Goal: Task Accomplishment & Management: Manage account settings

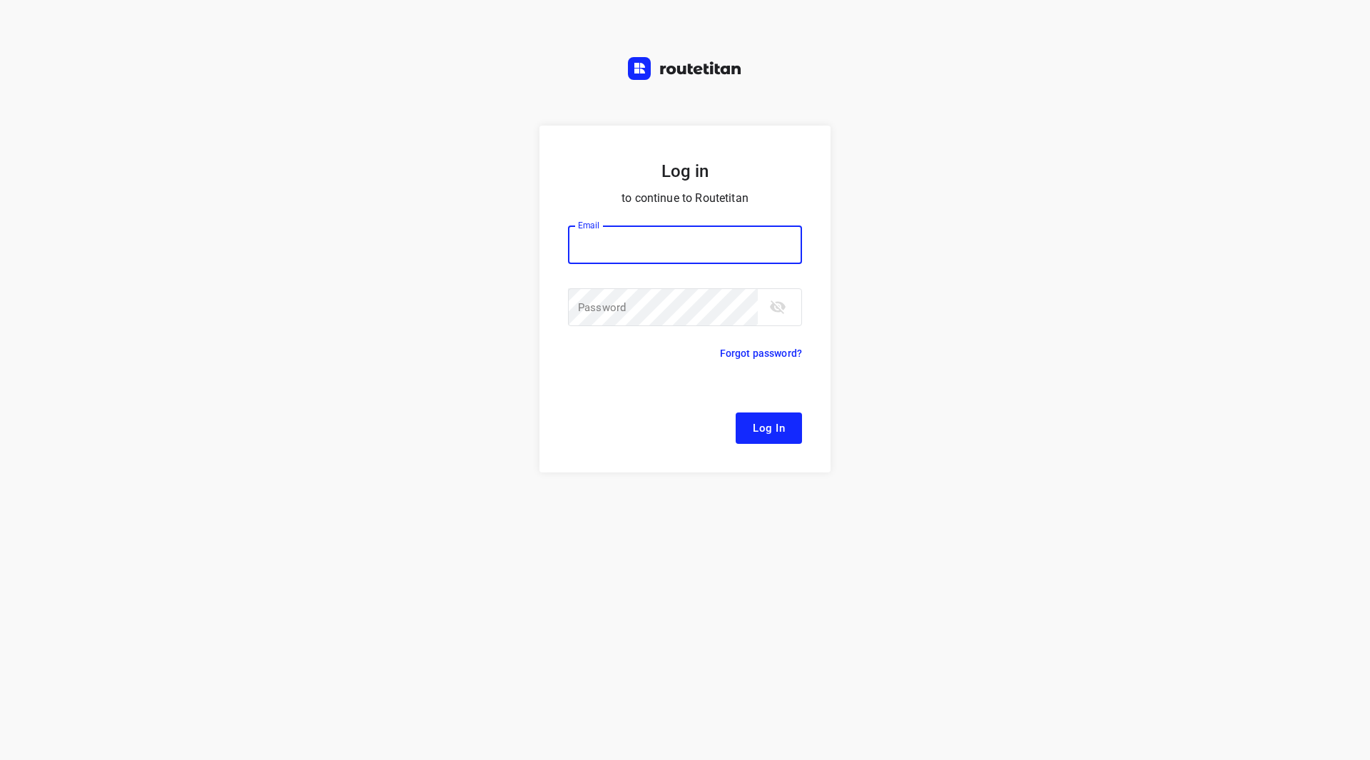
click at [638, 245] on input "email" at bounding box center [685, 244] width 234 height 39
type input "remco@fruitopjewerk.nl"
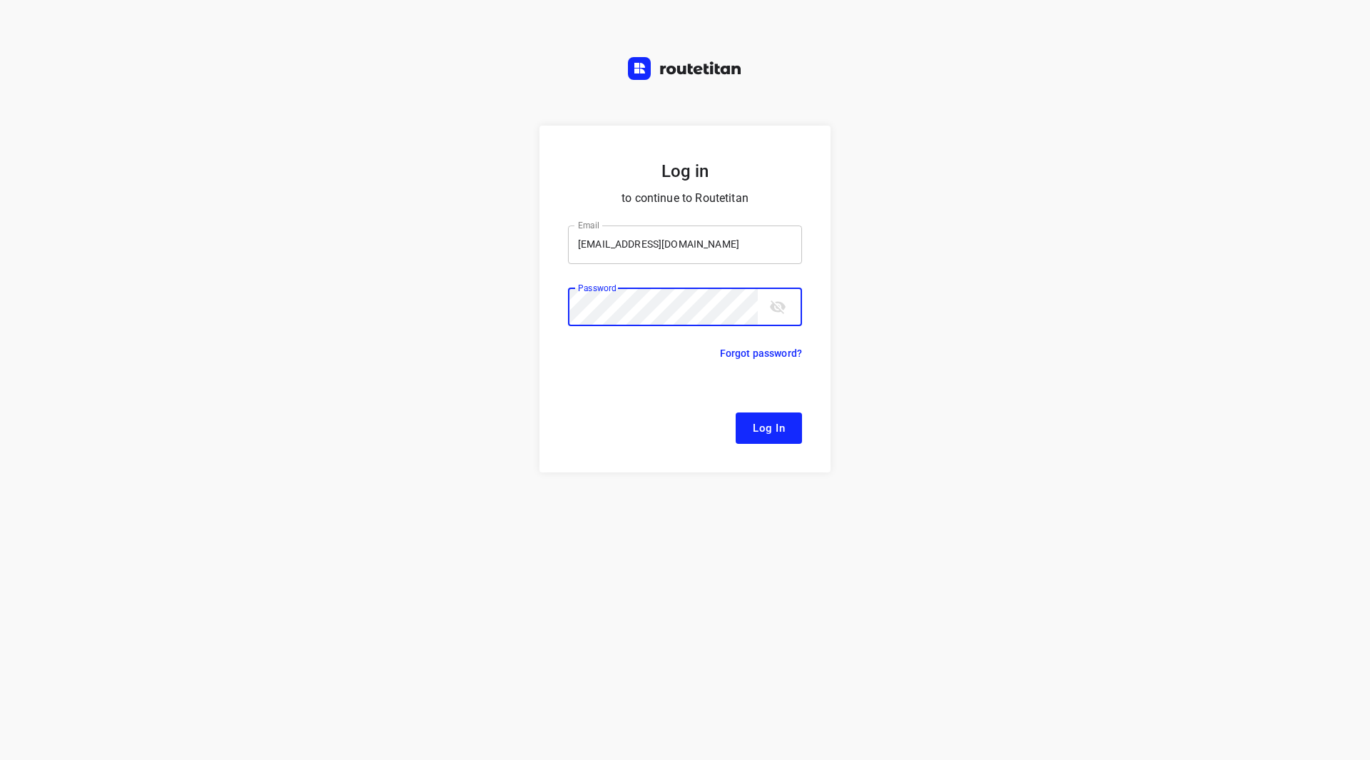
click at [736, 412] on button "Log In" at bounding box center [769, 427] width 66 height 31
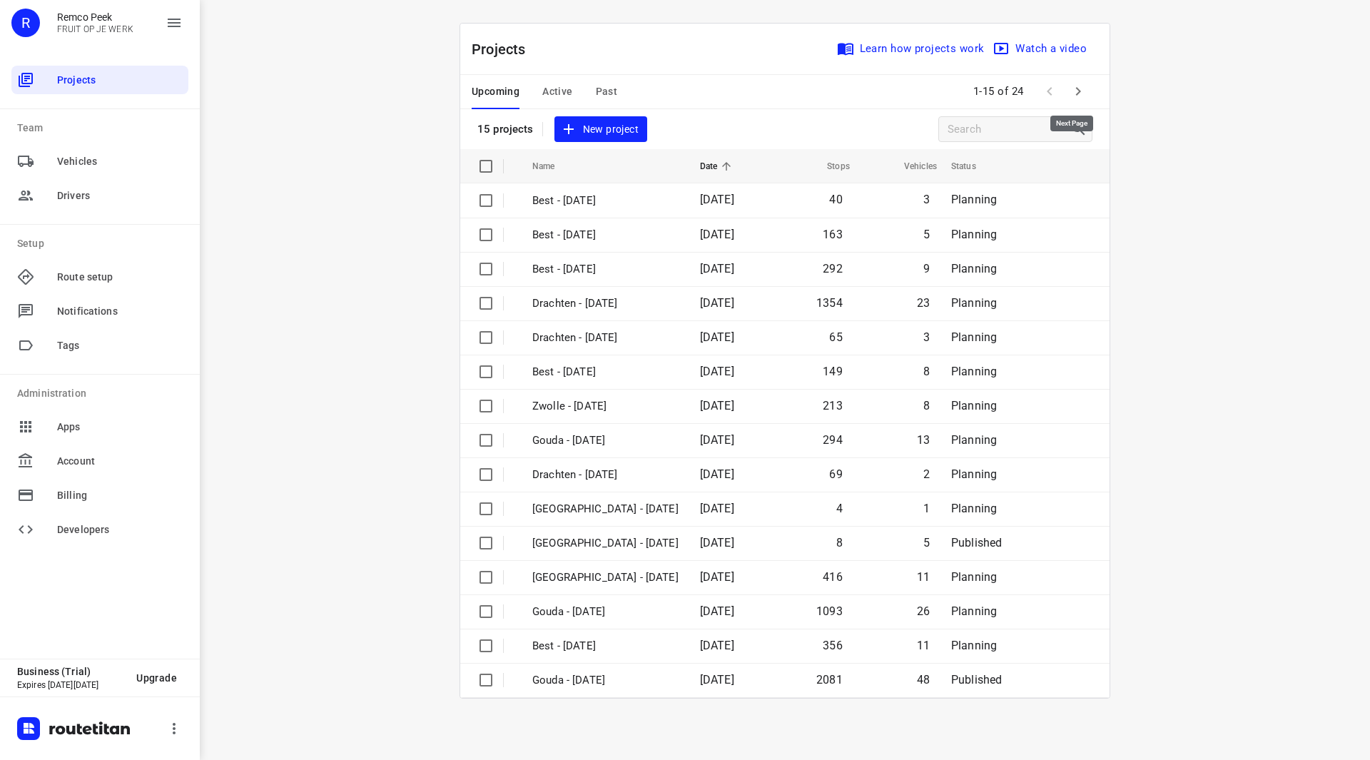
click at [1087, 95] on button "button" at bounding box center [1078, 91] width 29 height 29
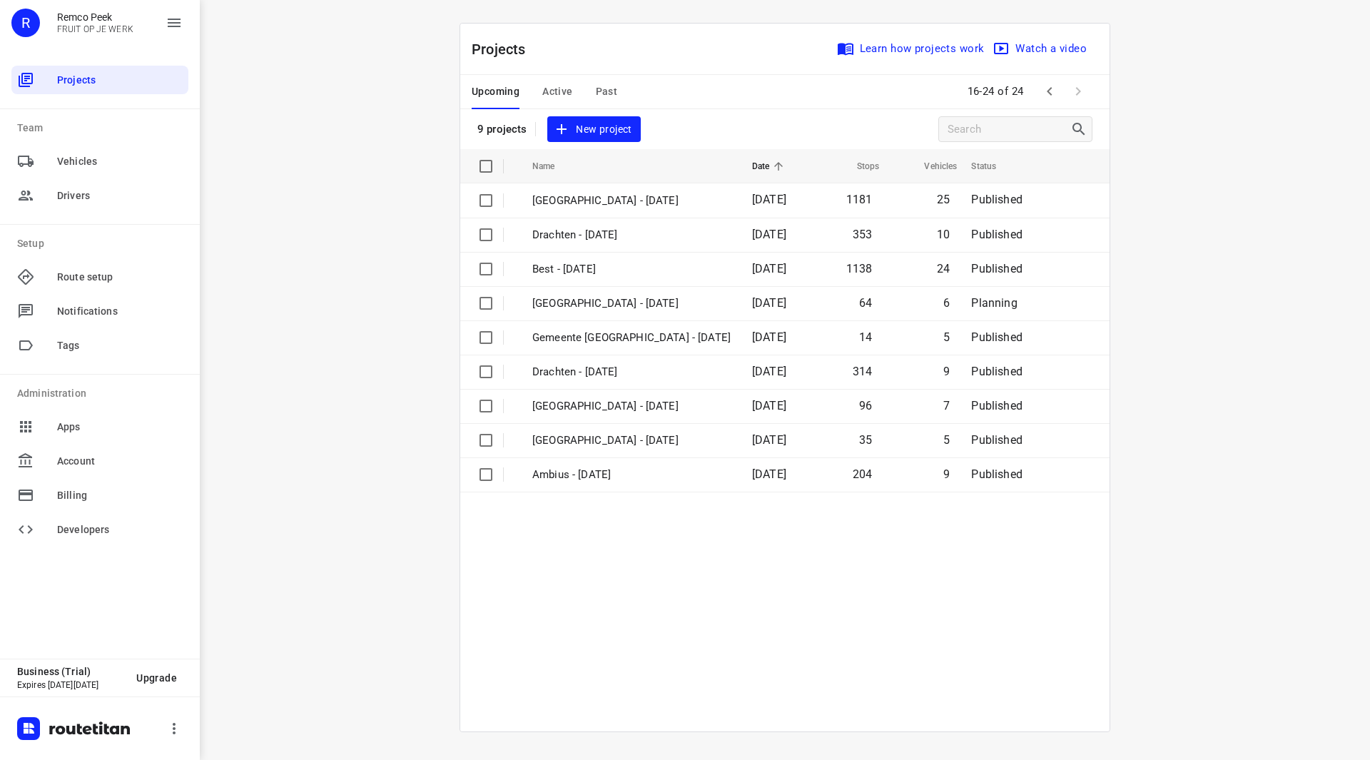
click at [573, 97] on div "Upcoming Active Past" at bounding box center [556, 92] width 168 height 34
click at [561, 87] on span "Active" at bounding box center [557, 92] width 30 height 18
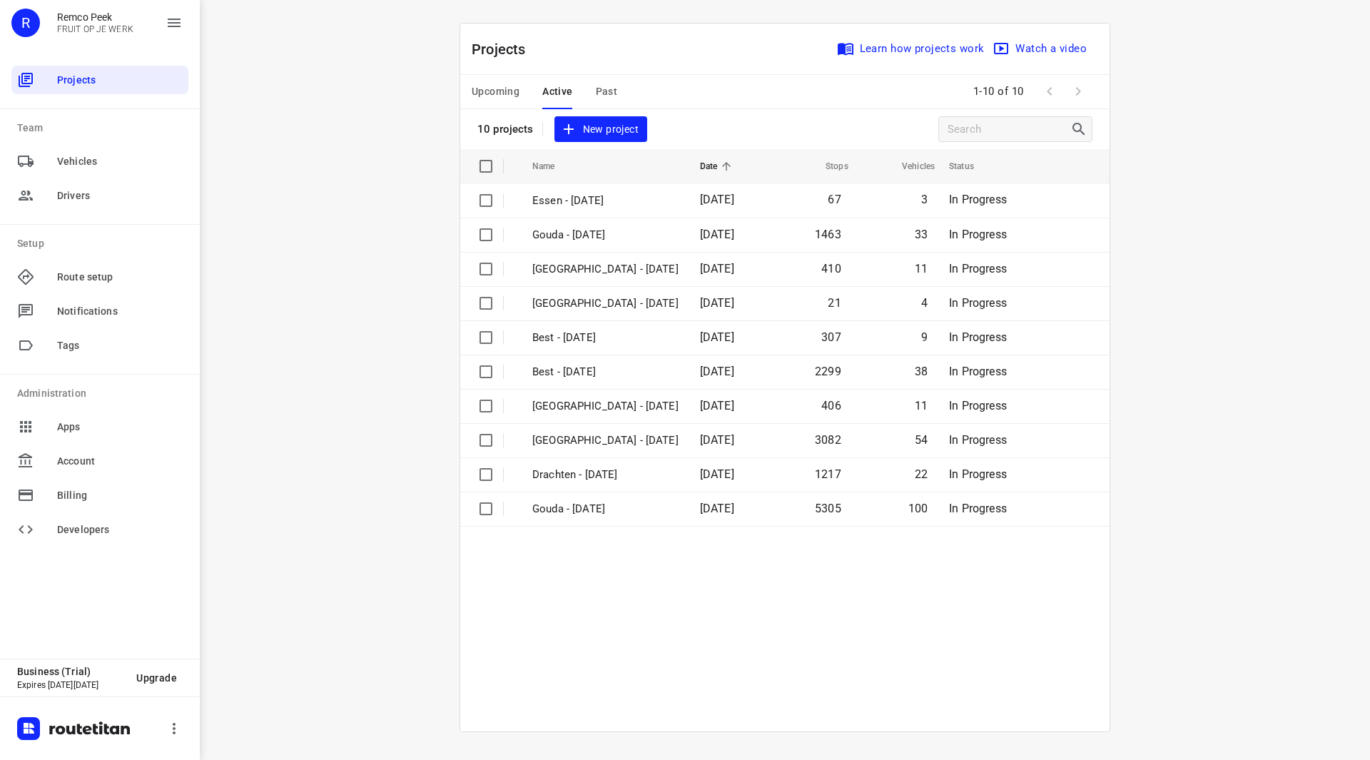
click at [504, 86] on span "Upcoming" at bounding box center [496, 92] width 48 height 18
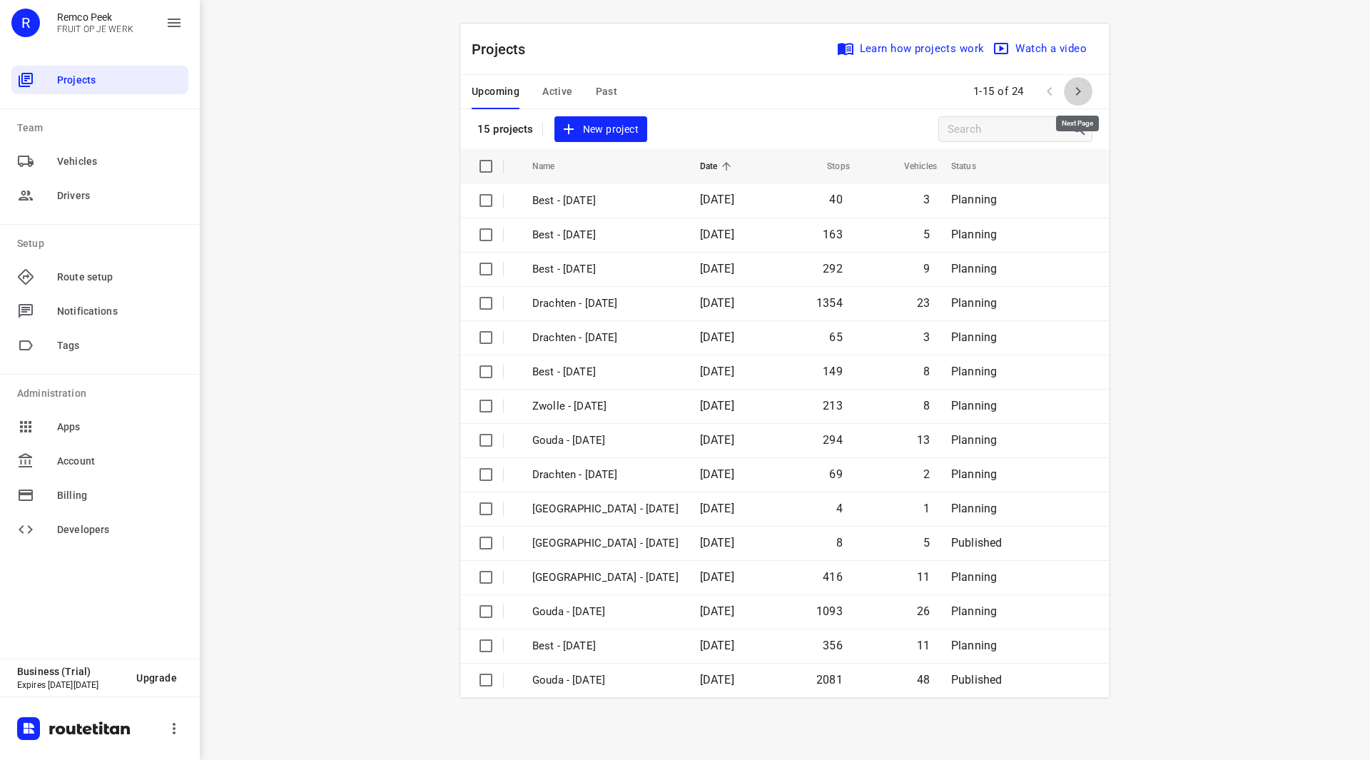
click at [1077, 98] on icon "button" at bounding box center [1078, 91] width 17 height 17
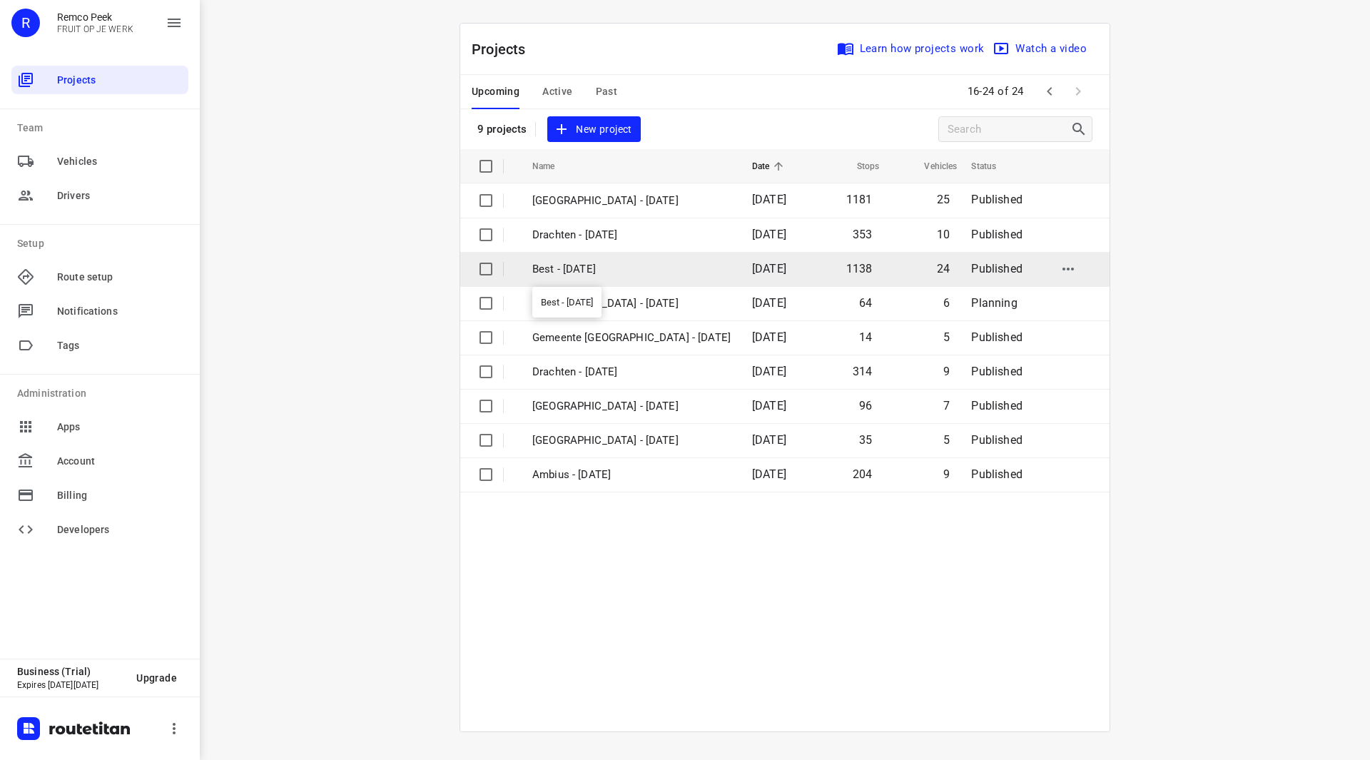
click at [580, 274] on p "Best - [DATE]" at bounding box center [631, 269] width 198 height 16
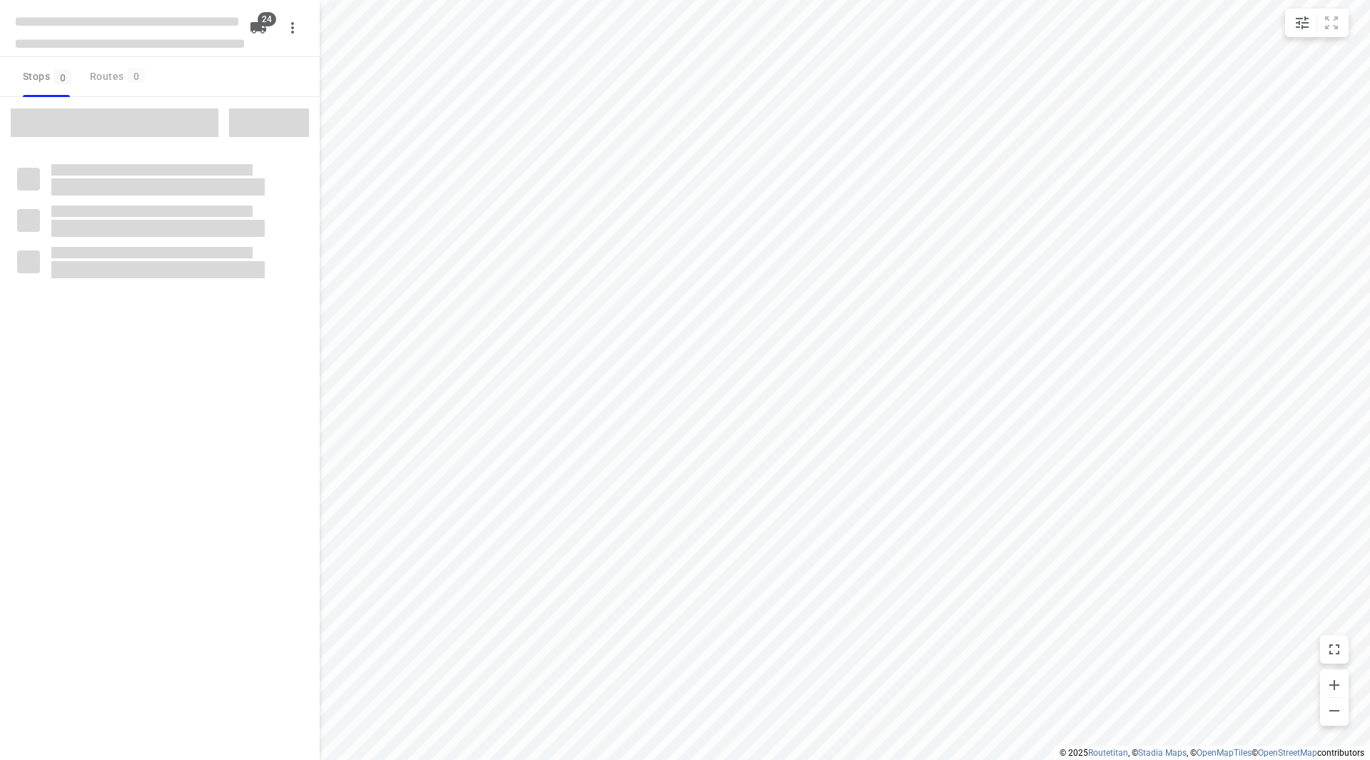
checkbox input "true"
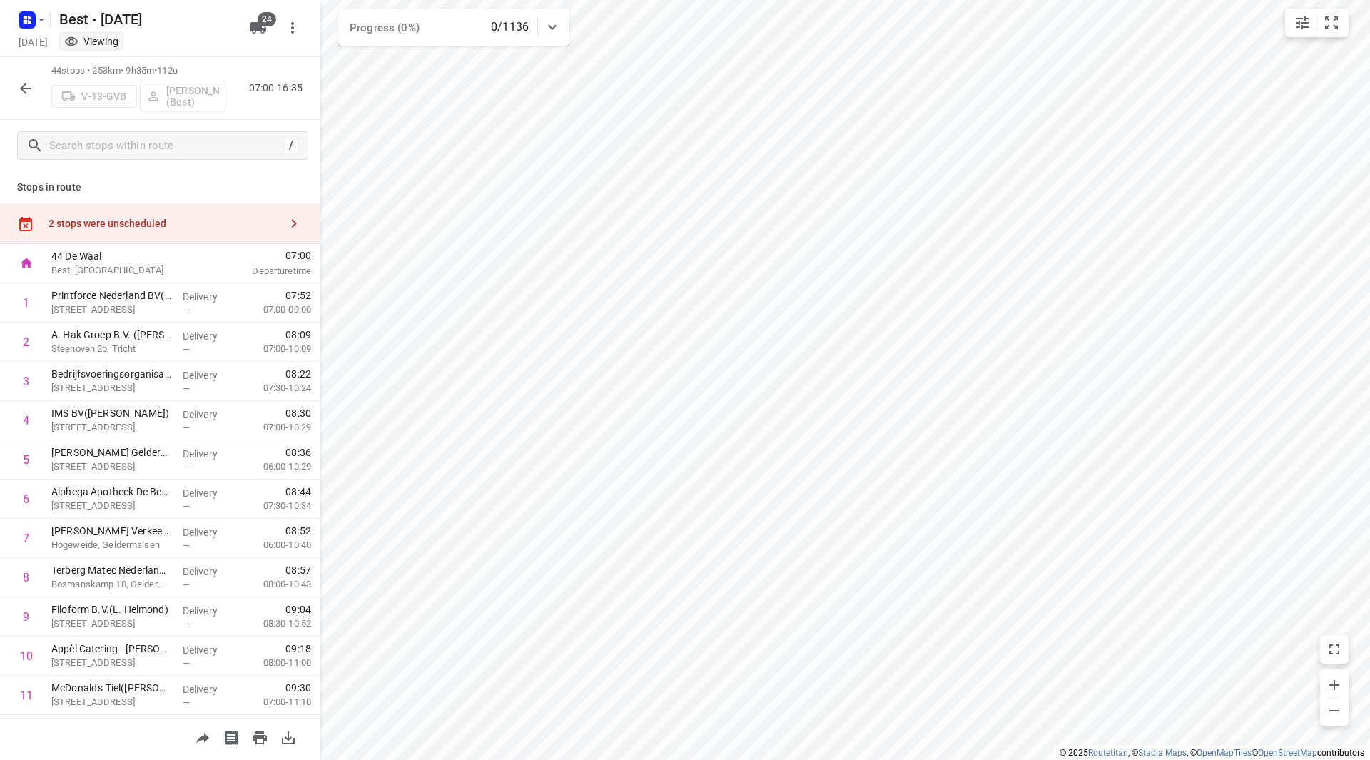
click at [147, 216] on div "2 stops were unscheduled" at bounding box center [160, 223] width 320 height 41
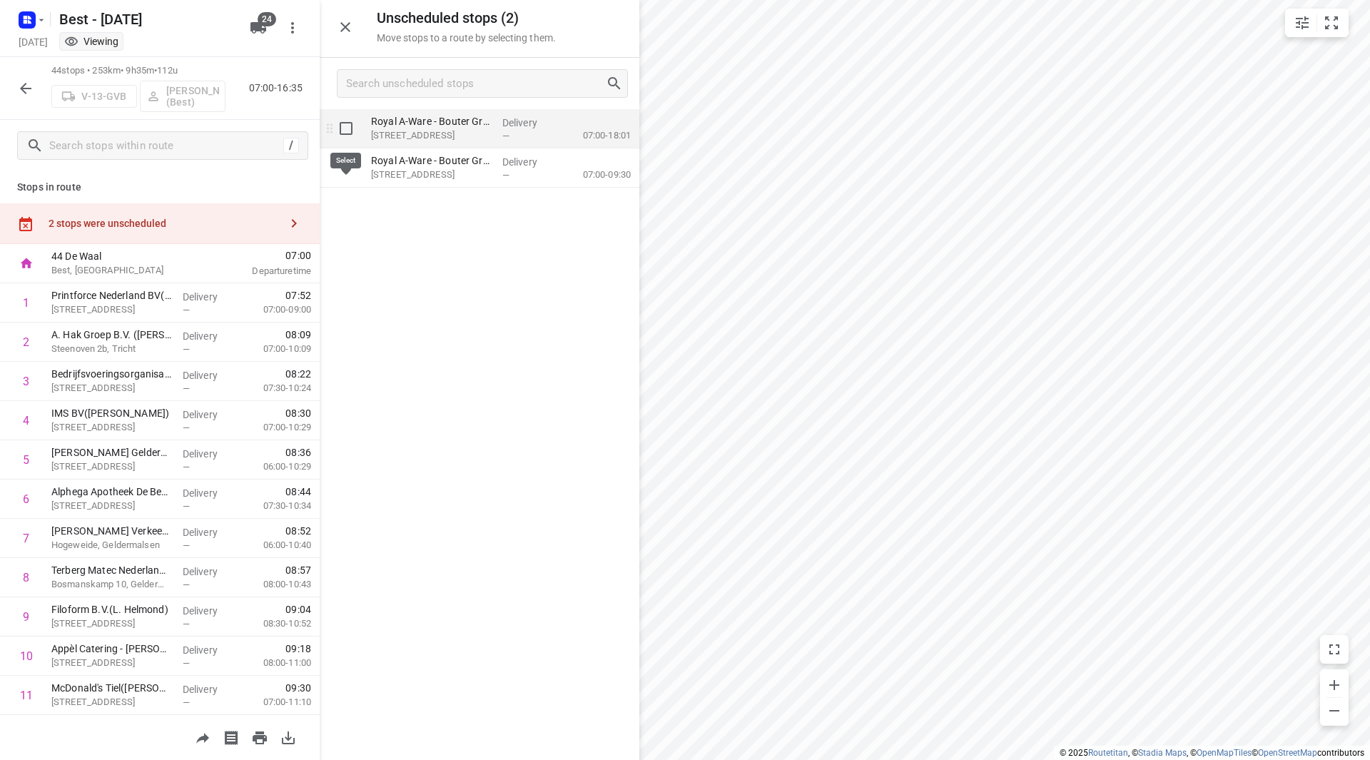
click at [342, 126] on input "grid" at bounding box center [346, 128] width 29 height 29
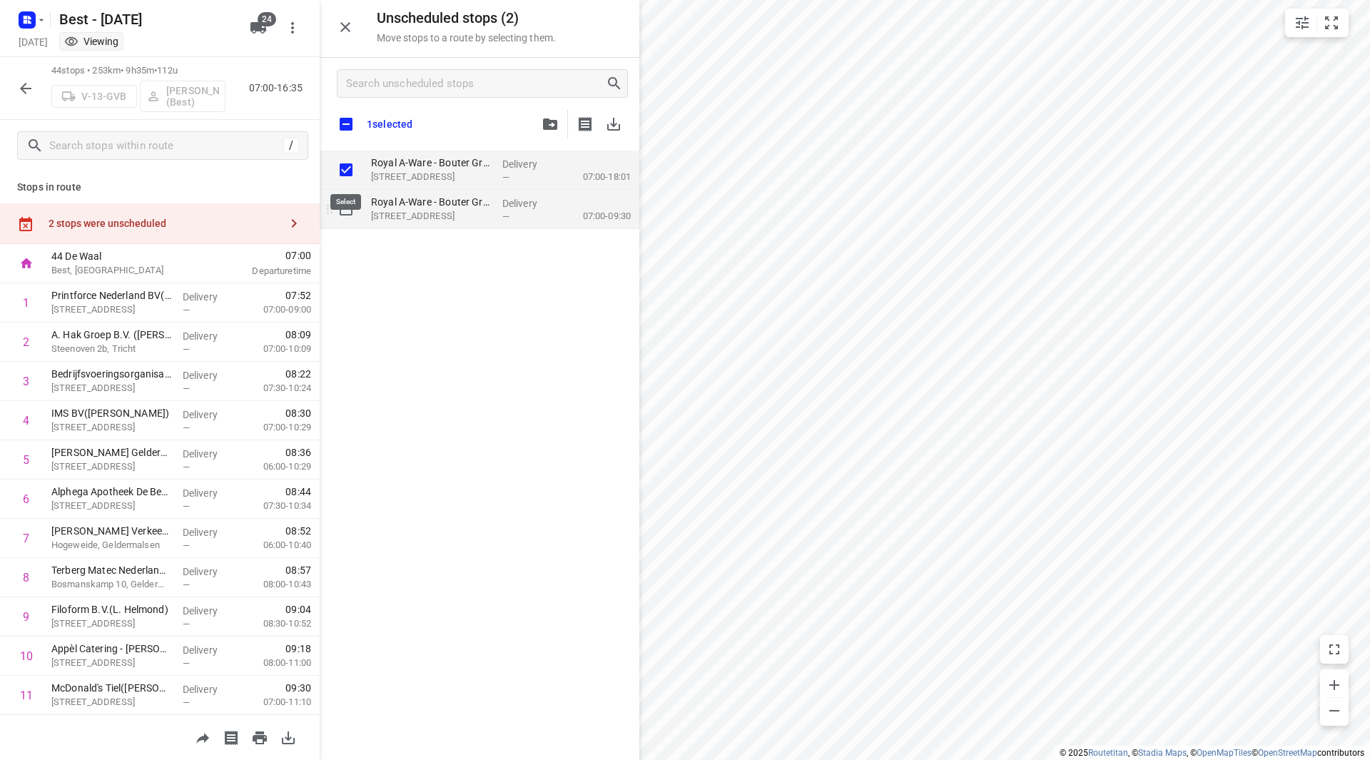
checkbox input "true"
click at [352, 204] on input "grid" at bounding box center [346, 209] width 29 height 29
checkbox input "true"
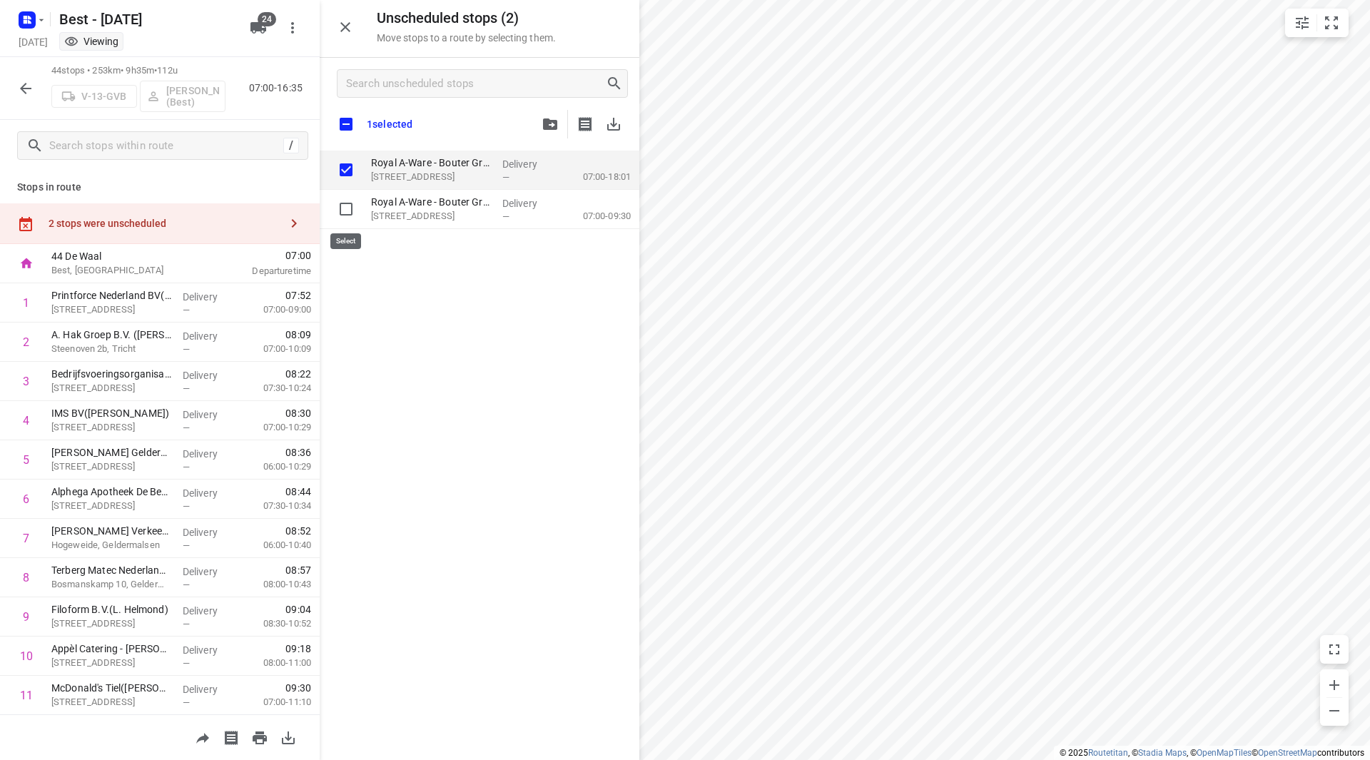
checkbox input "true"
click at [20, 86] on icon "button" at bounding box center [25, 88] width 17 height 17
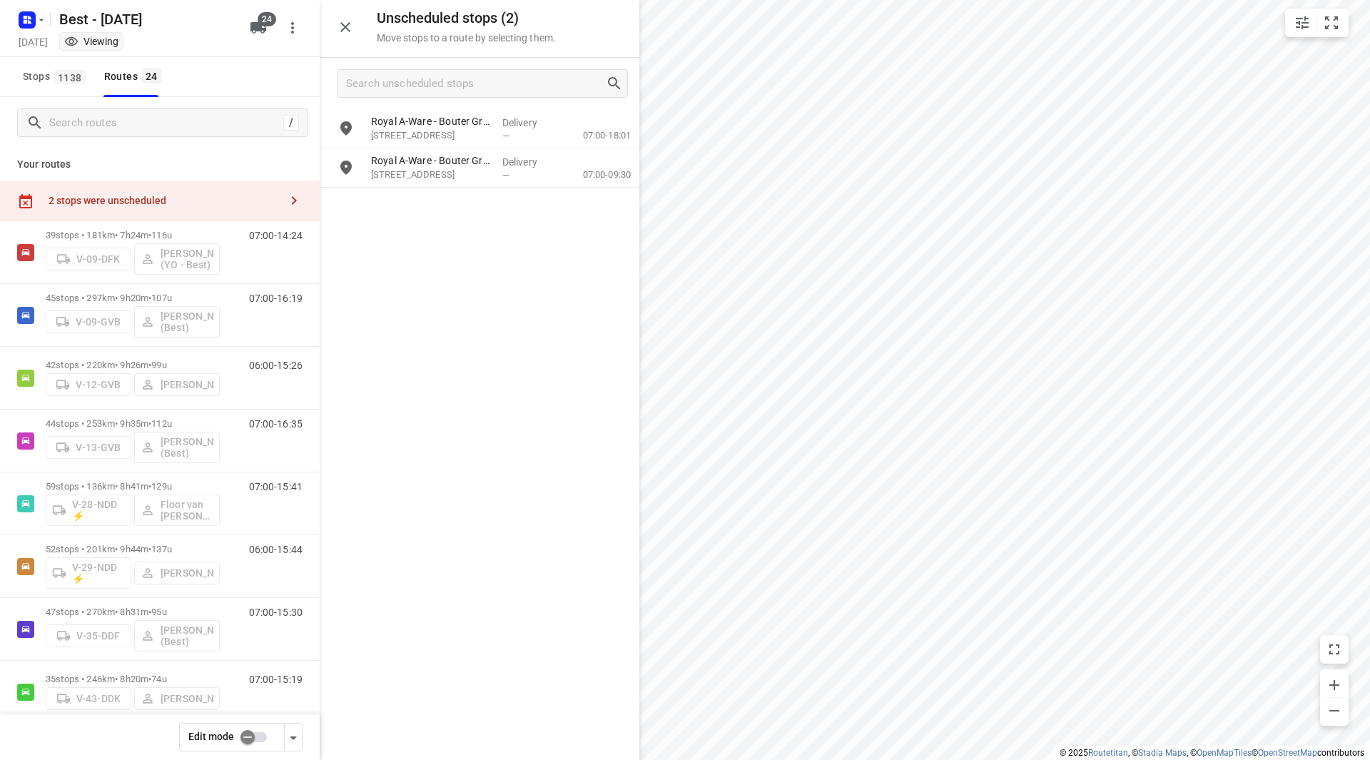
click at [255, 734] on input "checkbox" at bounding box center [247, 736] width 81 height 27
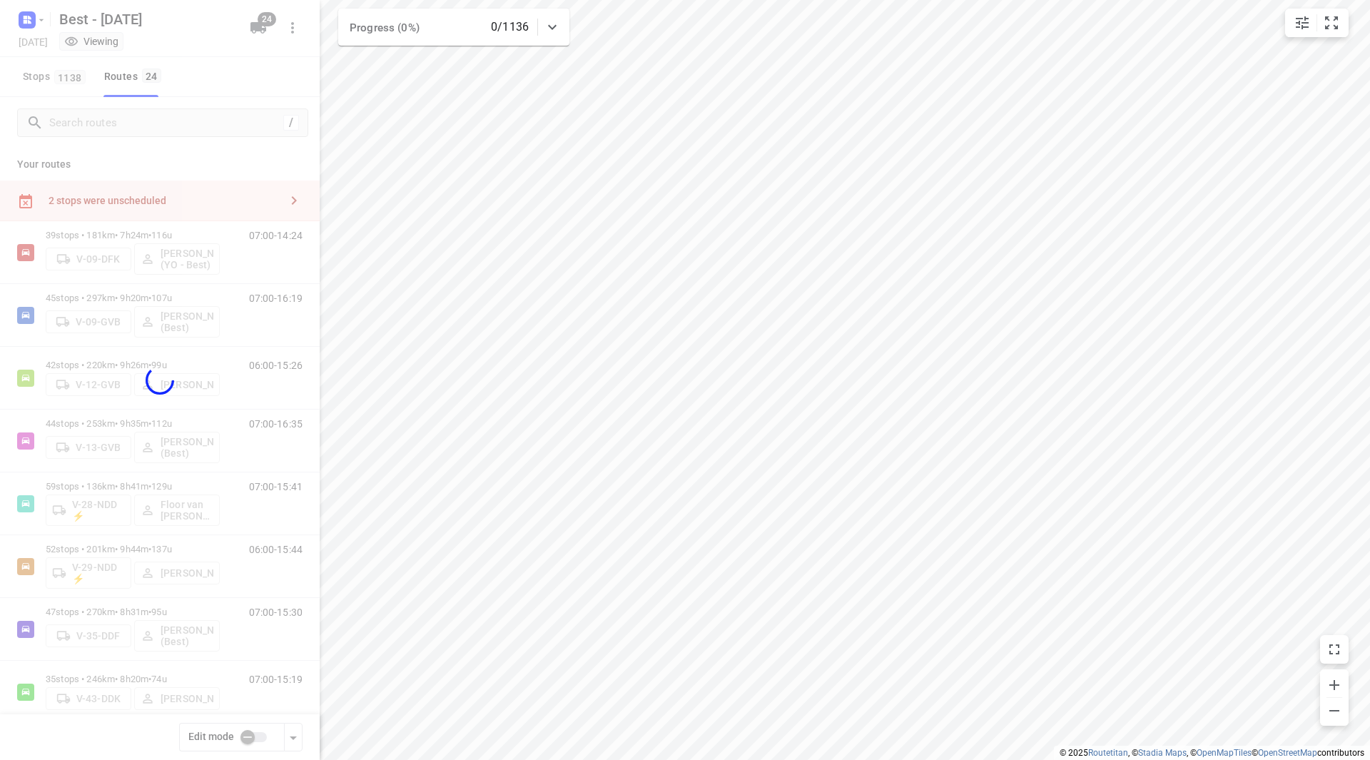
checkbox input "true"
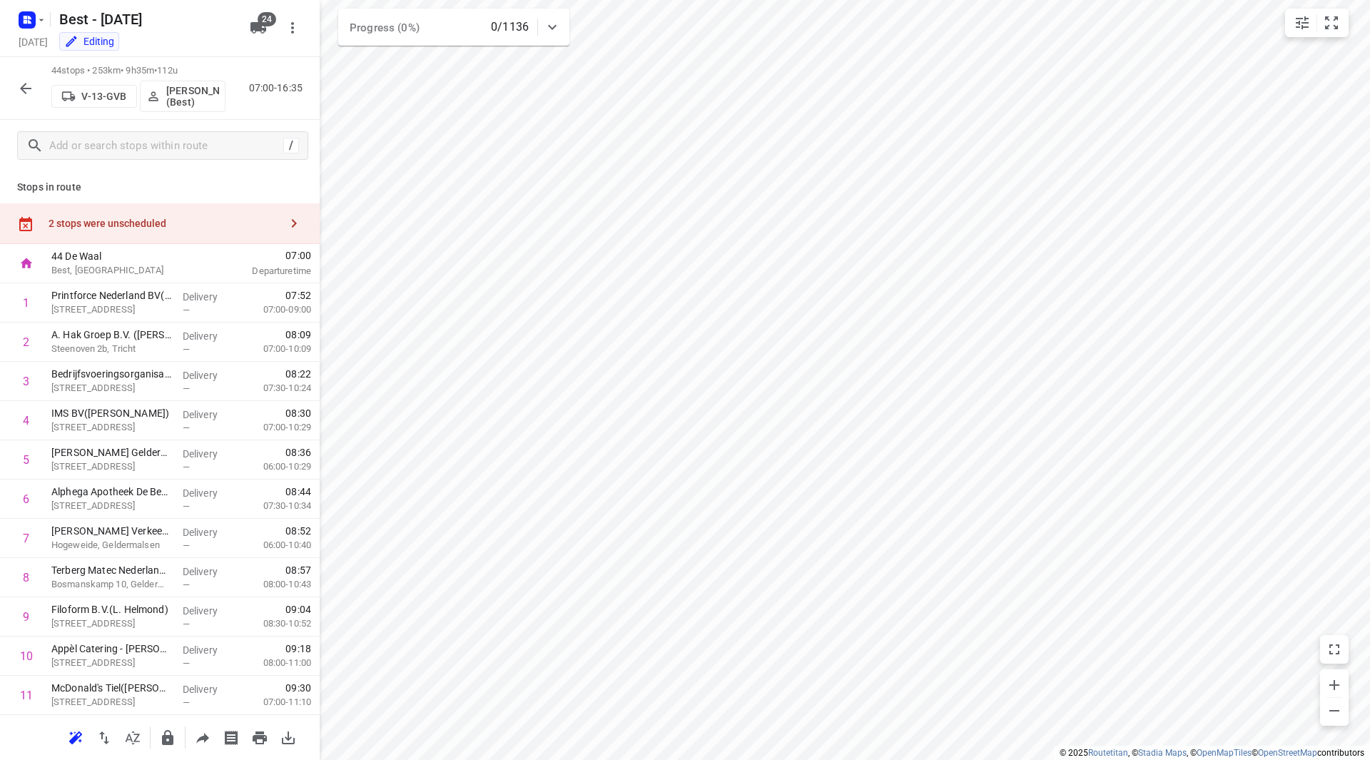
click at [185, 215] on div "2 stops were unscheduled" at bounding box center [160, 223] width 320 height 41
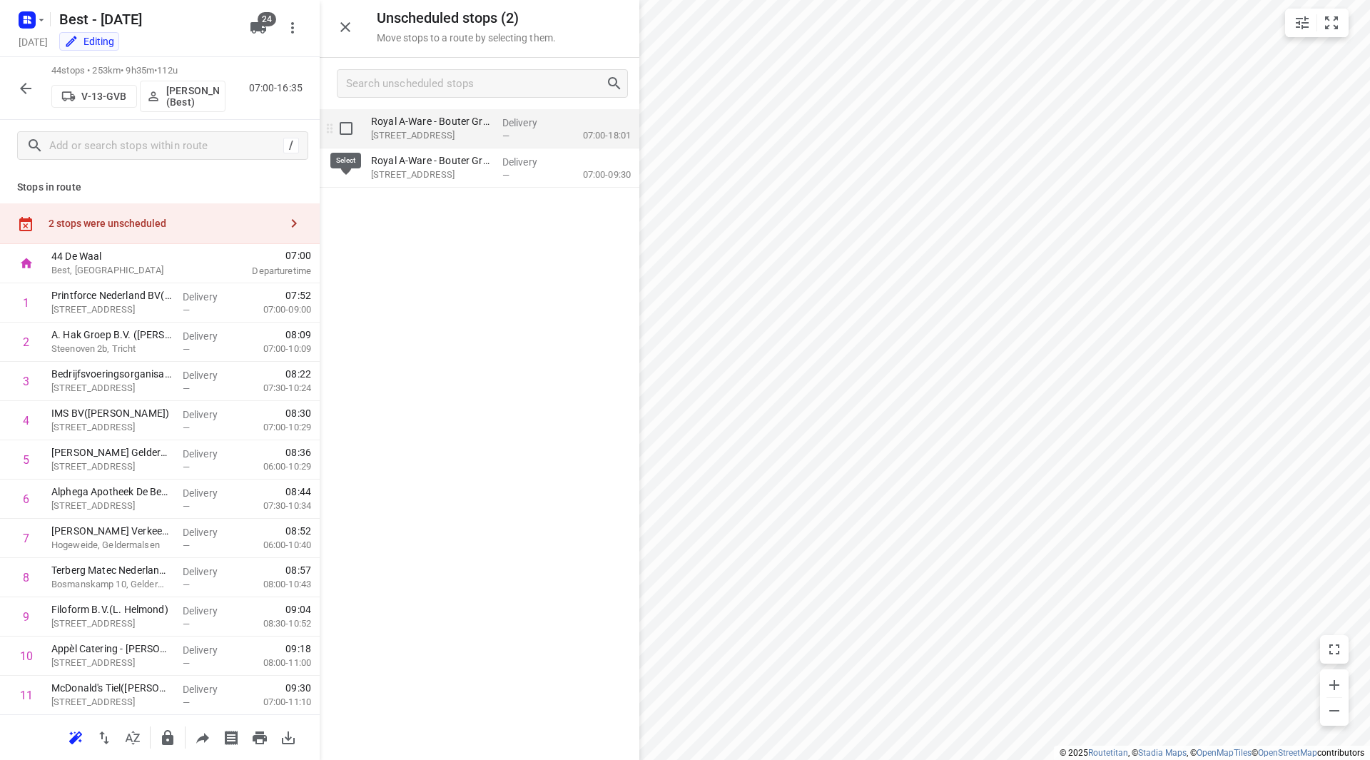
click at [345, 135] on input "grid" at bounding box center [346, 128] width 29 height 29
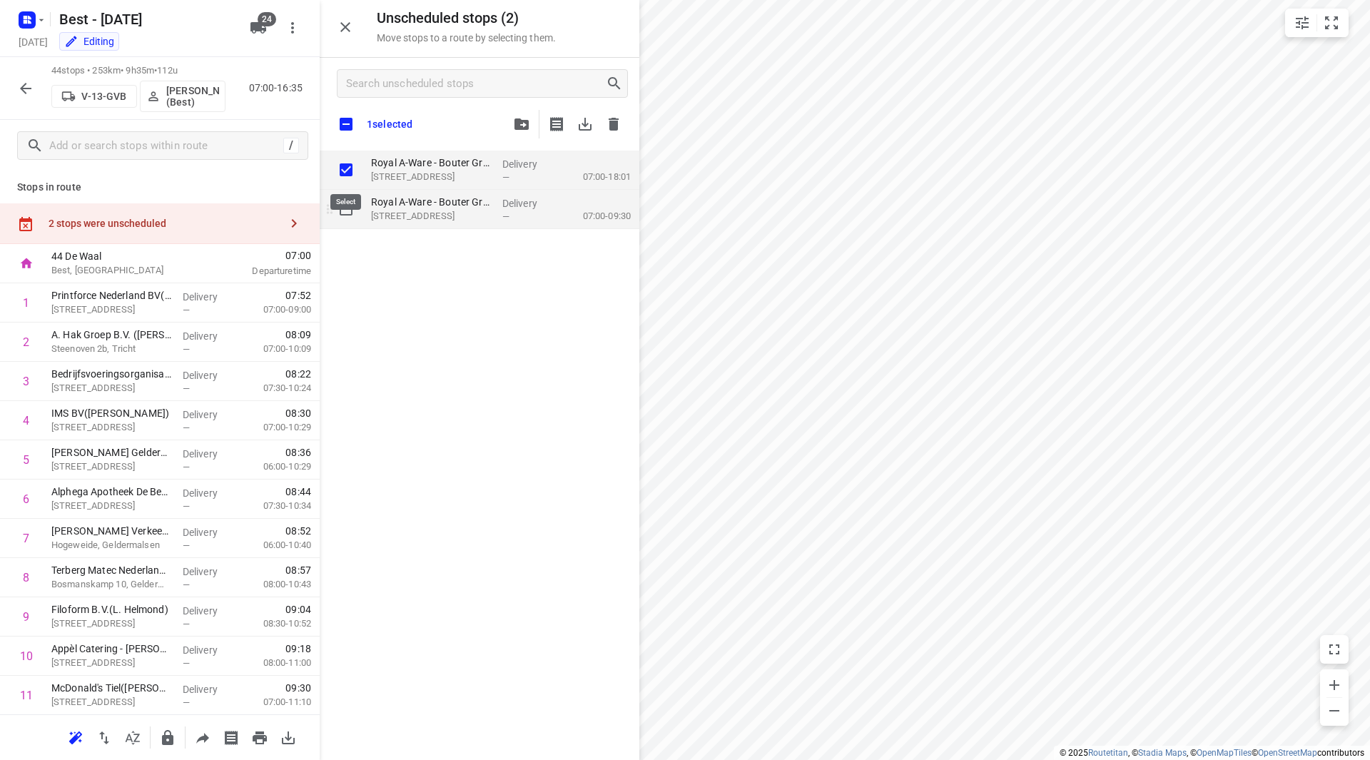
checkbox input "true"
click at [350, 208] on input "grid" at bounding box center [346, 209] width 29 height 29
checkbox input "true"
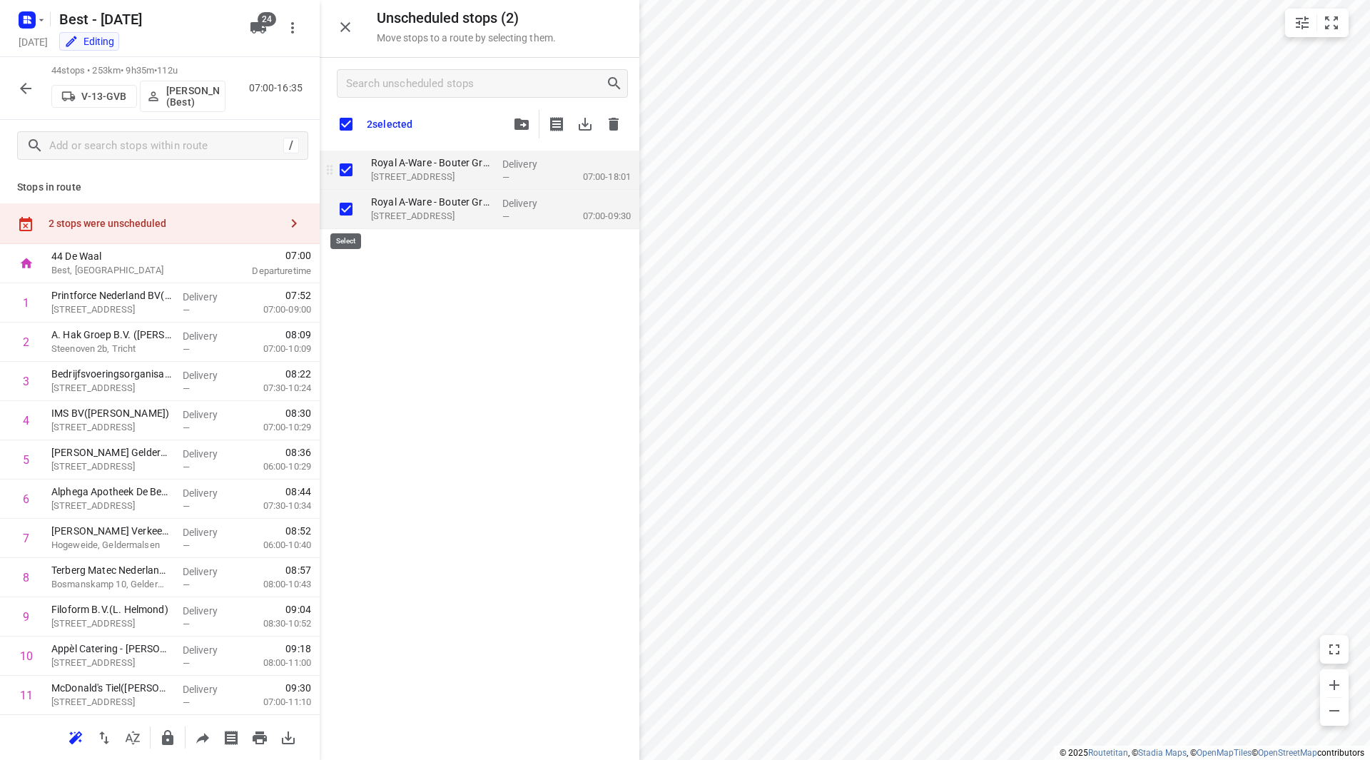
checkbox input "true"
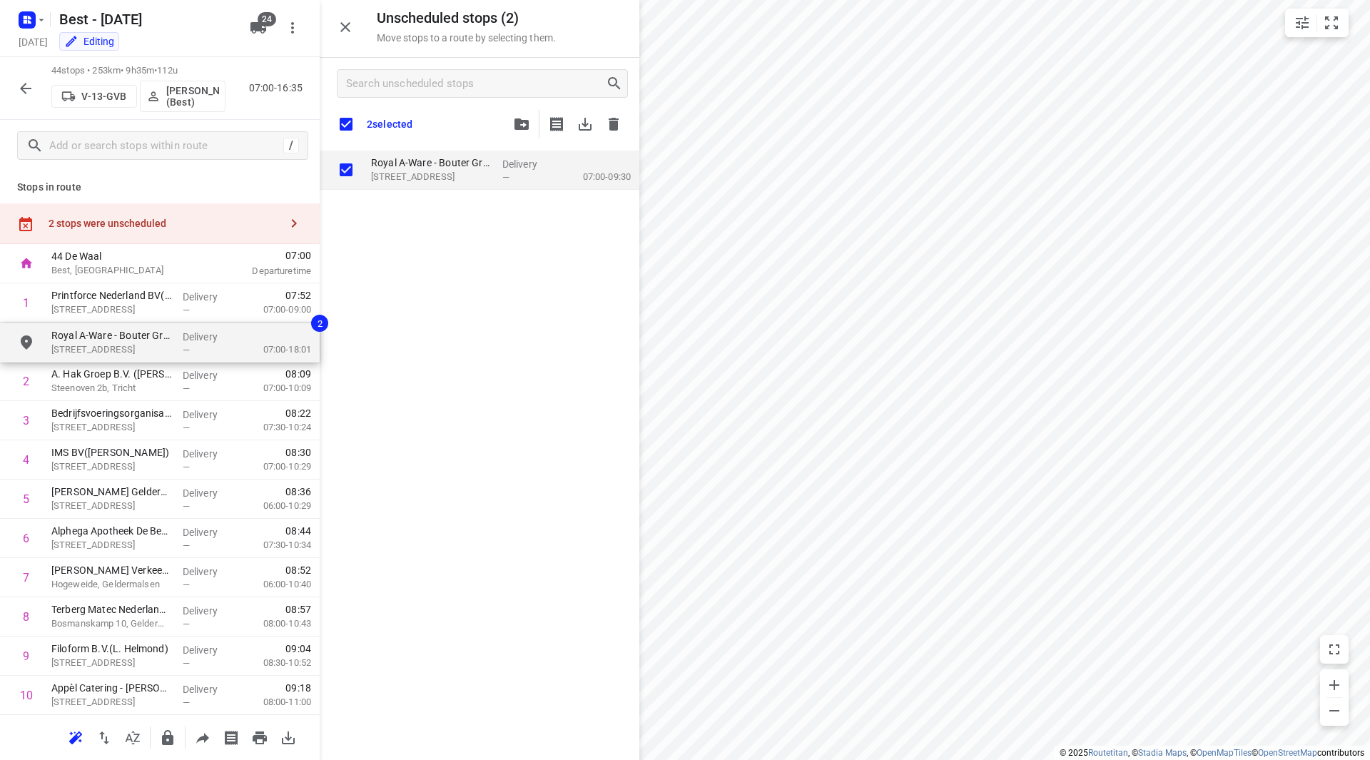
drag, startPoint x: 417, startPoint y: 170, endPoint x: 102, endPoint y: 341, distance: 358.9
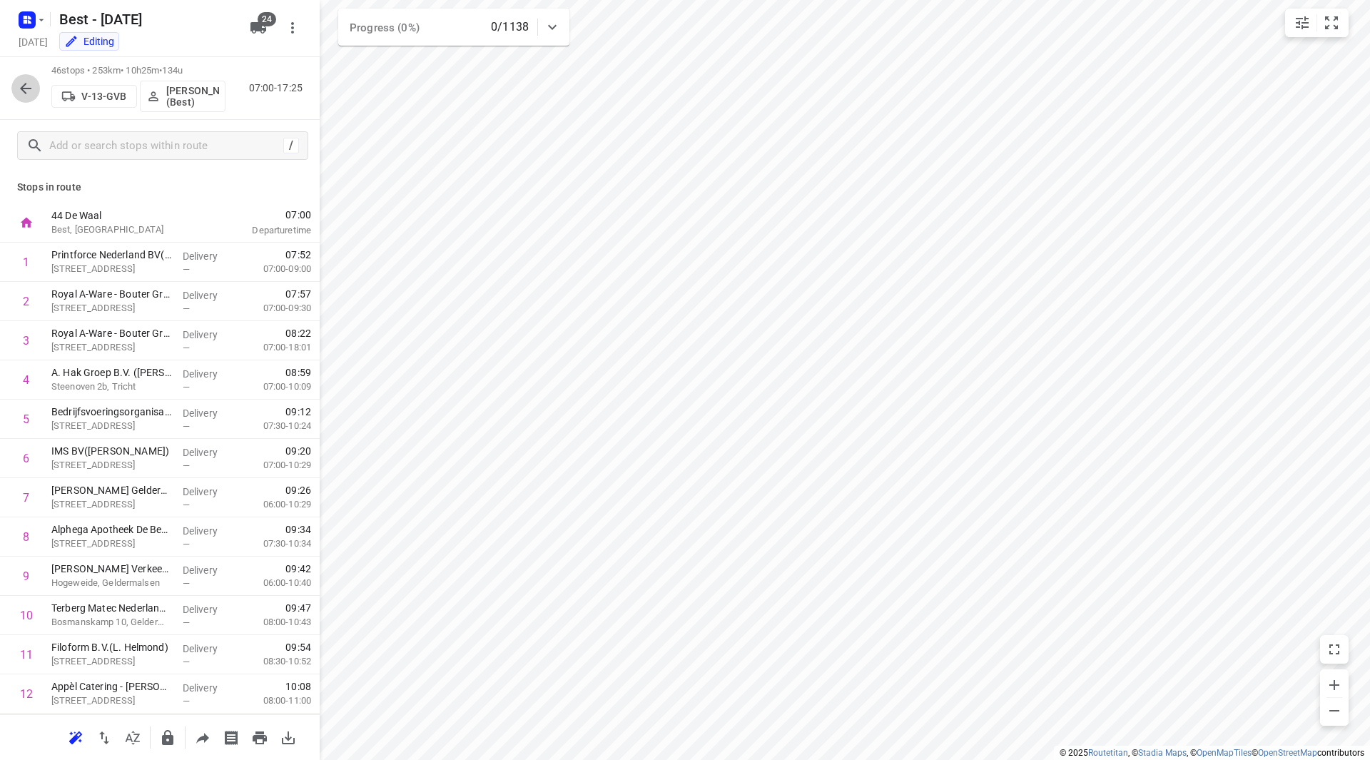
click at [24, 88] on icon "button" at bounding box center [25, 88] width 11 height 11
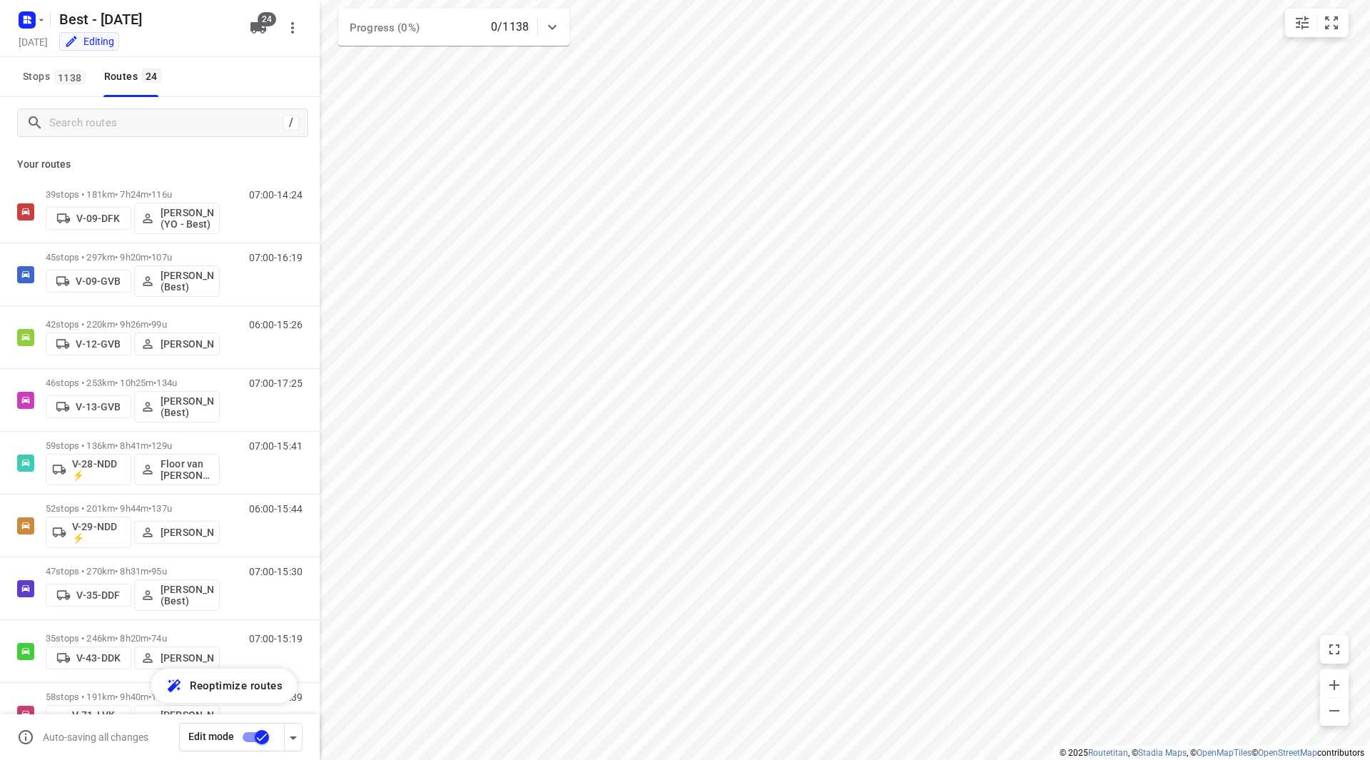
click at [258, 738] on input "checkbox" at bounding box center [261, 736] width 81 height 27
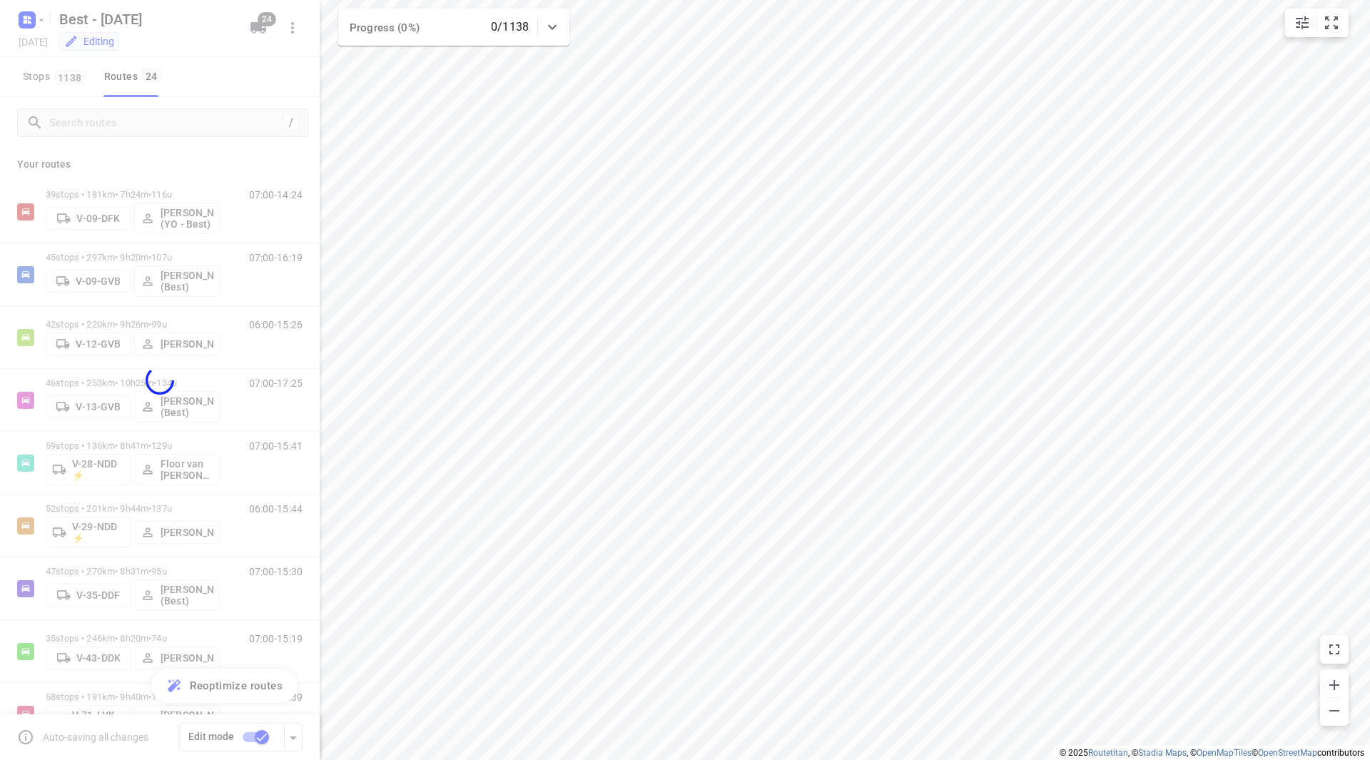
checkbox input "false"
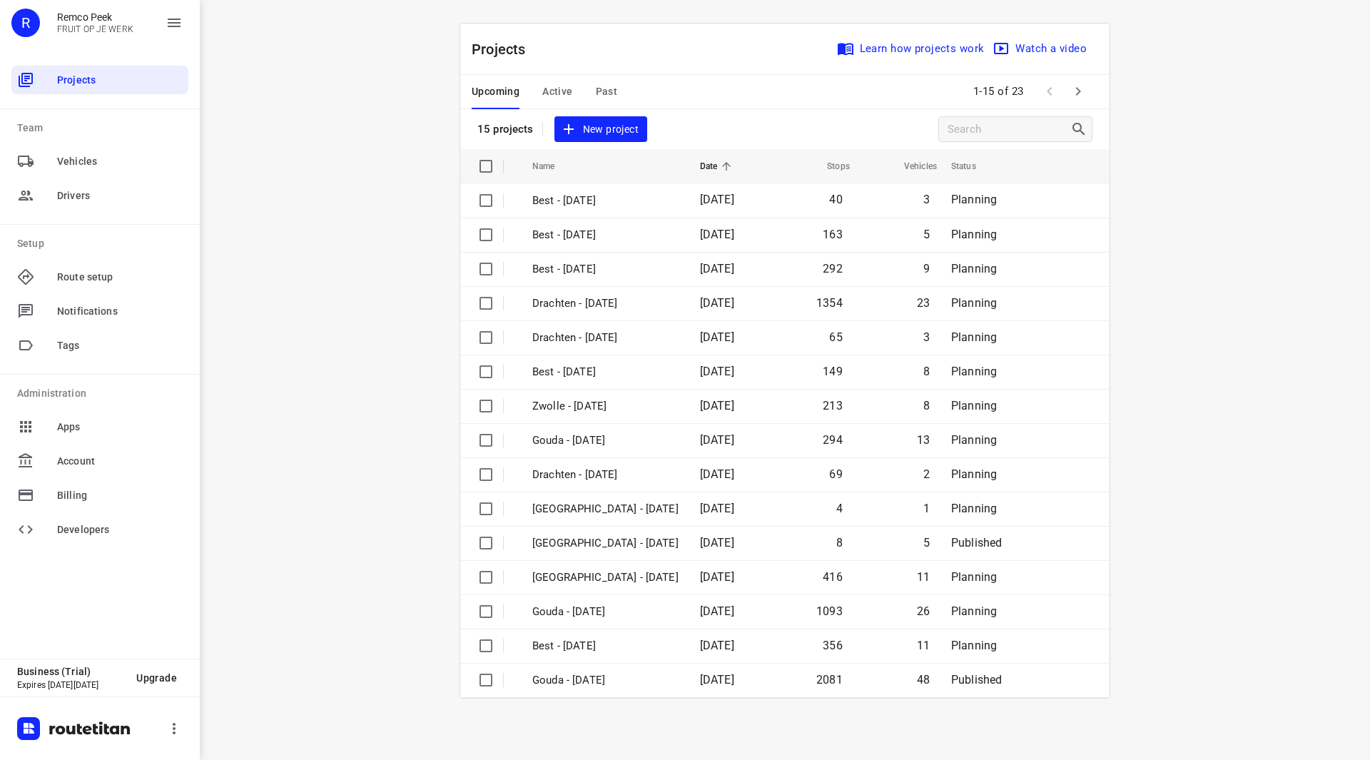
click at [626, 89] on div "Upcoming Active Past" at bounding box center [556, 92] width 168 height 34
click at [617, 91] on div "Upcoming Active Past" at bounding box center [556, 92] width 168 height 34
click at [616, 92] on div "Upcoming Active Past" at bounding box center [556, 92] width 168 height 34
click at [606, 91] on span "Past" at bounding box center [607, 92] width 22 height 18
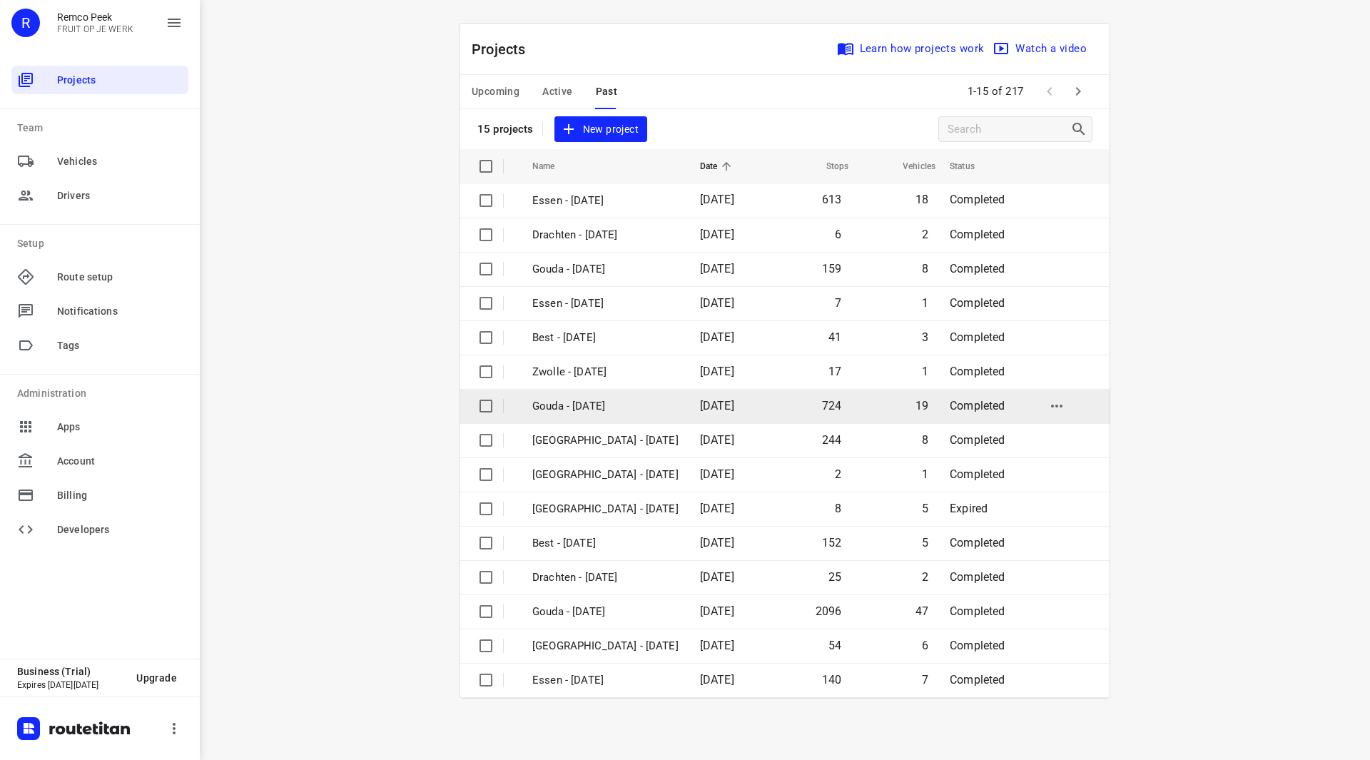
click at [611, 407] on p "Gouda - Thursday" at bounding box center [605, 406] width 146 height 16
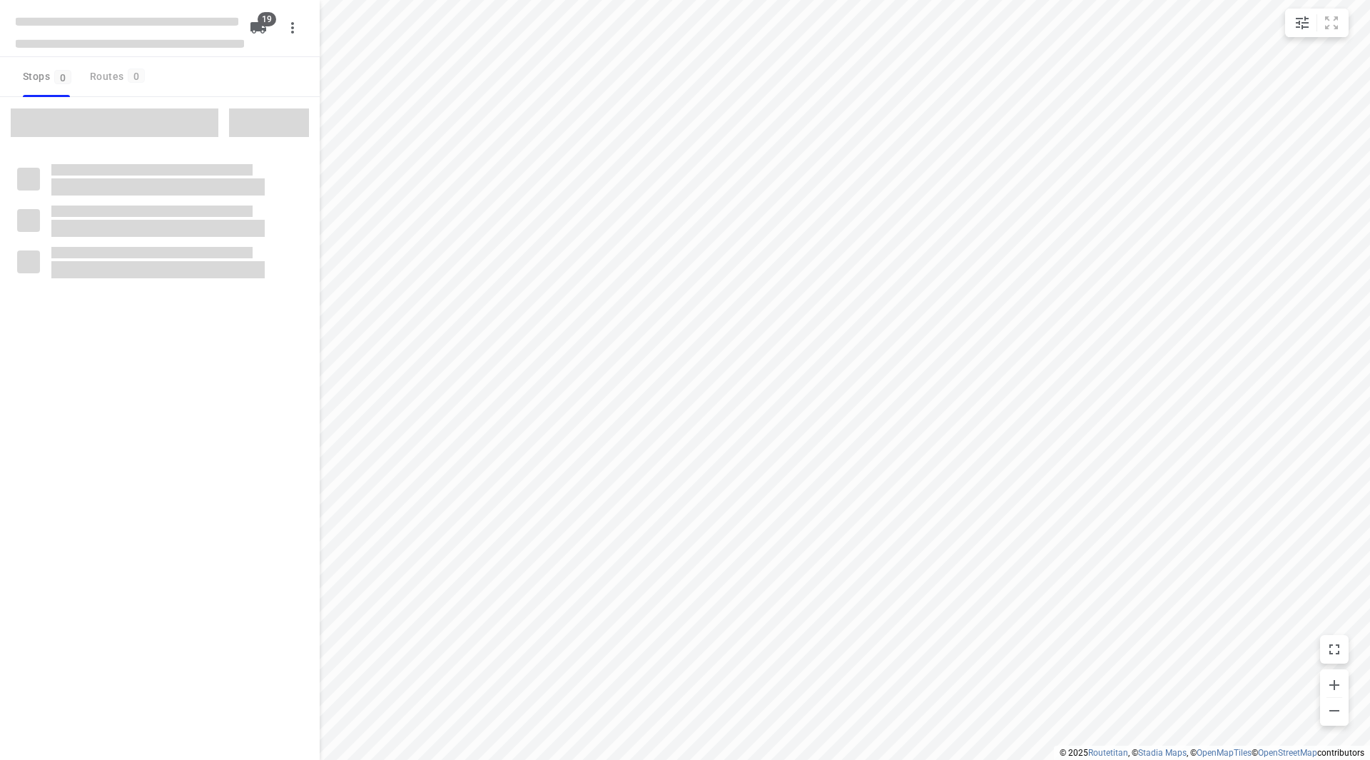
checkbox input "true"
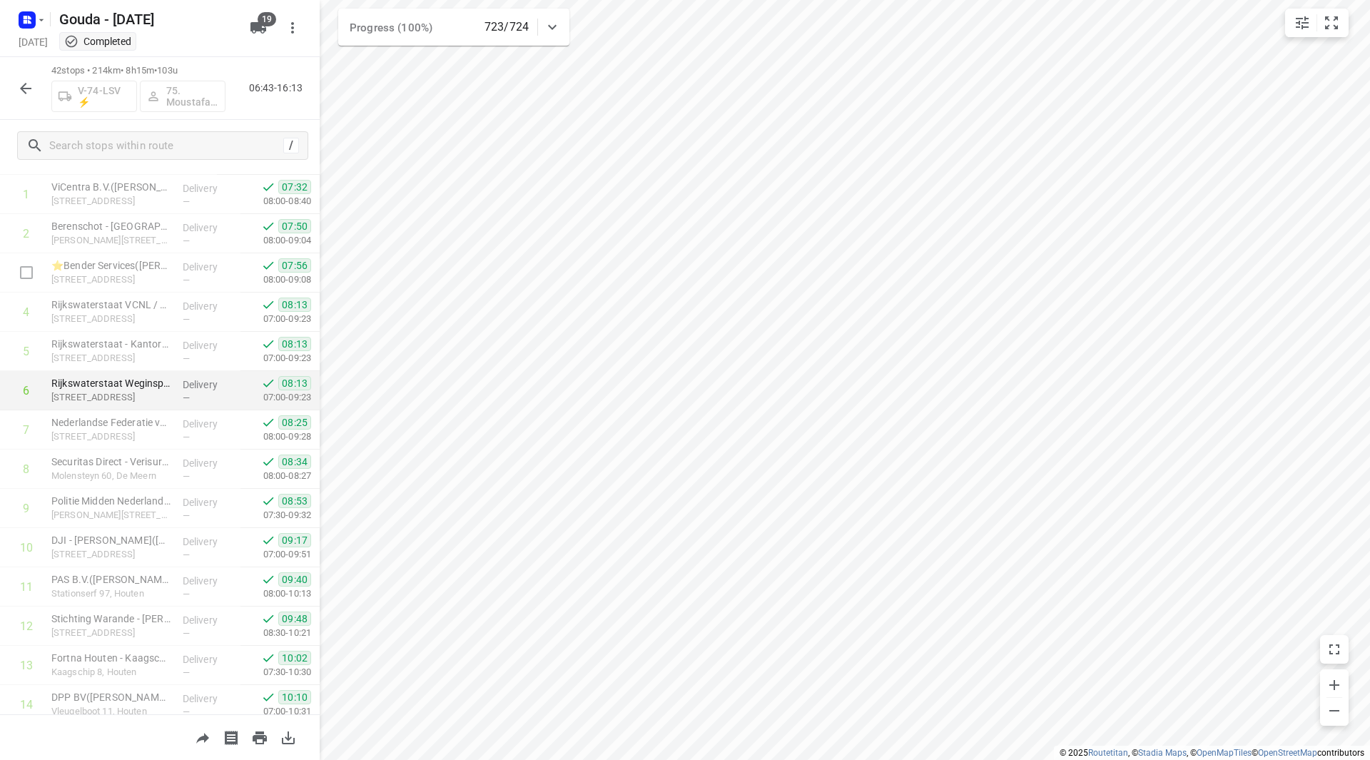
scroll to position [143, 0]
click at [34, 21] on rect "button" at bounding box center [27, 19] width 17 height 17
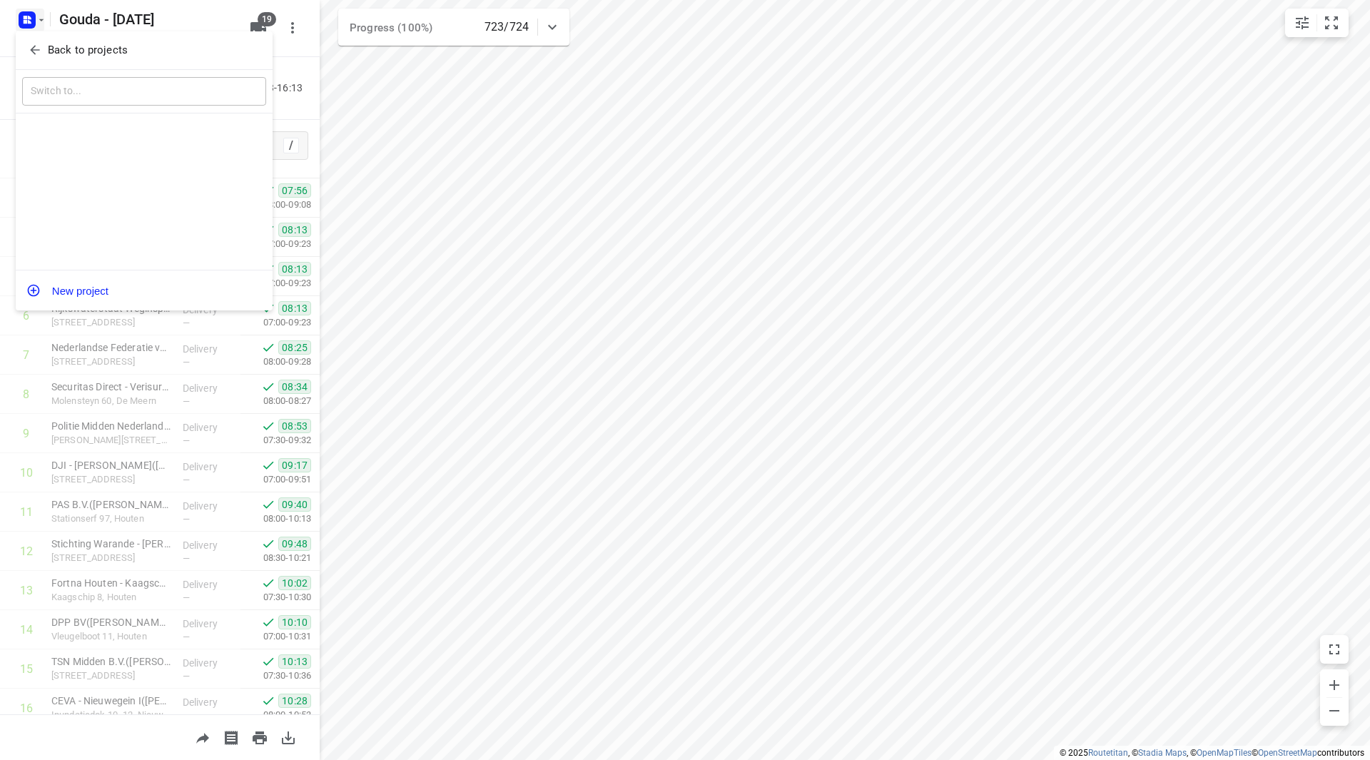
click at [52, 46] on p "Back to projects" at bounding box center [88, 50] width 80 height 16
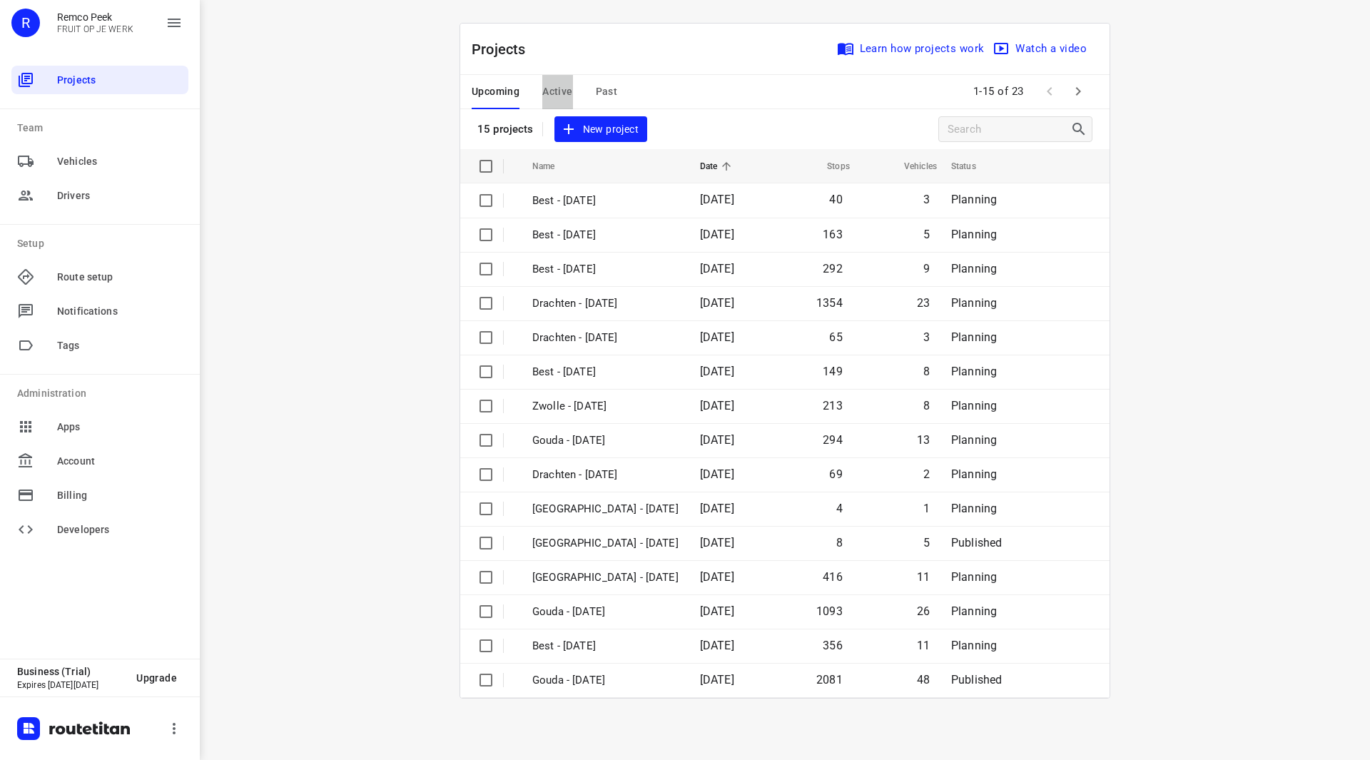
click at [560, 91] on span "Active" at bounding box center [557, 92] width 30 height 18
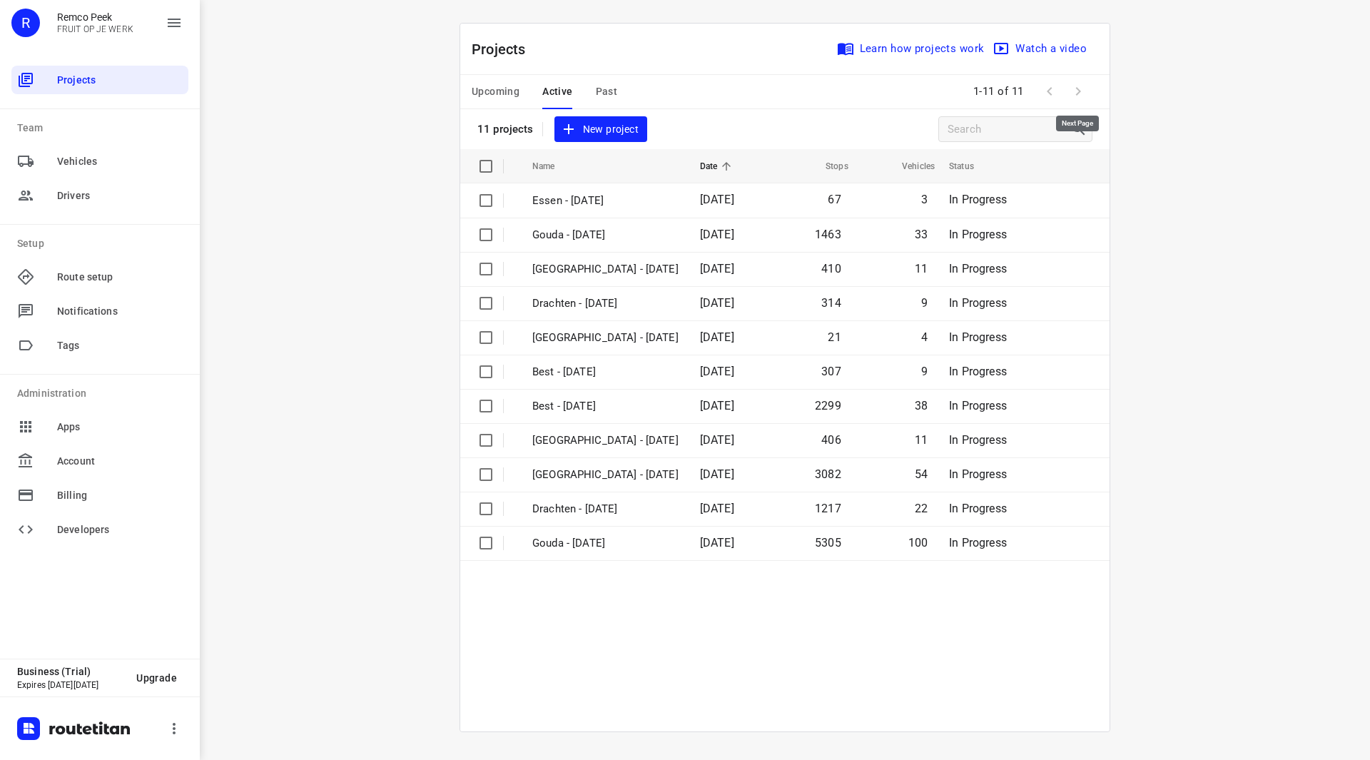
click at [1072, 88] on span at bounding box center [1078, 91] width 29 height 29
click at [605, 85] on span "Past" at bounding box center [607, 92] width 22 height 18
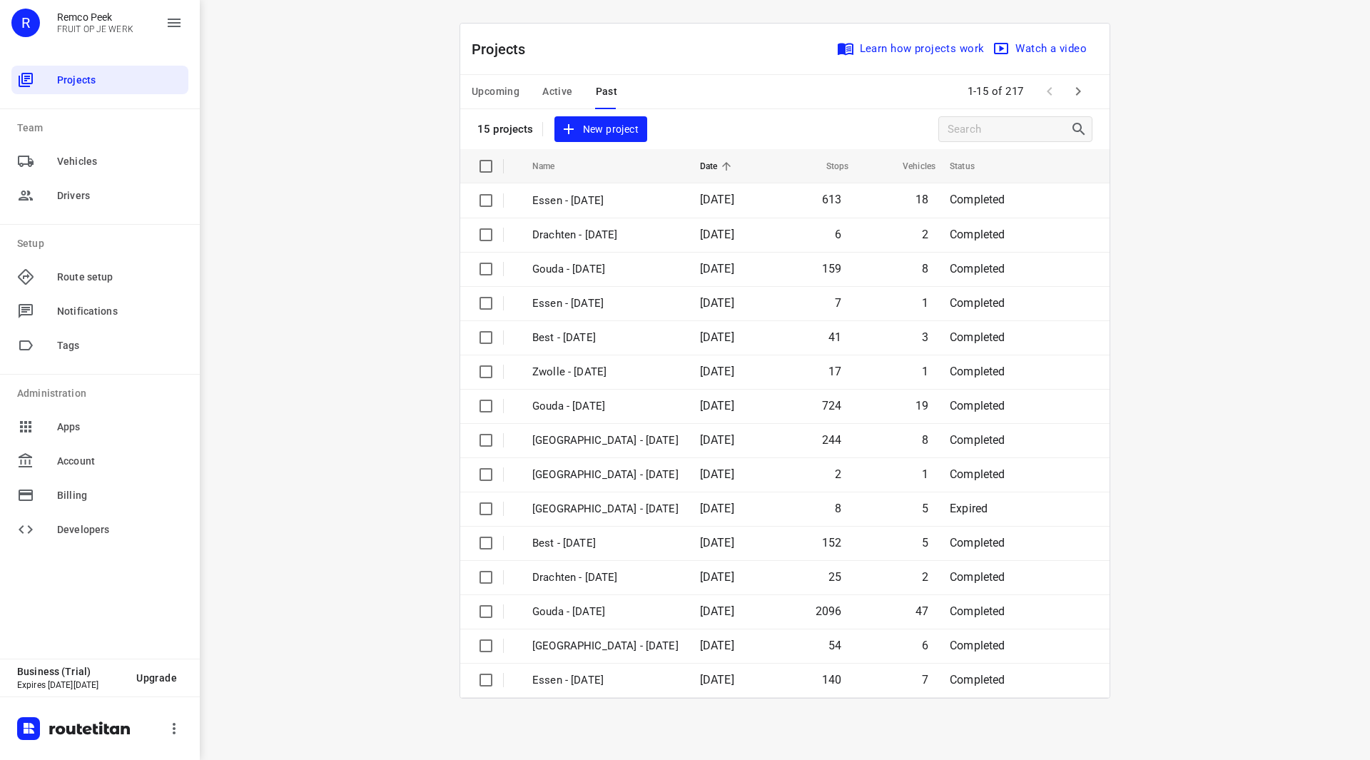
click at [1077, 92] on icon "button" at bounding box center [1078, 91] width 17 height 17
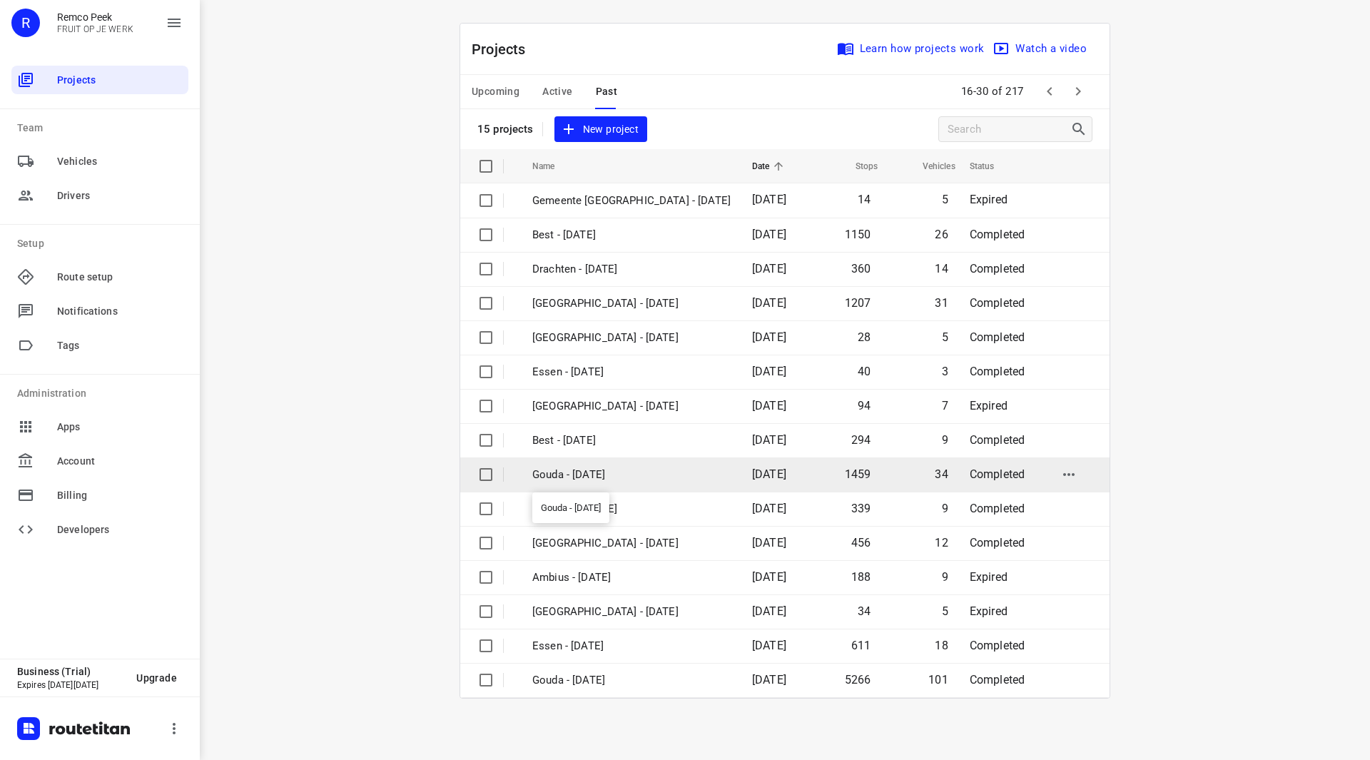
click at [579, 474] on p "Gouda - [DATE]" at bounding box center [631, 475] width 198 height 16
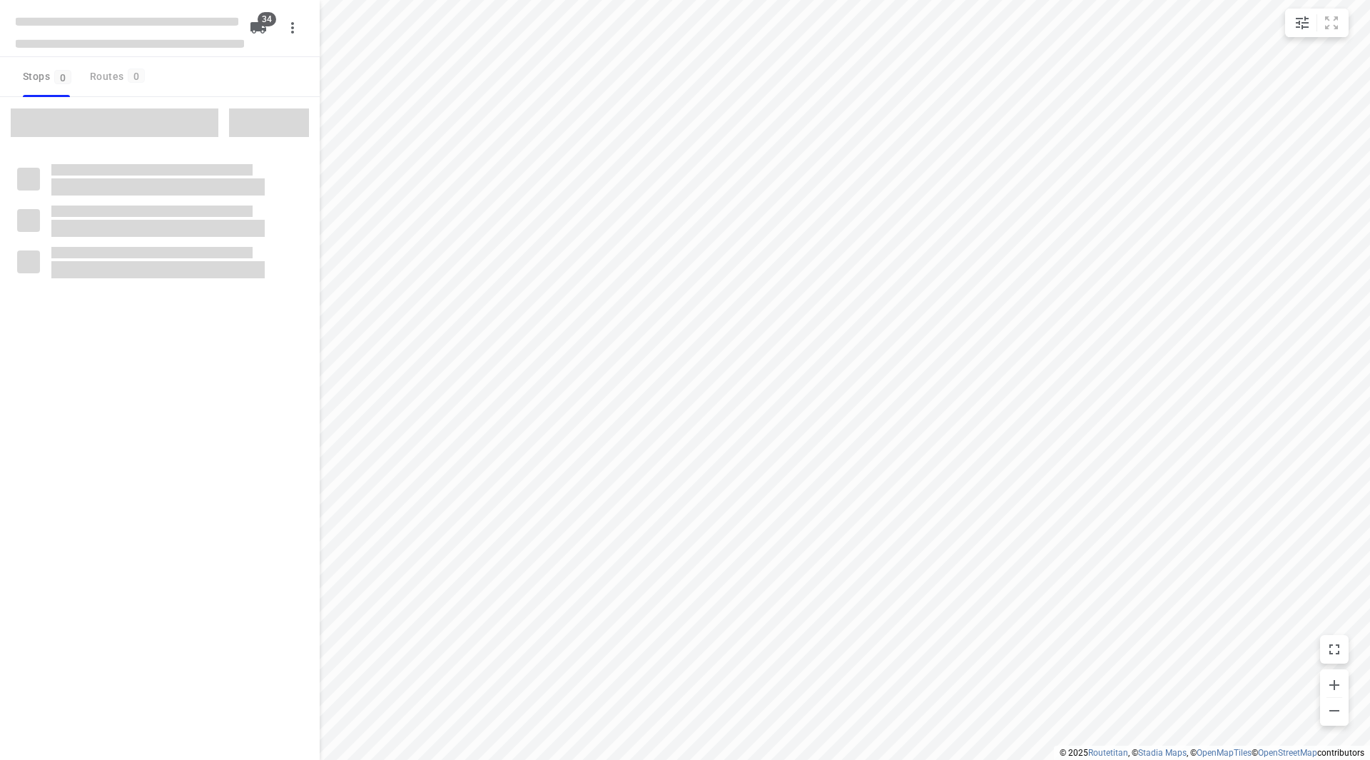
checkbox input "true"
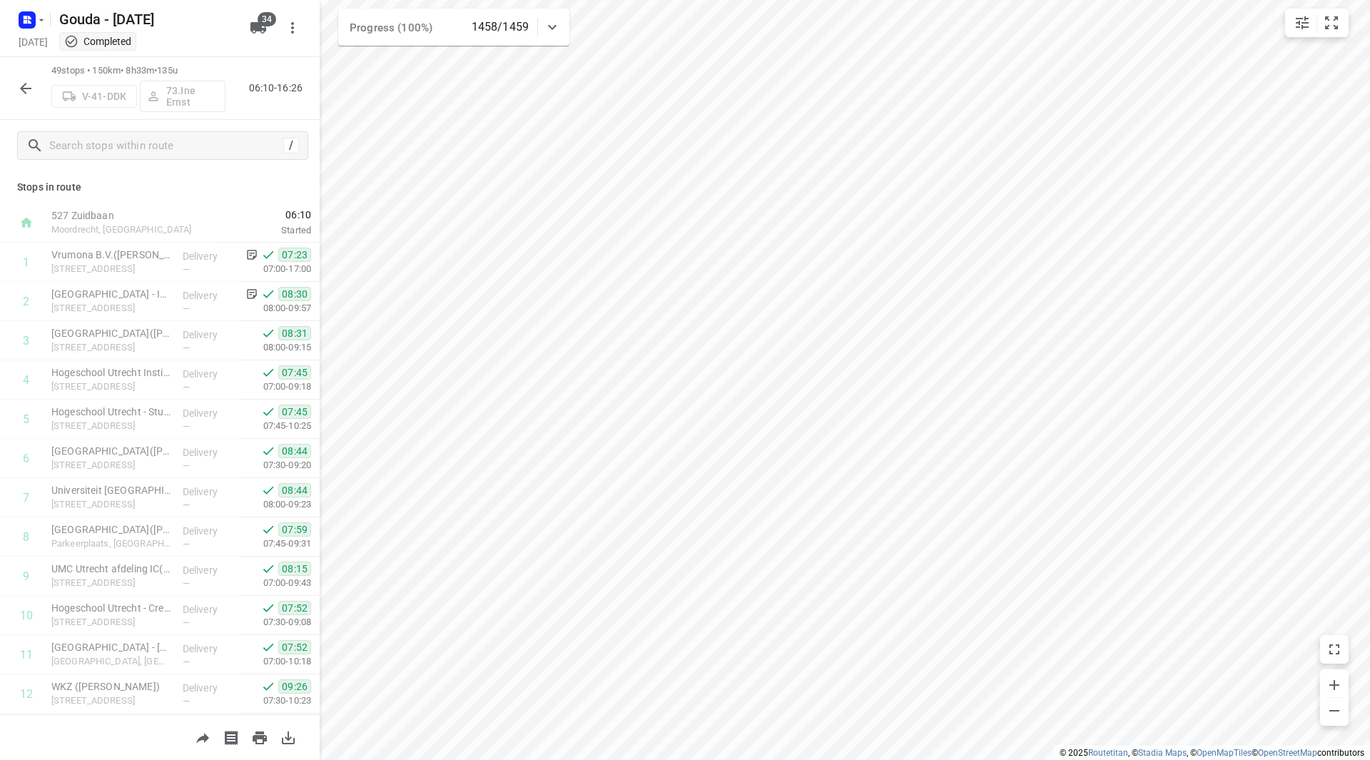
click at [21, 80] on icon "button" at bounding box center [25, 88] width 17 height 17
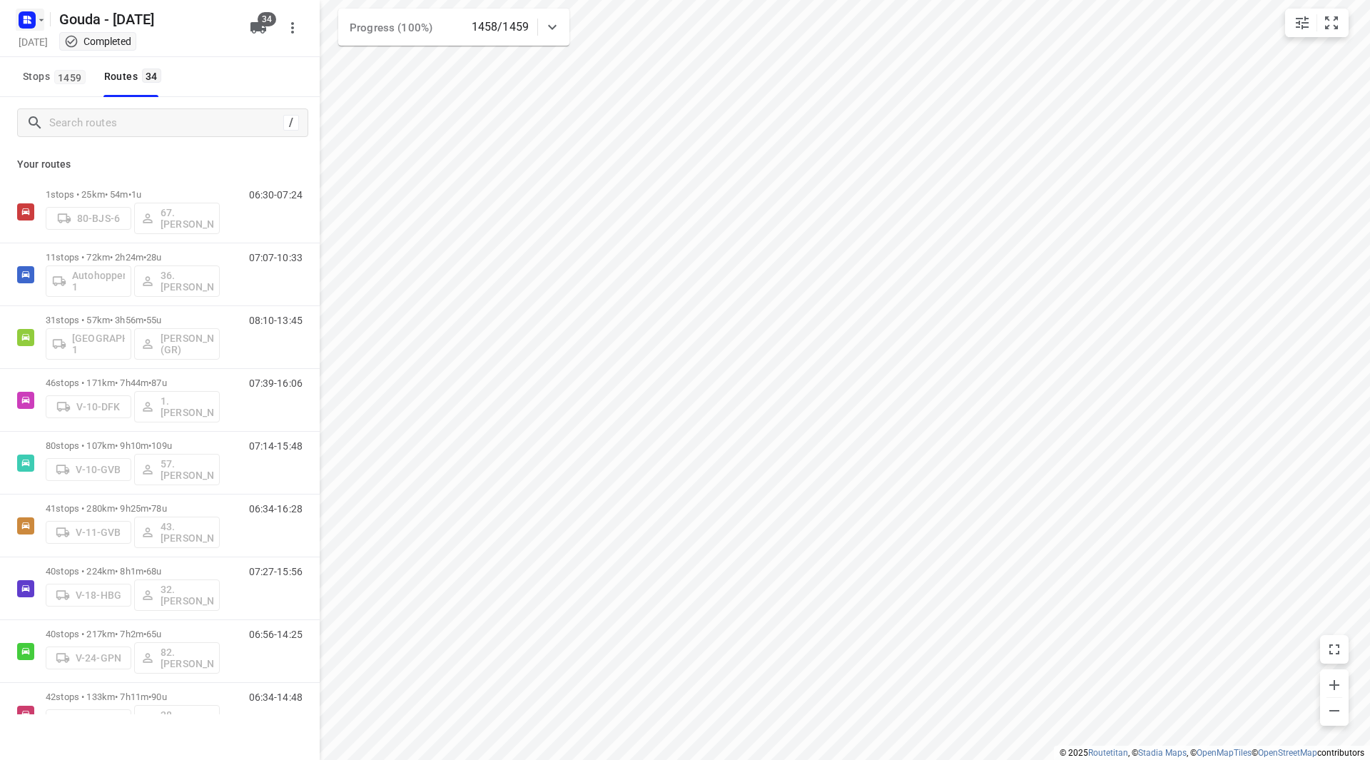
click at [40, 19] on icon "button" at bounding box center [41, 19] width 11 height 11
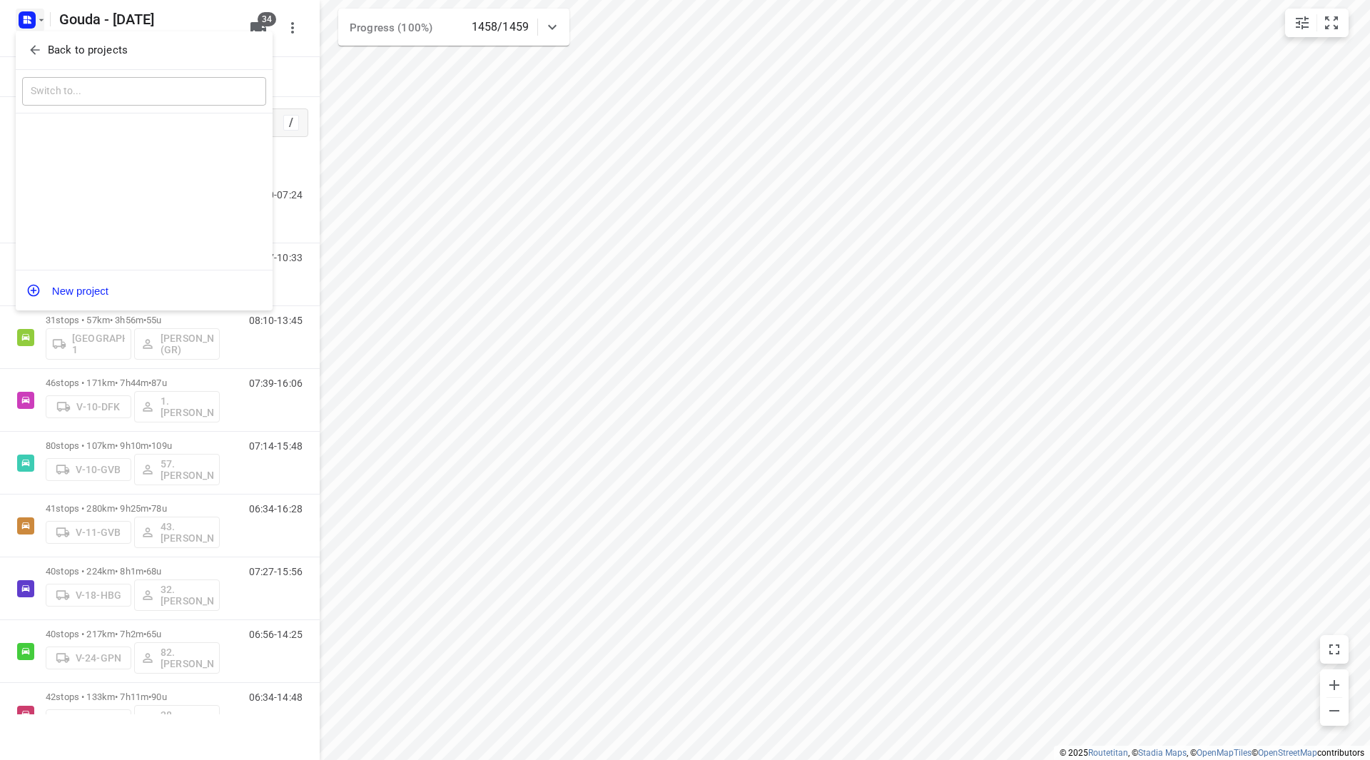
click at [58, 49] on p "Back to projects" at bounding box center [88, 50] width 80 height 16
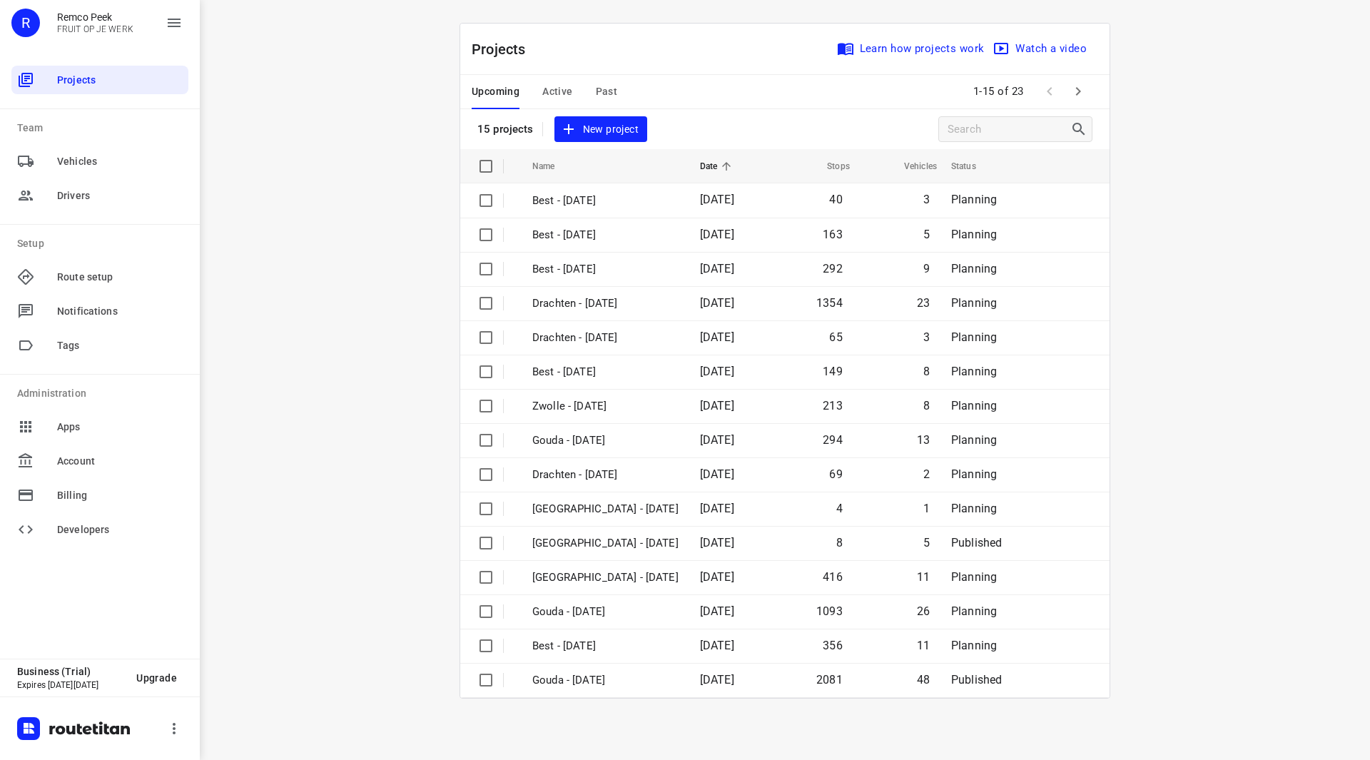
click at [559, 84] on span "Active" at bounding box center [557, 92] width 30 height 18
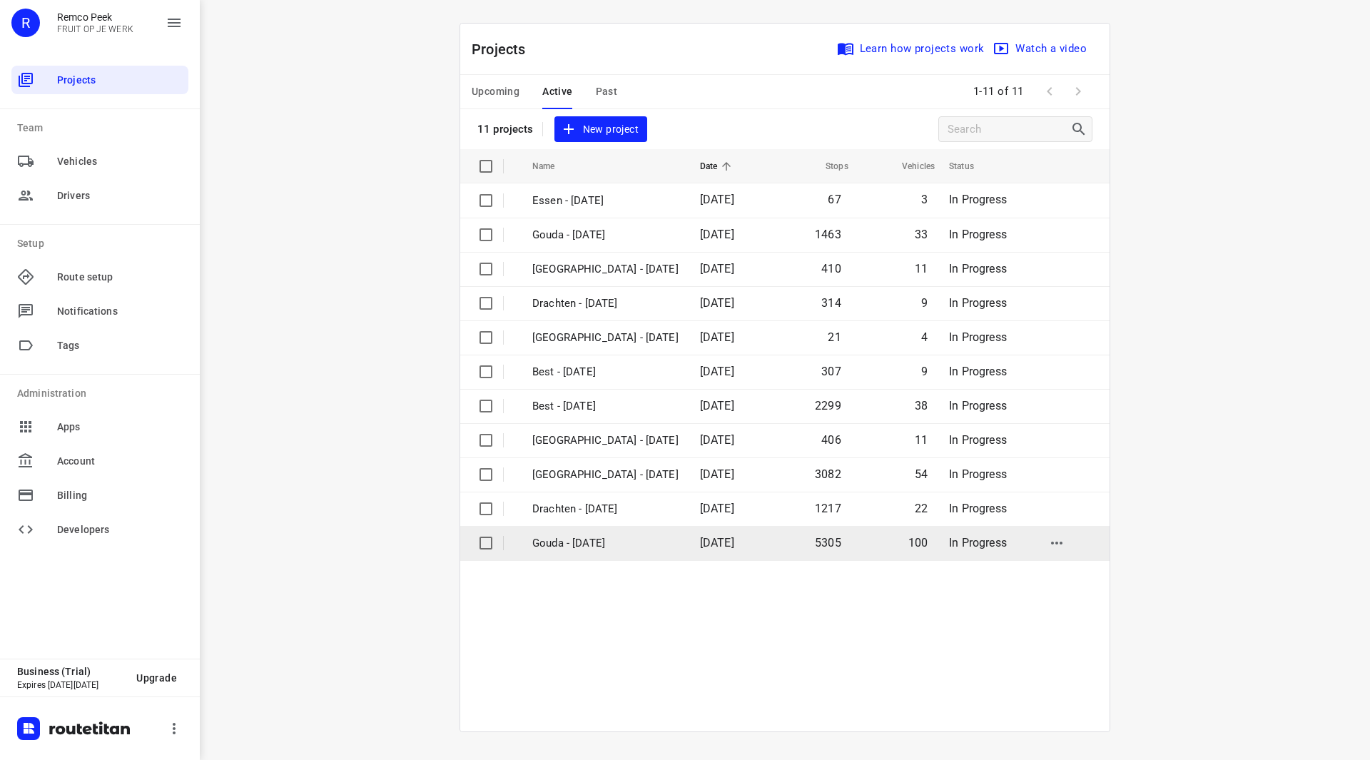
click at [594, 541] on p "Gouda - [DATE]" at bounding box center [605, 543] width 146 height 16
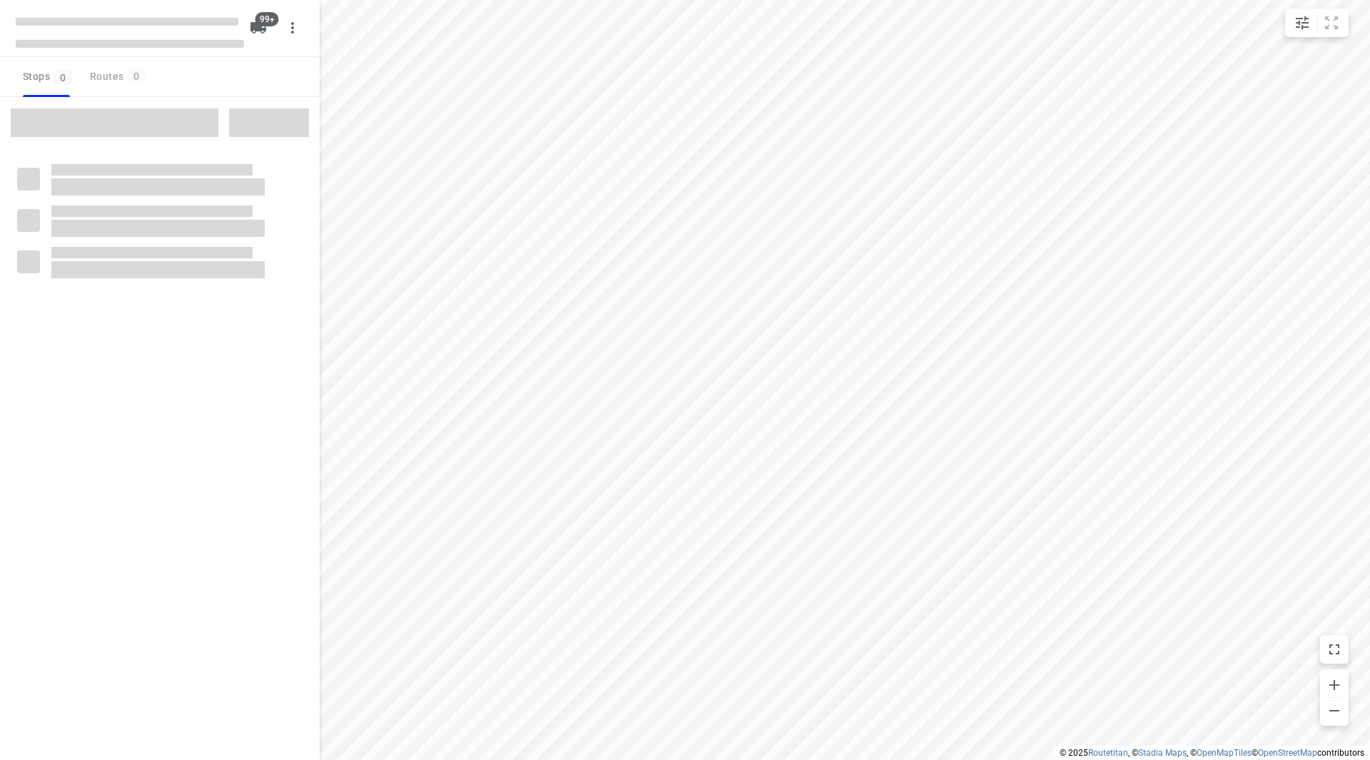
checkbox input "true"
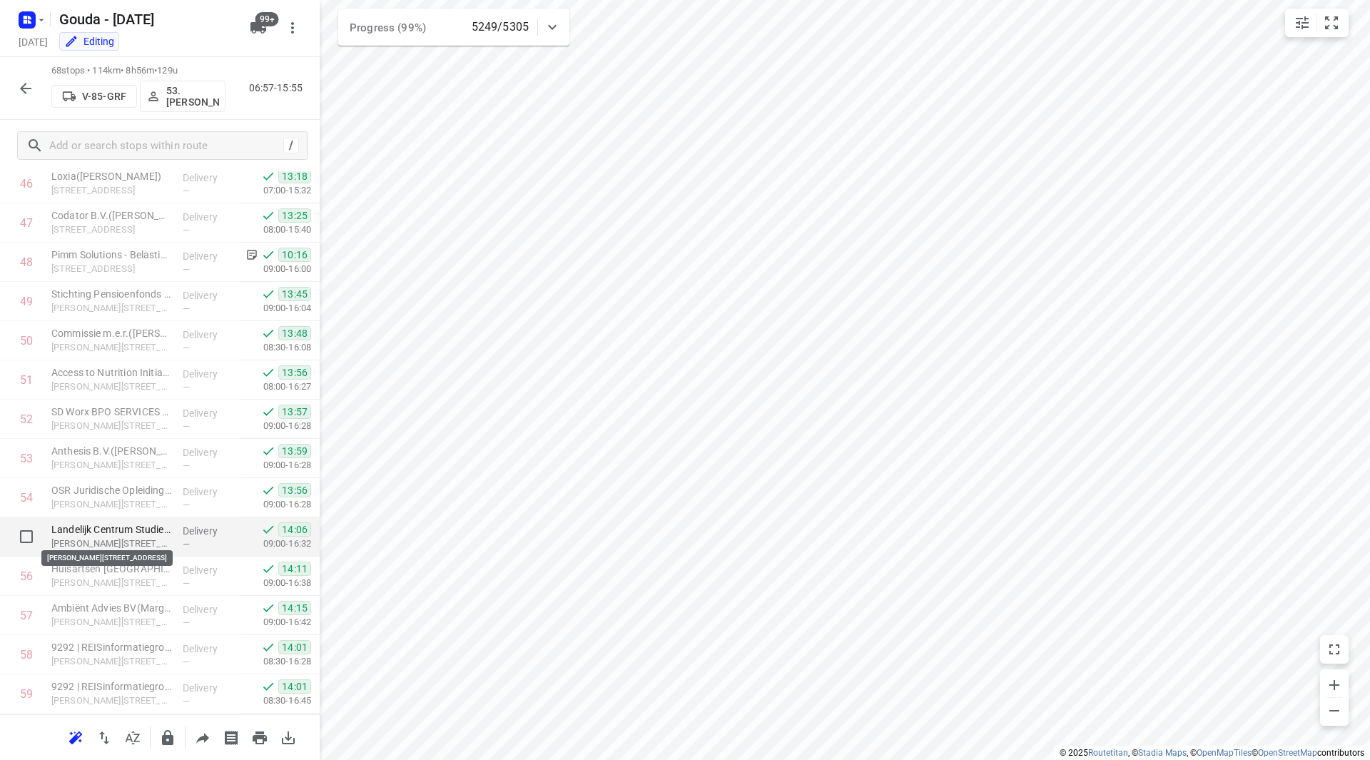
scroll to position [1855, 0]
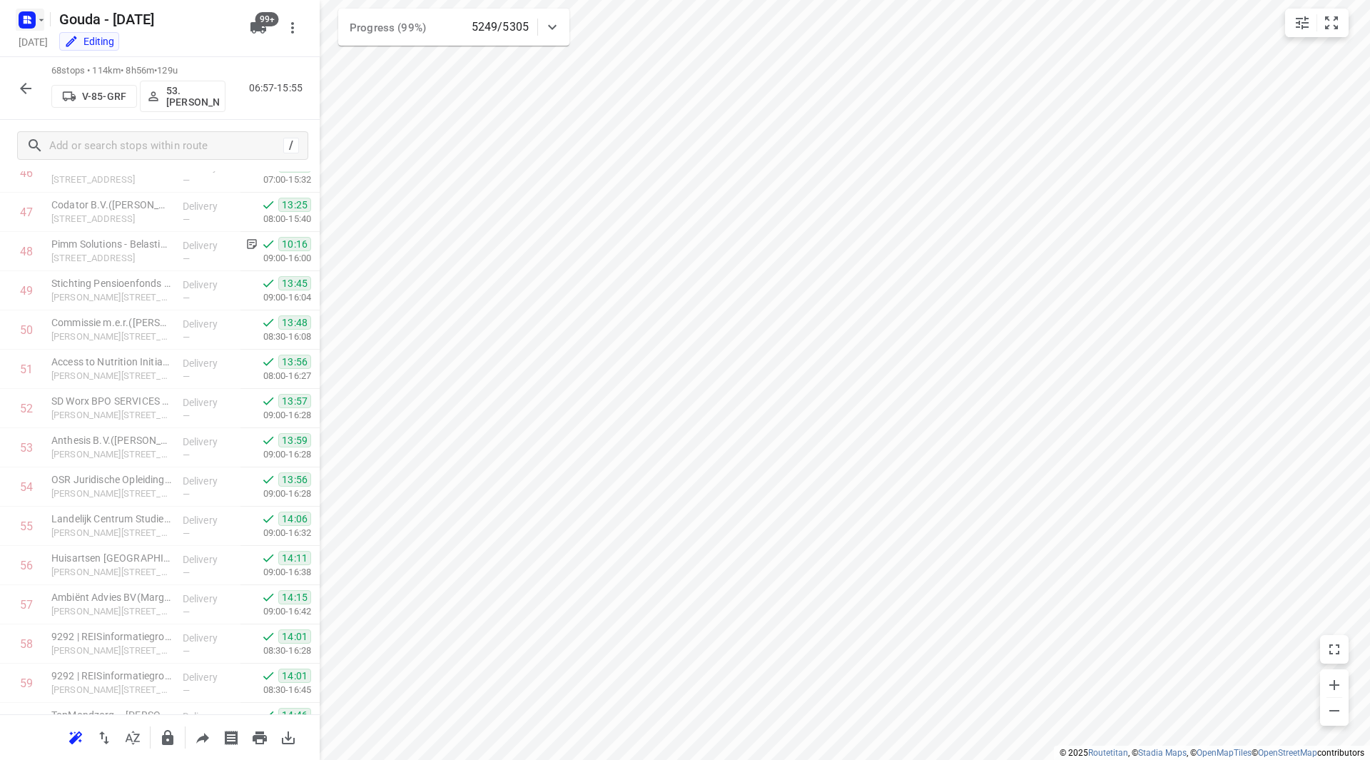
click at [31, 24] on rect "button" at bounding box center [27, 19] width 17 height 17
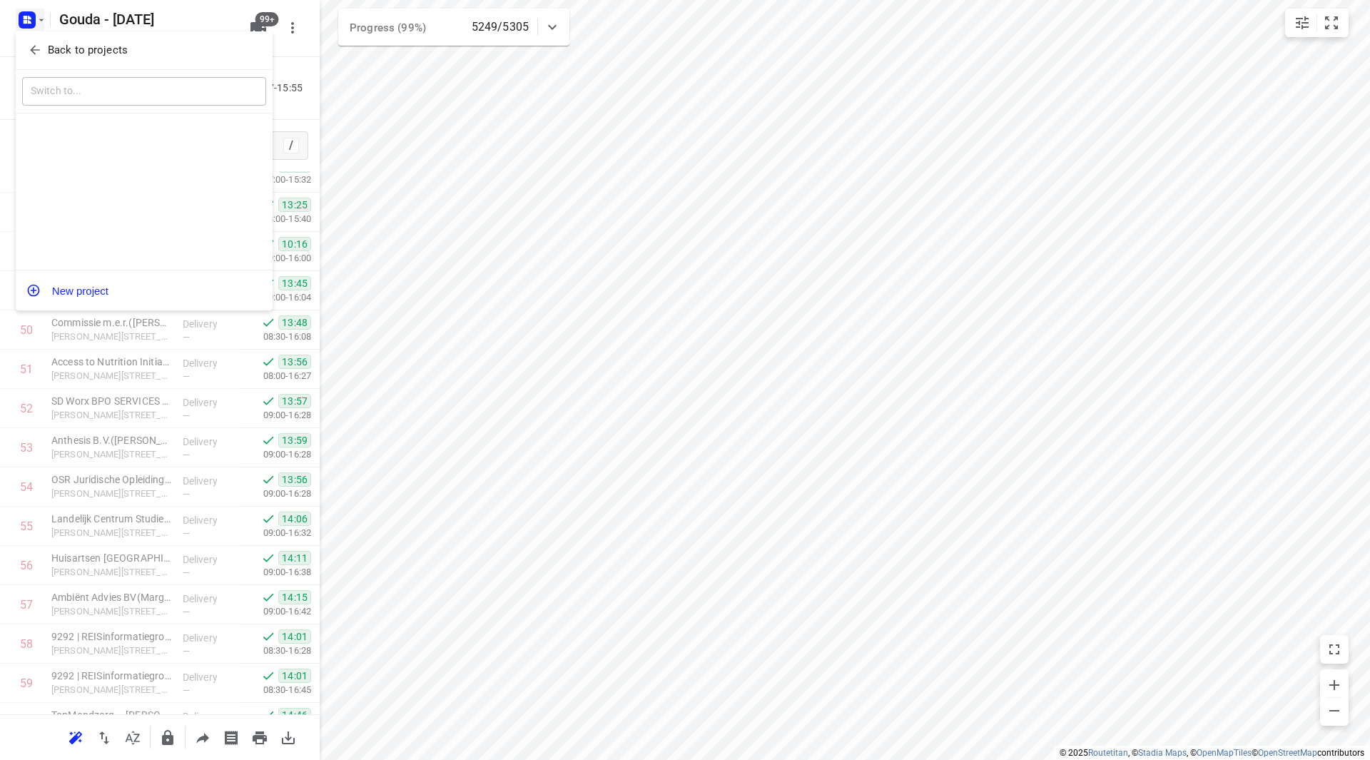
click at [49, 45] on p "Back to projects" at bounding box center [88, 50] width 80 height 16
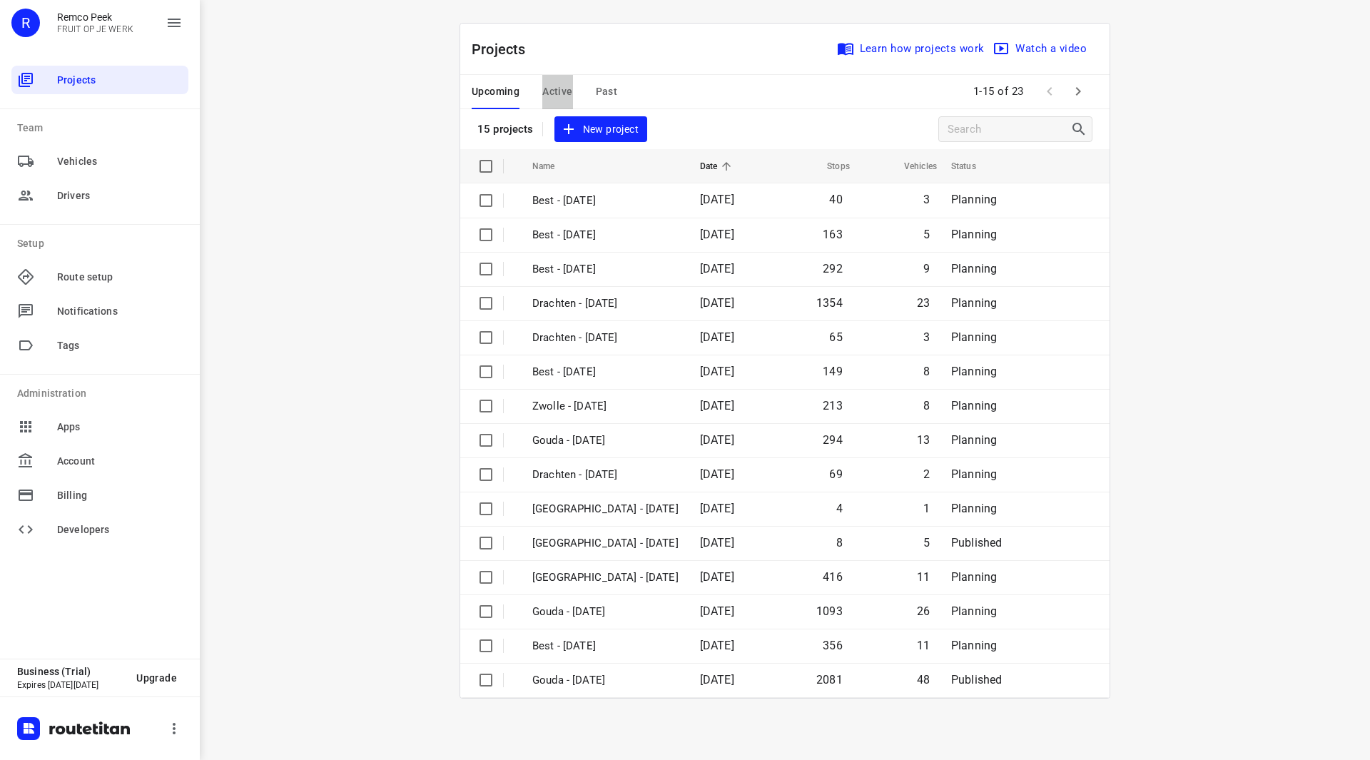
click at [565, 96] on span "Active" at bounding box center [557, 92] width 30 height 18
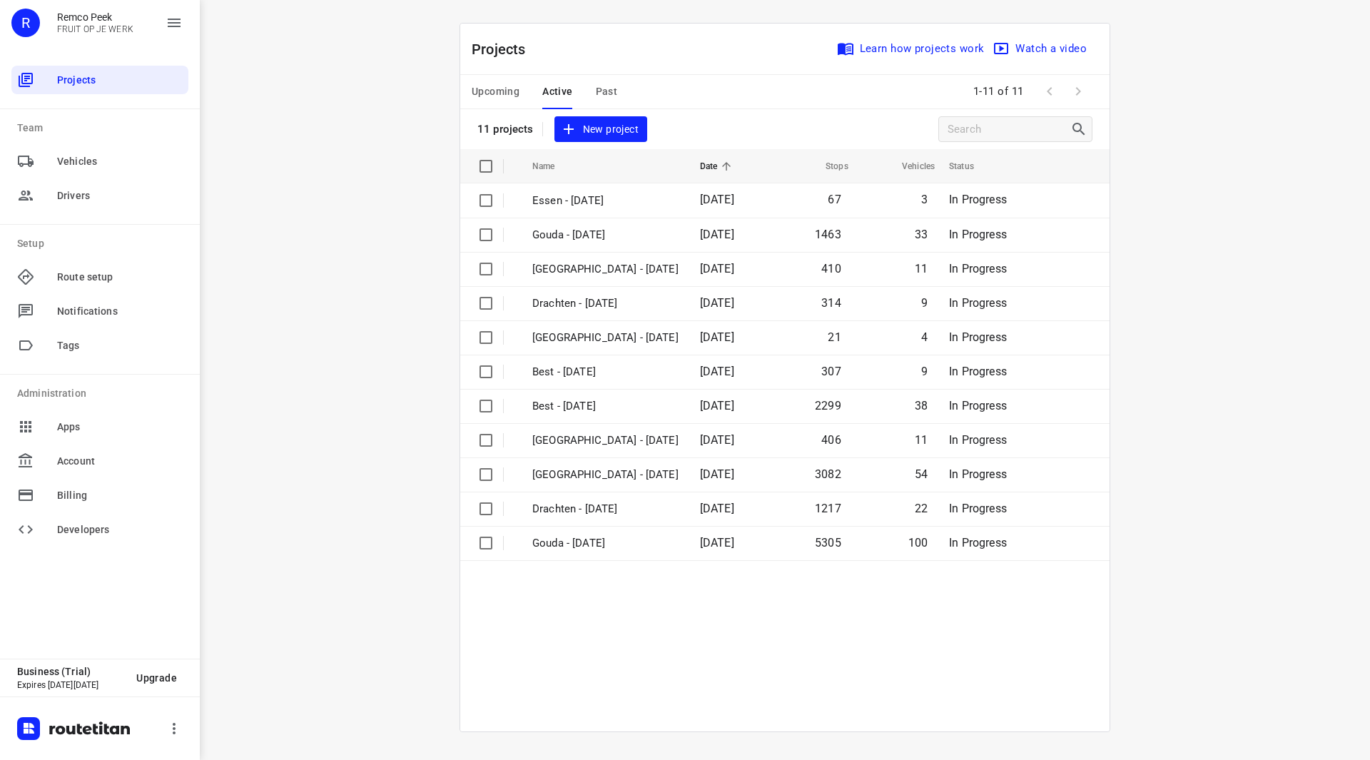
click at [604, 91] on span "Past" at bounding box center [607, 92] width 22 height 18
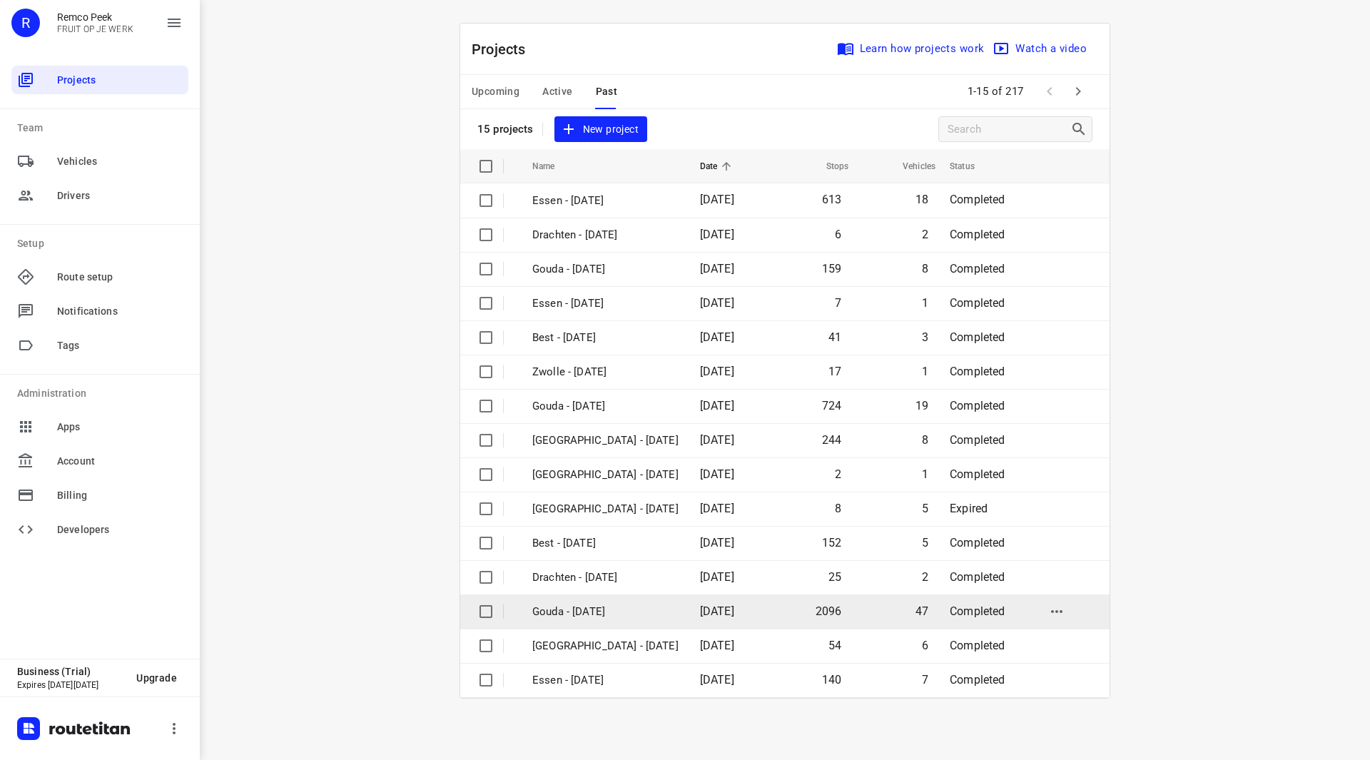
click at [576, 620] on td "Gouda - [DATE]" at bounding box center [603, 611] width 171 height 34
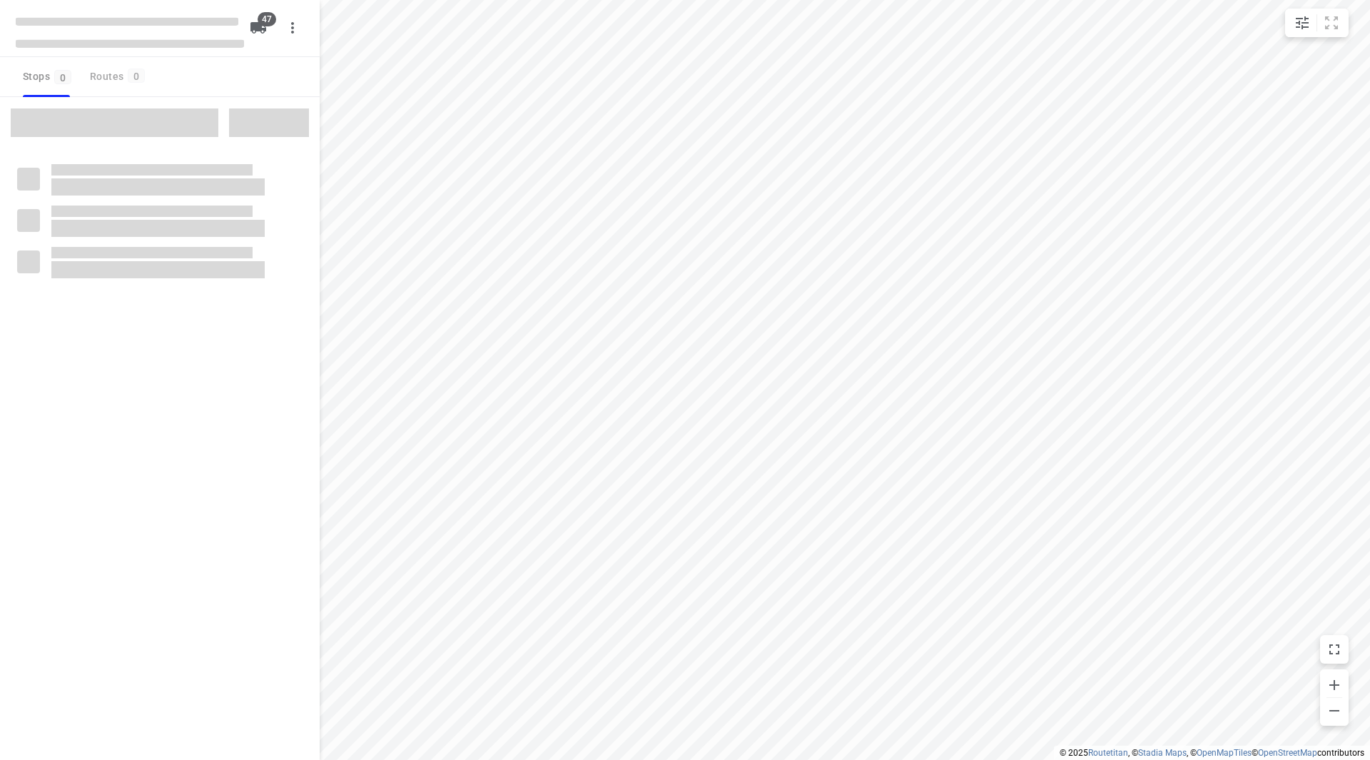
checkbox input "true"
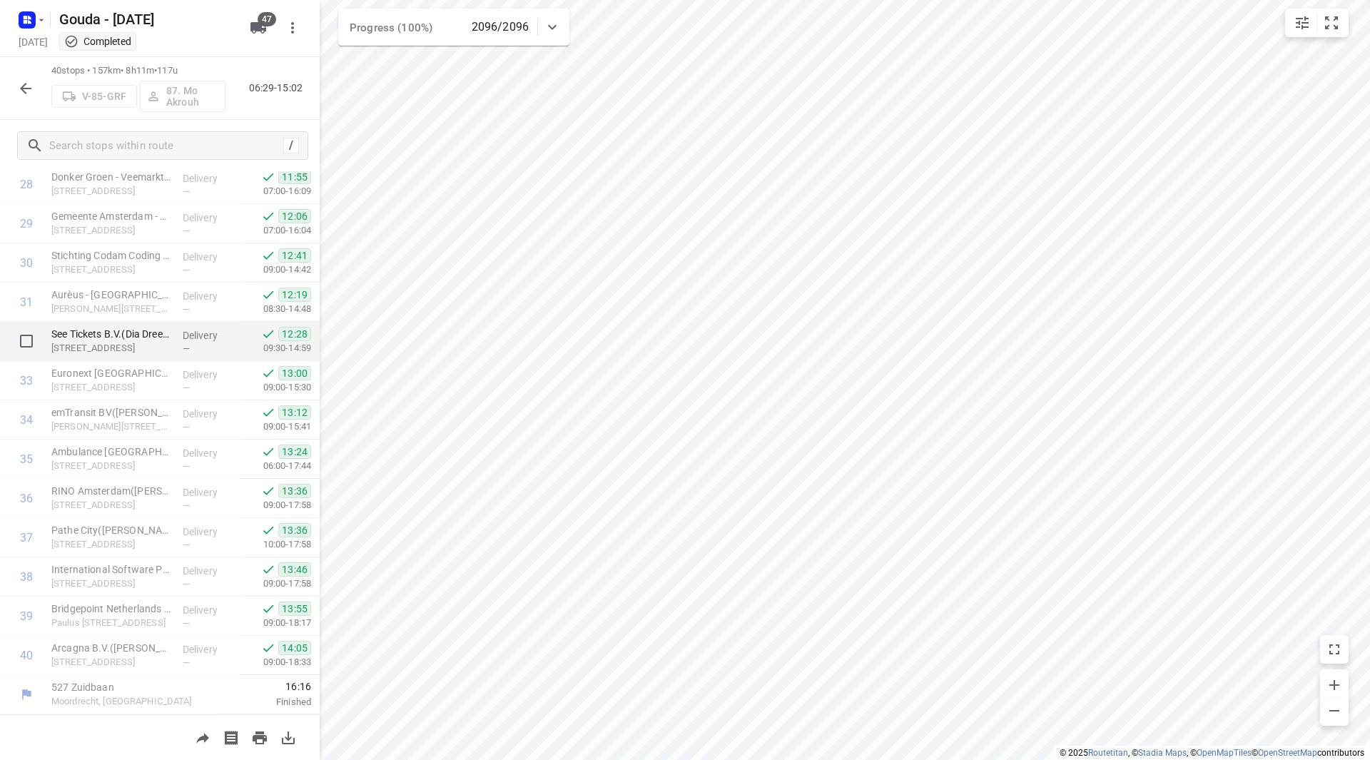
scroll to position [1066, 0]
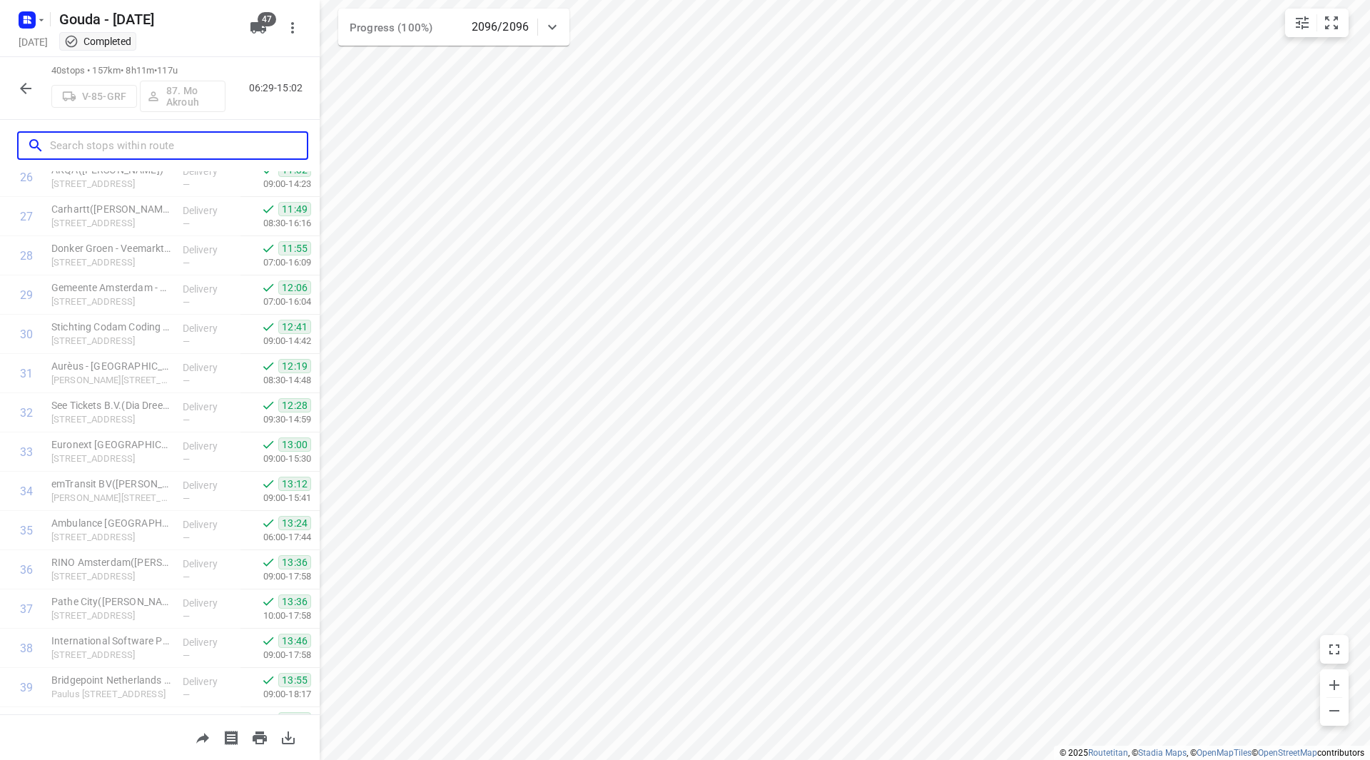
click at [121, 143] on input "text" at bounding box center [178, 146] width 257 height 22
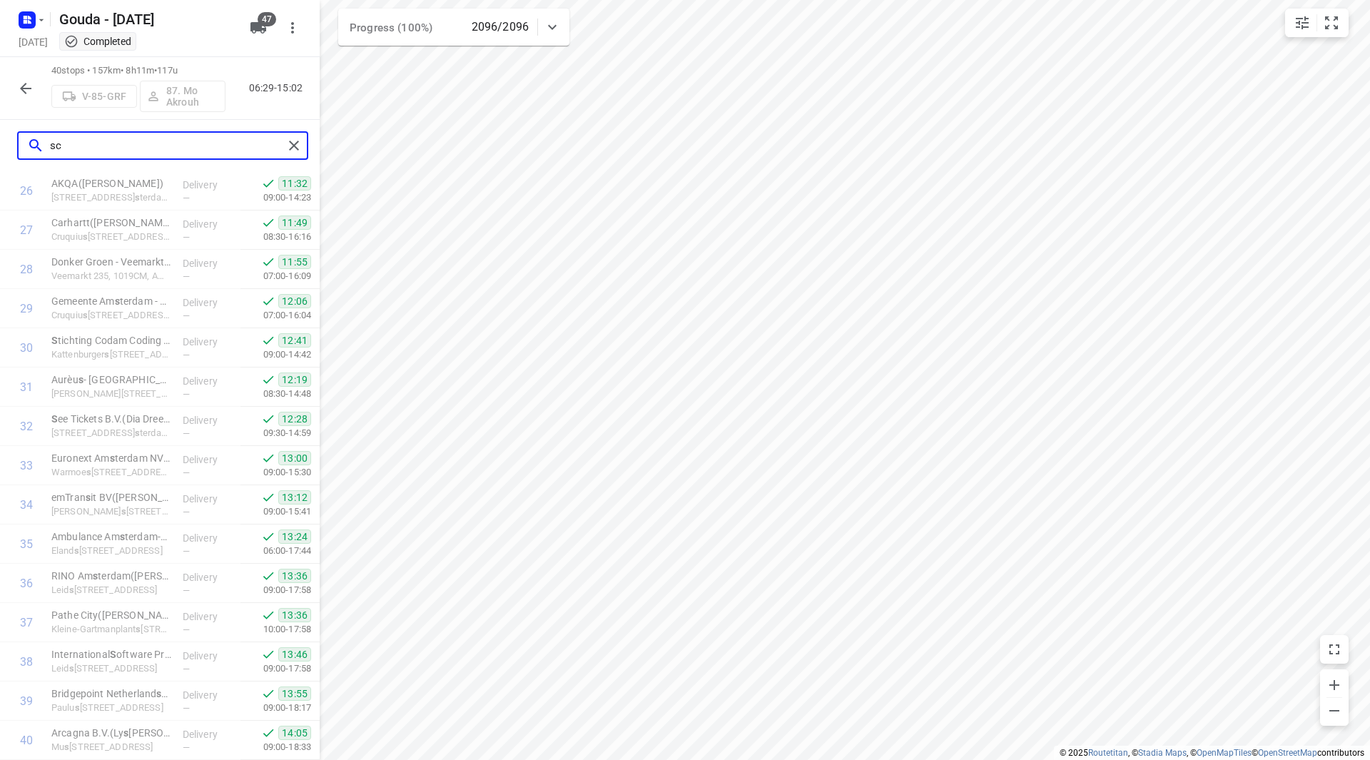
scroll to position [0, 0]
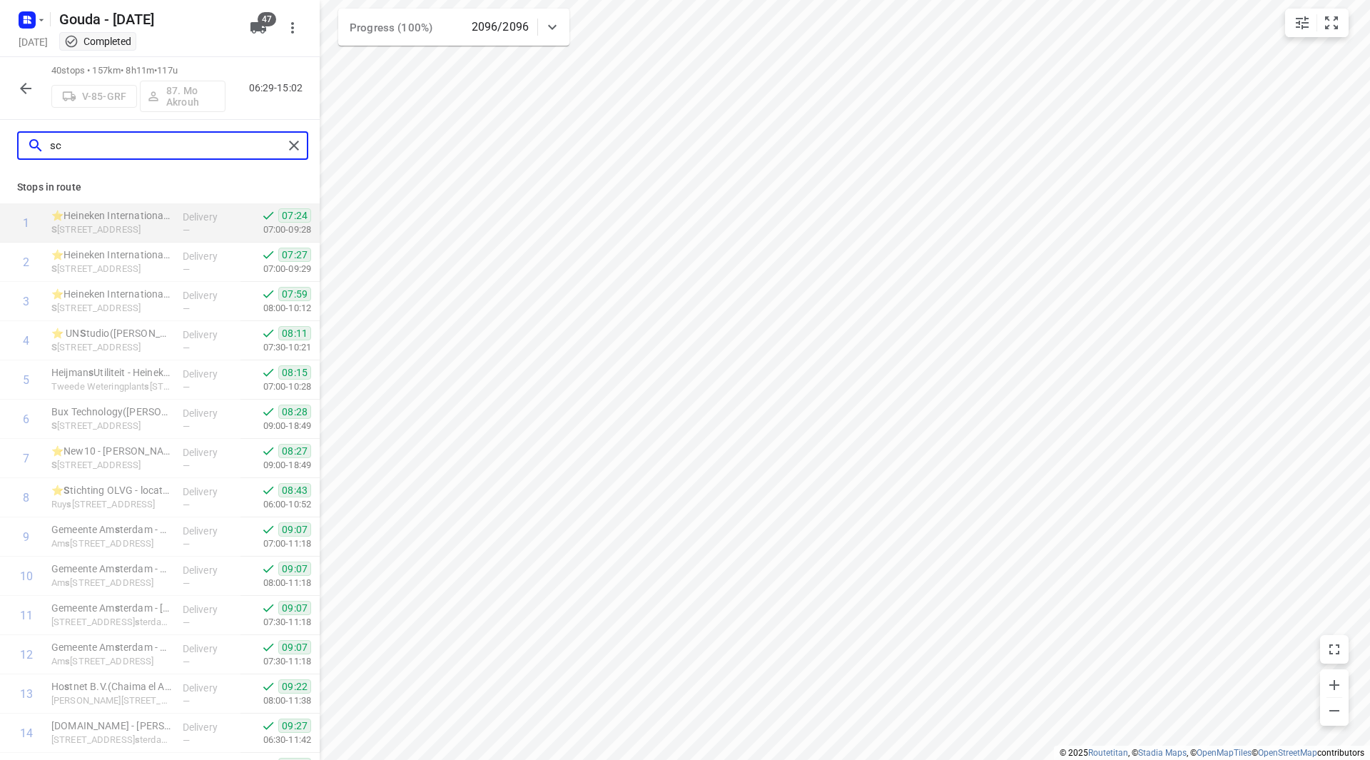
type input "scr"
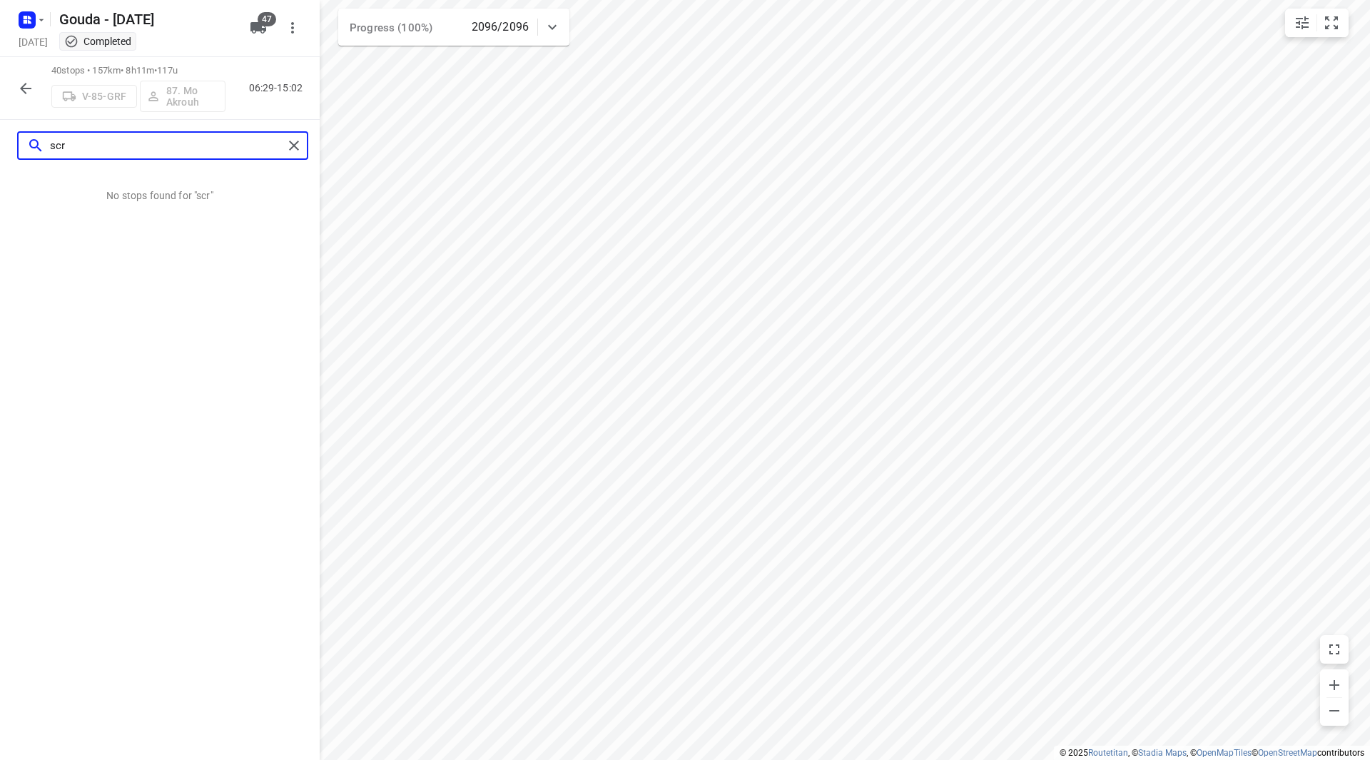
drag, startPoint x: 114, startPoint y: 145, endPoint x: 40, endPoint y: 146, distance: 74.2
click at [40, 146] on div "scr" at bounding box center [155, 146] width 256 height 22
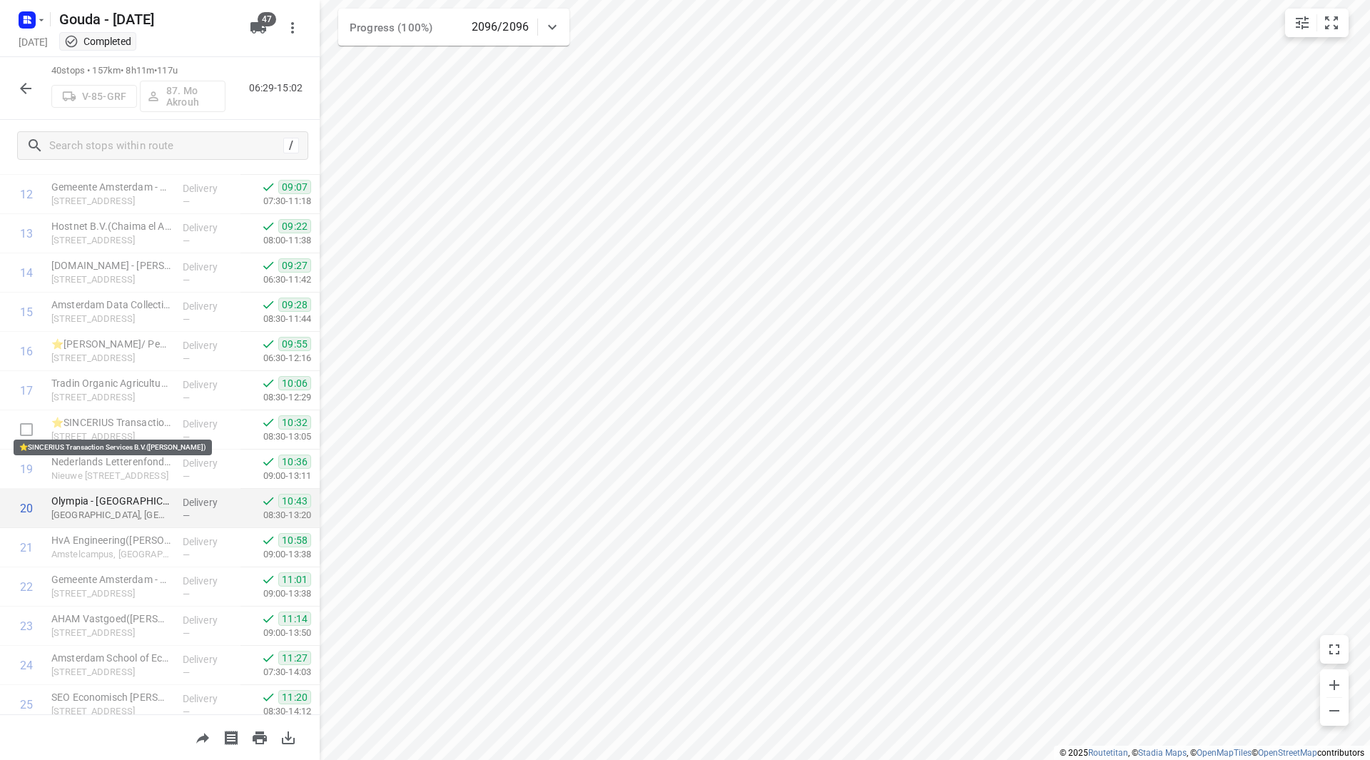
scroll to position [856, 0]
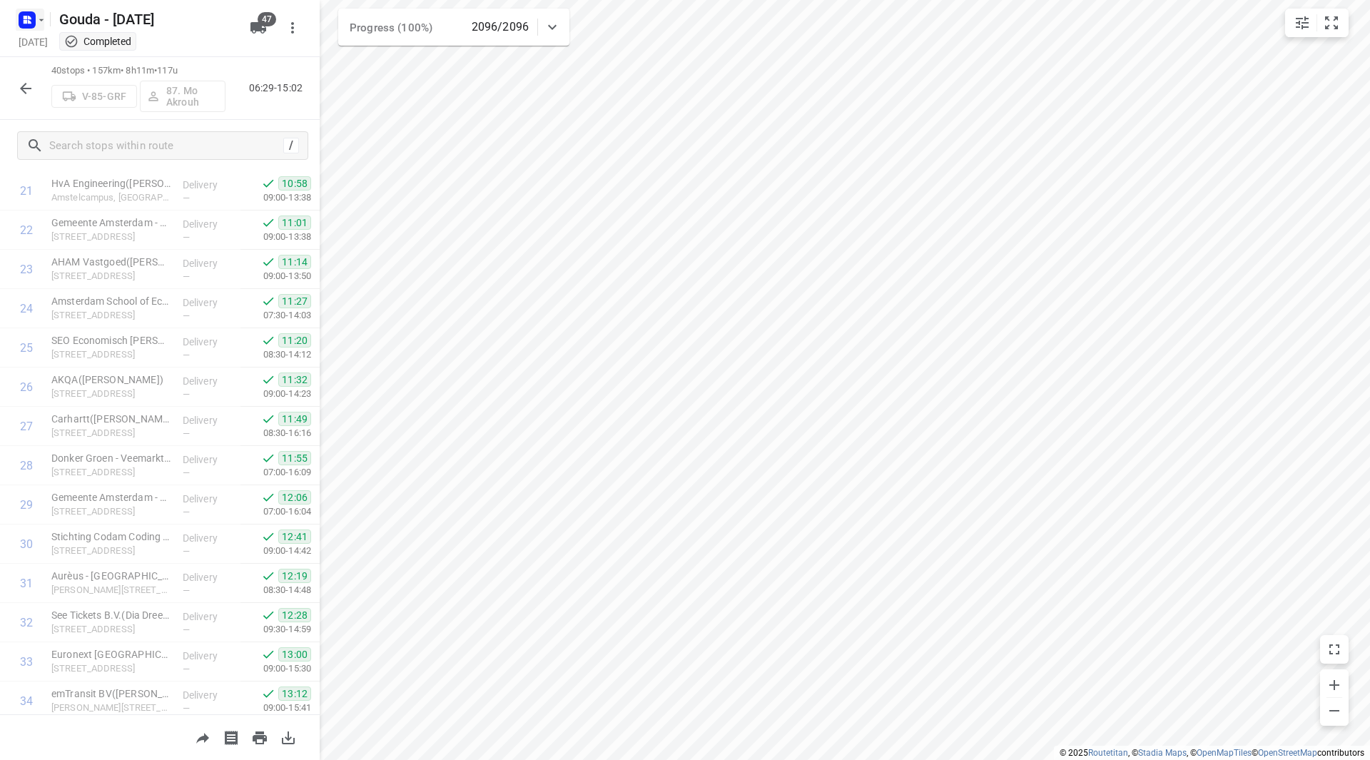
click at [39, 22] on icon "button" at bounding box center [41, 19] width 11 height 11
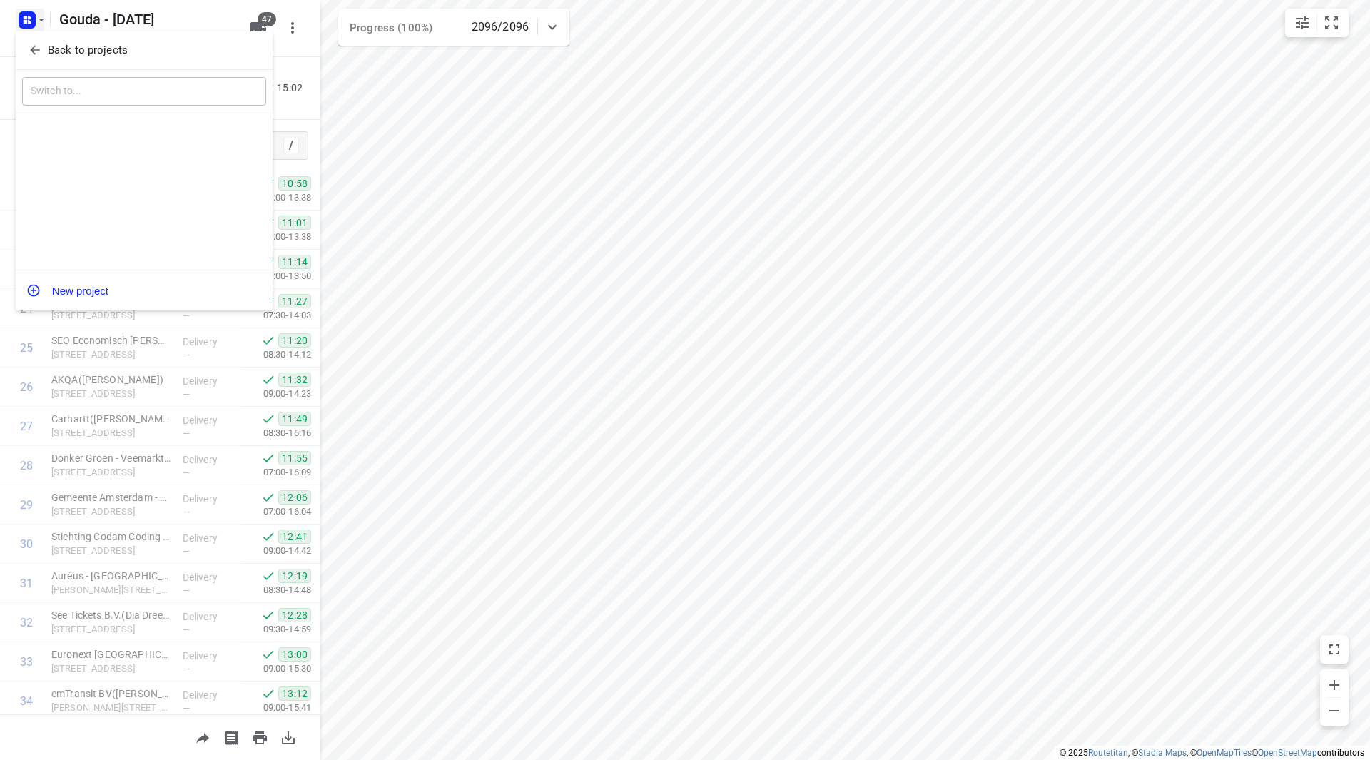
click at [46, 46] on span "Back to projects" at bounding box center [144, 50] width 233 height 16
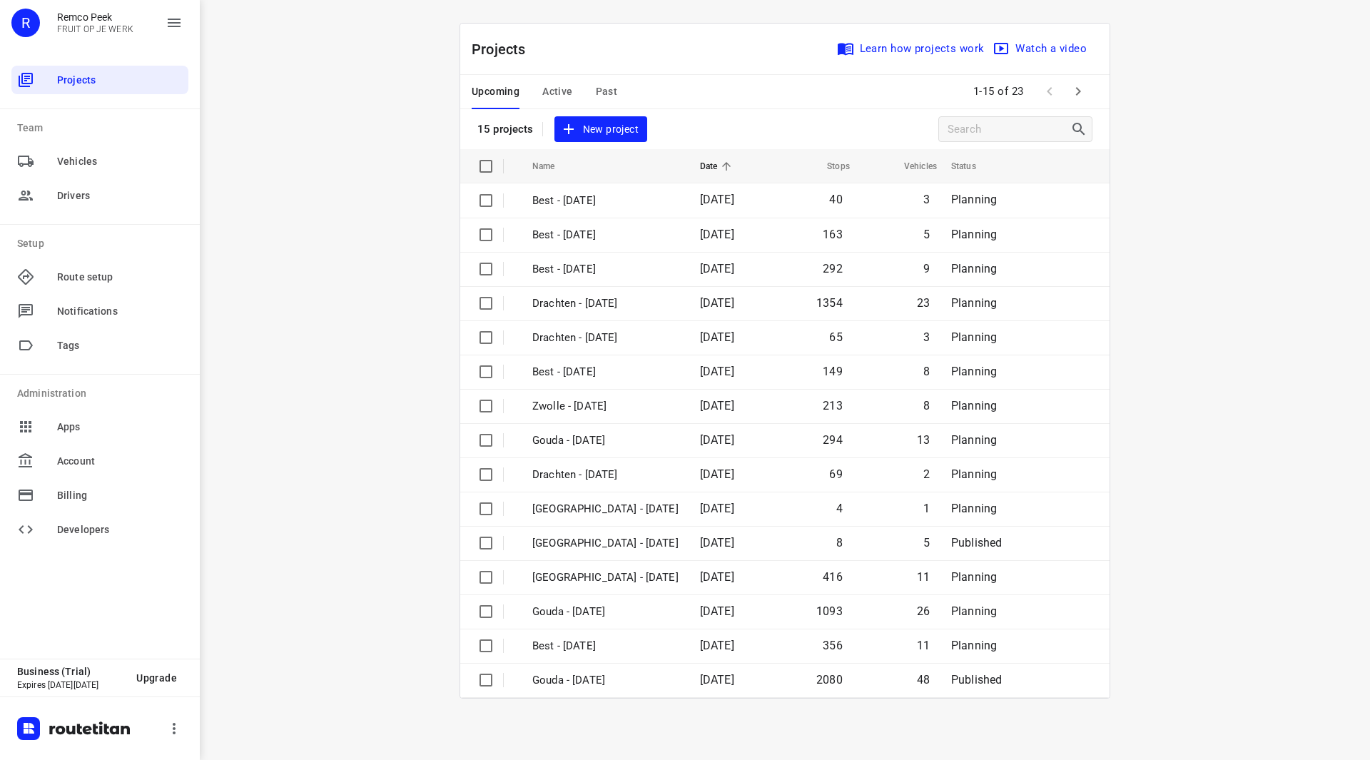
click at [539, 84] on div "Upcoming Active Past" at bounding box center [556, 92] width 168 height 34
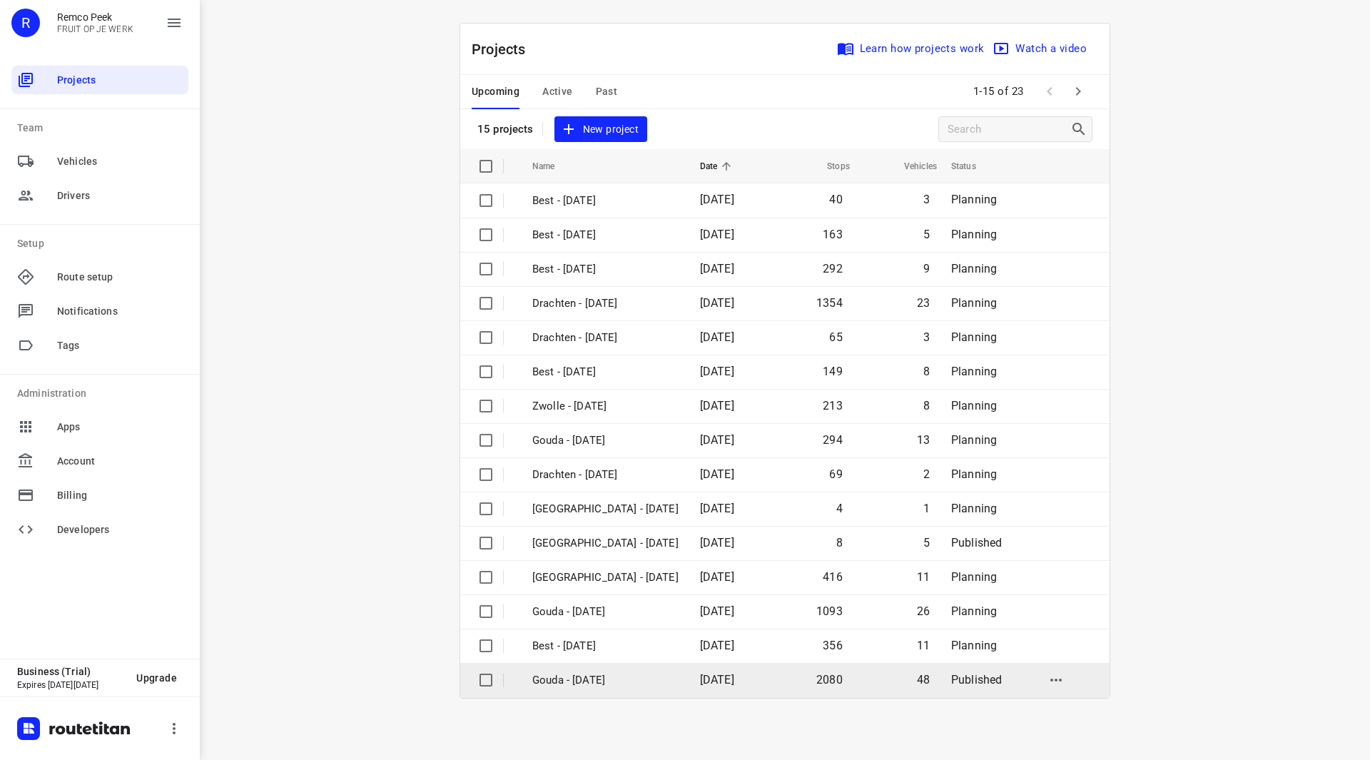
click at [601, 685] on p "Gouda - [DATE]" at bounding box center [605, 680] width 146 height 16
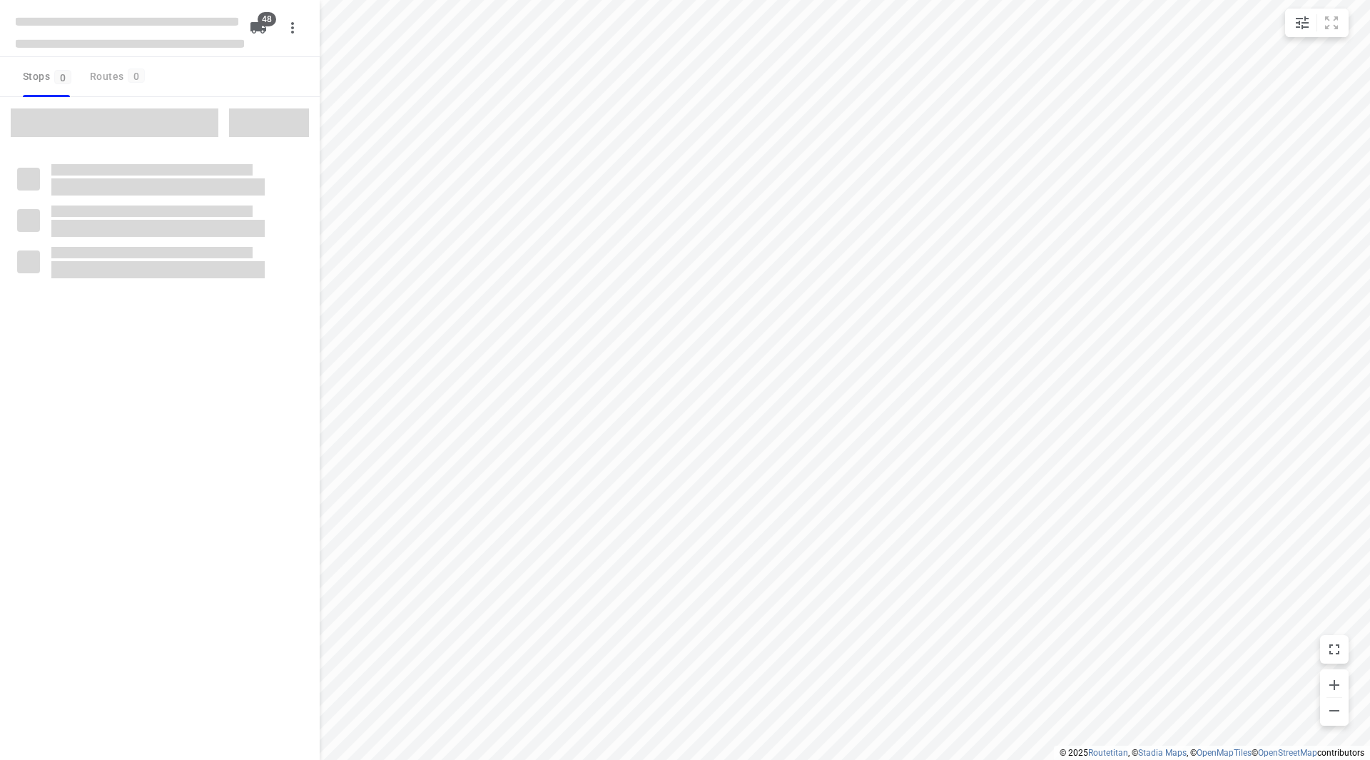
checkbox input "true"
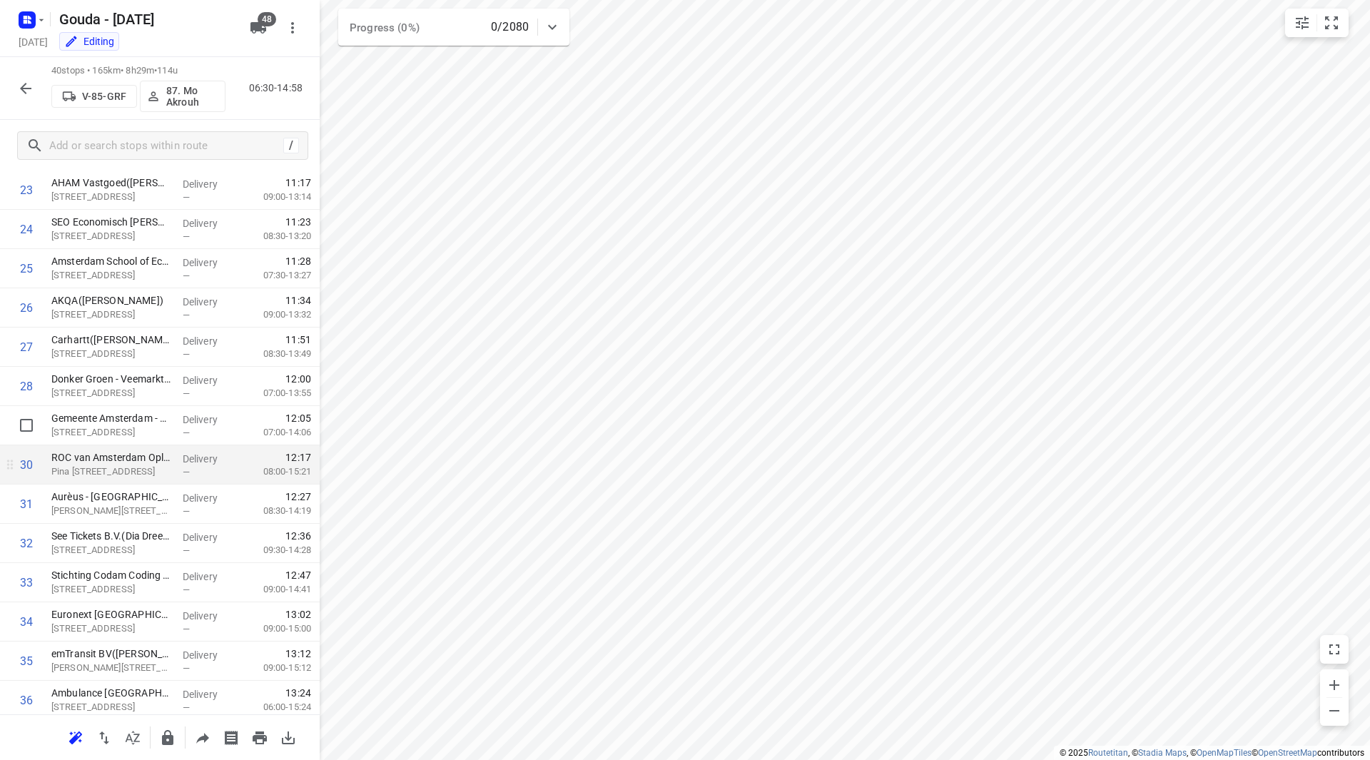
scroll to position [1070, 0]
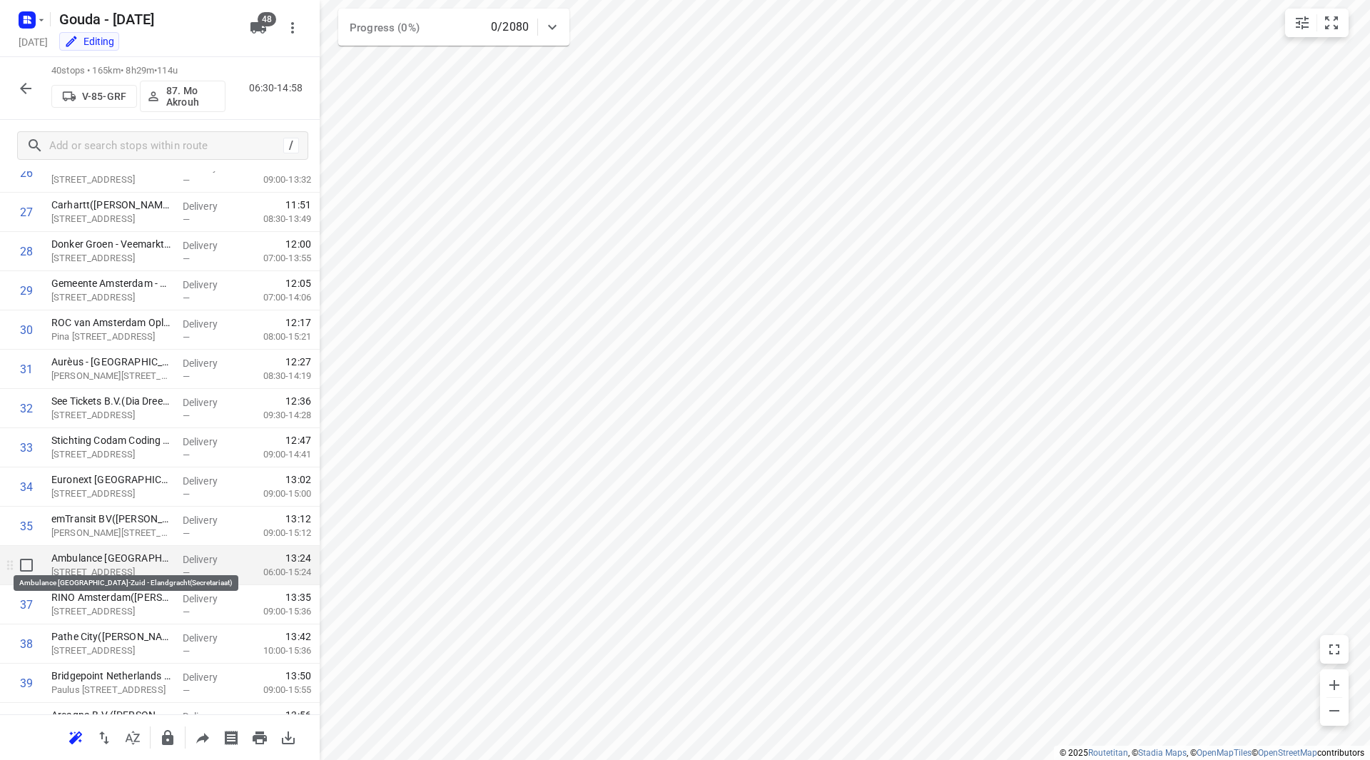
click at [98, 564] on p "Ambulance Amsterdam-Zuid - Elandgracht(Secretariaat)" at bounding box center [111, 558] width 120 height 14
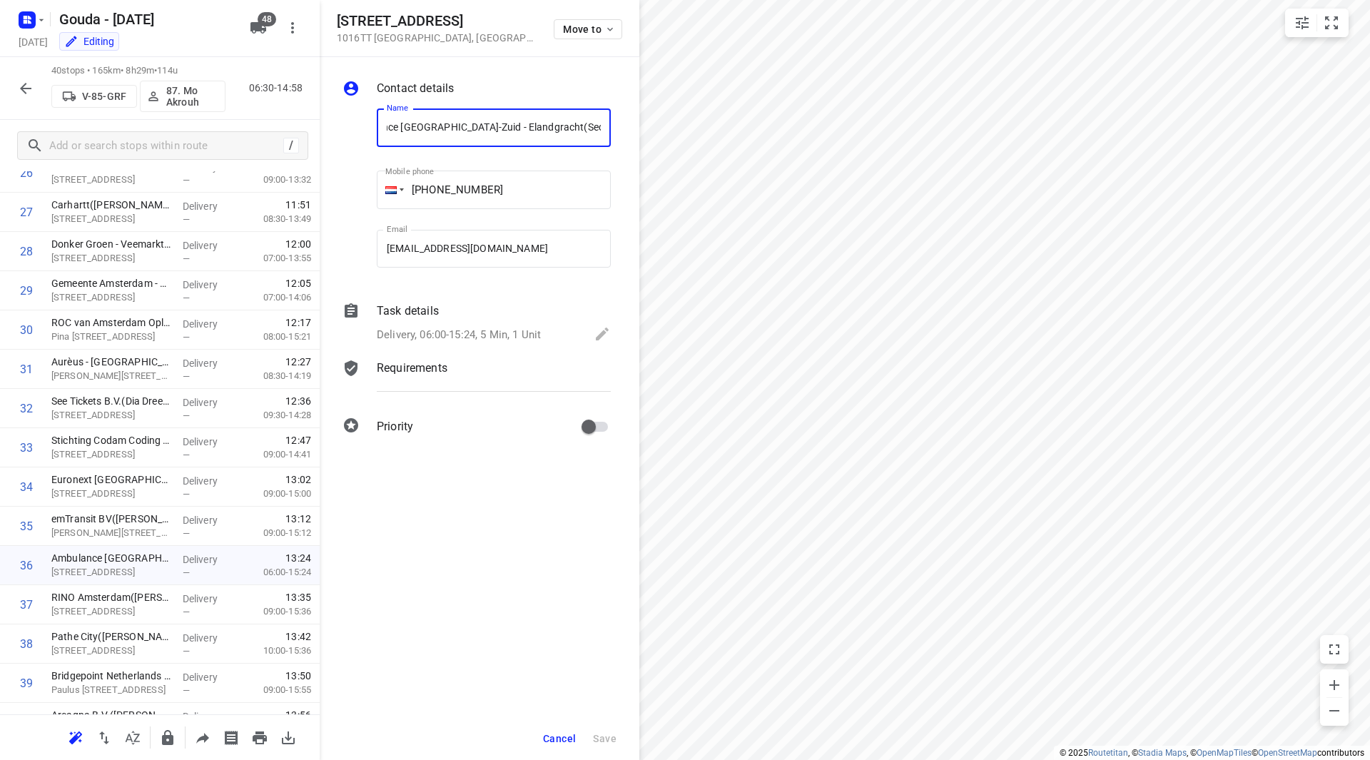
scroll to position [0, 0]
drag, startPoint x: 530, startPoint y: 128, endPoint x: 352, endPoint y: 131, distance: 178.4
click at [352, 131] on div "Name Ambulance Amsterdam-Zuid - Elandgracht(Secretariaat) Name Mobile phone +02…" at bounding box center [477, 191] width 274 height 188
click at [108, 607] on p "Leidseplein 5, Amsterdam" at bounding box center [111, 611] width 120 height 14
drag, startPoint x: 458, startPoint y: 127, endPoint x: 378, endPoint y: 133, distance: 80.1
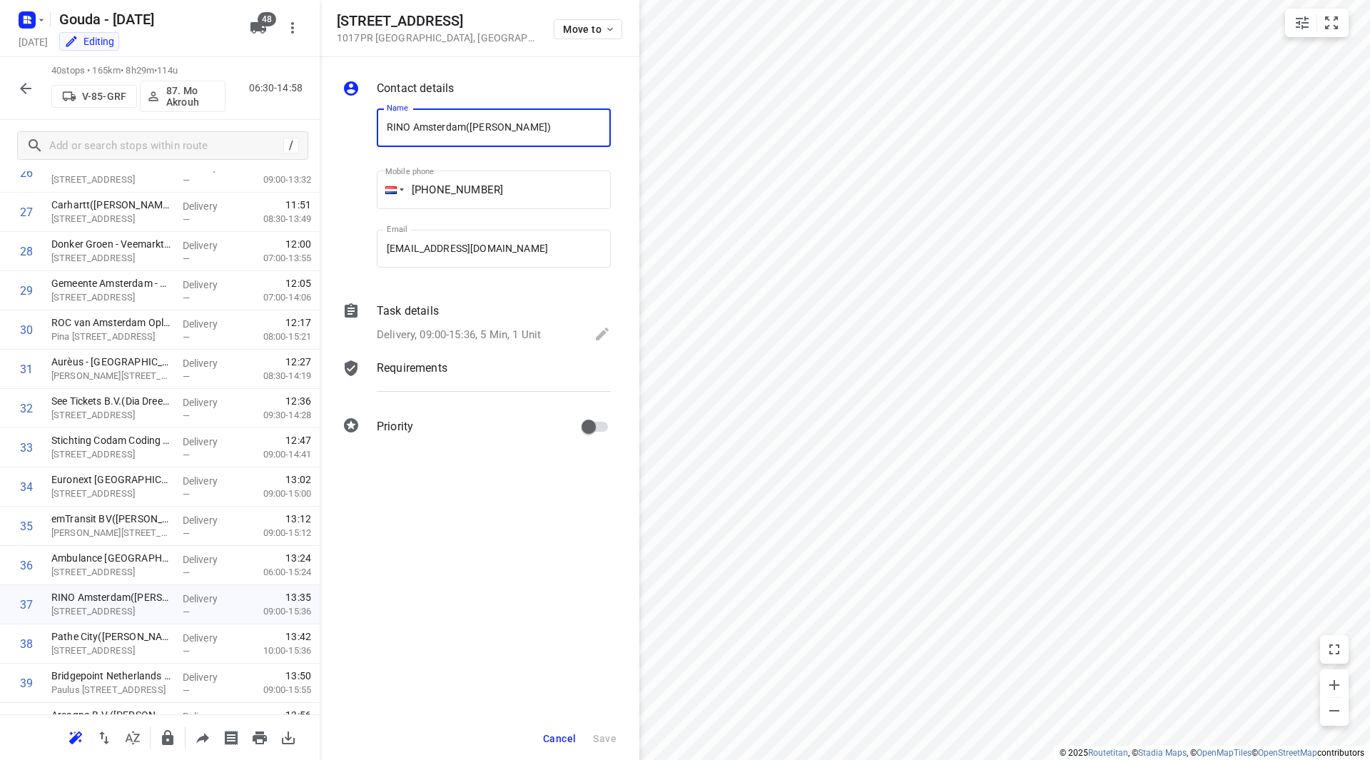
click at [378, 133] on input "RINO Amsterdam(Bas van Amstel)" at bounding box center [494, 127] width 234 height 39
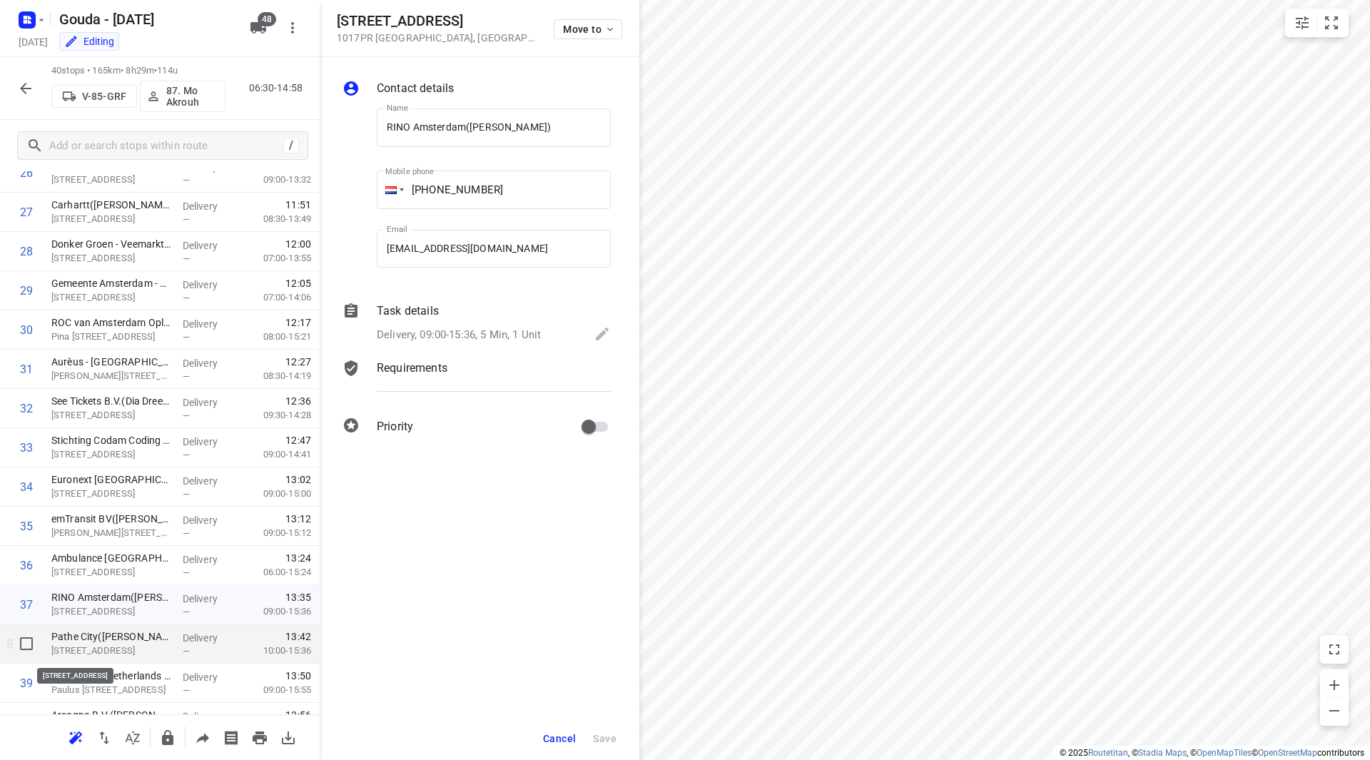
click at [87, 645] on p "Kleine-Gartmanplantsoen 15, Amsterdam" at bounding box center [111, 651] width 120 height 14
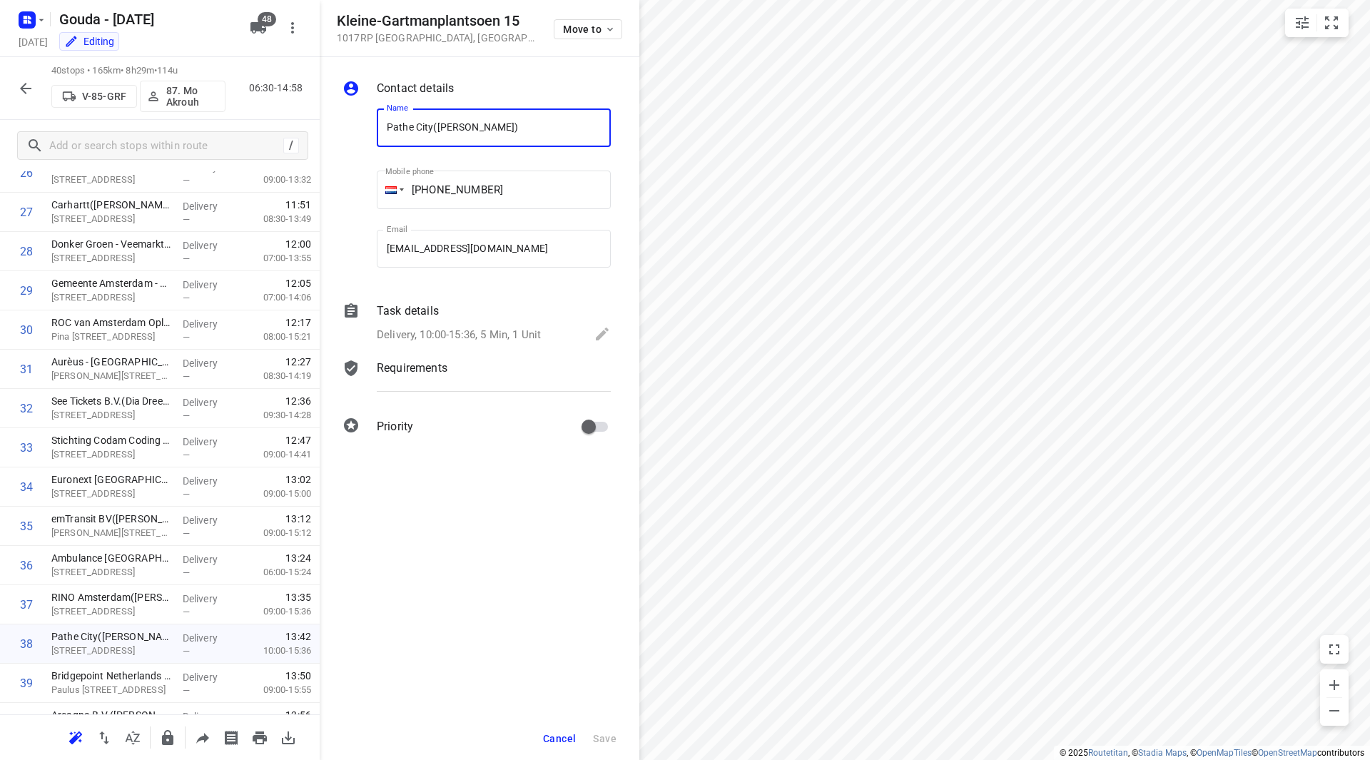
drag, startPoint x: 433, startPoint y: 131, endPoint x: 368, endPoint y: 124, distance: 65.3
click at [367, 123] on div "Name Pathe City(David Hanemaayer) Name Mobile phone +31 610040270 ​ Email deliv…" at bounding box center [477, 191] width 274 height 188
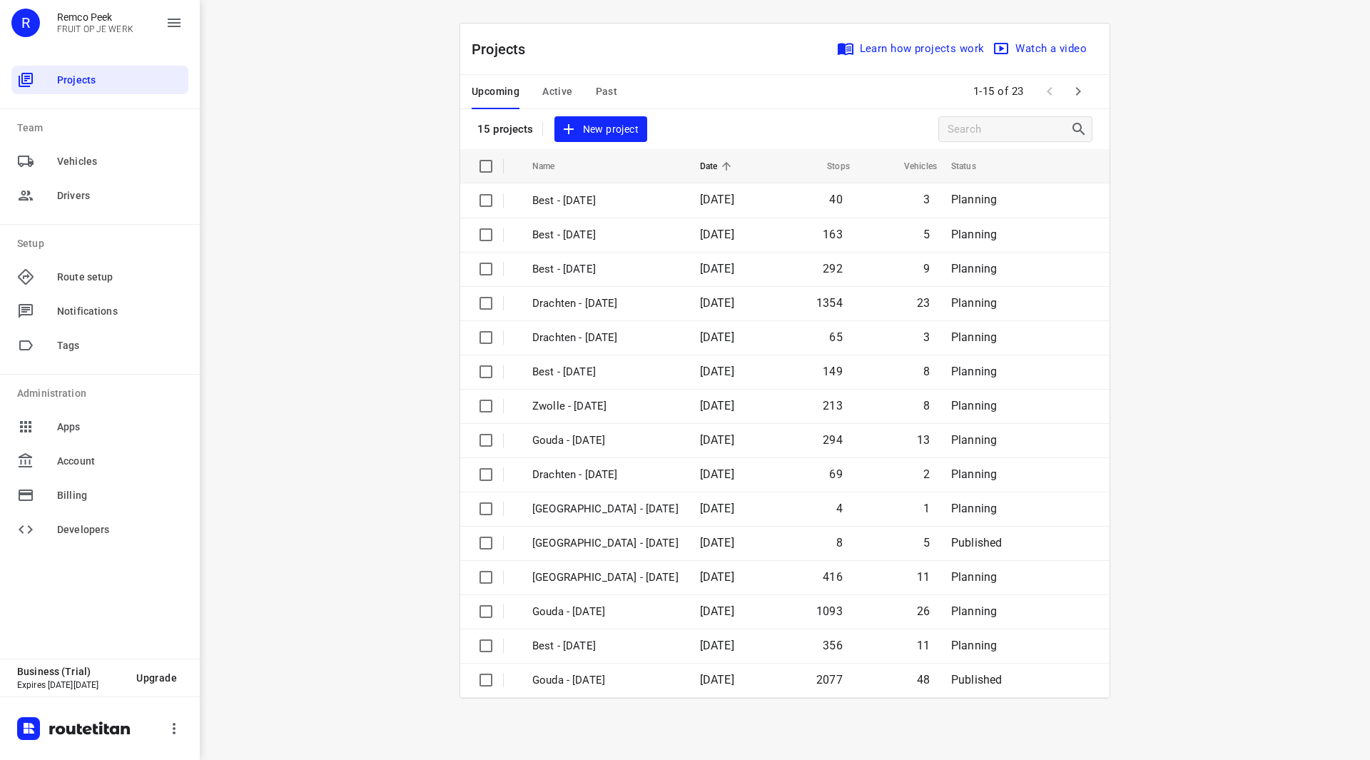
click at [558, 85] on span "Active" at bounding box center [557, 92] width 30 height 18
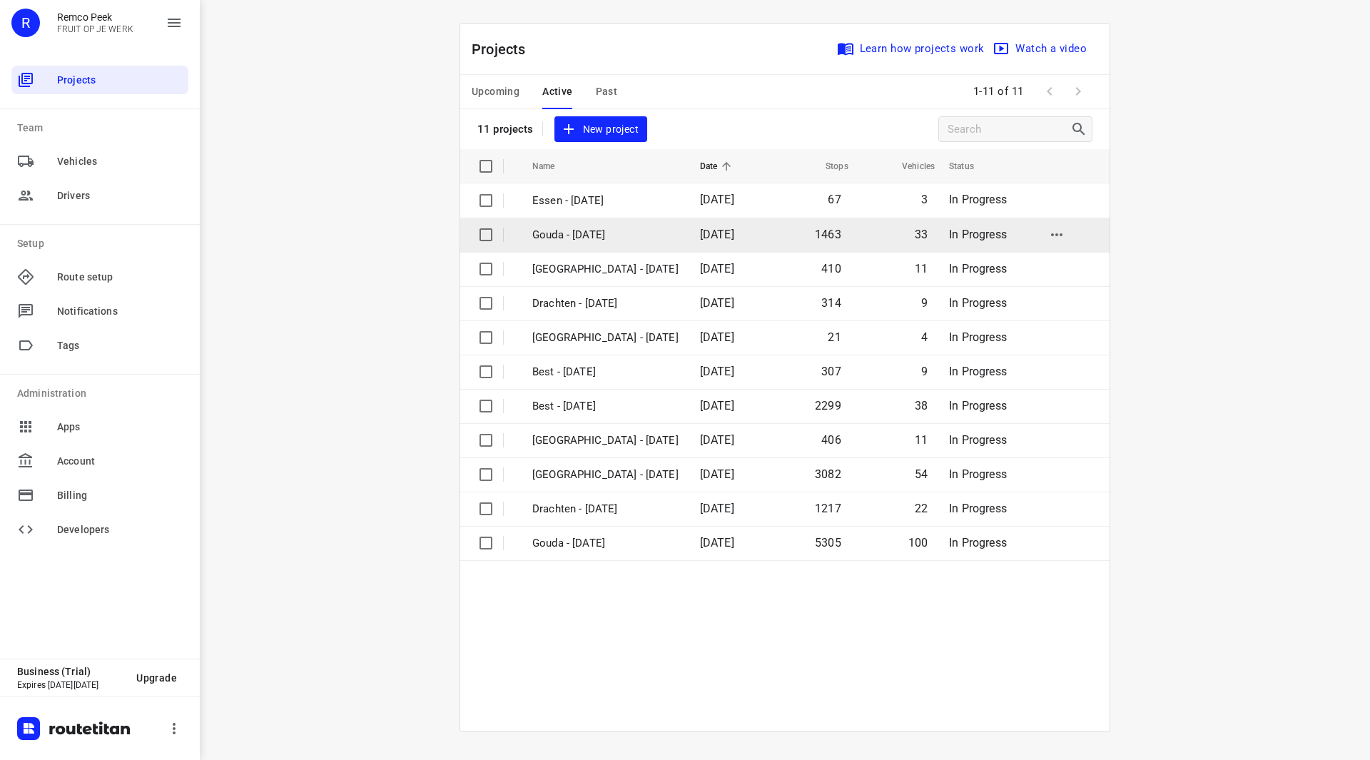
click at [584, 228] on p "Gouda - [DATE]" at bounding box center [605, 235] width 146 height 16
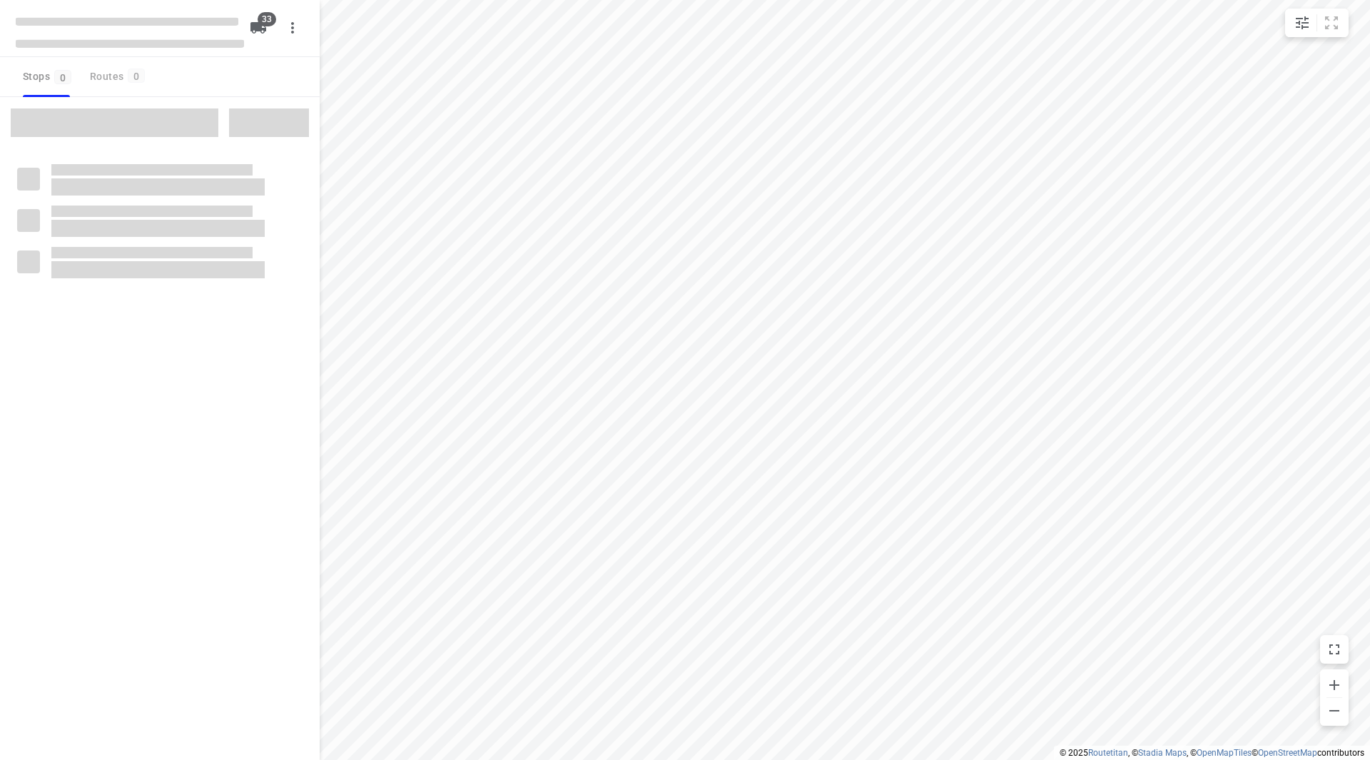
checkbox input "true"
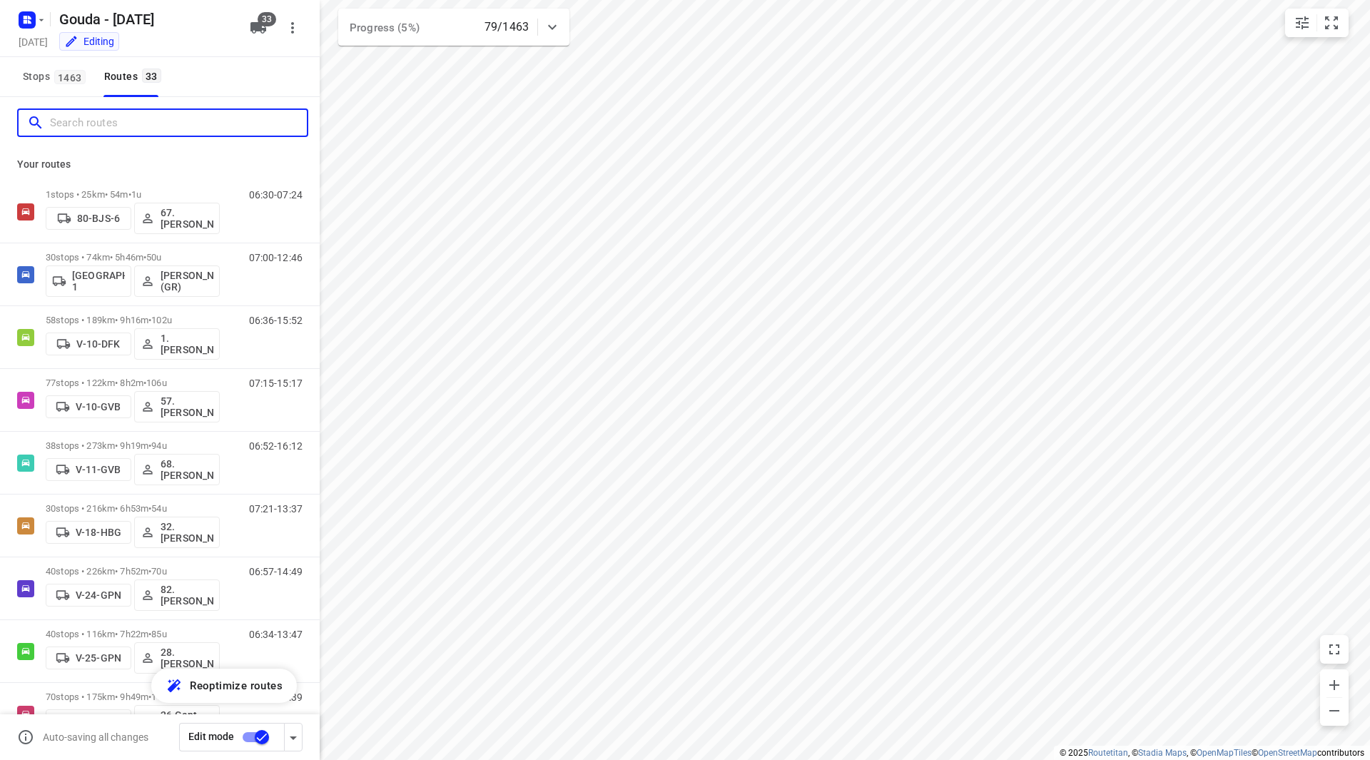
click at [117, 123] on input "Search routes" at bounding box center [178, 123] width 257 height 22
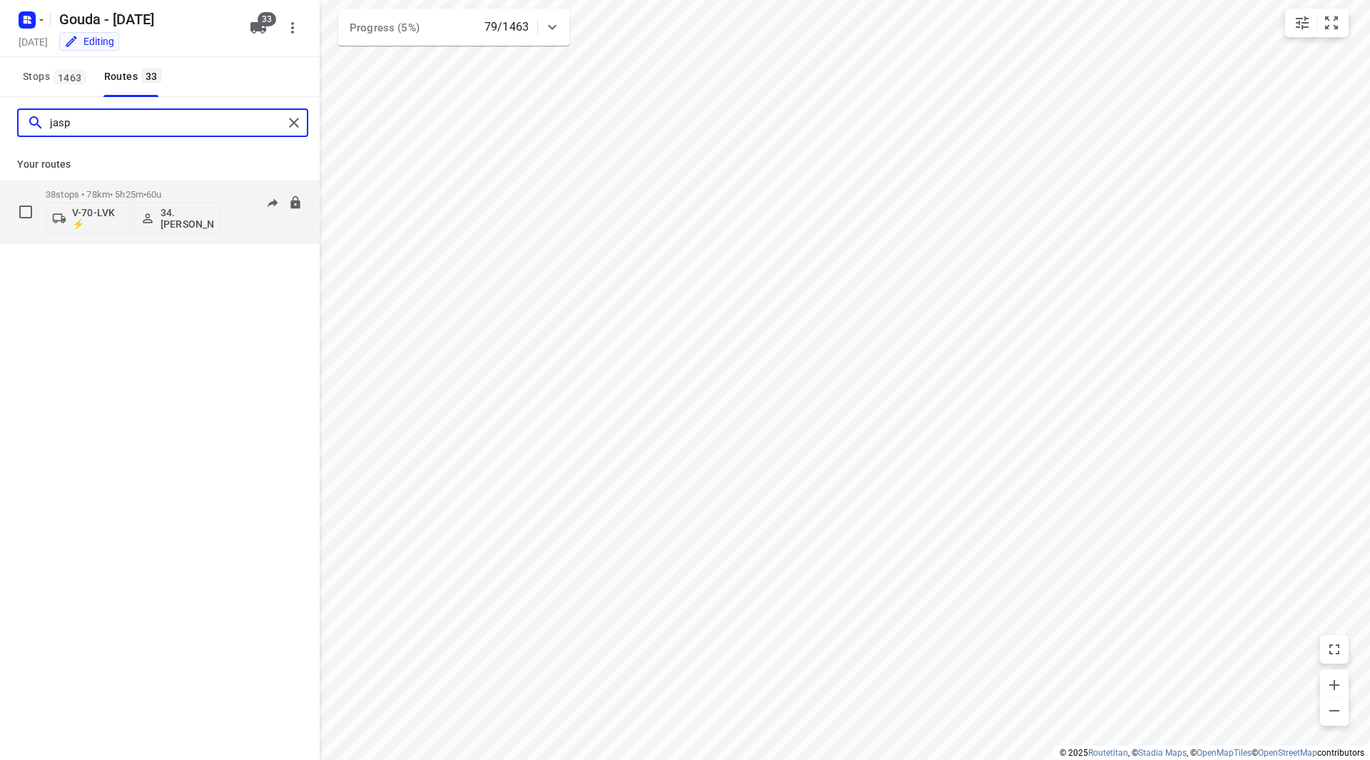
type input "jasp"
click at [161, 198] on span "60u" at bounding box center [153, 194] width 15 height 11
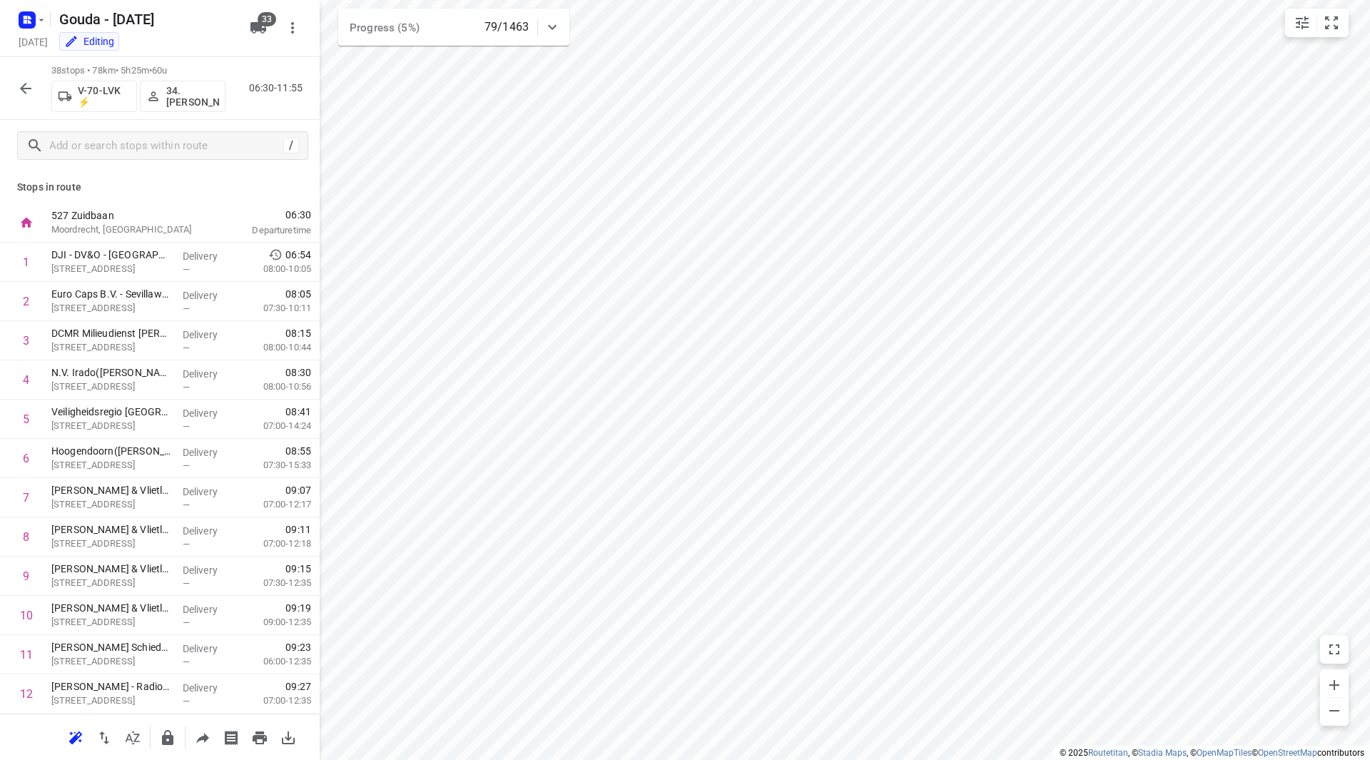
click at [25, 92] on icon "button" at bounding box center [25, 88] width 17 height 17
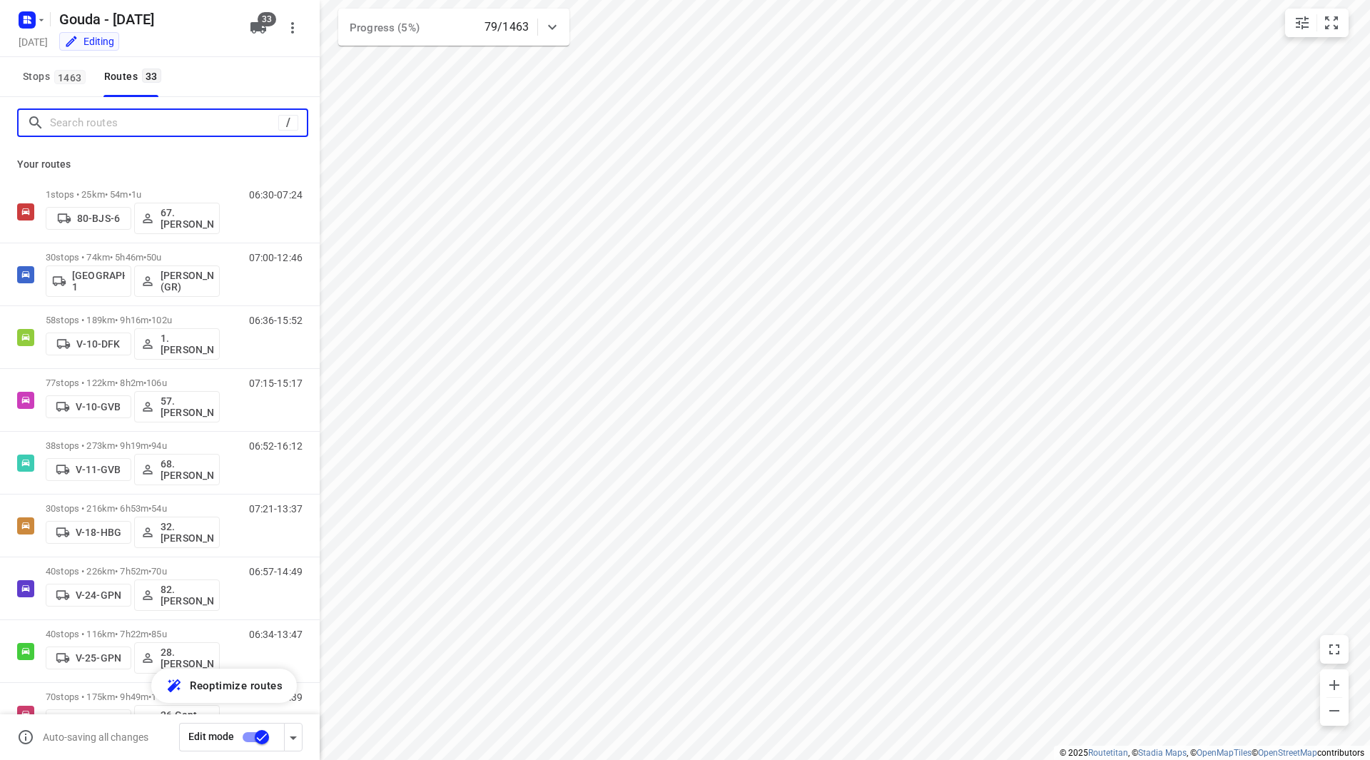
click at [111, 124] on input "Search routes" at bounding box center [164, 123] width 228 height 22
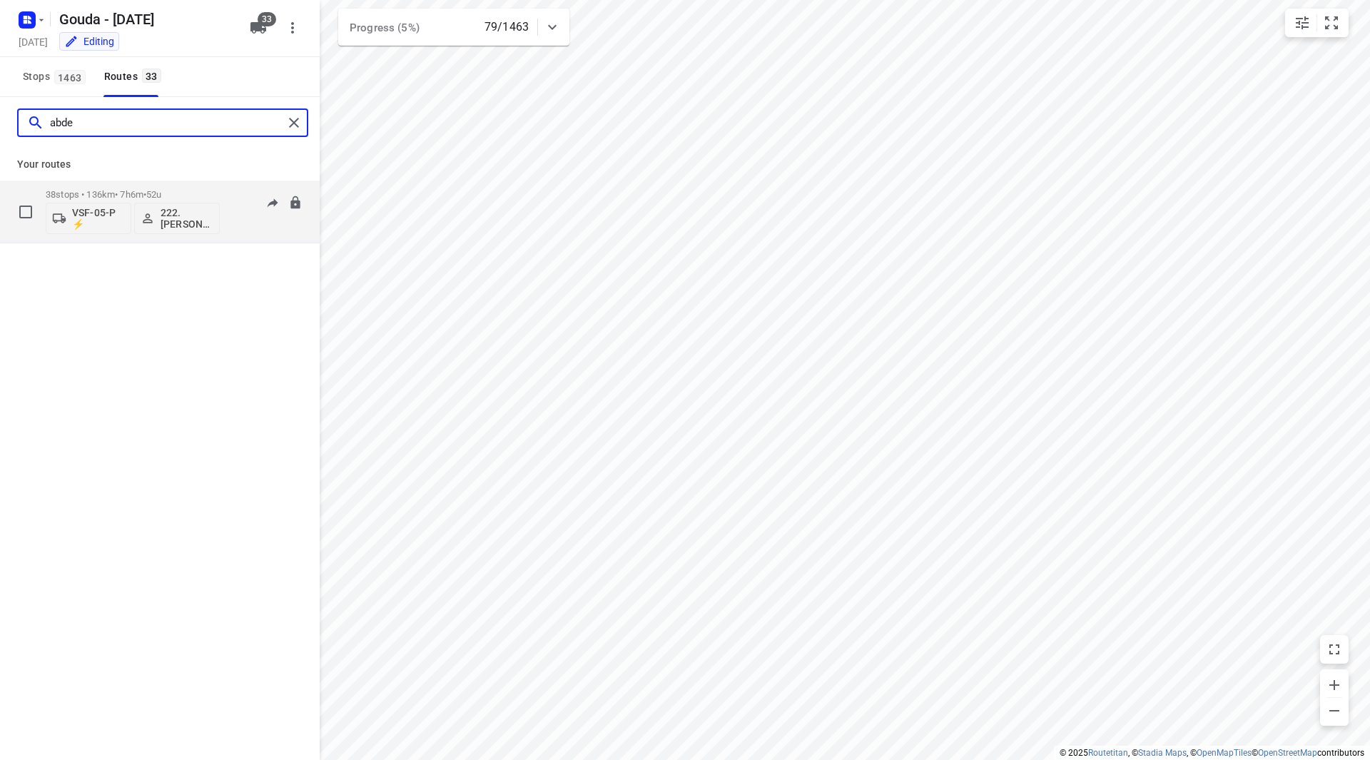
type input "abde"
click at [196, 193] on p "38 stops • 136km • 7h6m • 52u" at bounding box center [133, 194] width 174 height 11
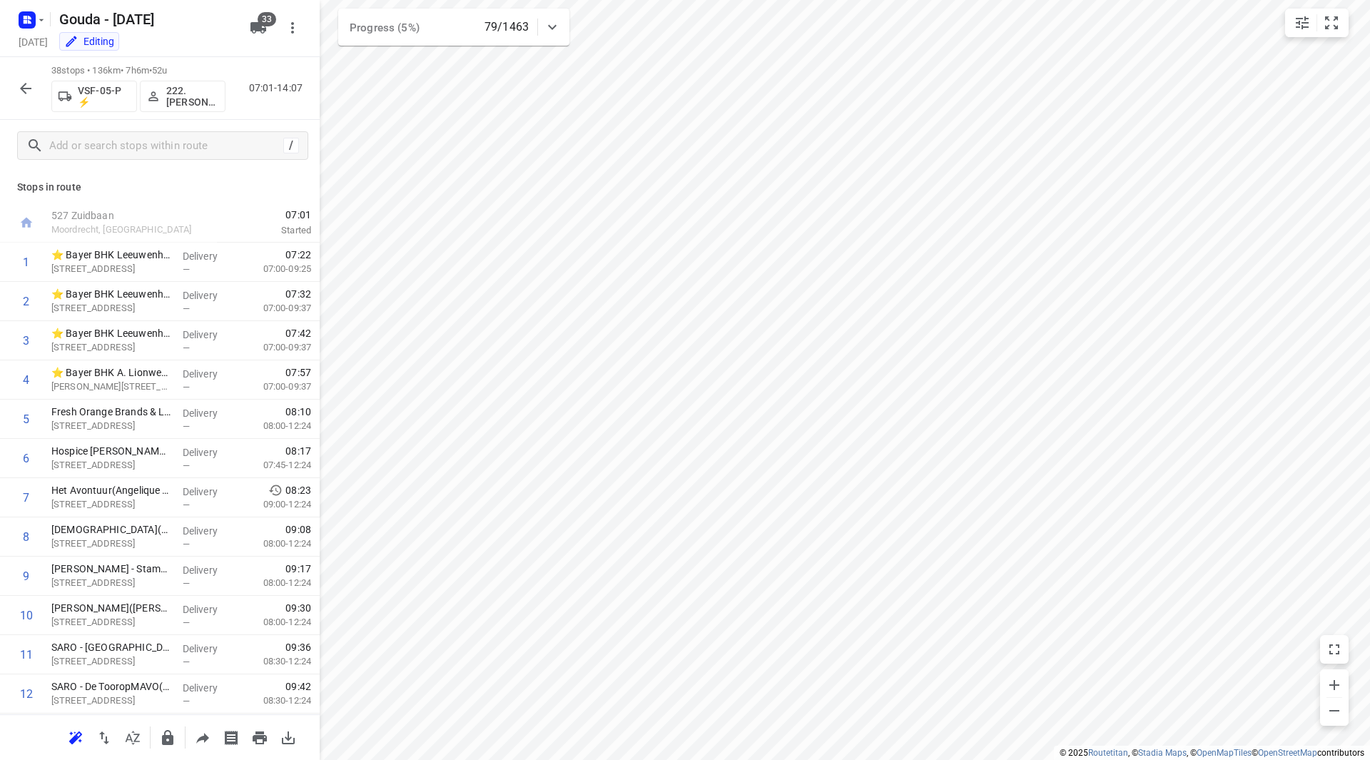
click at [19, 88] on icon "button" at bounding box center [25, 88] width 17 height 17
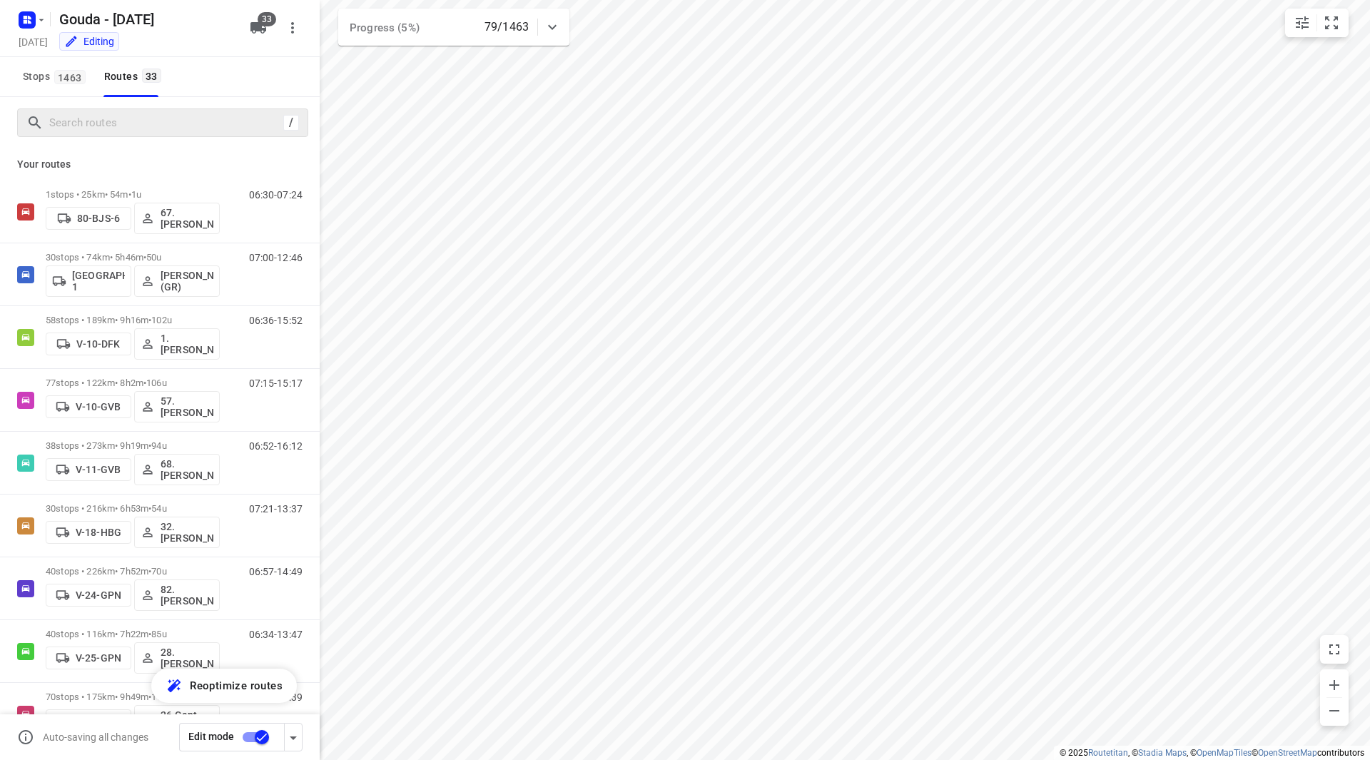
click at [104, 134] on div "/" at bounding box center [162, 122] width 291 height 29
click at [111, 125] on input "Search routes" at bounding box center [166, 123] width 233 height 22
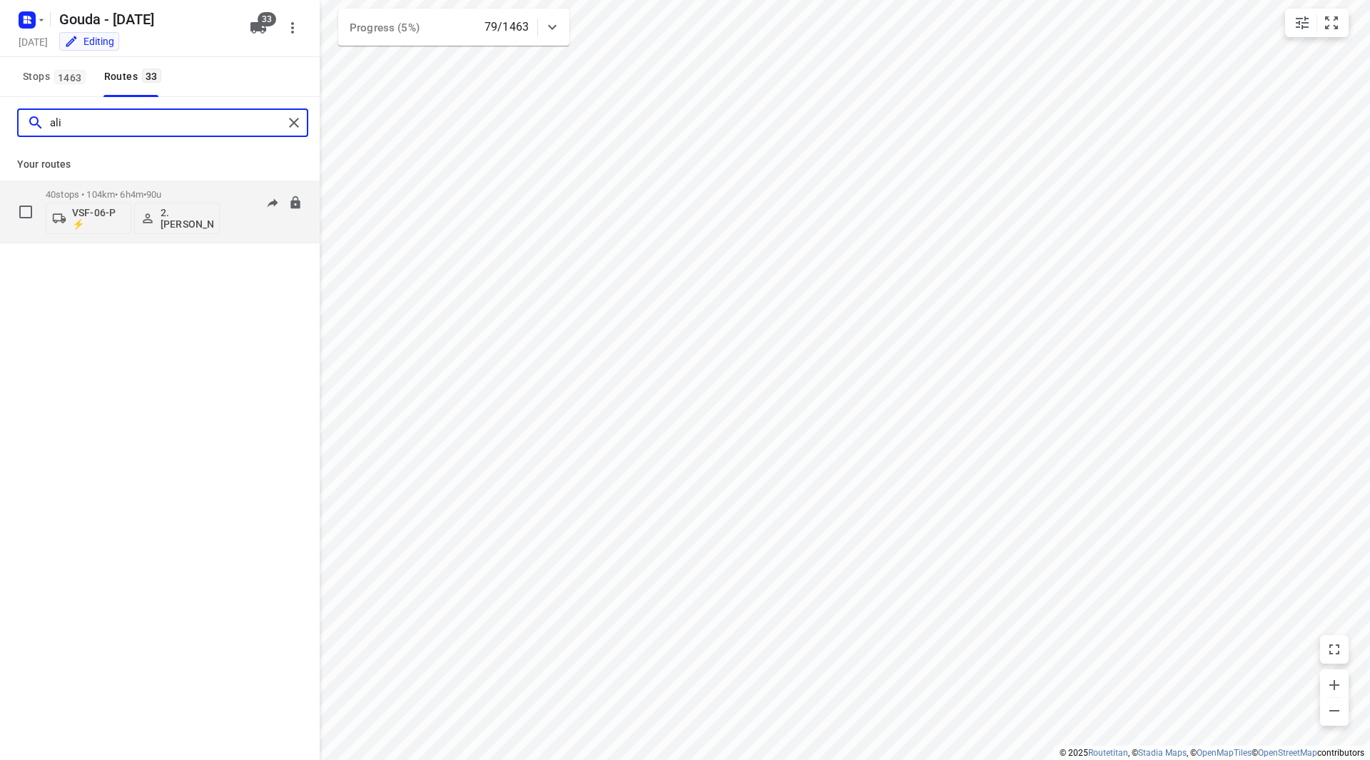
type input "ali"
click at [142, 192] on p "40 stops • 104km • 6h4m • 90u" at bounding box center [133, 194] width 174 height 11
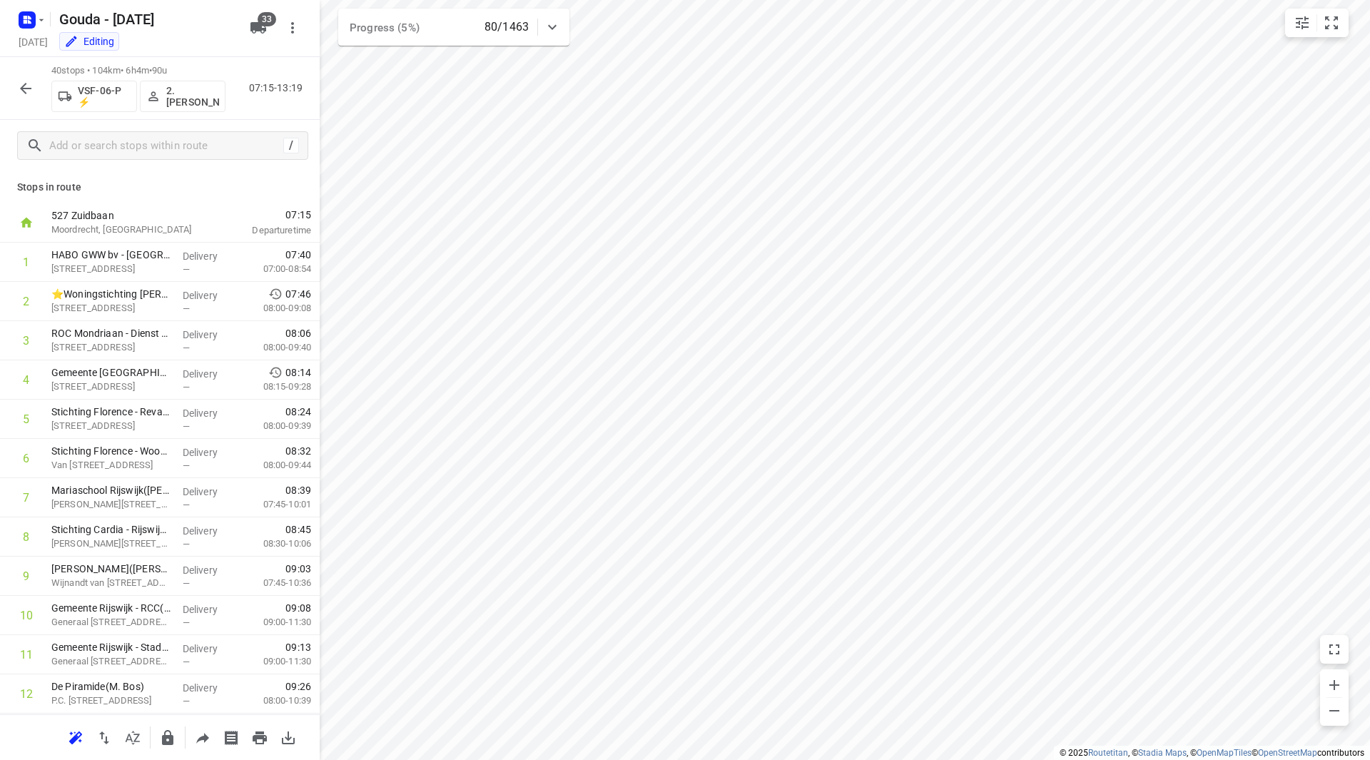
click at [26, 97] on button "button" at bounding box center [25, 88] width 29 height 29
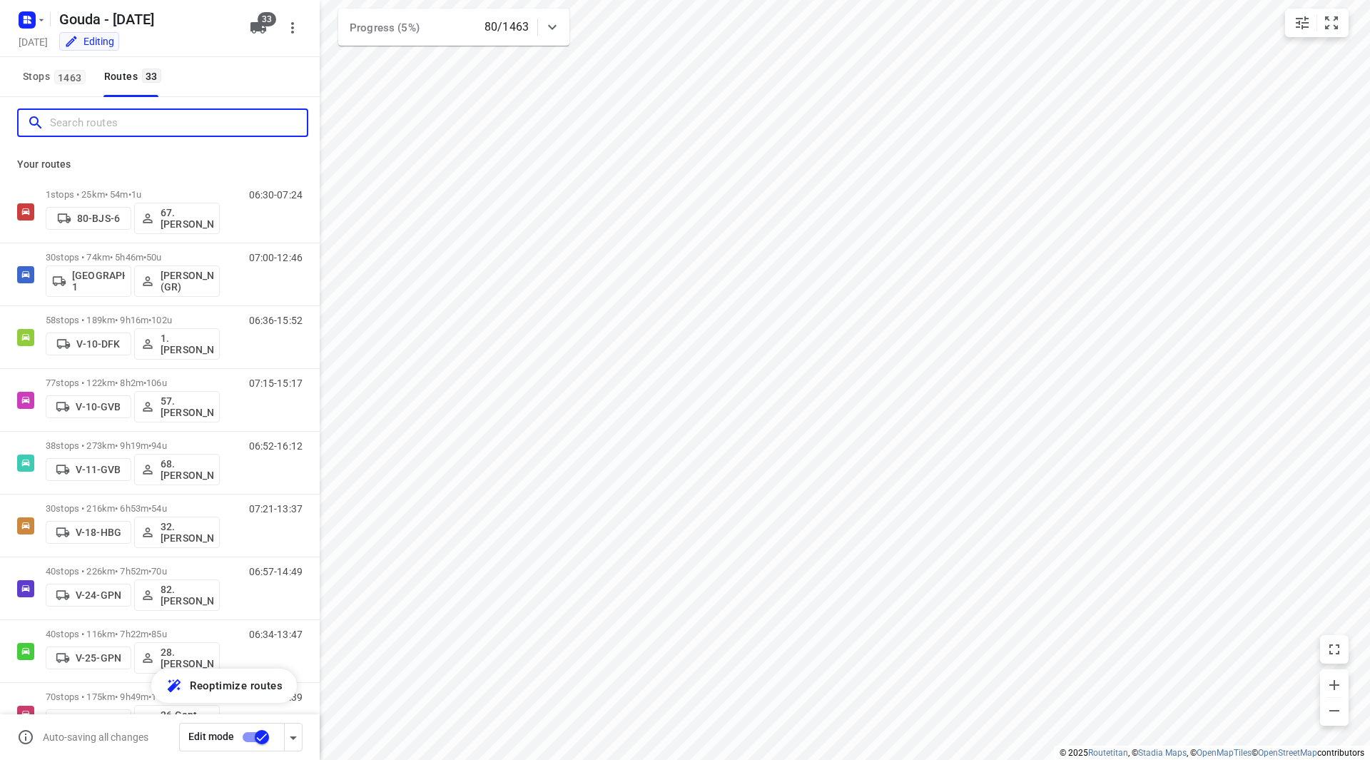
click at [166, 127] on input "Search routes" at bounding box center [178, 123] width 257 height 22
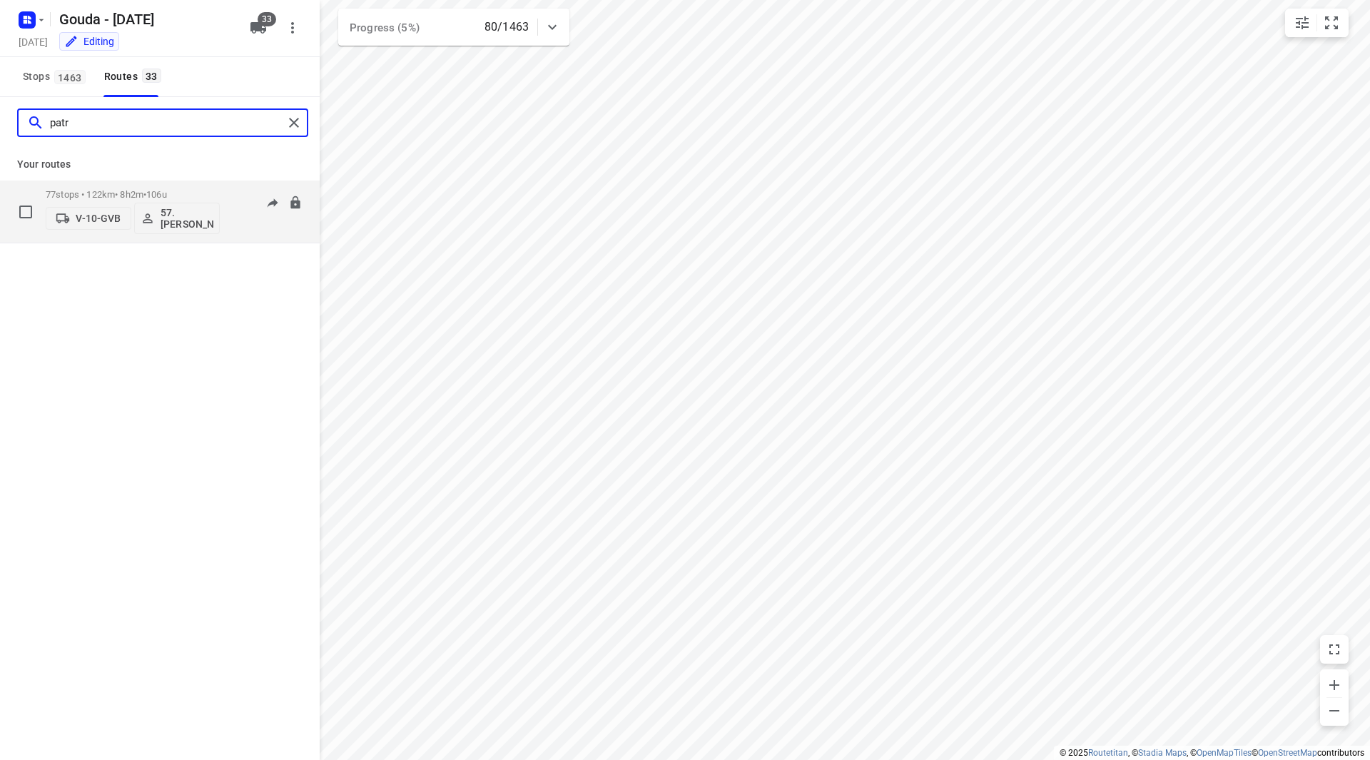
type input "patr"
click at [204, 190] on p "77 stops • 122km • 8h2m • 106u" at bounding box center [133, 194] width 174 height 11
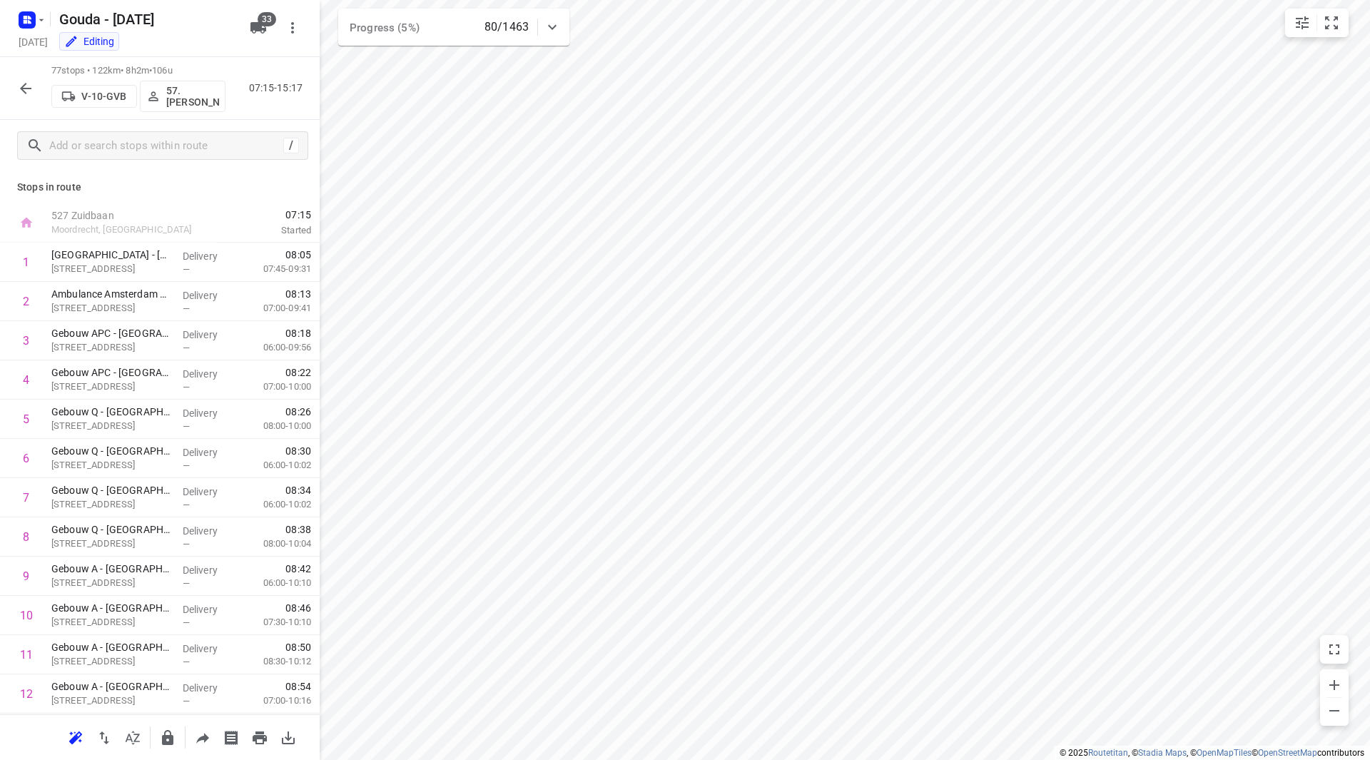
click at [19, 86] on icon "button" at bounding box center [25, 88] width 17 height 17
click at [126, 455] on p "Hoogendoorn(Nicole de Graauw)" at bounding box center [111, 451] width 120 height 14
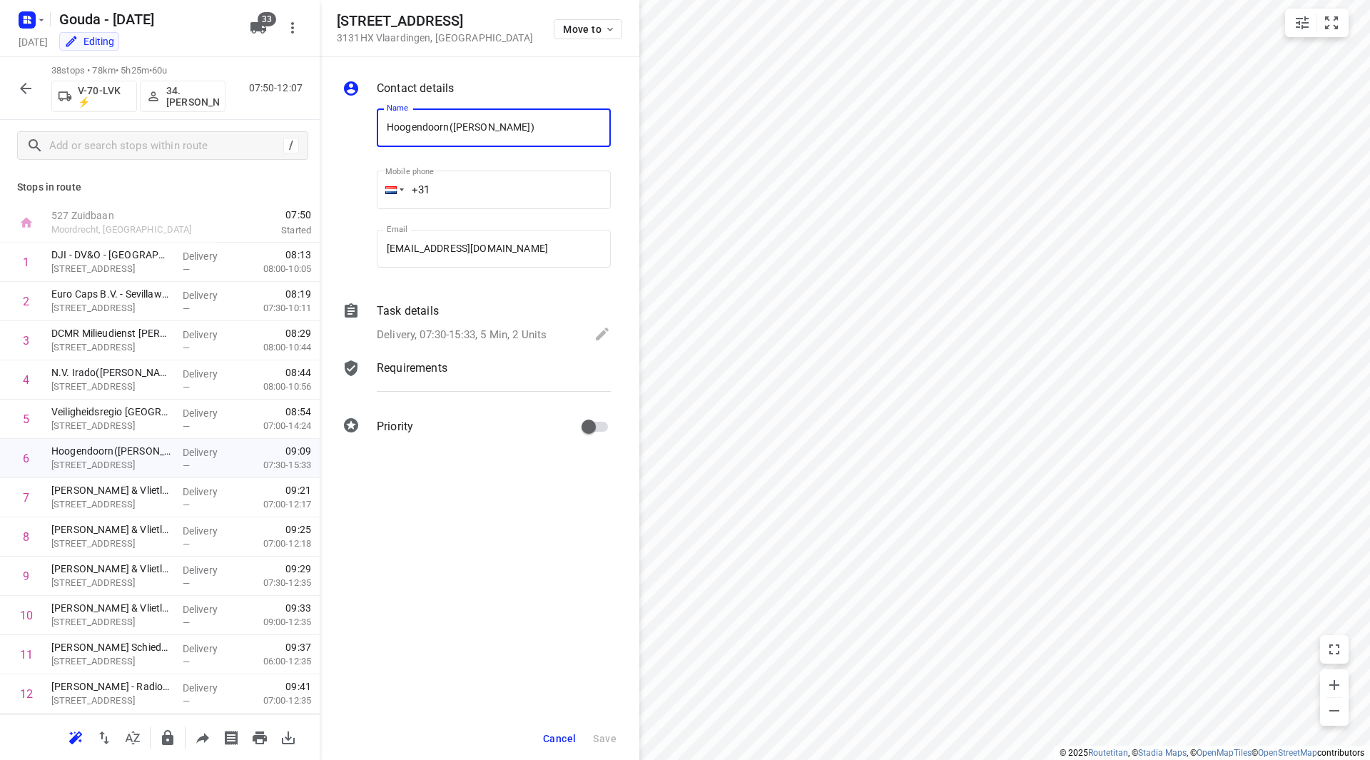
click at [545, 738] on span "Cancel" at bounding box center [559, 738] width 33 height 11
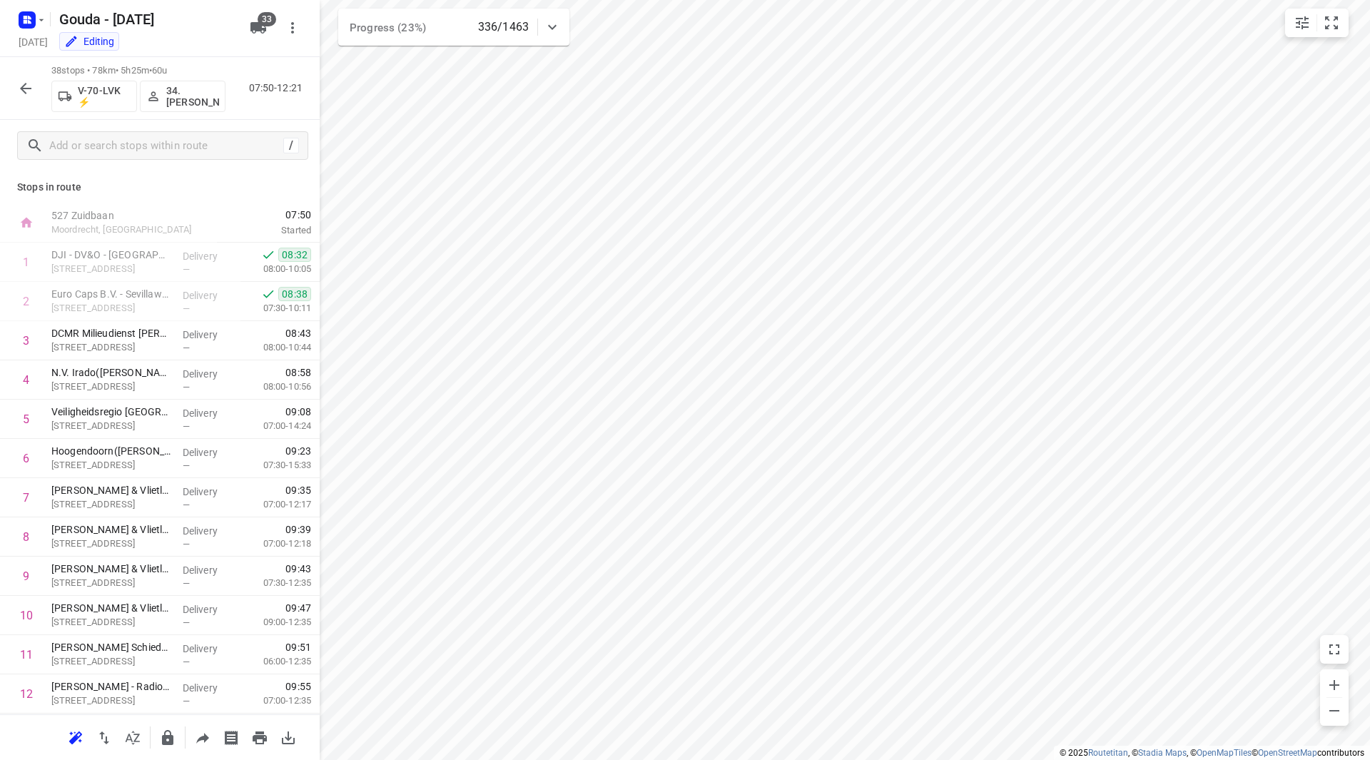
click at [19, 88] on icon "button" at bounding box center [25, 88] width 17 height 17
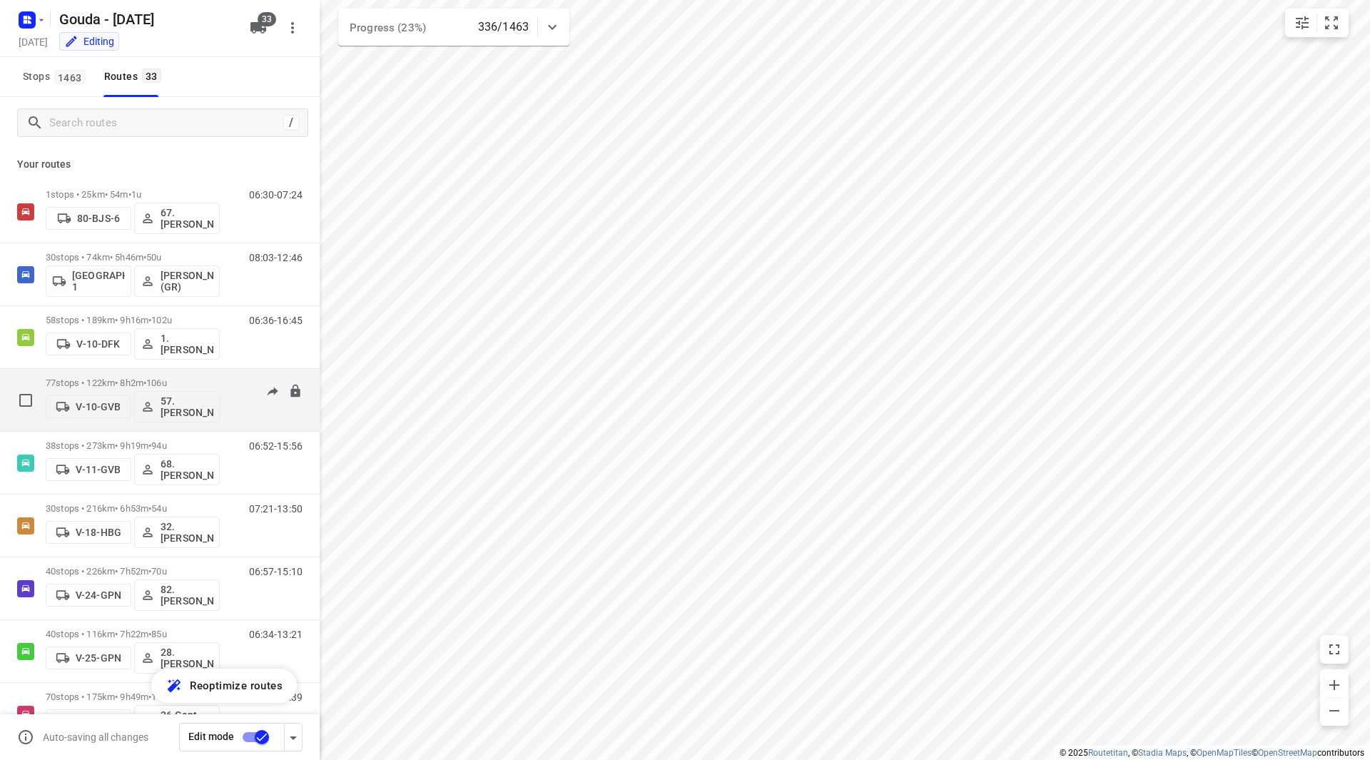
click at [195, 379] on p "77 stops • 122km • 8h2m • 106u" at bounding box center [133, 382] width 174 height 11
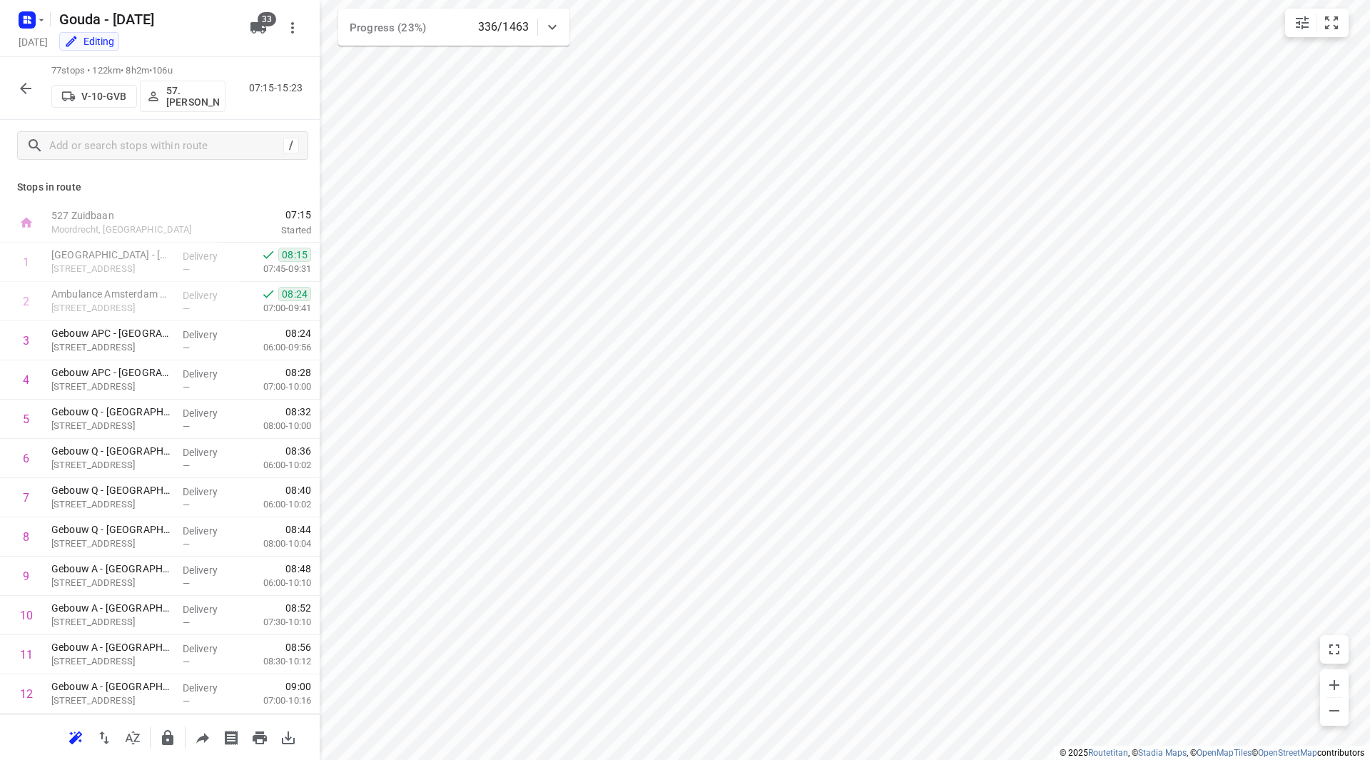
click at [20, 83] on icon "button" at bounding box center [25, 88] width 17 height 17
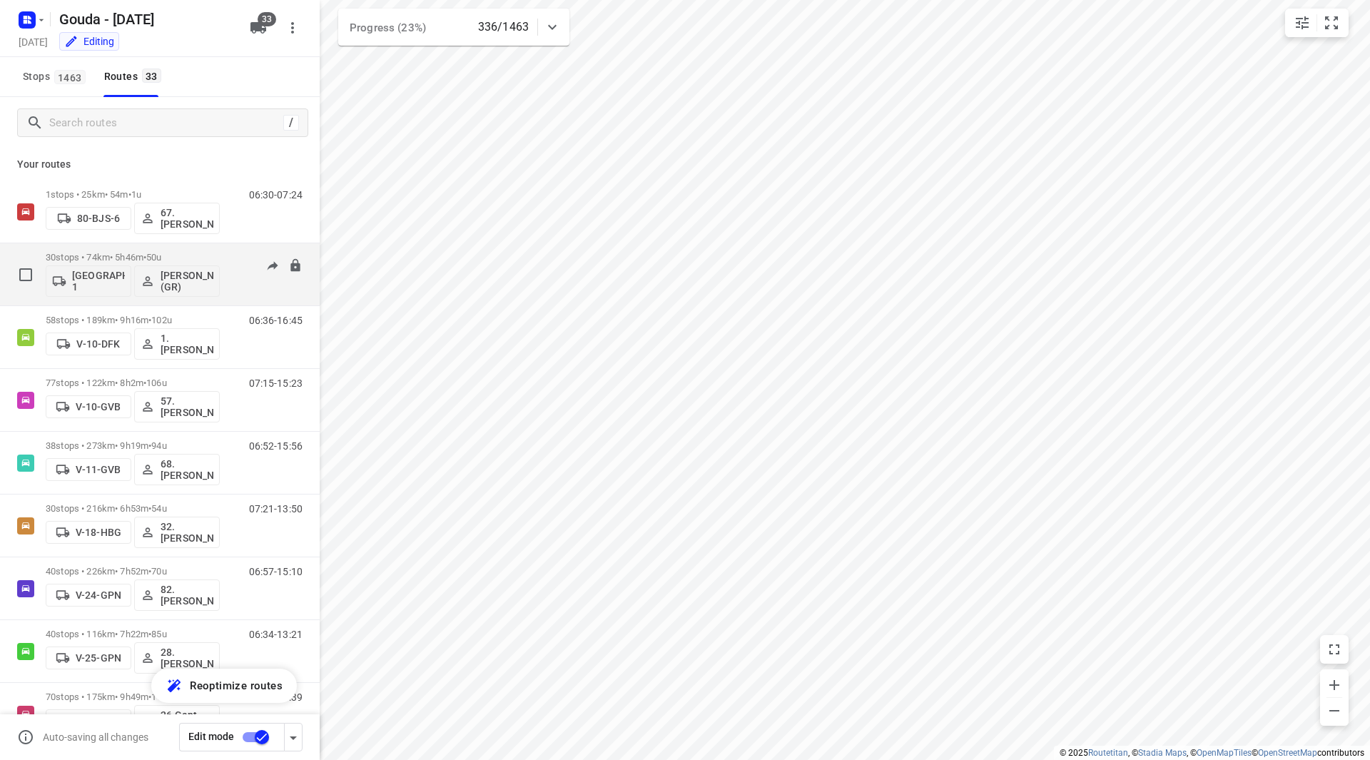
click at [187, 255] on p "30 stops • 74km • 5h46m • 50u" at bounding box center [133, 257] width 174 height 11
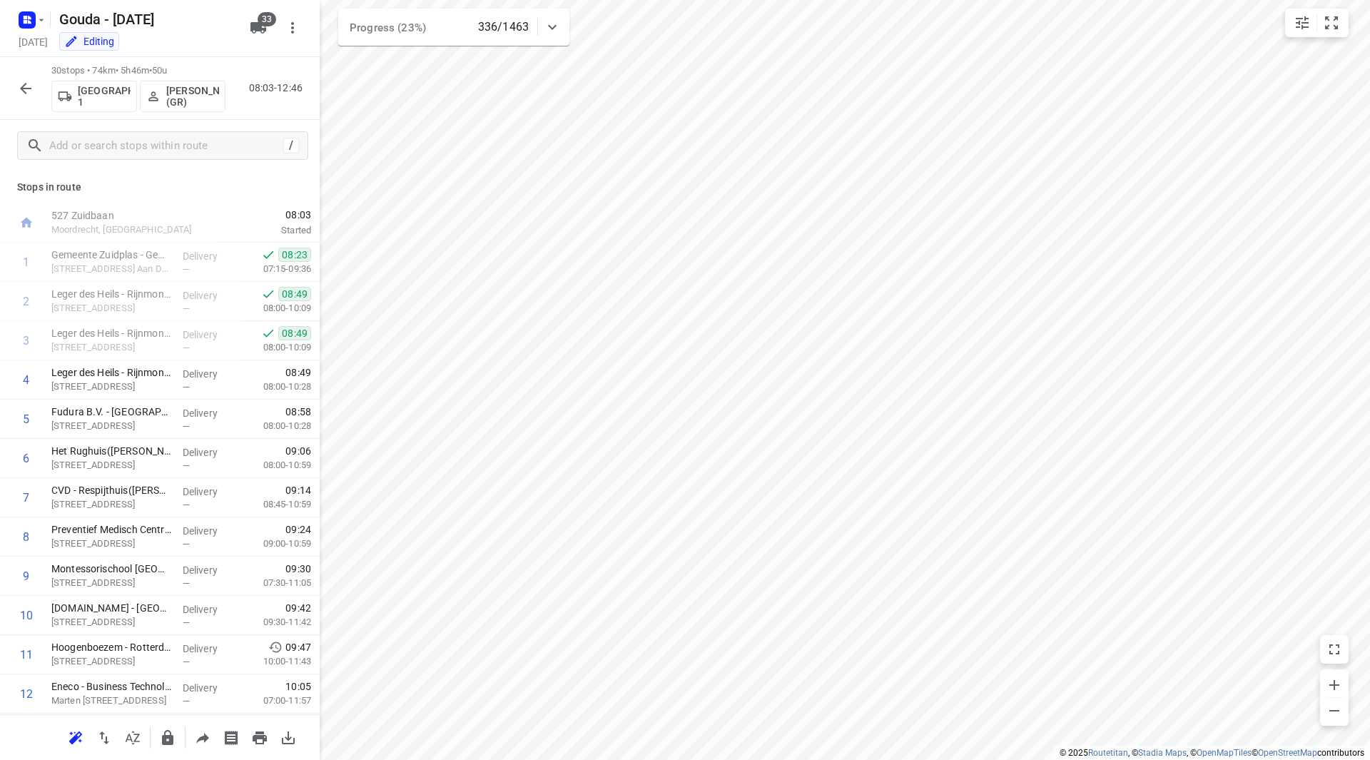
click at [25, 91] on icon "button" at bounding box center [25, 88] width 17 height 17
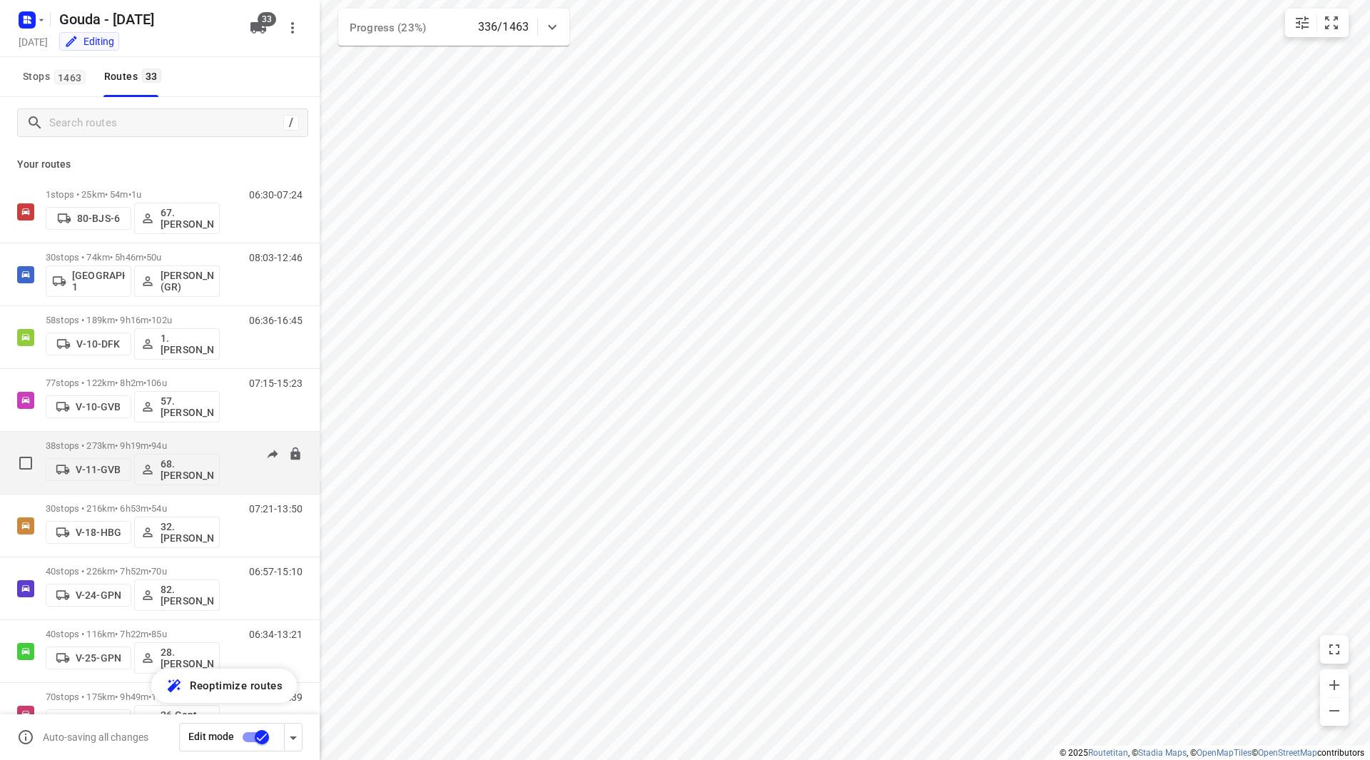
click at [185, 442] on p "38 stops • 273km • 9h19m • 94u" at bounding box center [133, 445] width 174 height 11
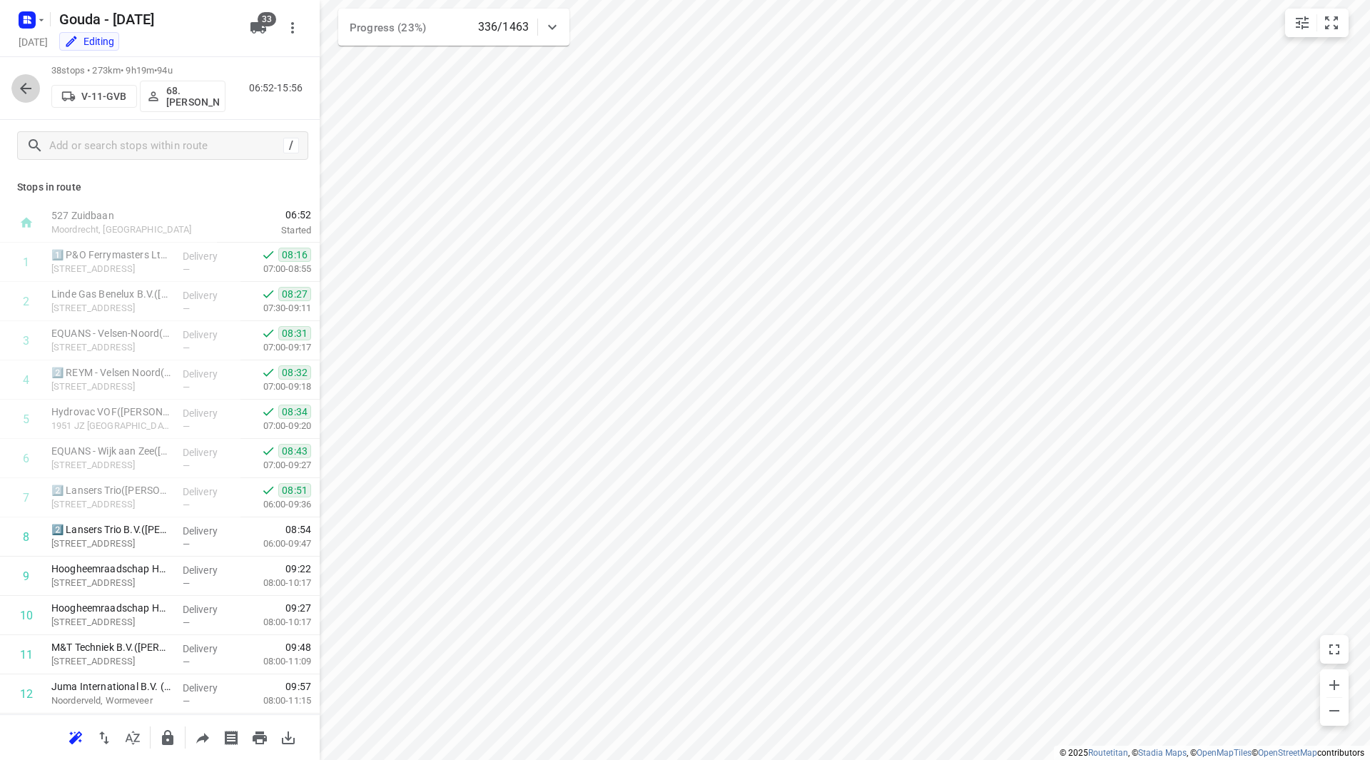
click at [24, 86] on icon "button" at bounding box center [25, 88] width 11 height 11
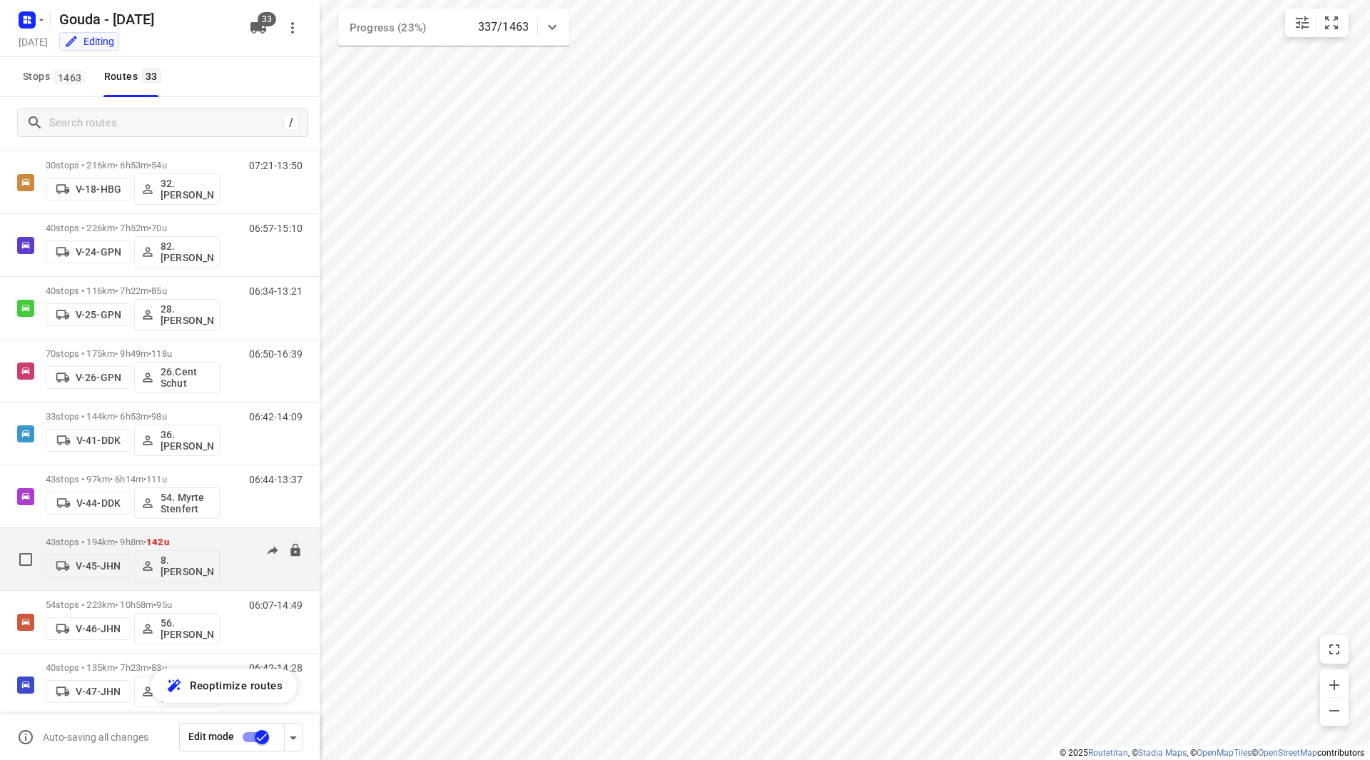
scroll to position [428, 0]
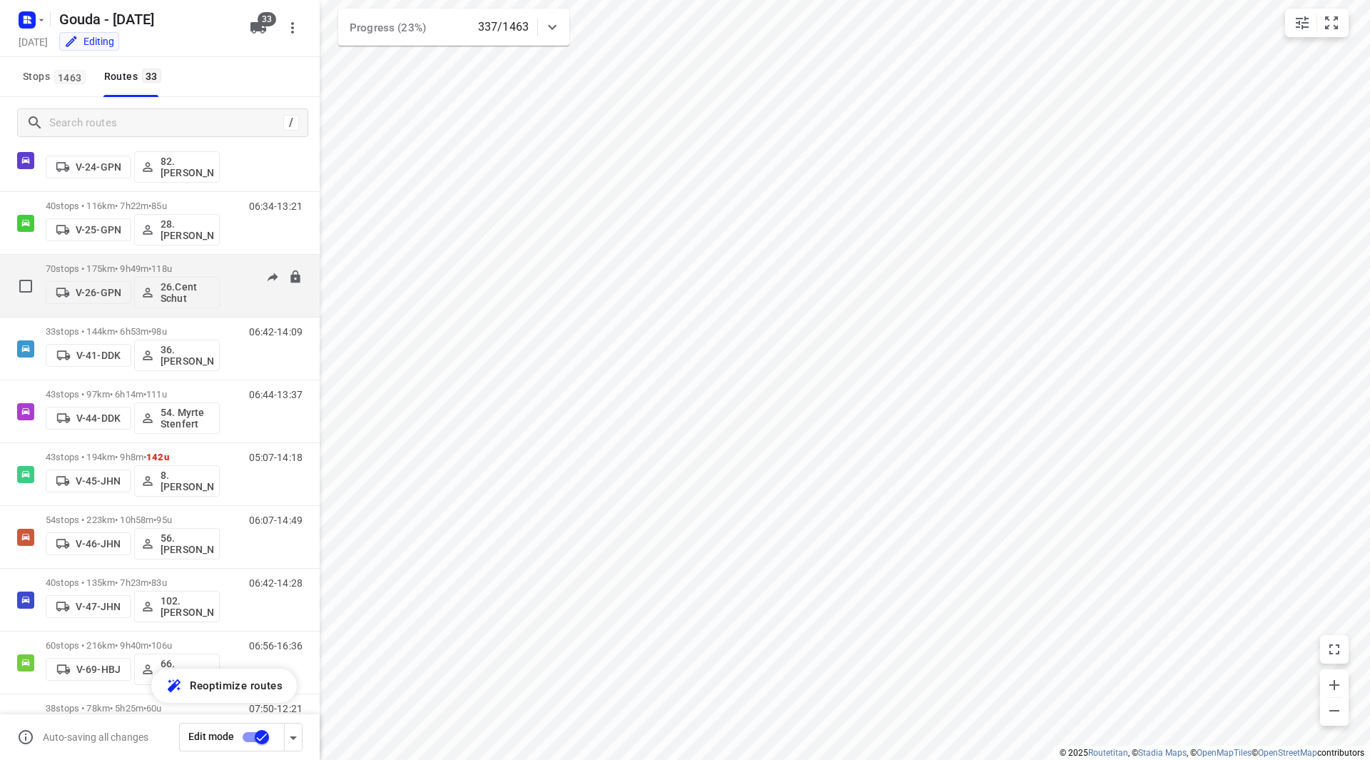
click at [195, 267] on p "70 stops • 175km • 9h49m • 118u" at bounding box center [133, 268] width 174 height 11
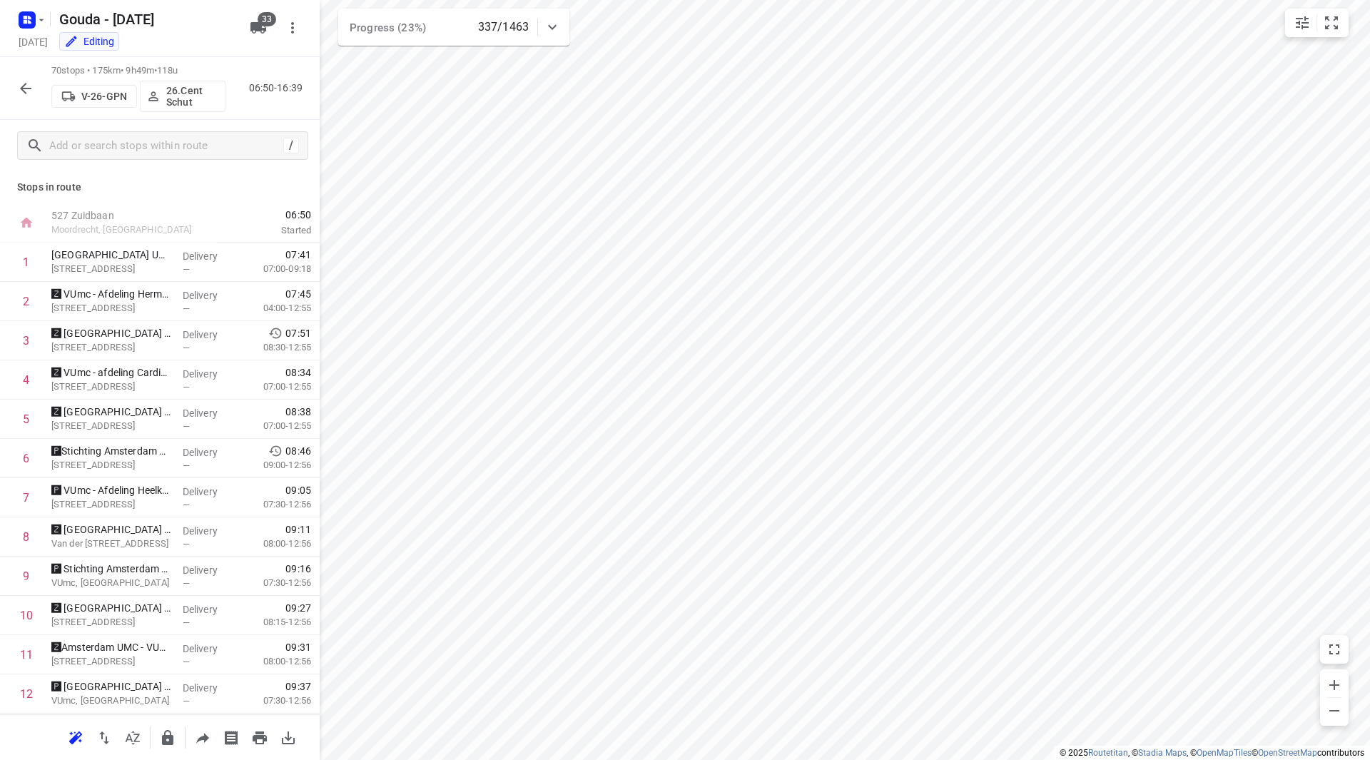
click at [24, 95] on icon "button" at bounding box center [25, 88] width 17 height 17
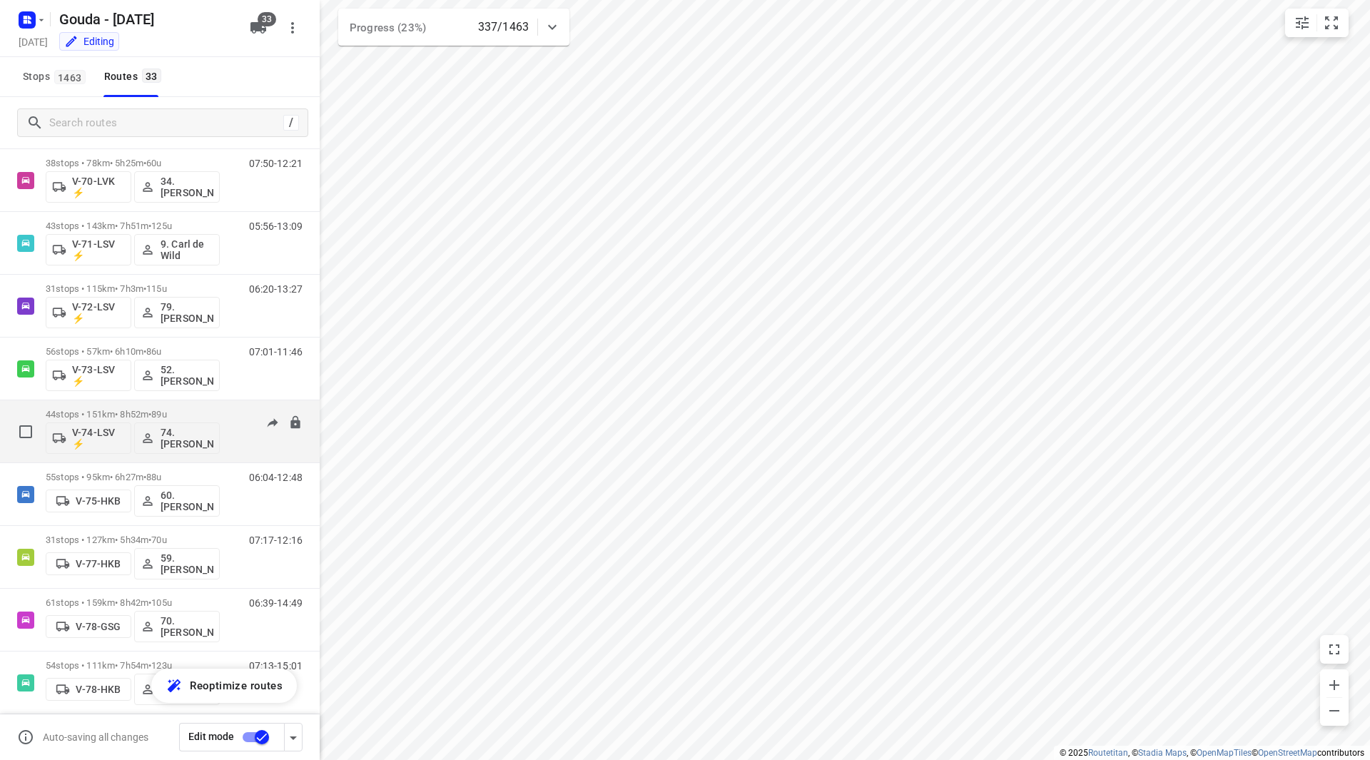
scroll to position [999, 0]
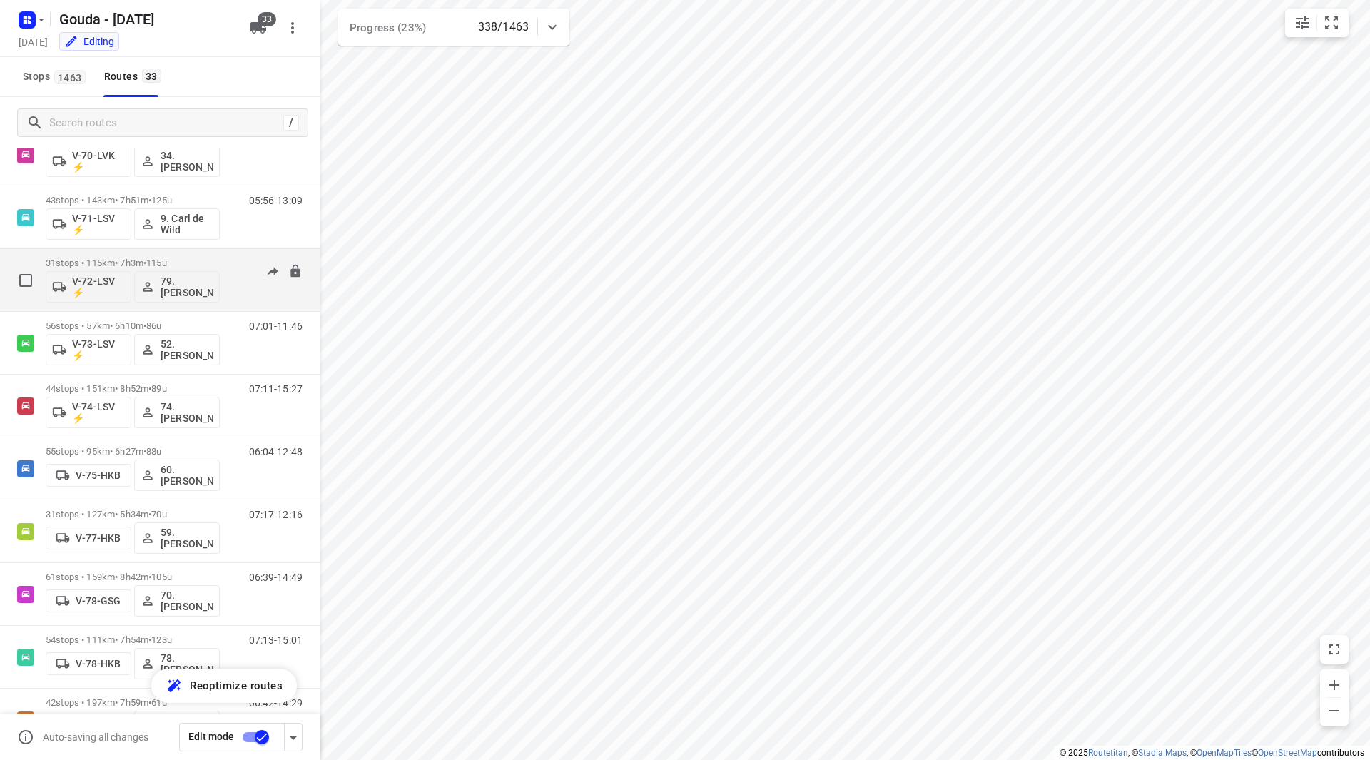
click at [188, 263] on p "31 stops • 115km • 7h3m • 115u" at bounding box center [133, 263] width 174 height 11
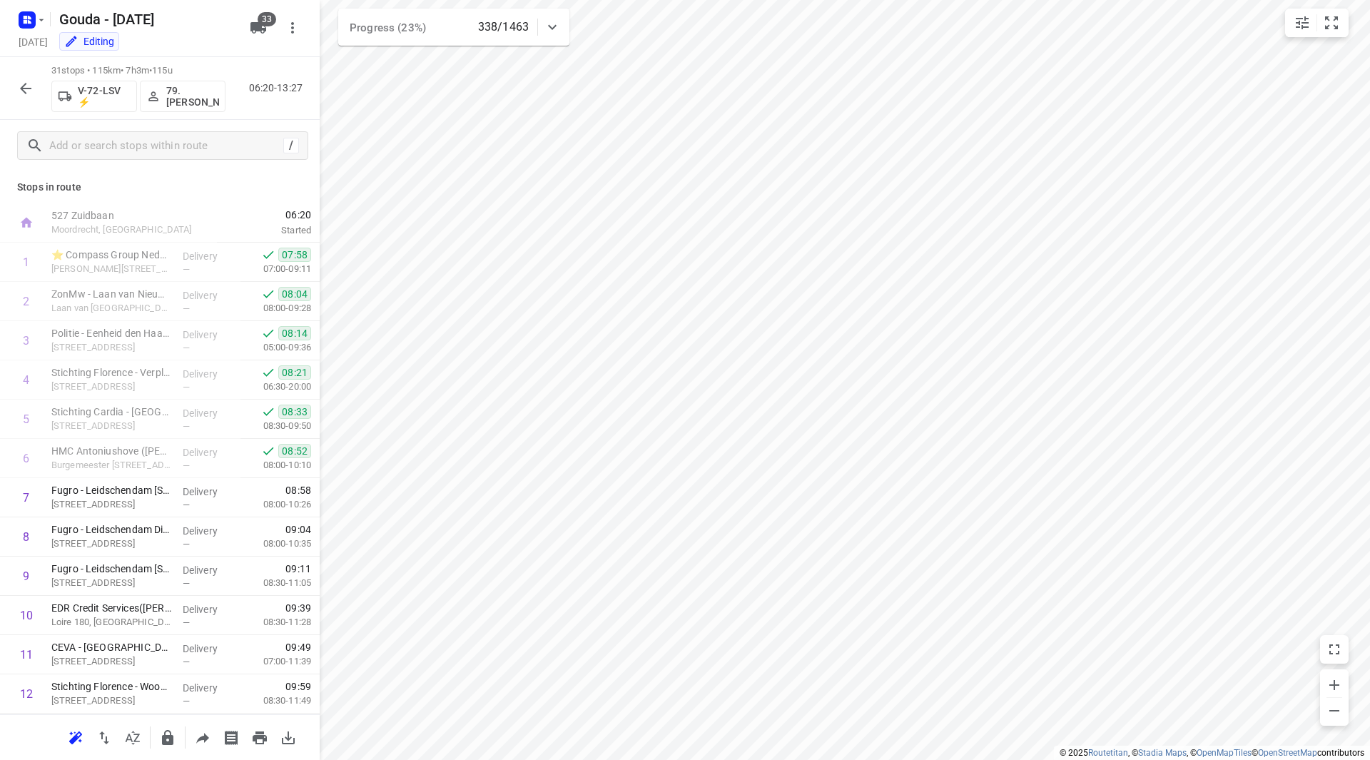
click at [33, 86] on icon "button" at bounding box center [25, 88] width 17 height 17
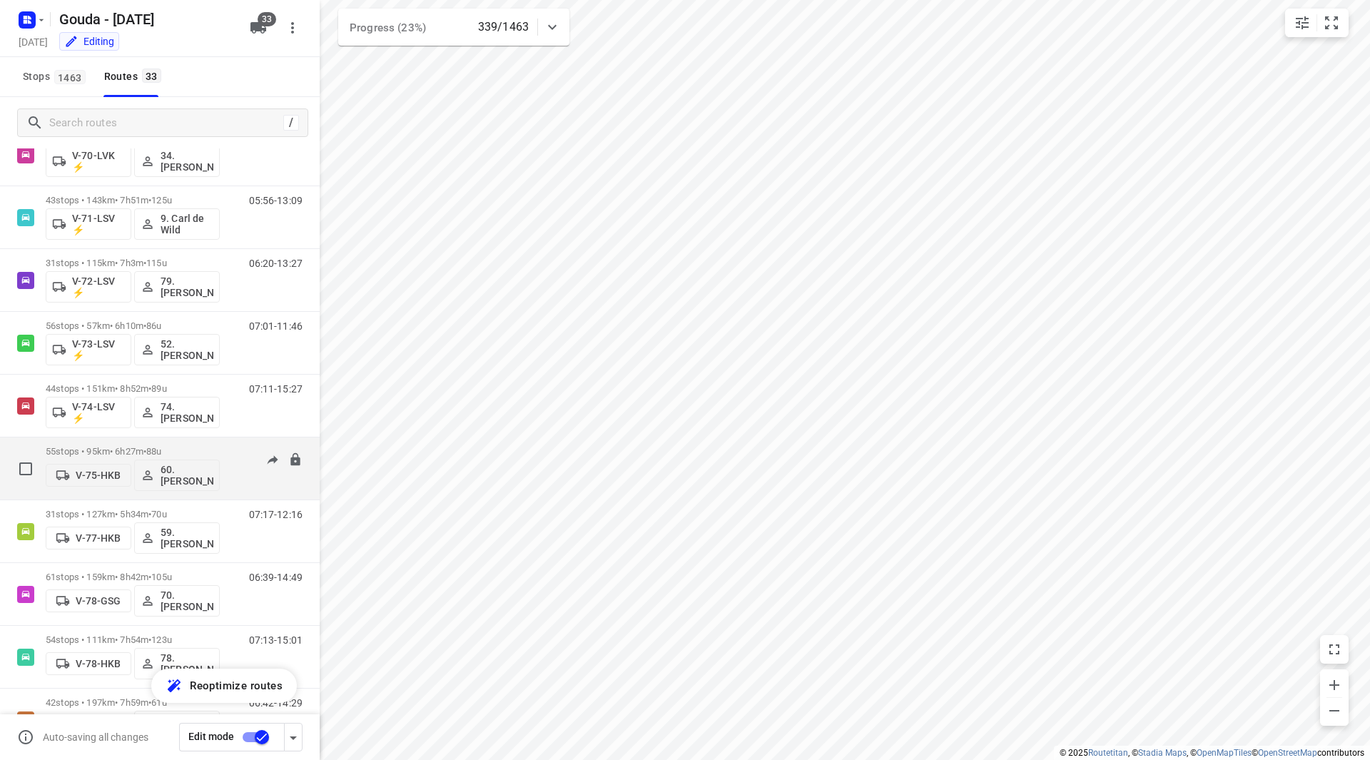
scroll to position [1142, 0]
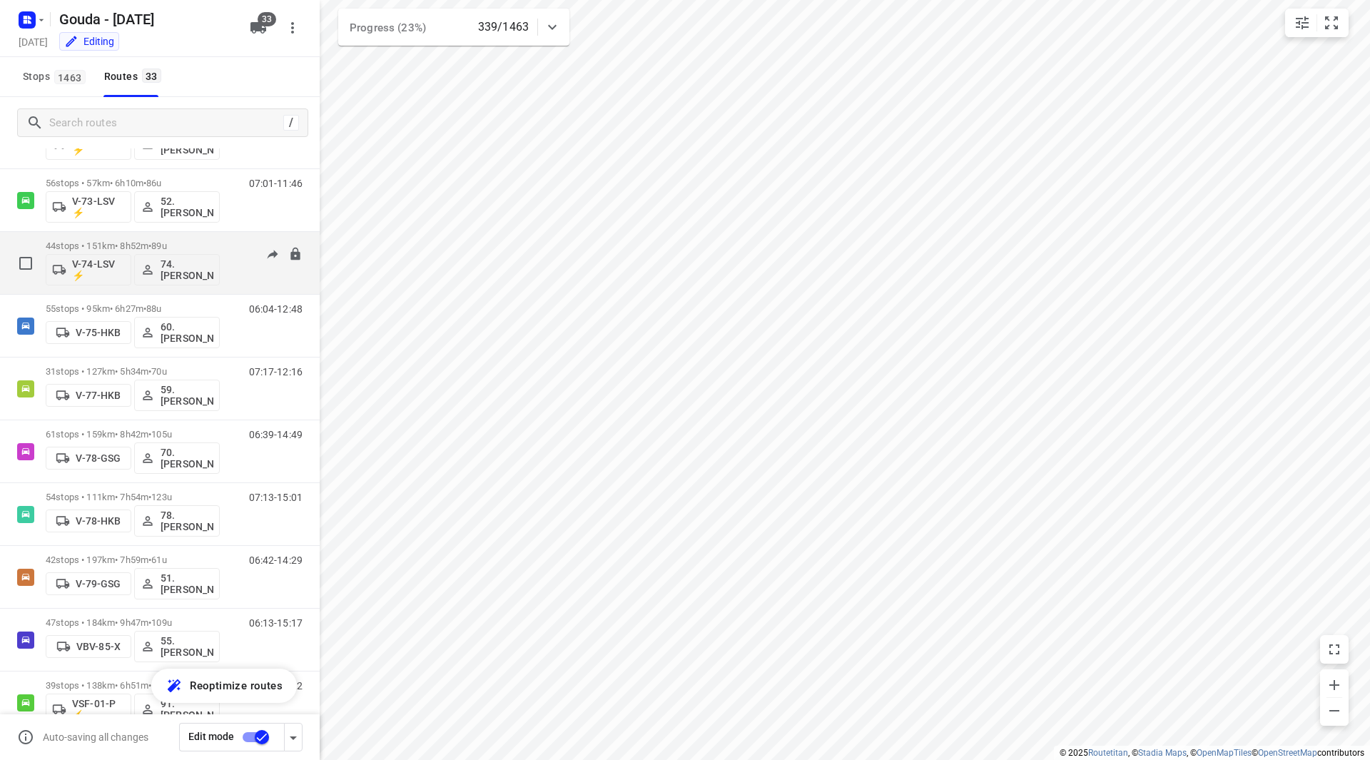
click at [203, 245] on p "44 stops • 151km • 8h52m • 89u" at bounding box center [133, 245] width 174 height 11
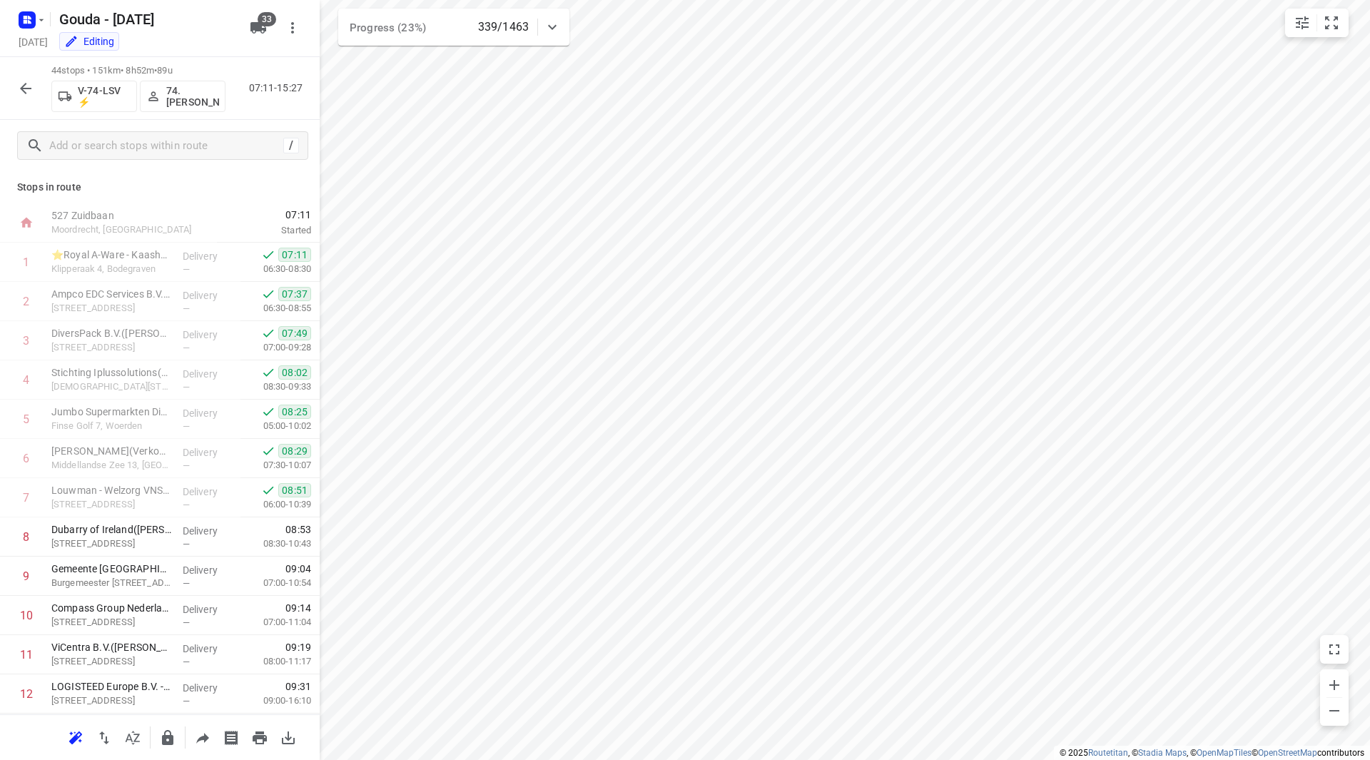
click at [16, 85] on button "button" at bounding box center [25, 88] width 29 height 29
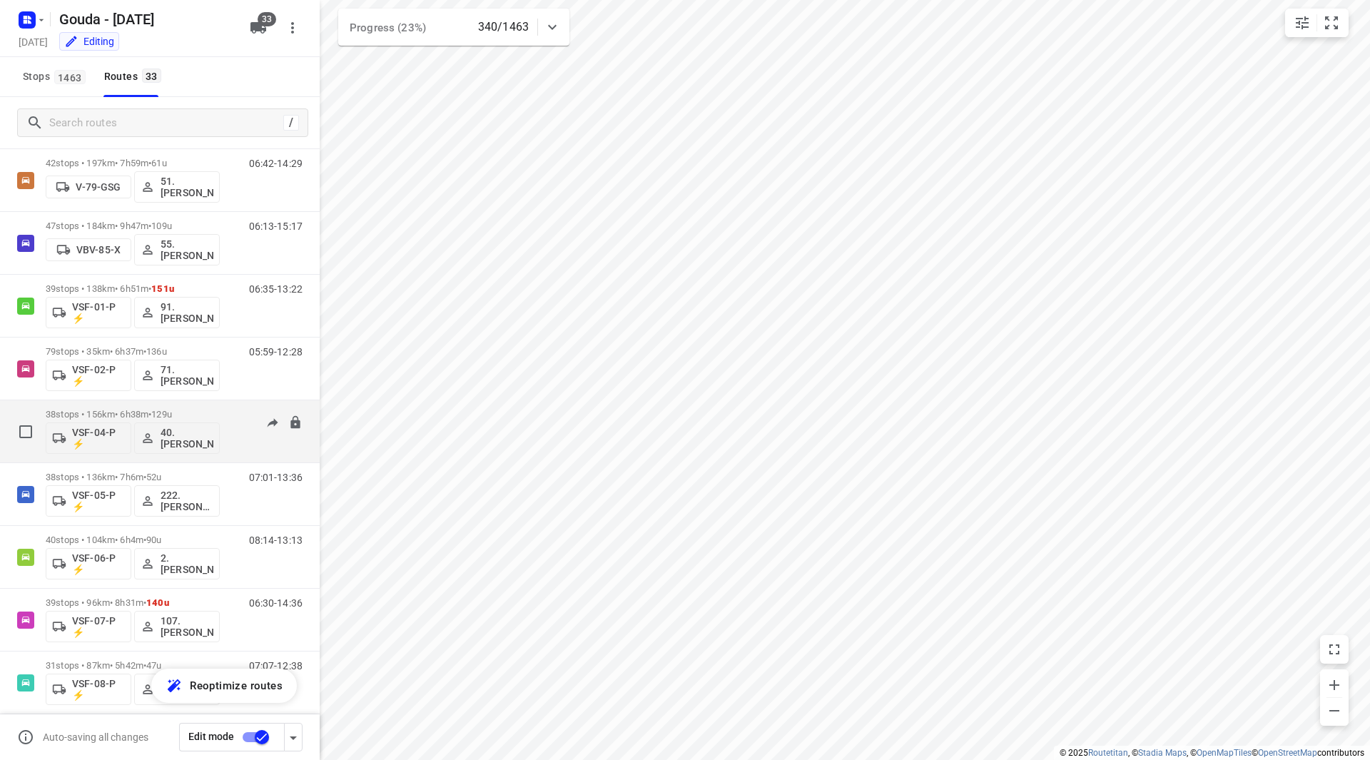
scroll to position [1553, 0]
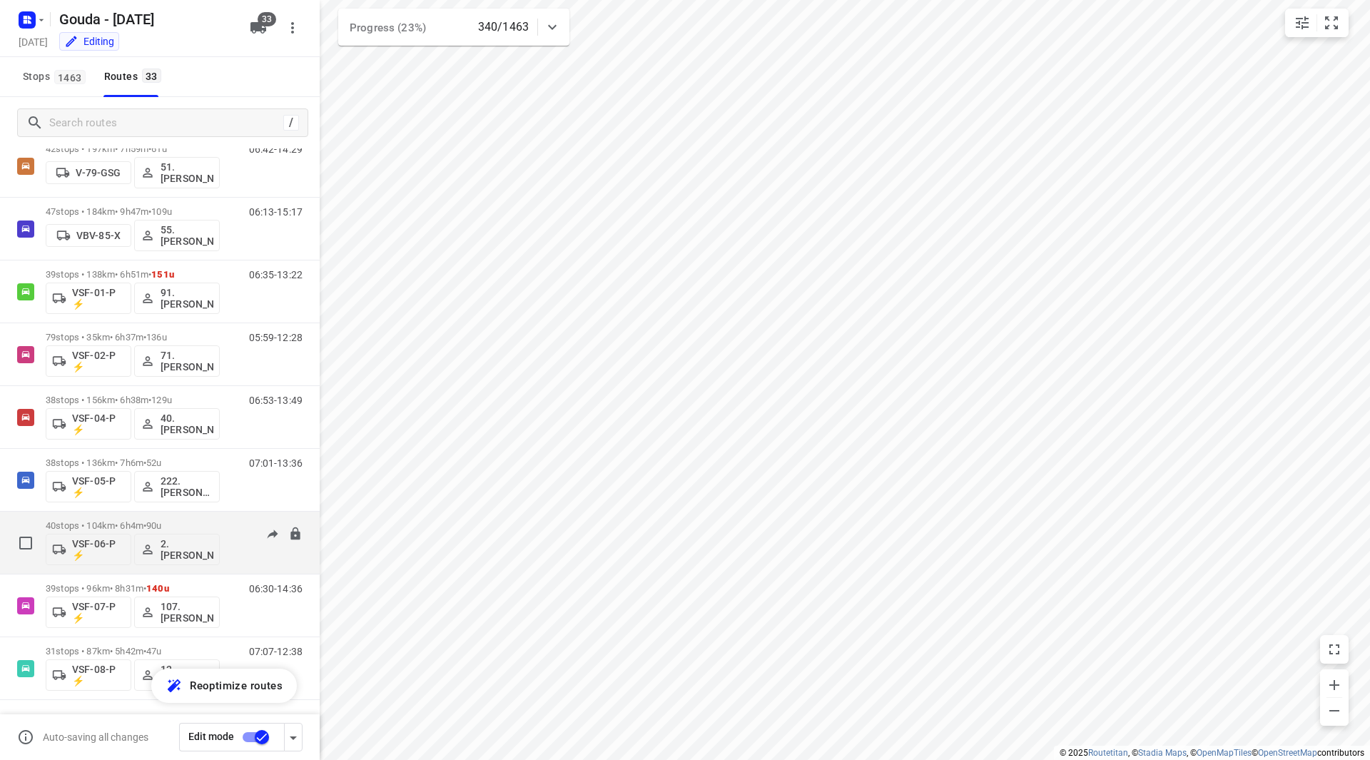
click at [198, 522] on p "40 stops • 104km • 6h4m • 90u" at bounding box center [133, 525] width 174 height 11
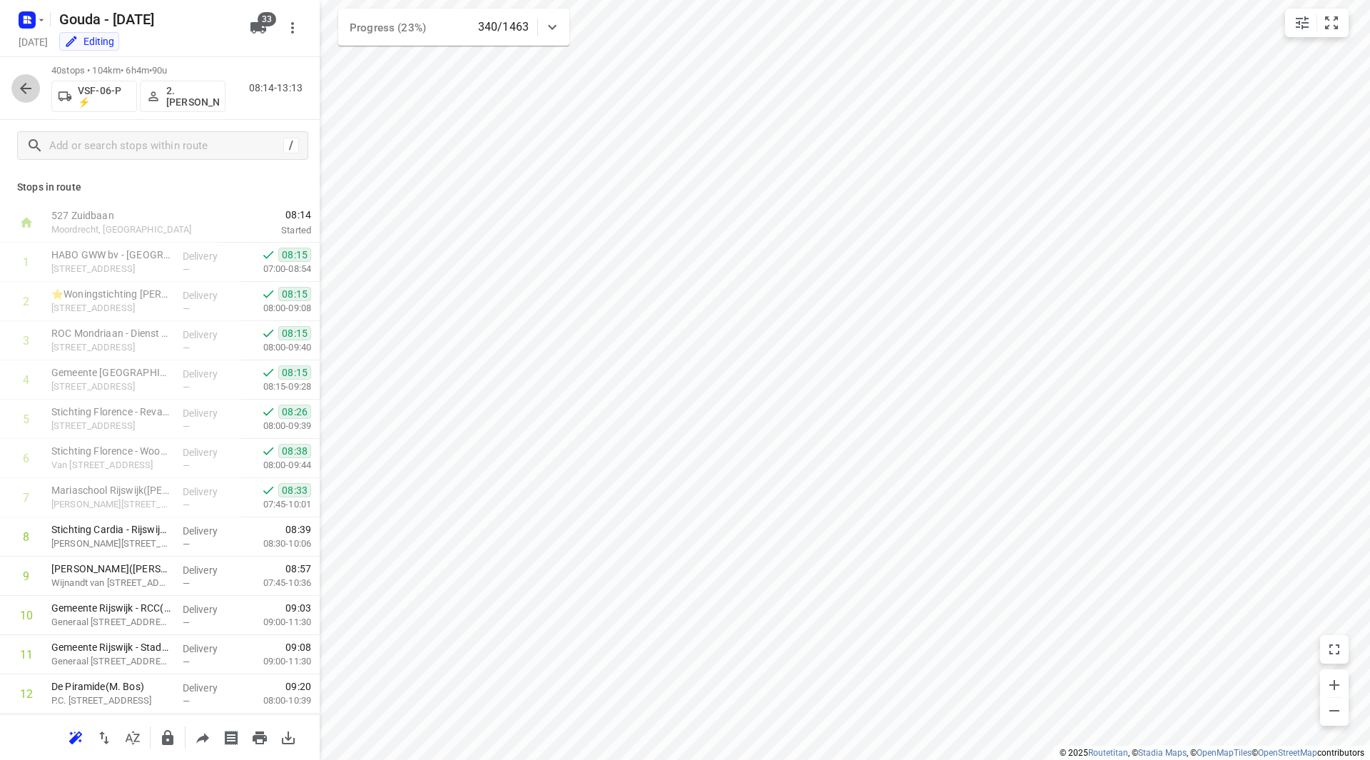
click at [21, 82] on icon "button" at bounding box center [25, 88] width 17 height 17
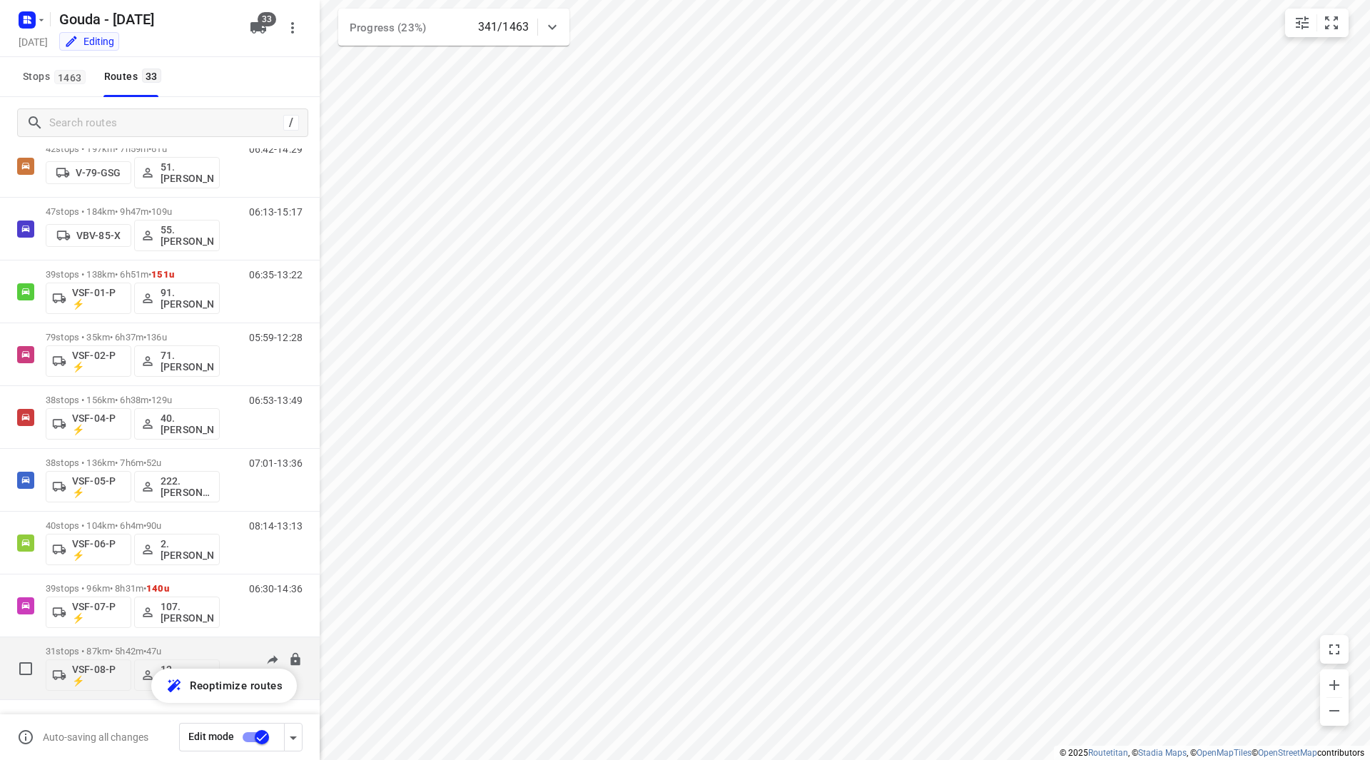
click at [190, 648] on p "31 stops • 87km • 5h42m • 47u" at bounding box center [133, 651] width 174 height 11
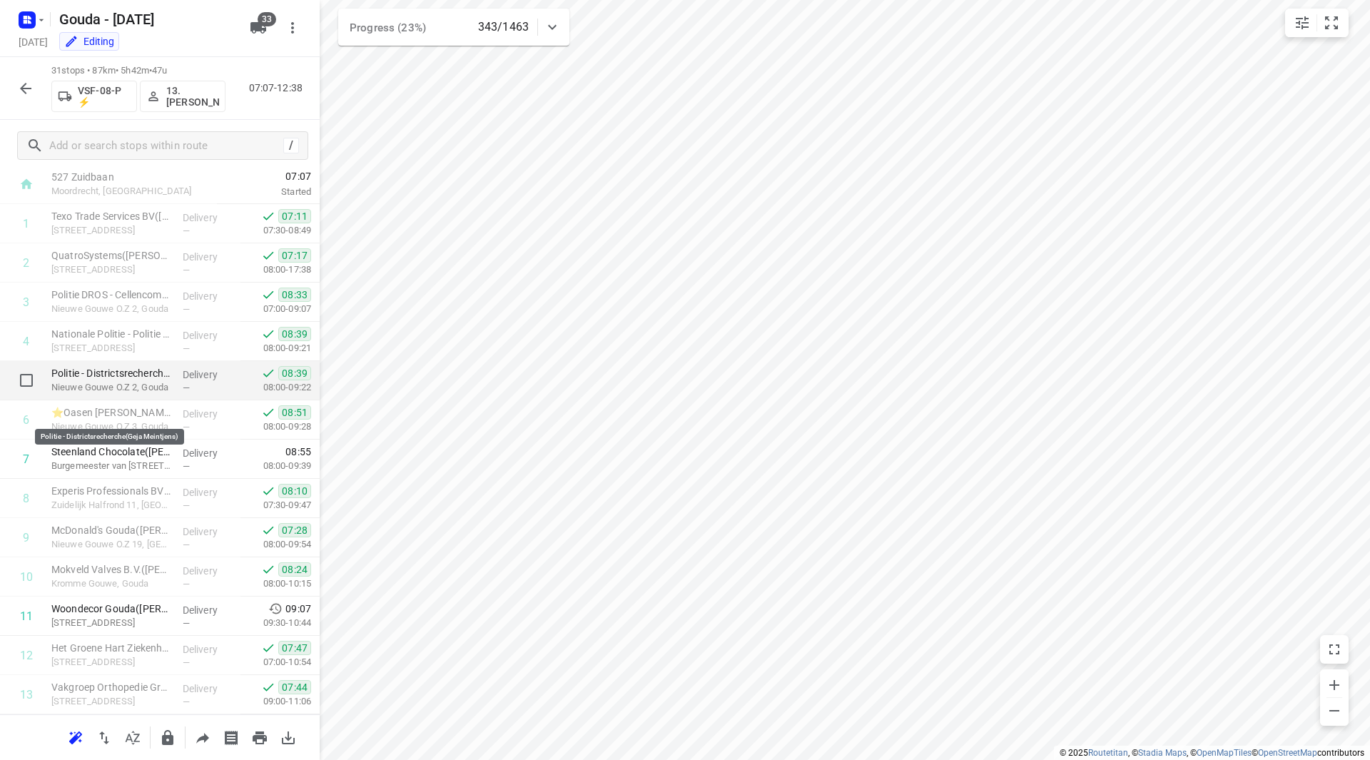
scroll to position [0, 0]
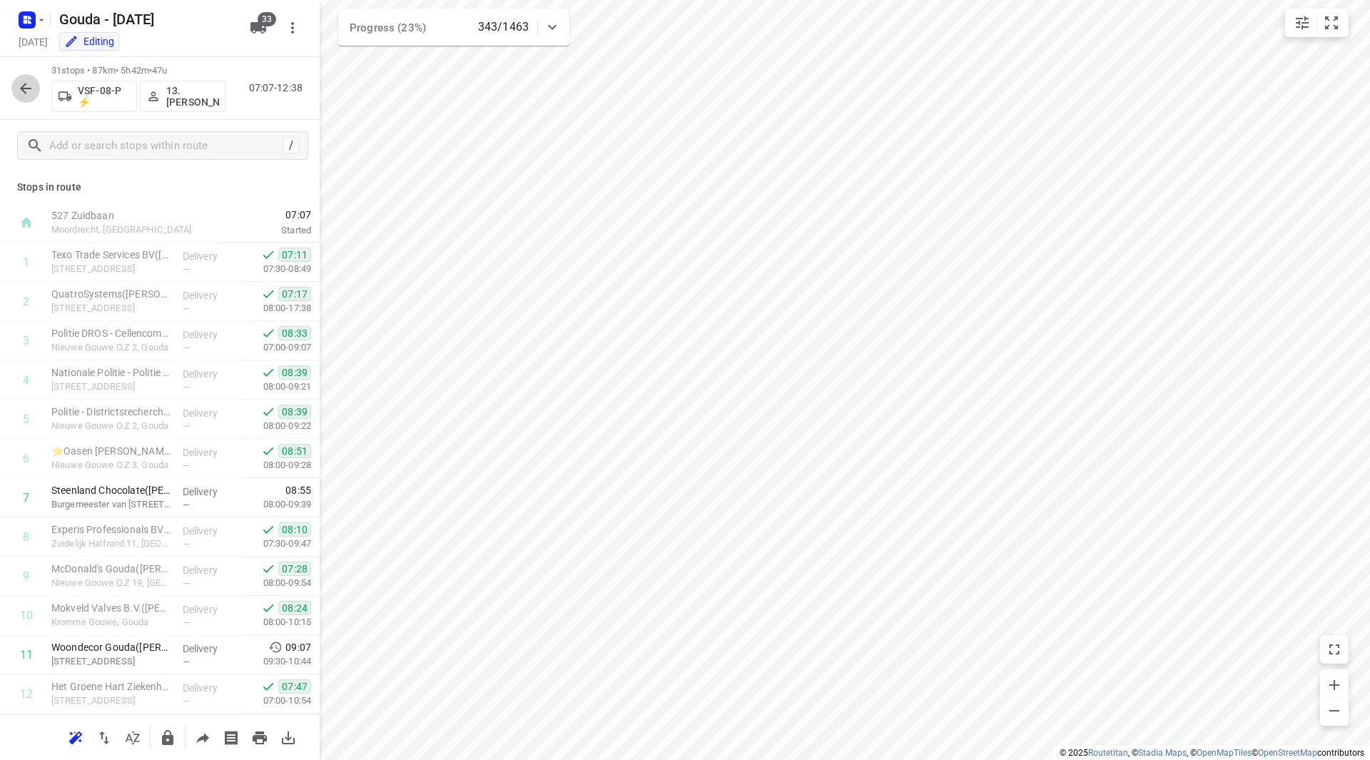
click at [26, 80] on icon "button" at bounding box center [25, 88] width 17 height 17
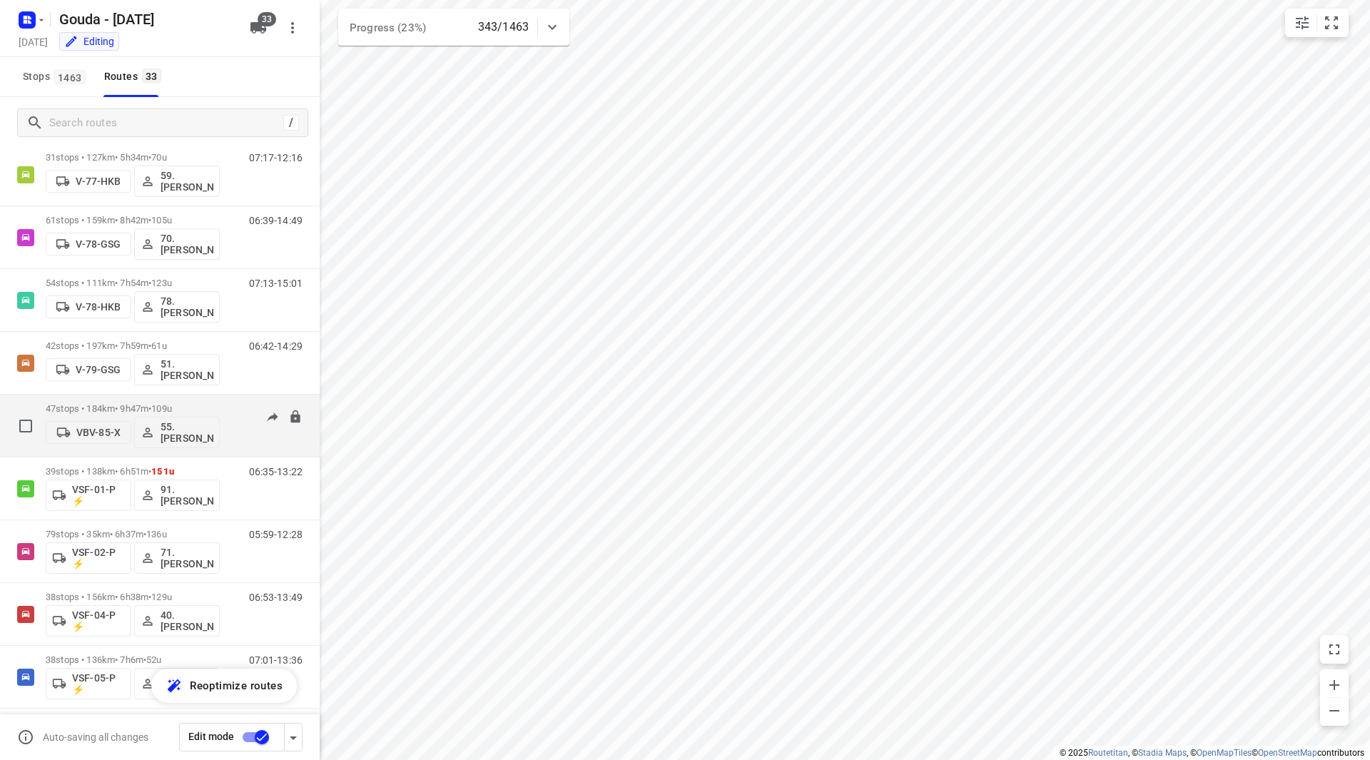
scroll to position [1553, 0]
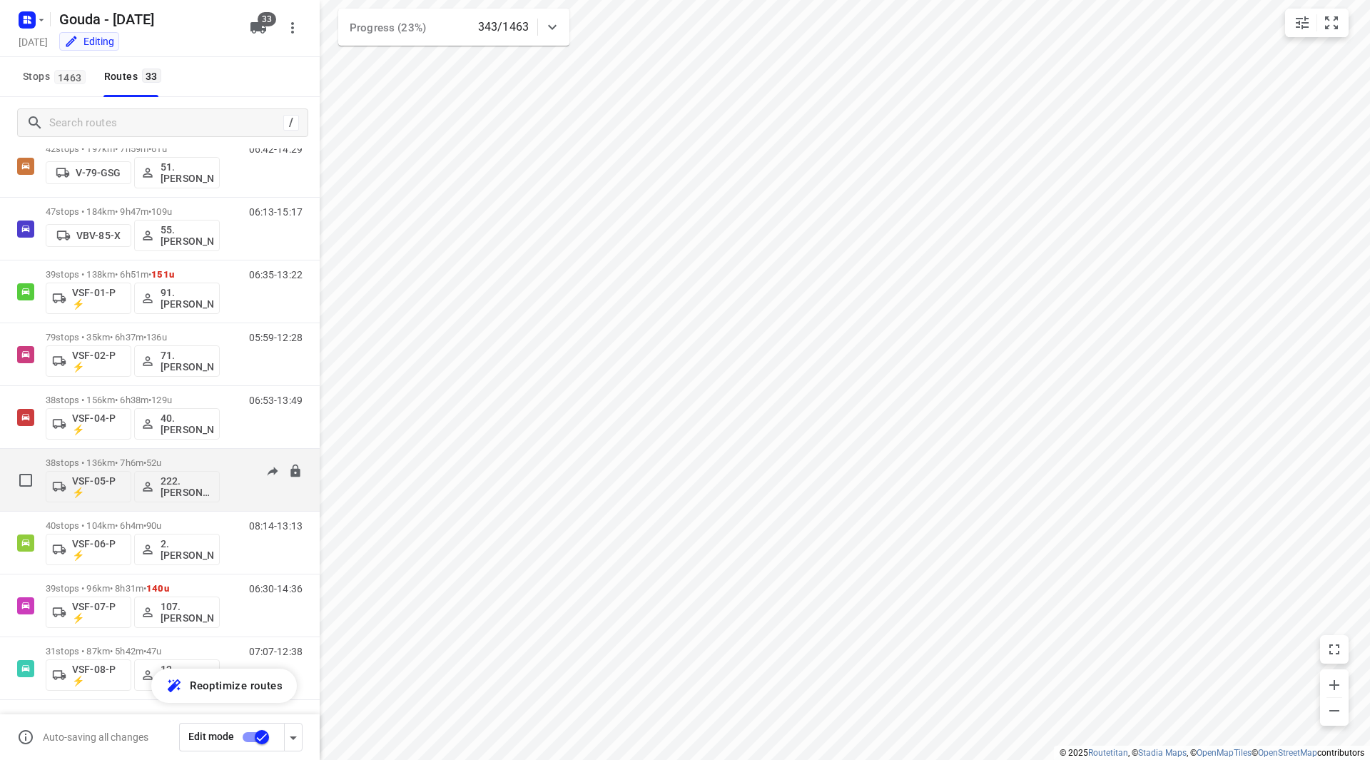
click at [189, 454] on div "38 stops • 136km • 7h6m • 52u VSF-05-P ⚡ 222.Abdelhamid Quilhiche (ZZP)" at bounding box center [133, 479] width 174 height 59
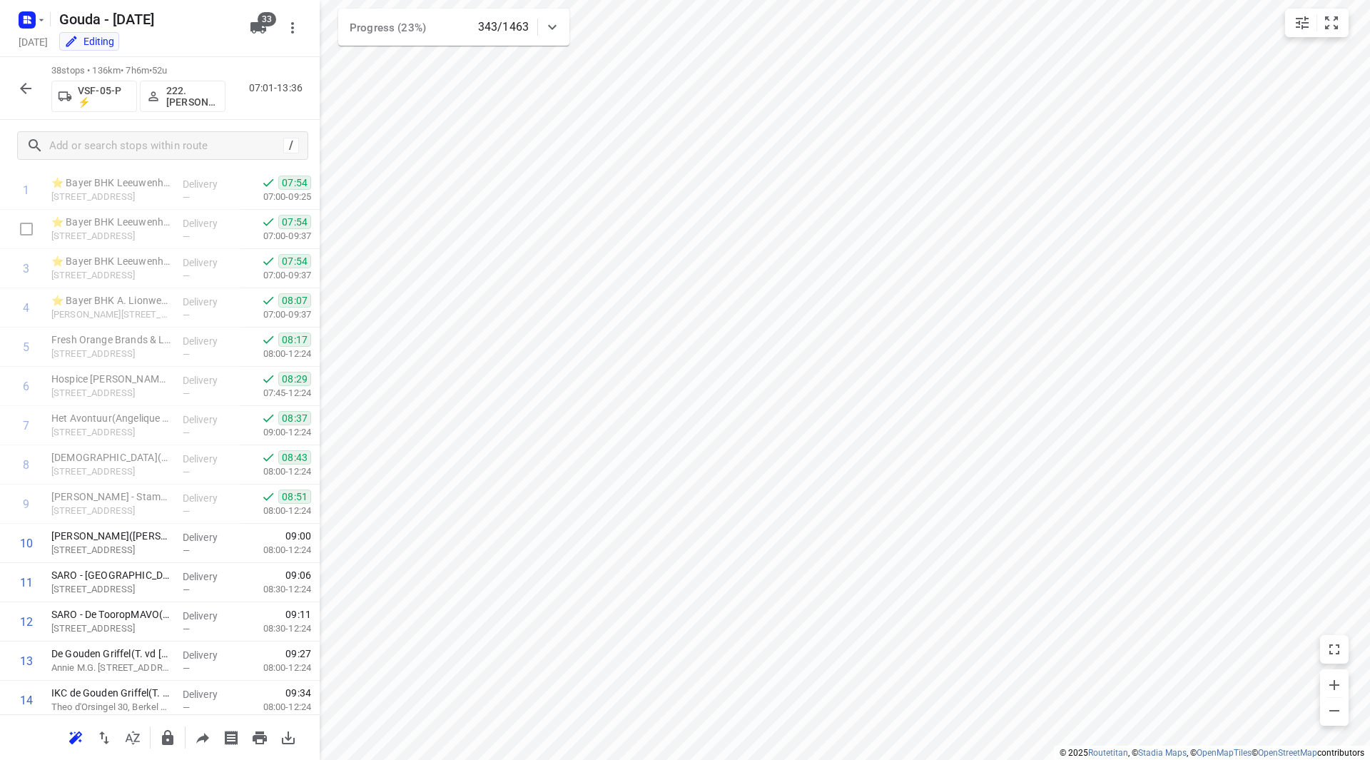
scroll to position [71, 0]
click at [32, 89] on icon "button" at bounding box center [25, 88] width 17 height 17
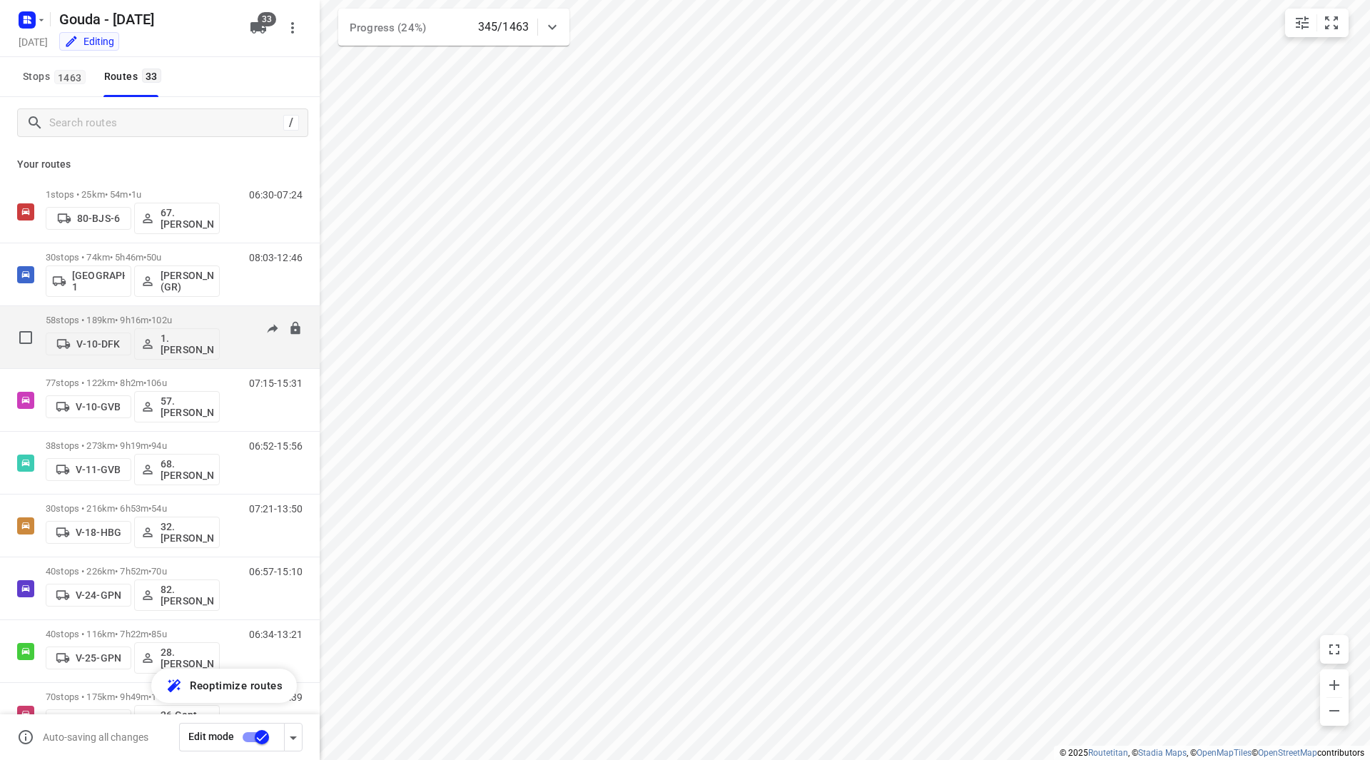
click at [172, 317] on span "102u" at bounding box center [161, 320] width 21 height 11
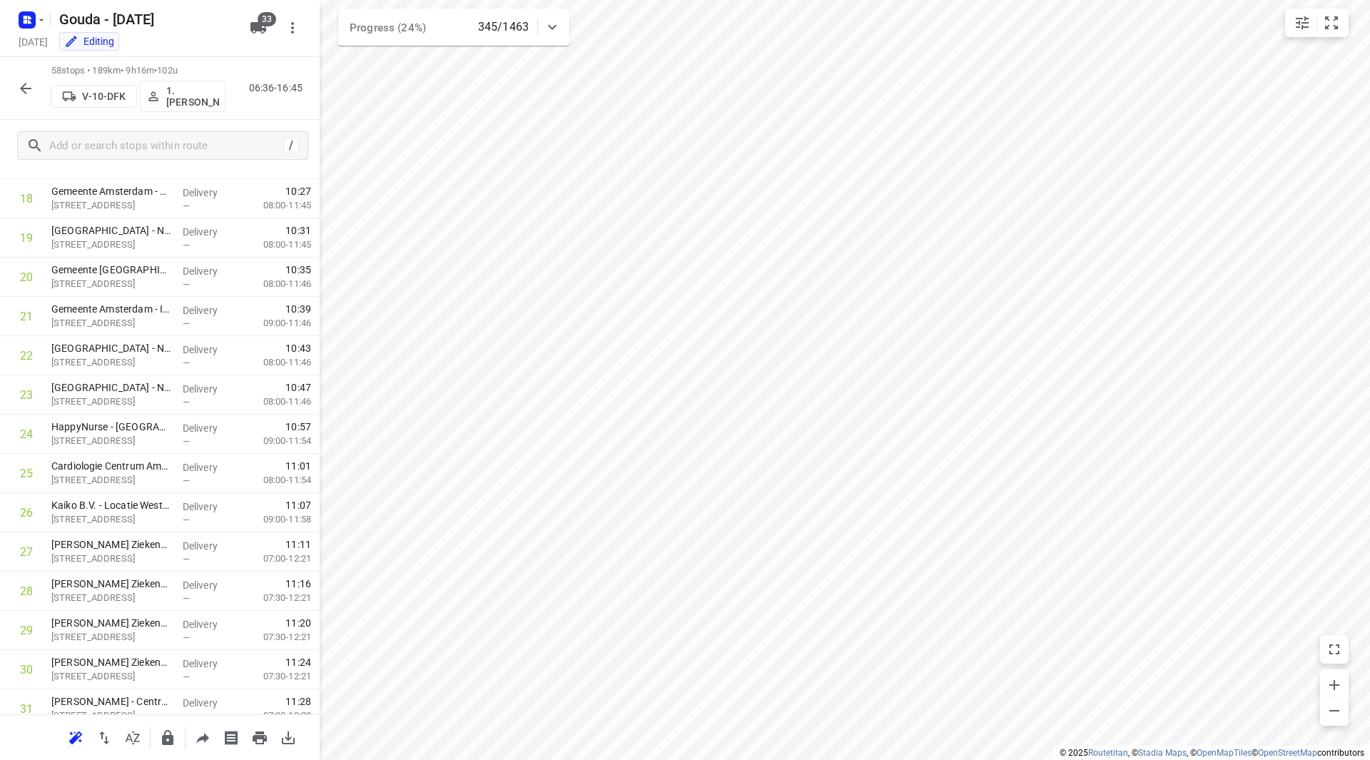
scroll to position [0, 0]
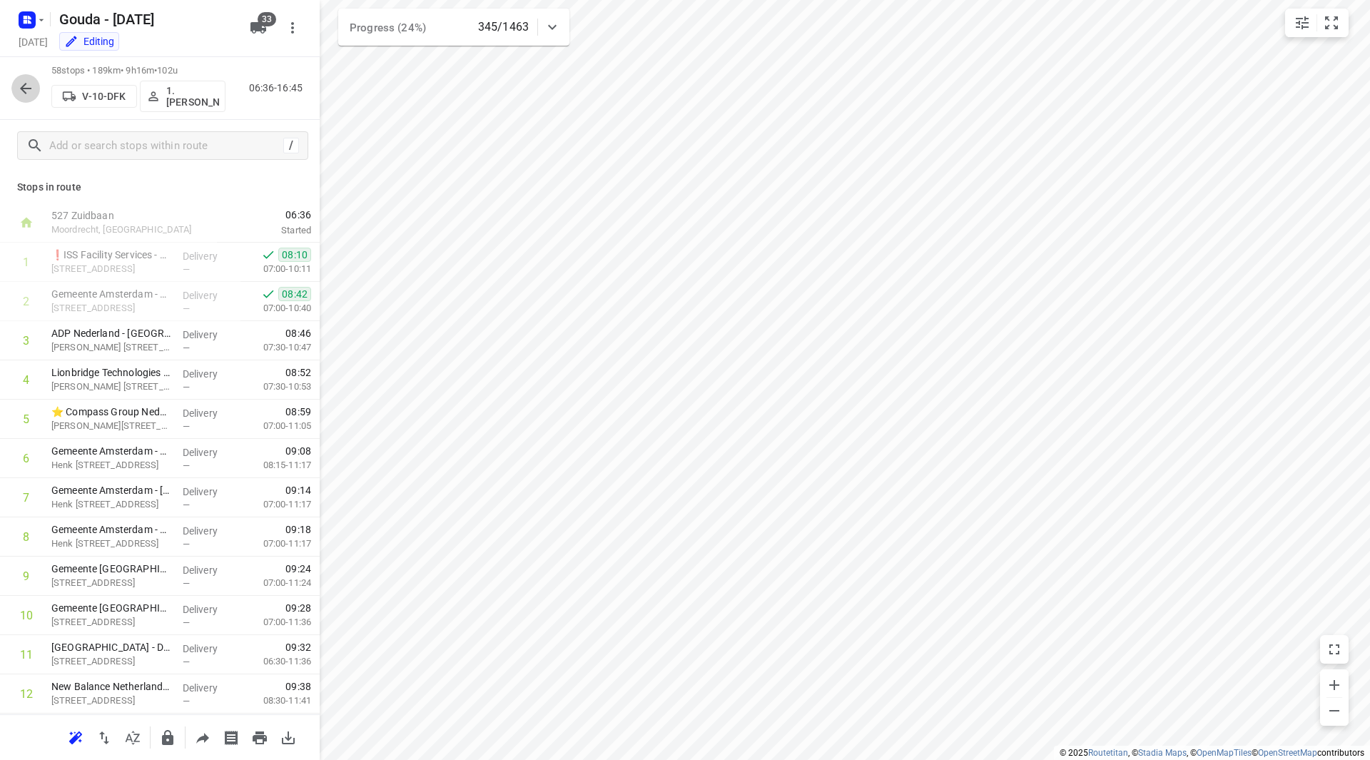
click at [26, 94] on icon "button" at bounding box center [25, 88] width 17 height 17
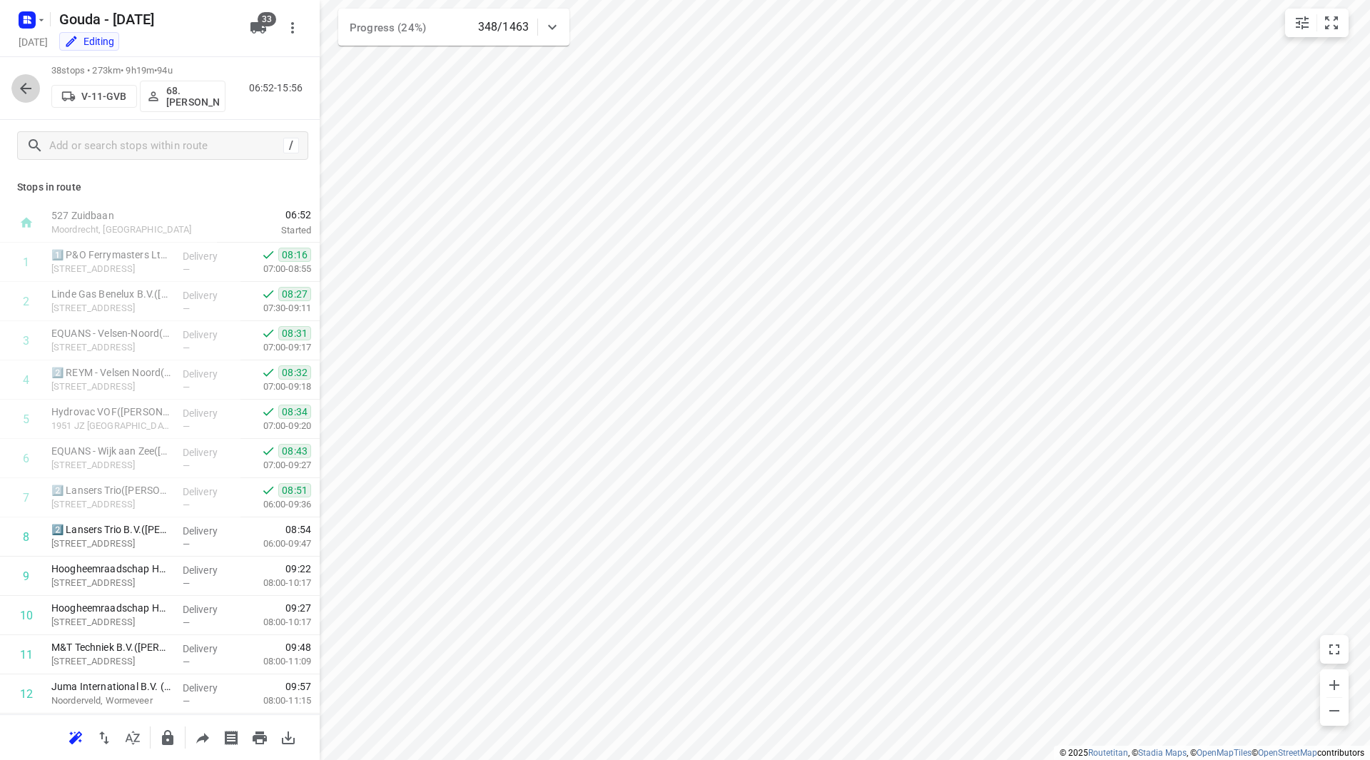
click at [29, 77] on button "button" at bounding box center [25, 88] width 29 height 29
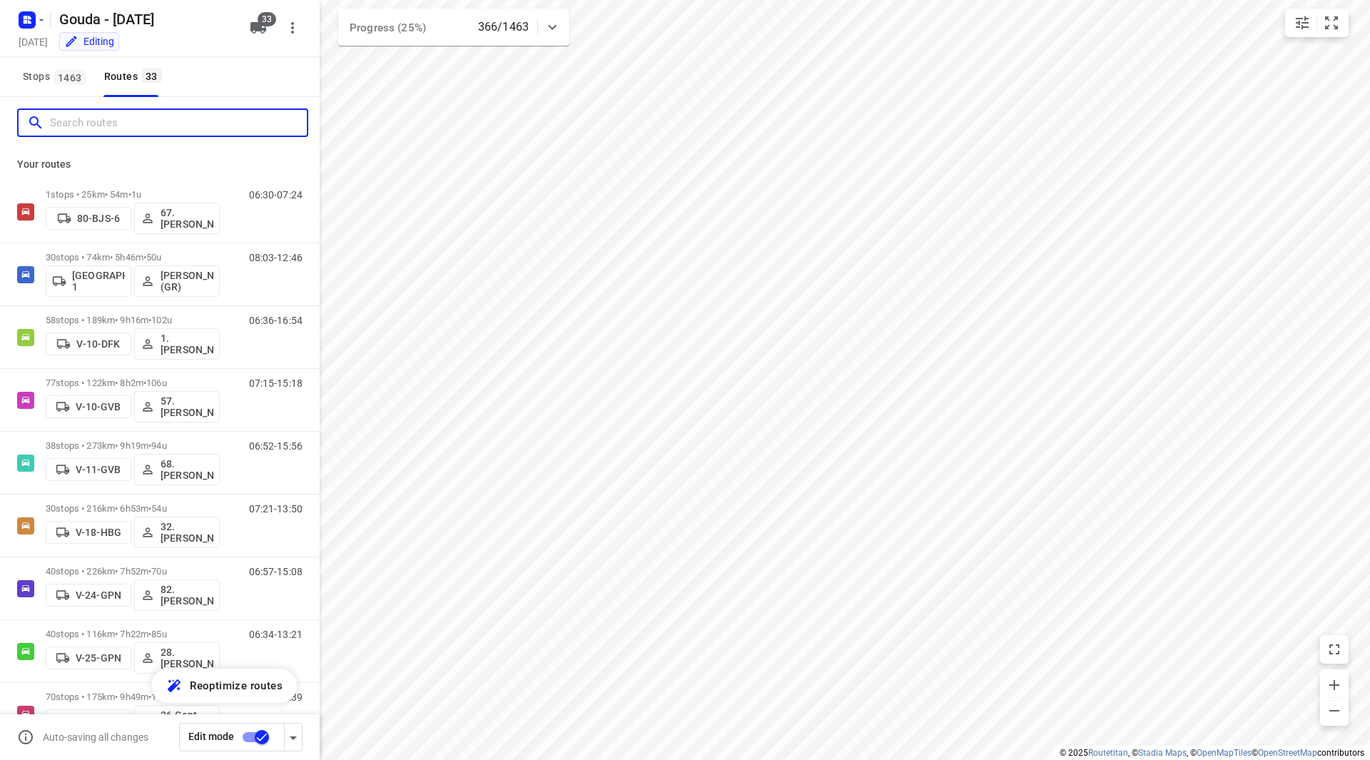
click at [163, 123] on input "Search routes" at bounding box center [178, 123] width 257 height 22
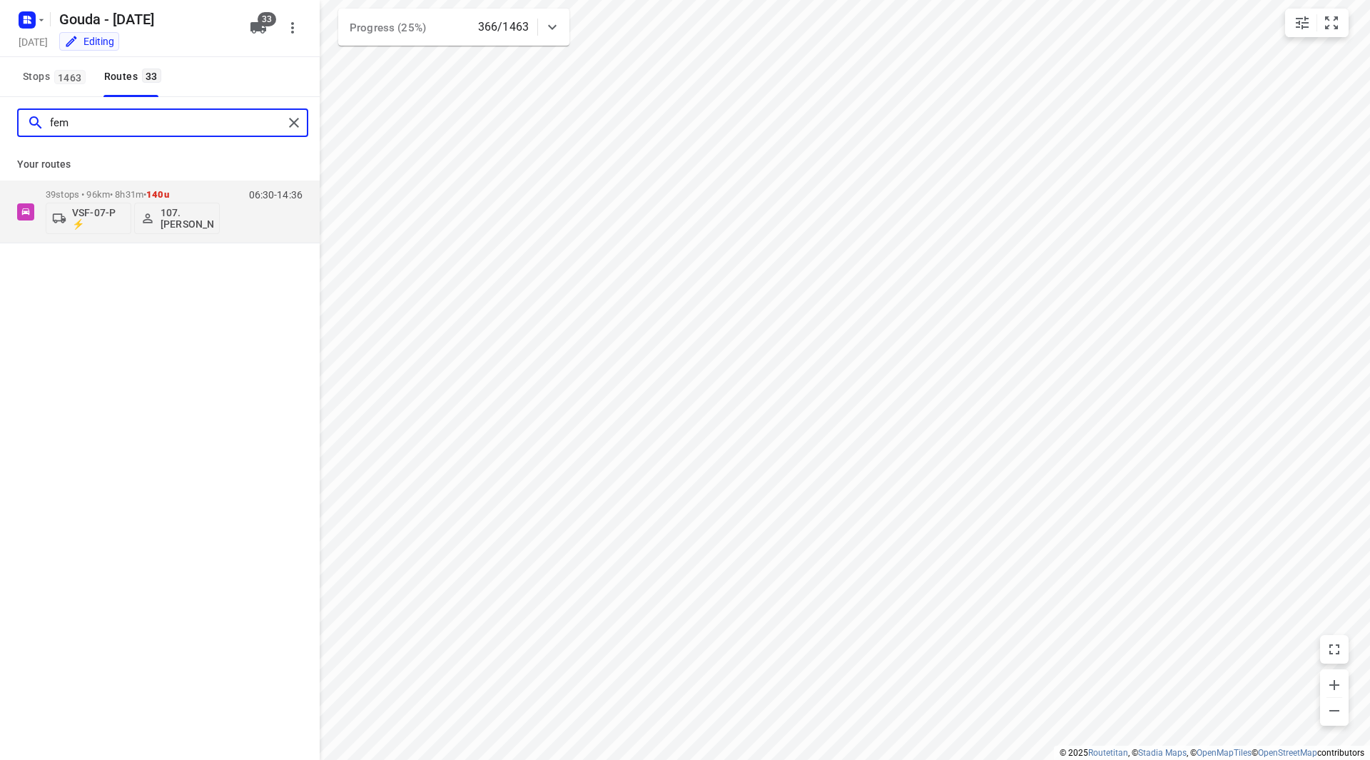
type input "fem"
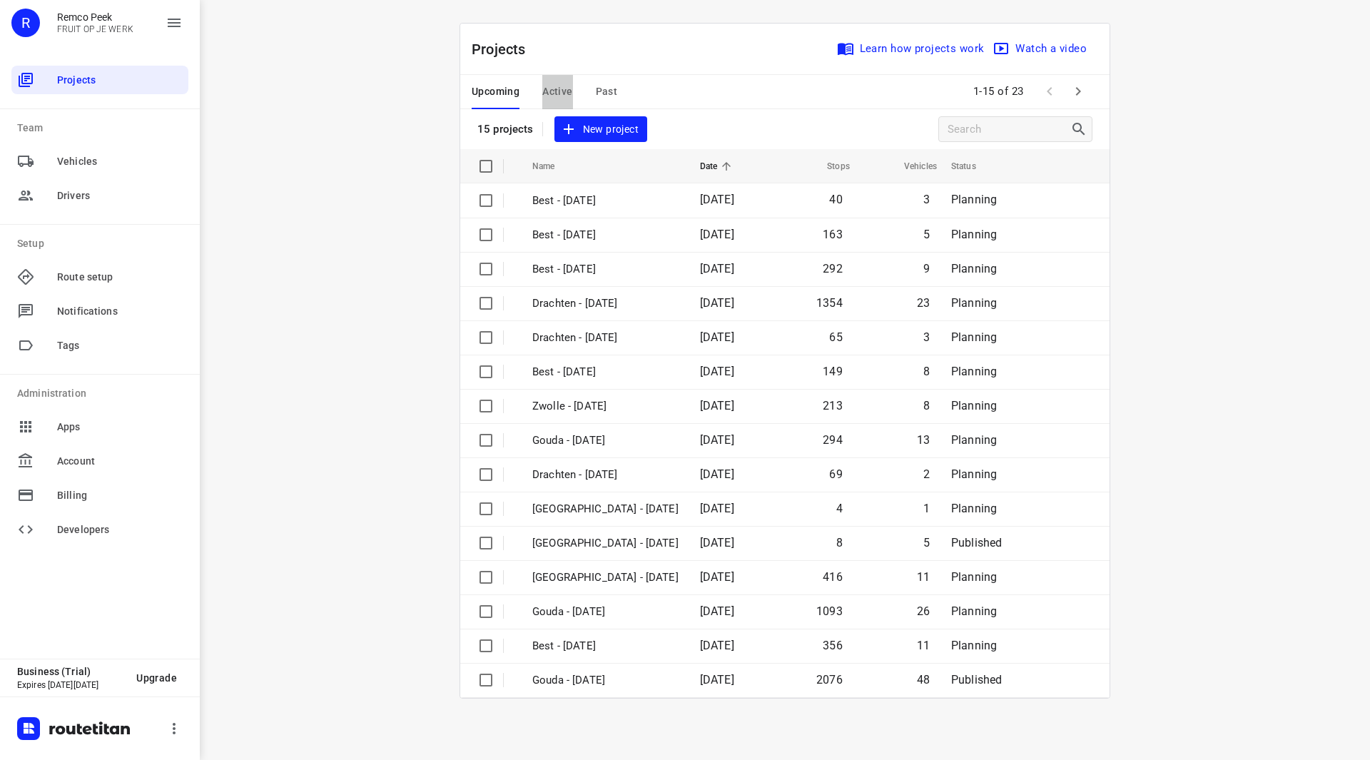
click at [562, 96] on span "Active" at bounding box center [557, 92] width 30 height 18
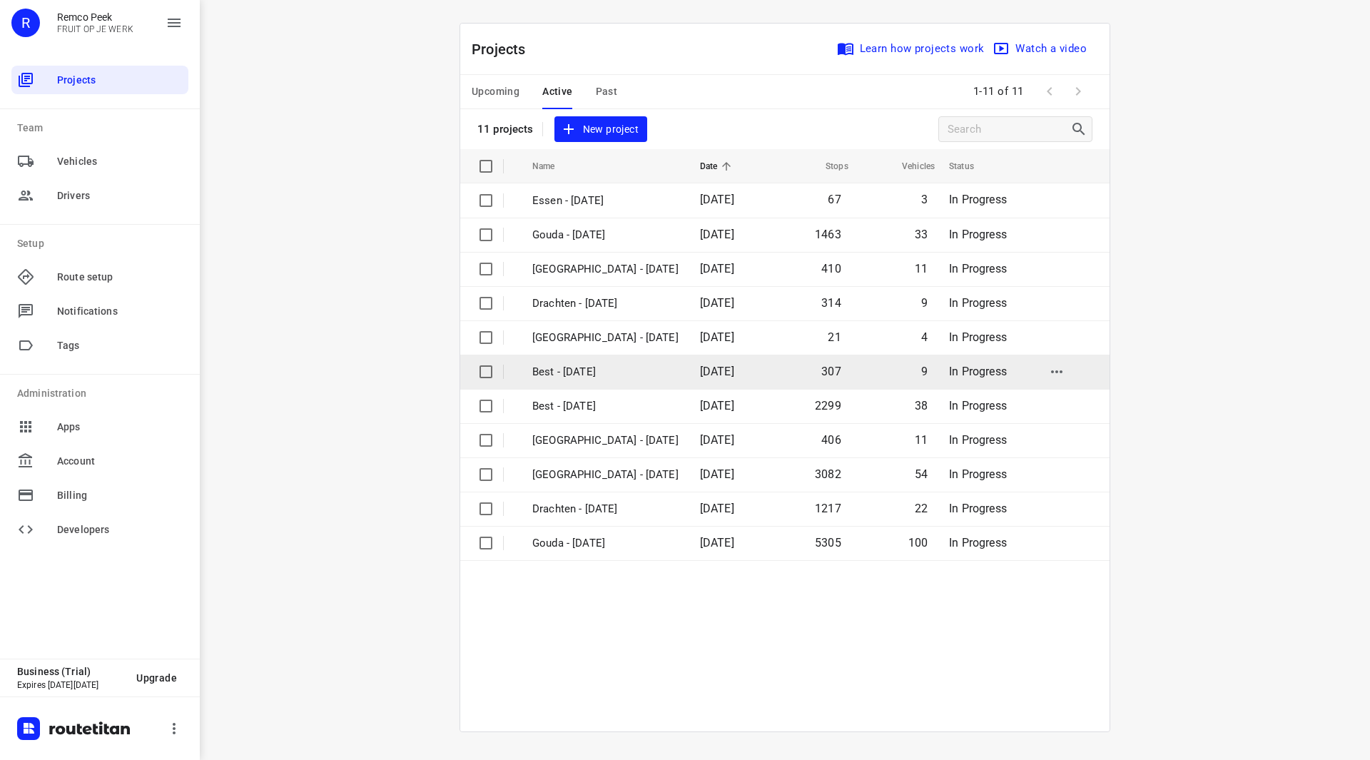
click at [577, 377] on p "Best - [DATE]" at bounding box center [605, 372] width 146 height 16
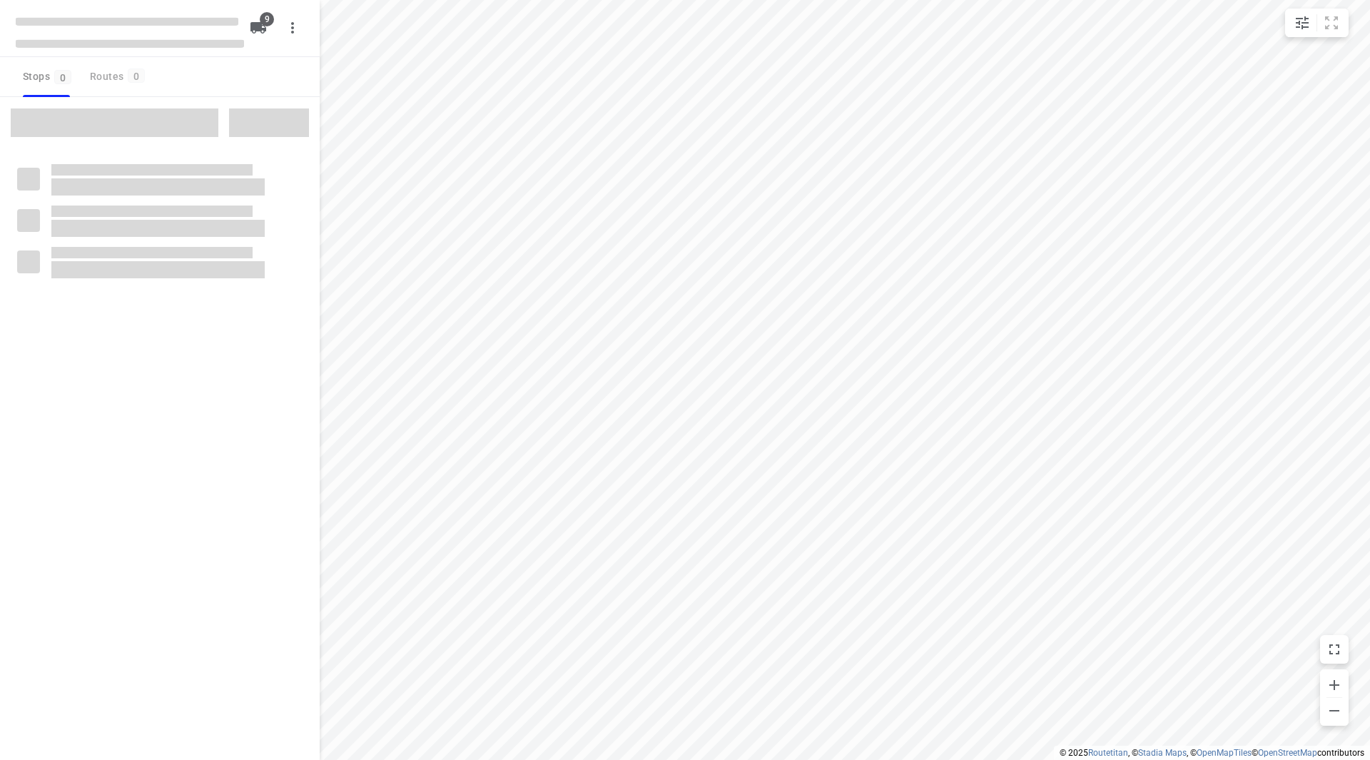
checkbox input "true"
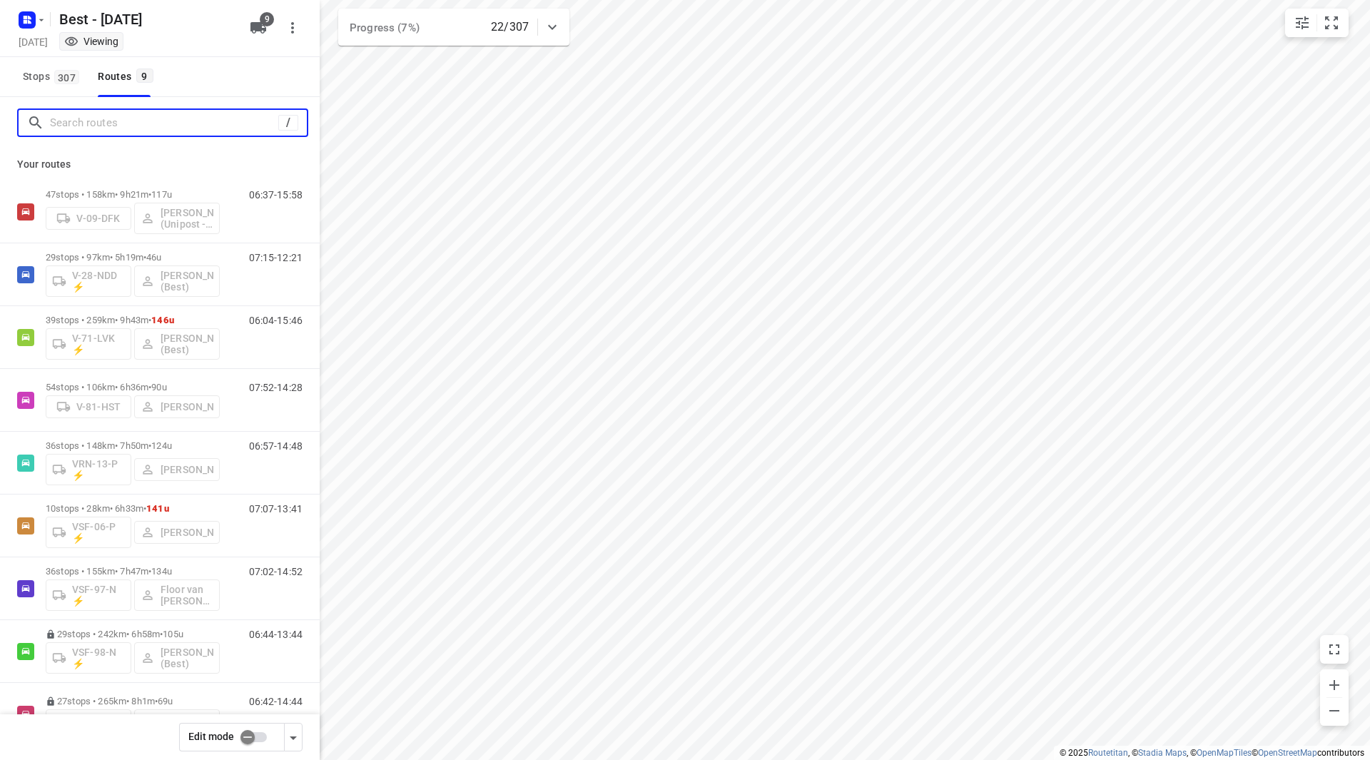
click at [188, 128] on input "Search routes" at bounding box center [164, 123] width 228 height 22
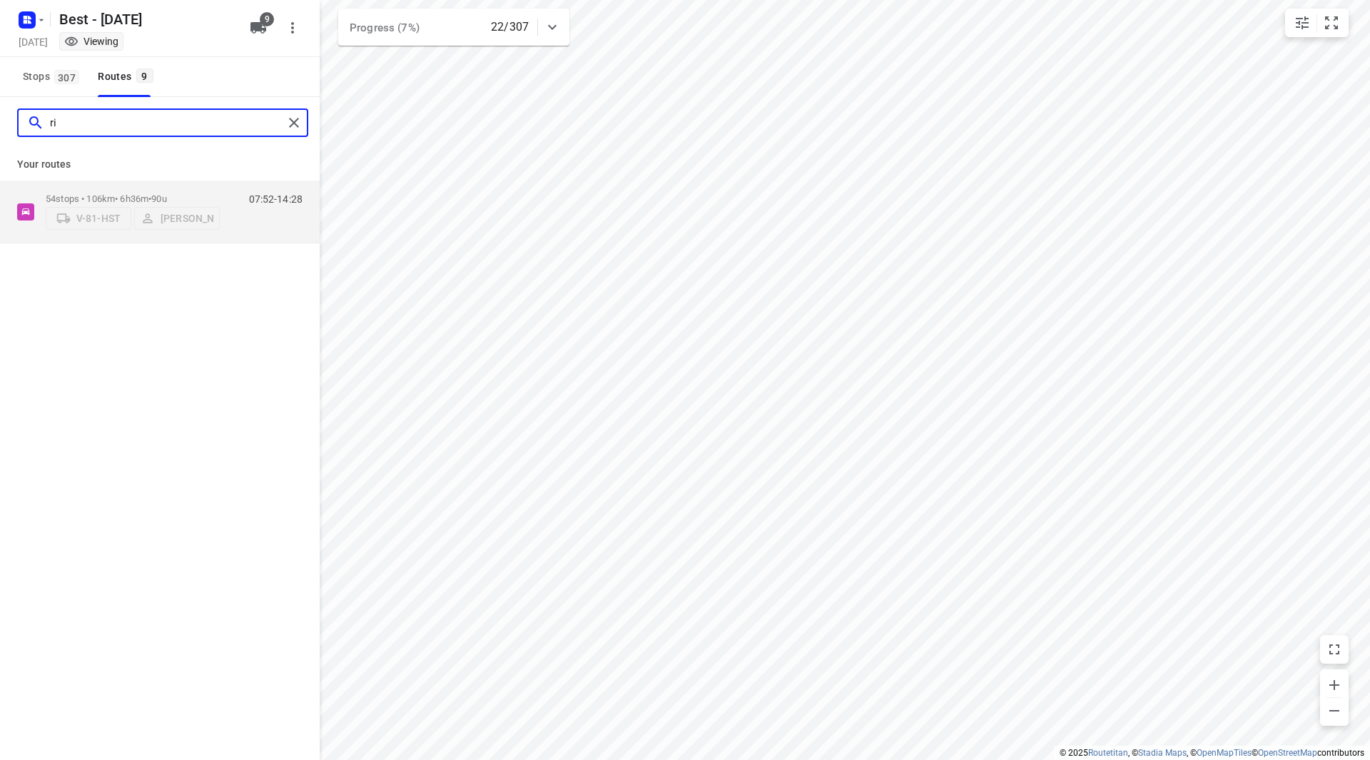
type input "rik"
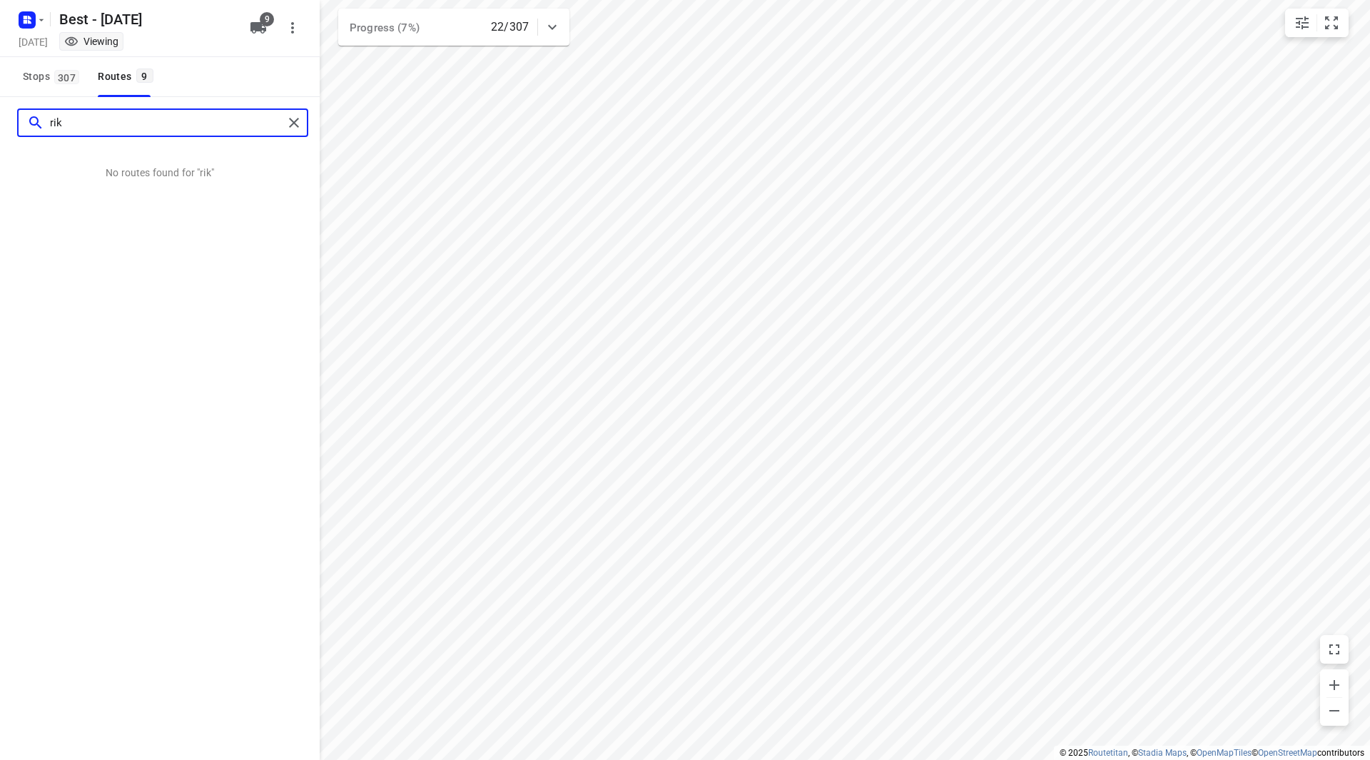
drag, startPoint x: 93, startPoint y: 127, endPoint x: 38, endPoint y: 107, distance: 59.1
click at [25, 123] on div "rik" at bounding box center [151, 123] width 265 height 22
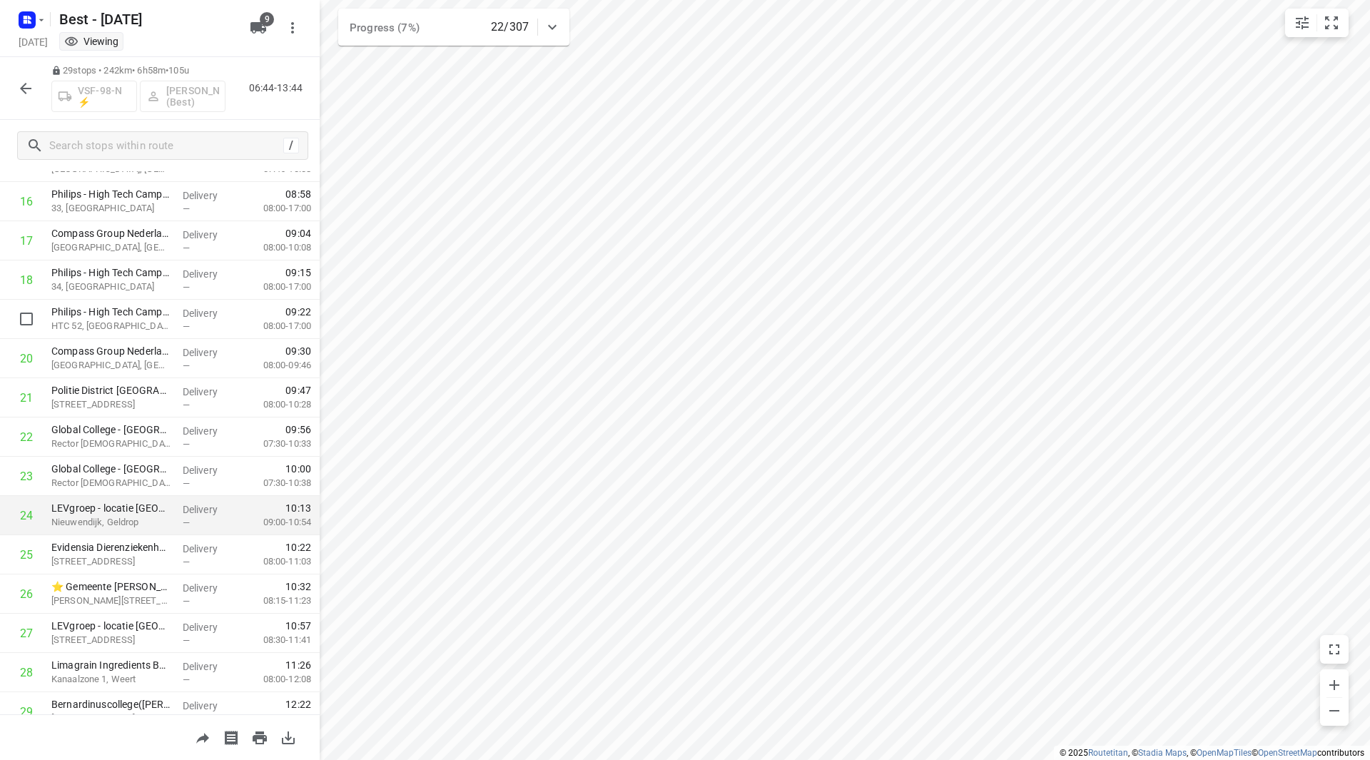
scroll to position [706, 0]
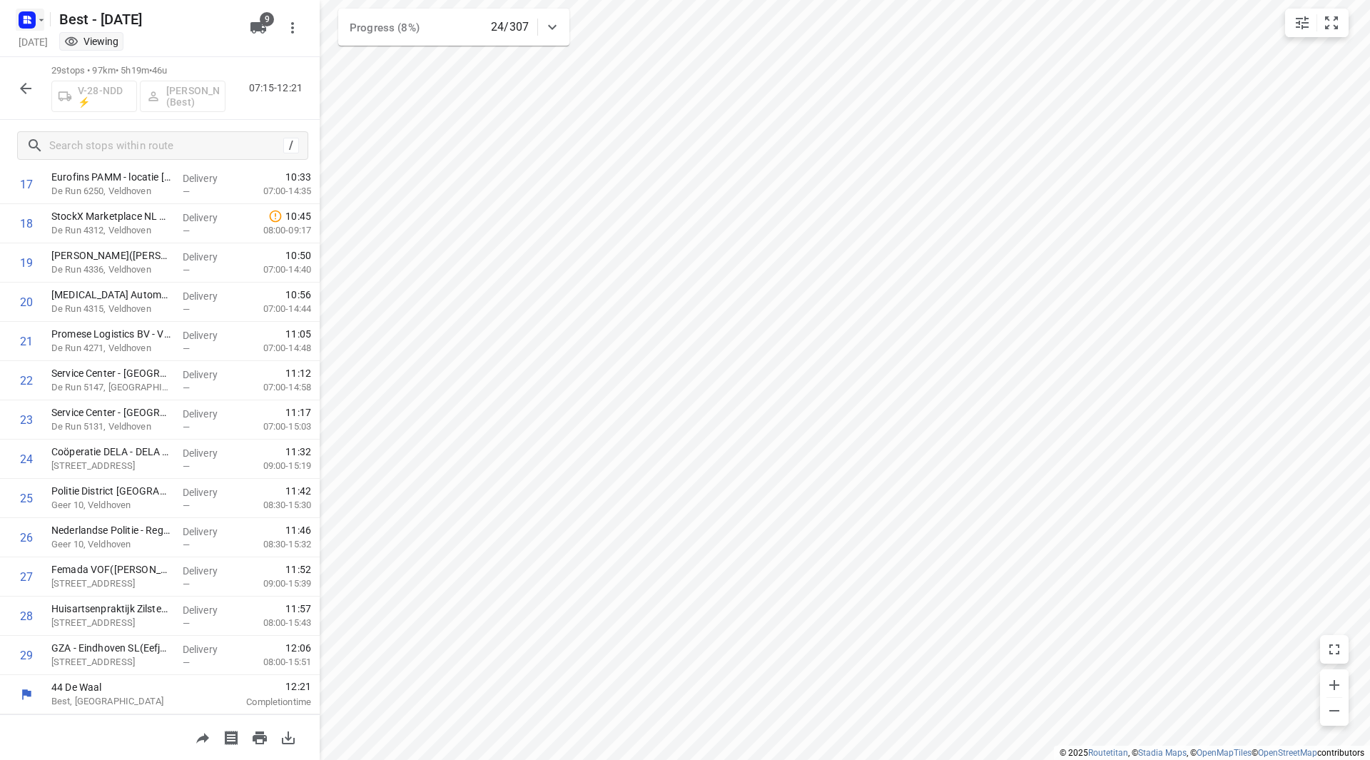
click at [41, 24] on icon "button" at bounding box center [41, 19] width 11 height 11
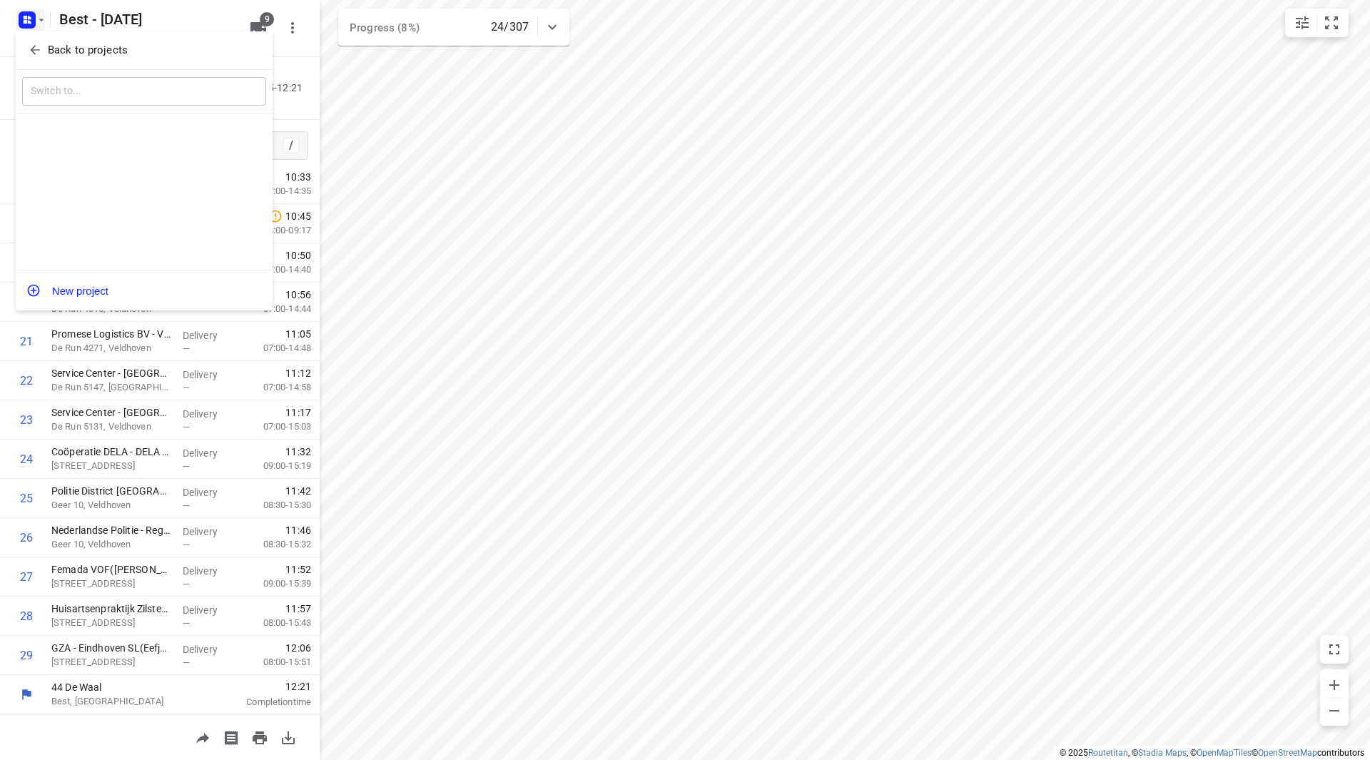
click at [49, 50] on p "Back to projects" at bounding box center [88, 50] width 80 height 16
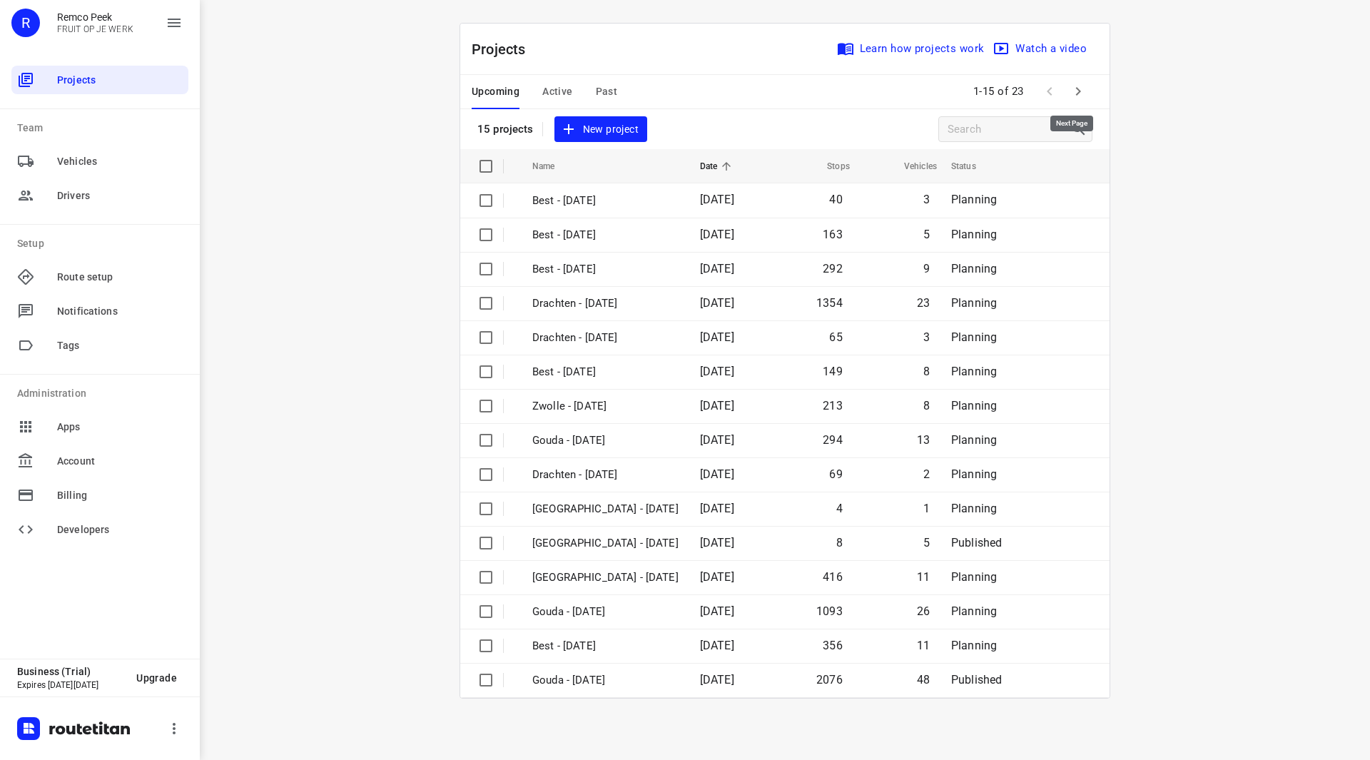
click at [1068, 89] on button "button" at bounding box center [1078, 91] width 29 height 29
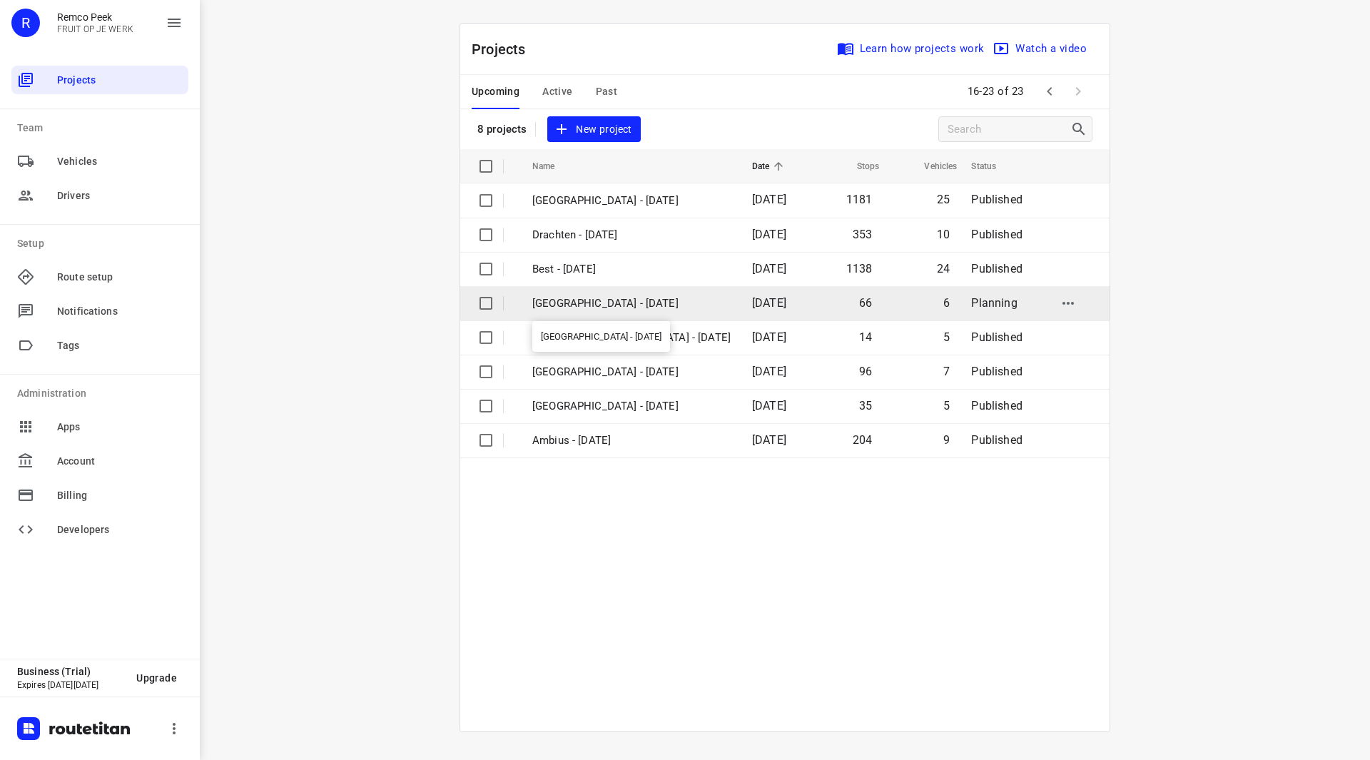
click at [649, 306] on p "[GEOGRAPHIC_DATA] - [DATE]" at bounding box center [631, 303] width 198 height 16
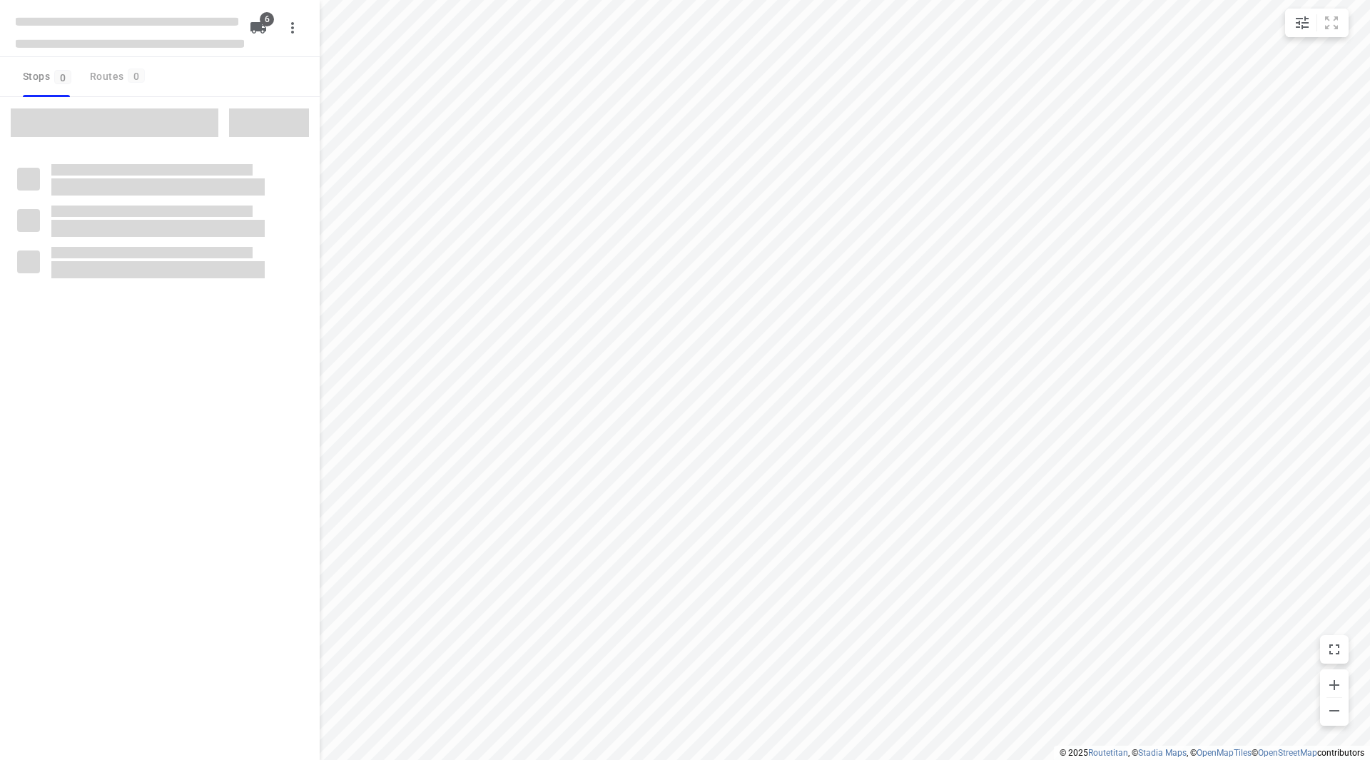
checkbox input "true"
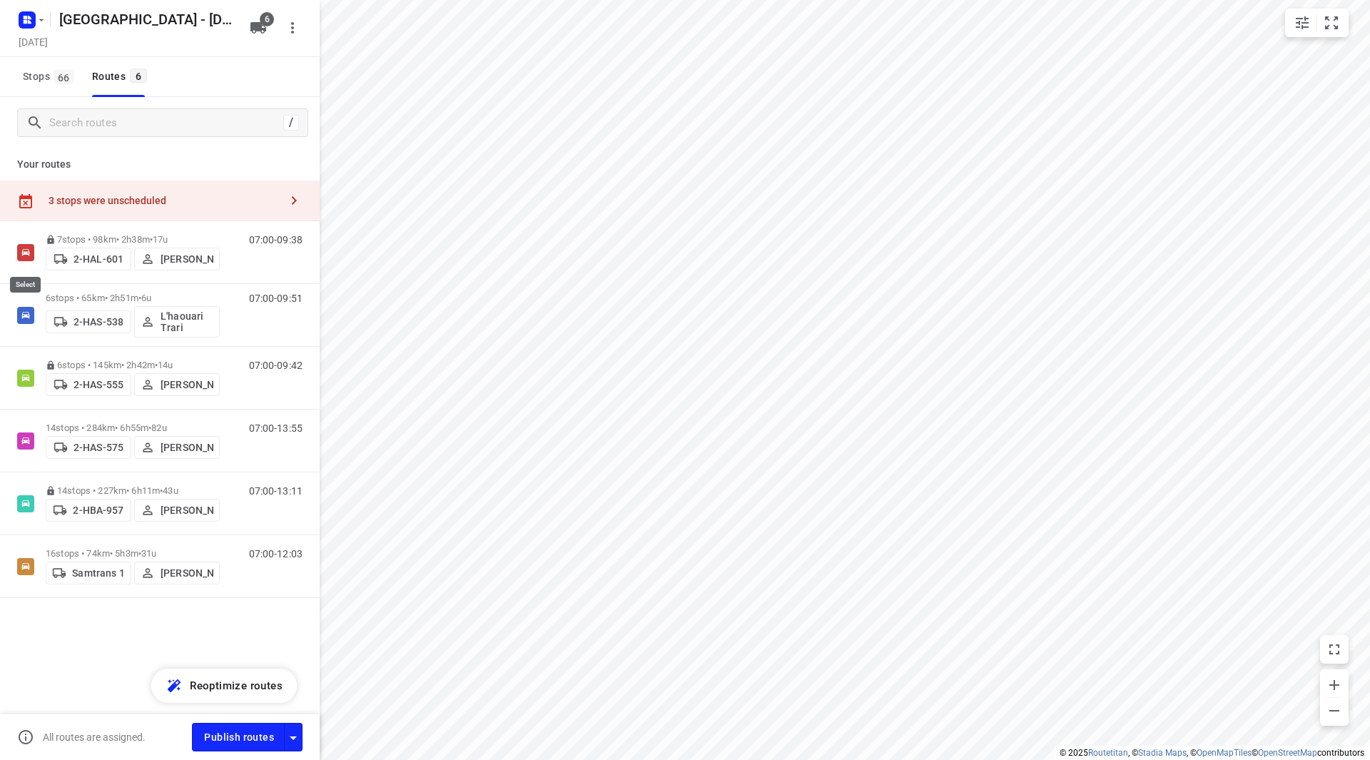
click at [0, 0] on input "checkbox" at bounding box center [0, 0] width 0 height 0
checkbox input "true"
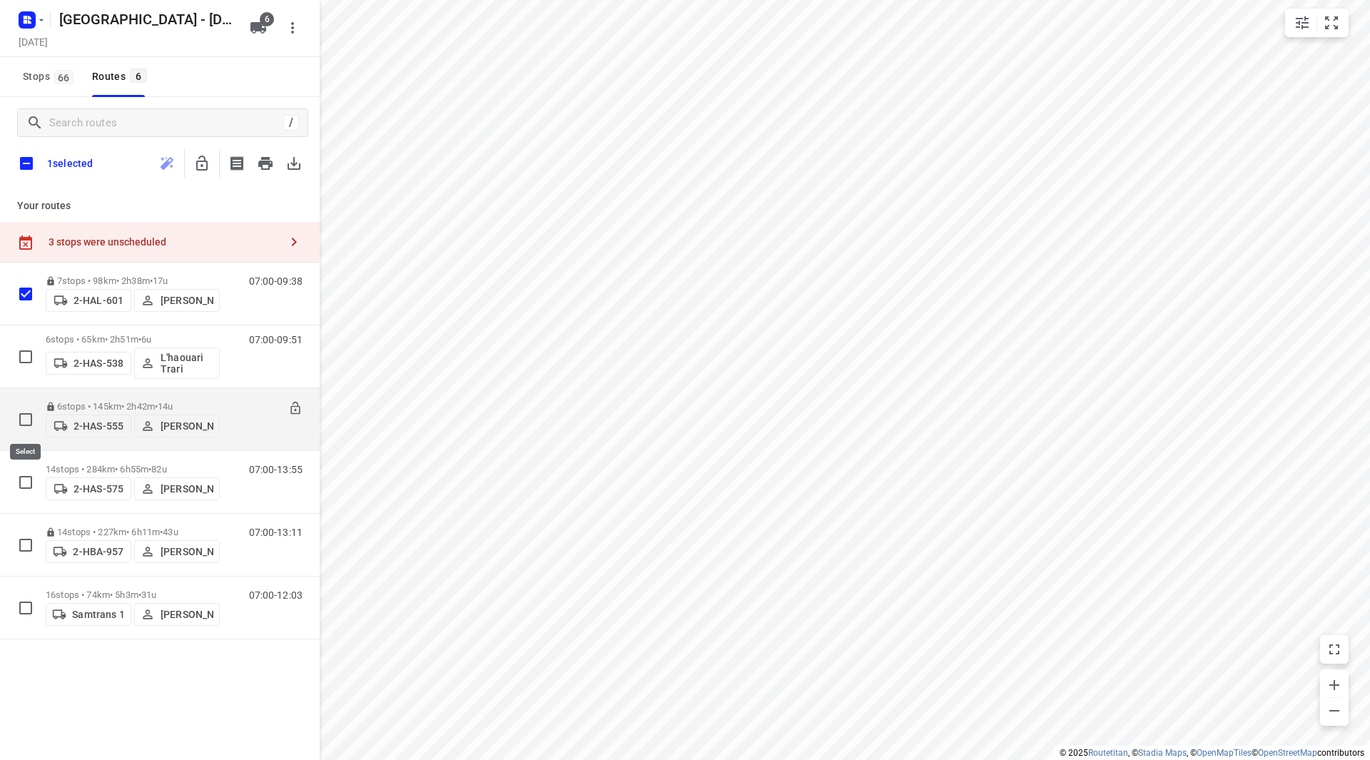
click at [17, 417] on input "checkbox" at bounding box center [25, 419] width 29 height 29
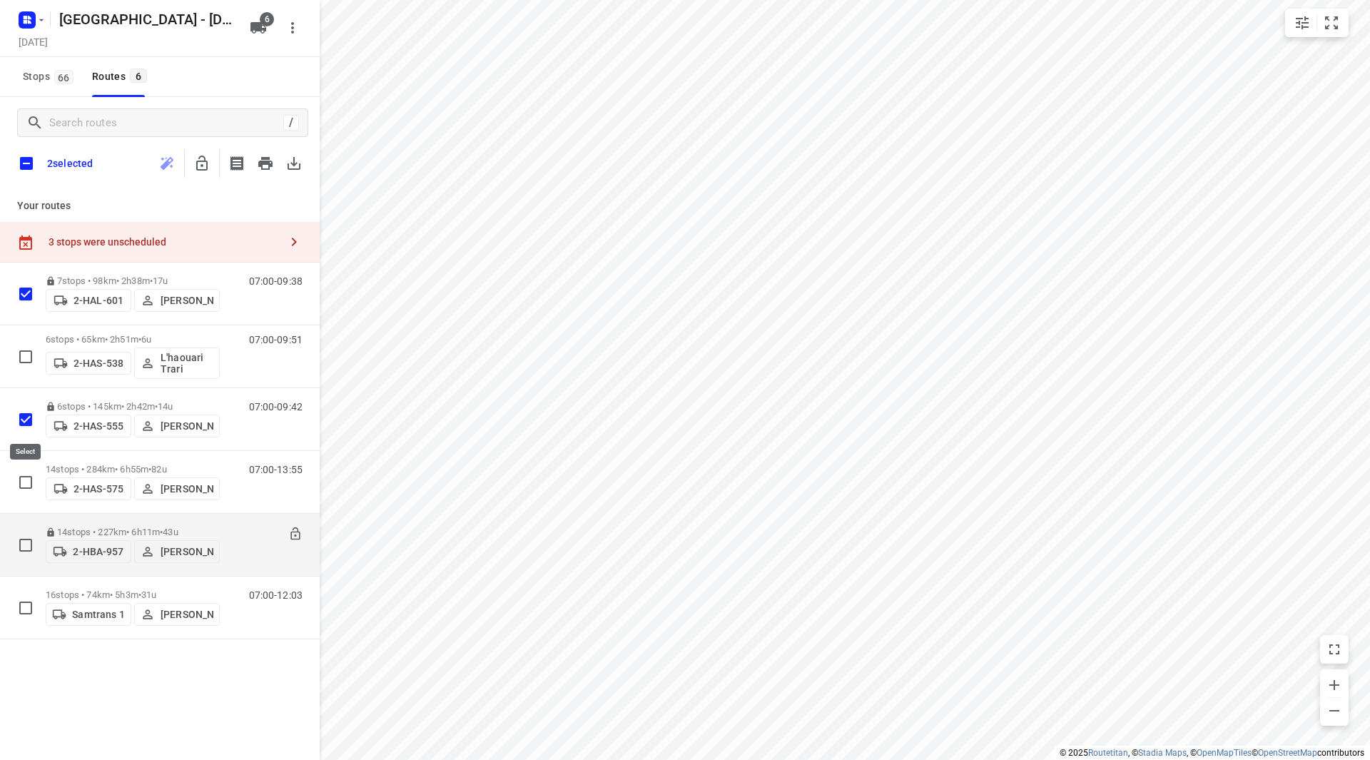
checkbox input "true"
click at [29, 542] on input "checkbox" at bounding box center [25, 545] width 29 height 29
checkbox input "true"
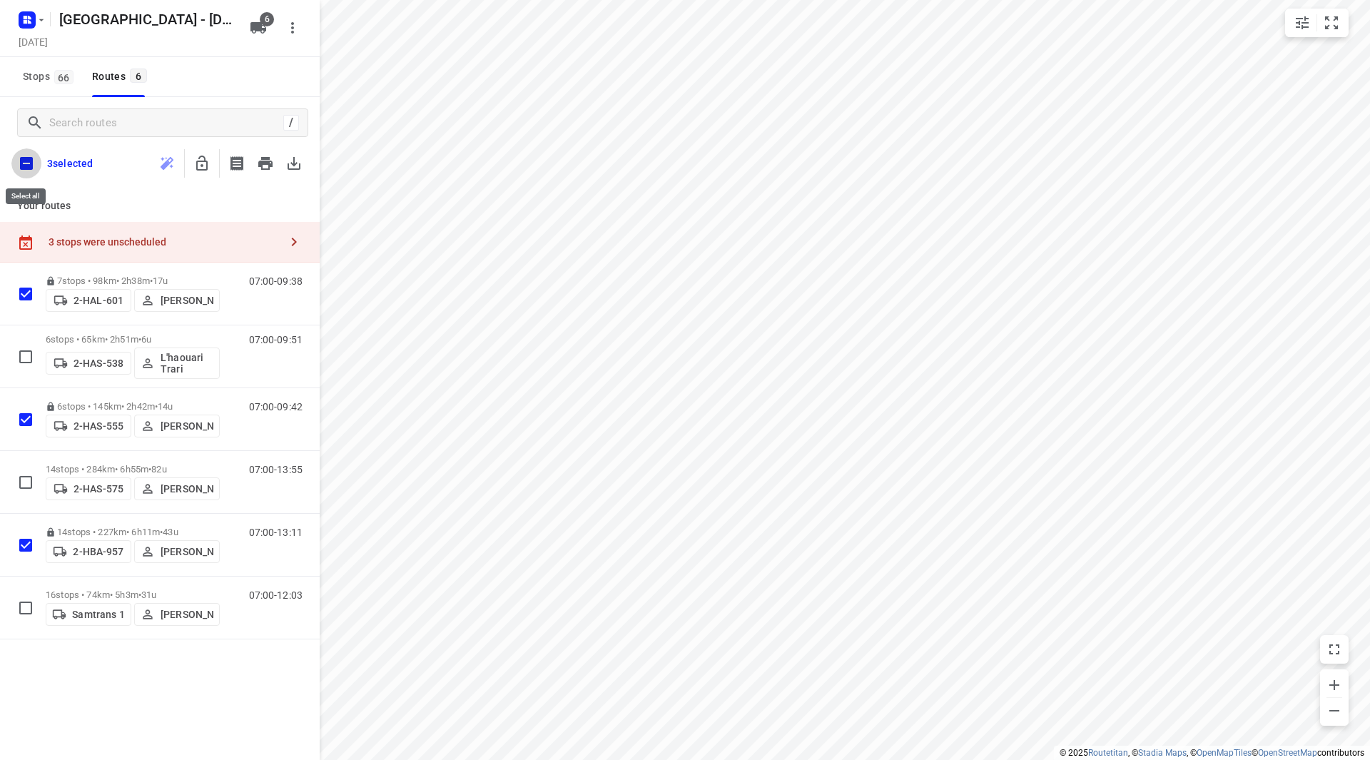
click at [26, 167] on input "checkbox" at bounding box center [26, 163] width 30 height 30
checkbox input "true"
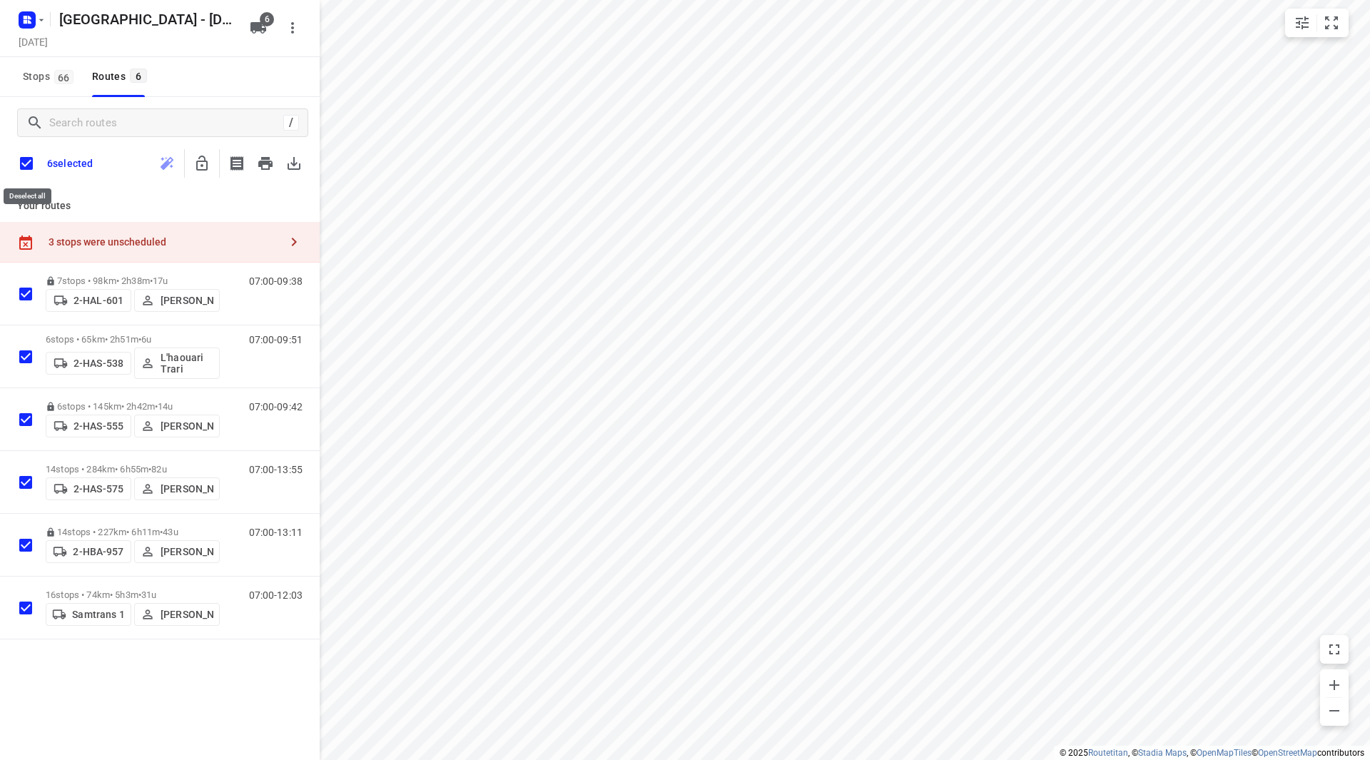
click at [24, 166] on input "checkbox" at bounding box center [26, 163] width 30 height 30
checkbox input "false"
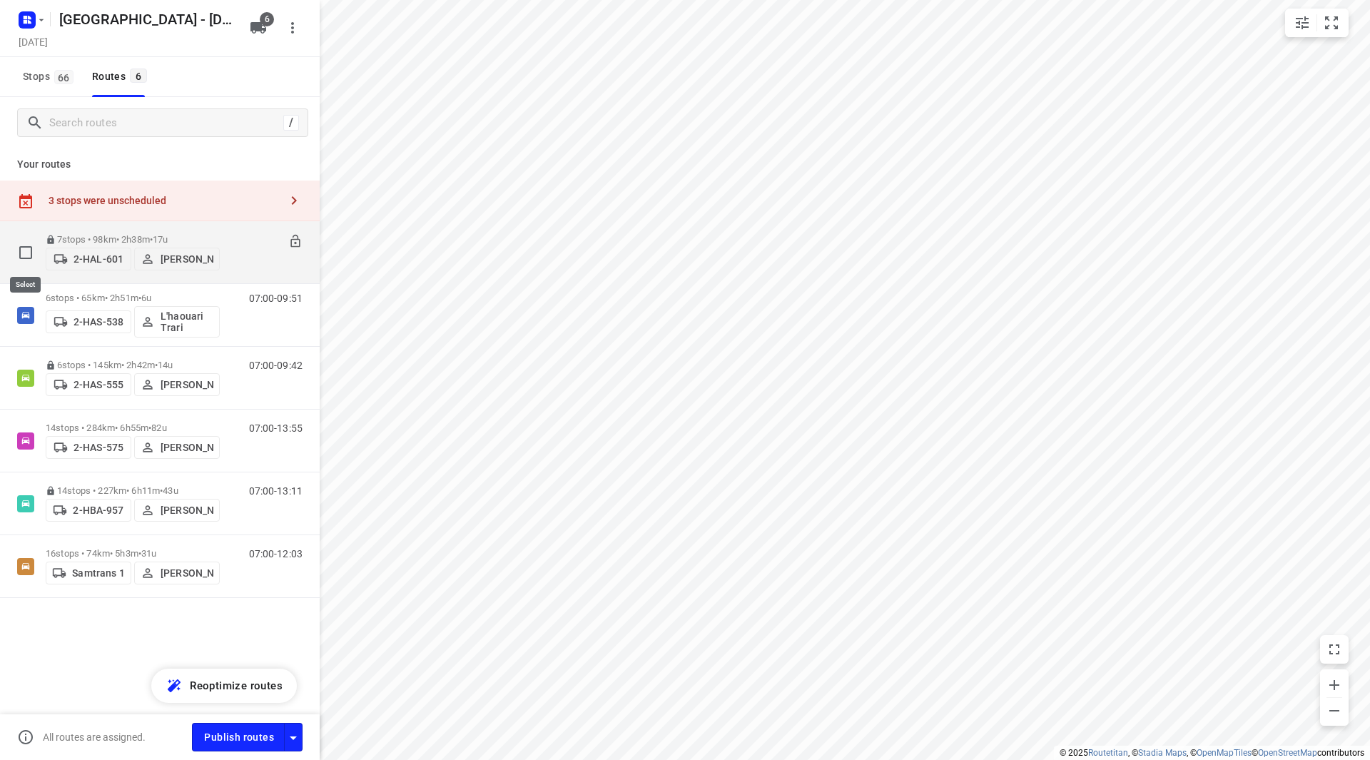
click at [29, 254] on input "checkbox" at bounding box center [25, 252] width 29 height 29
checkbox input "true"
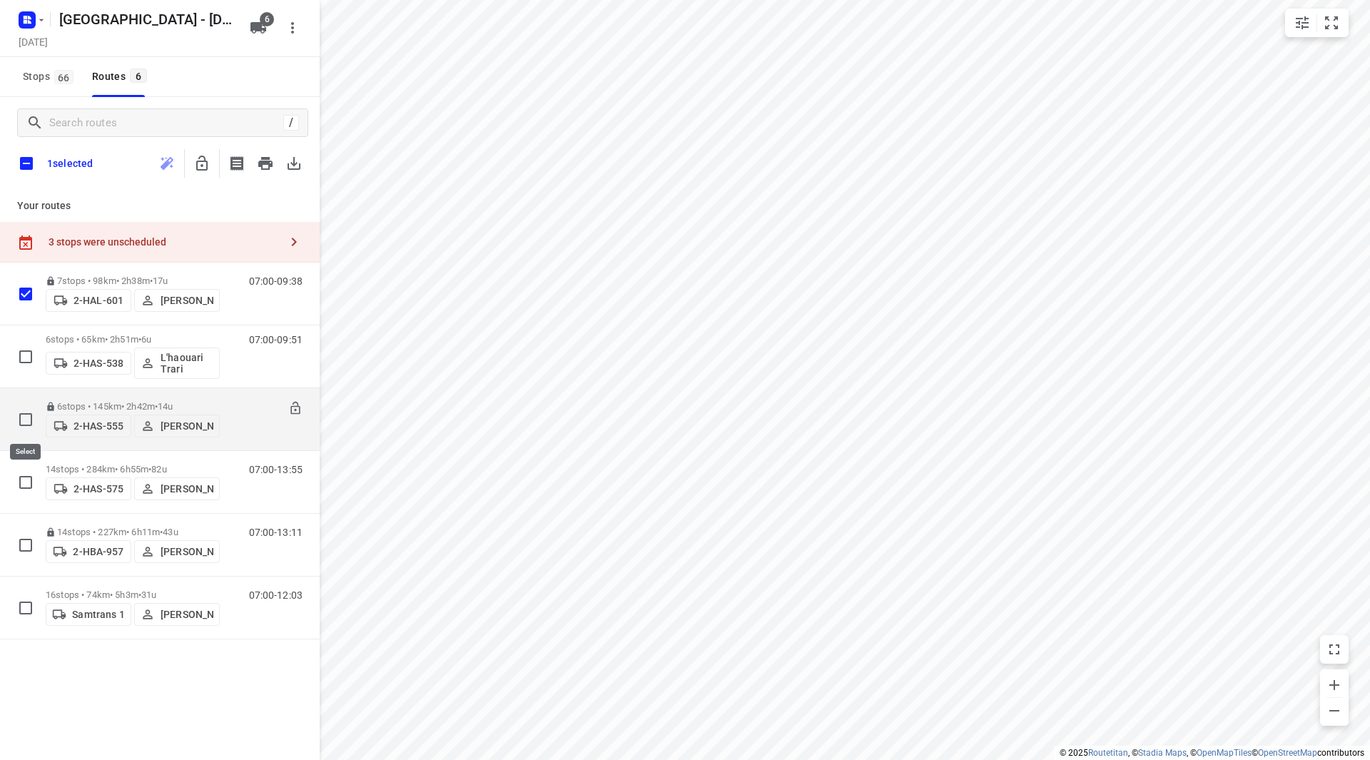
drag, startPoint x: 24, startPoint y: 412, endPoint x: 24, endPoint y: 432, distance: 19.3
click at [24, 418] on input "checkbox" at bounding box center [25, 419] width 29 height 29
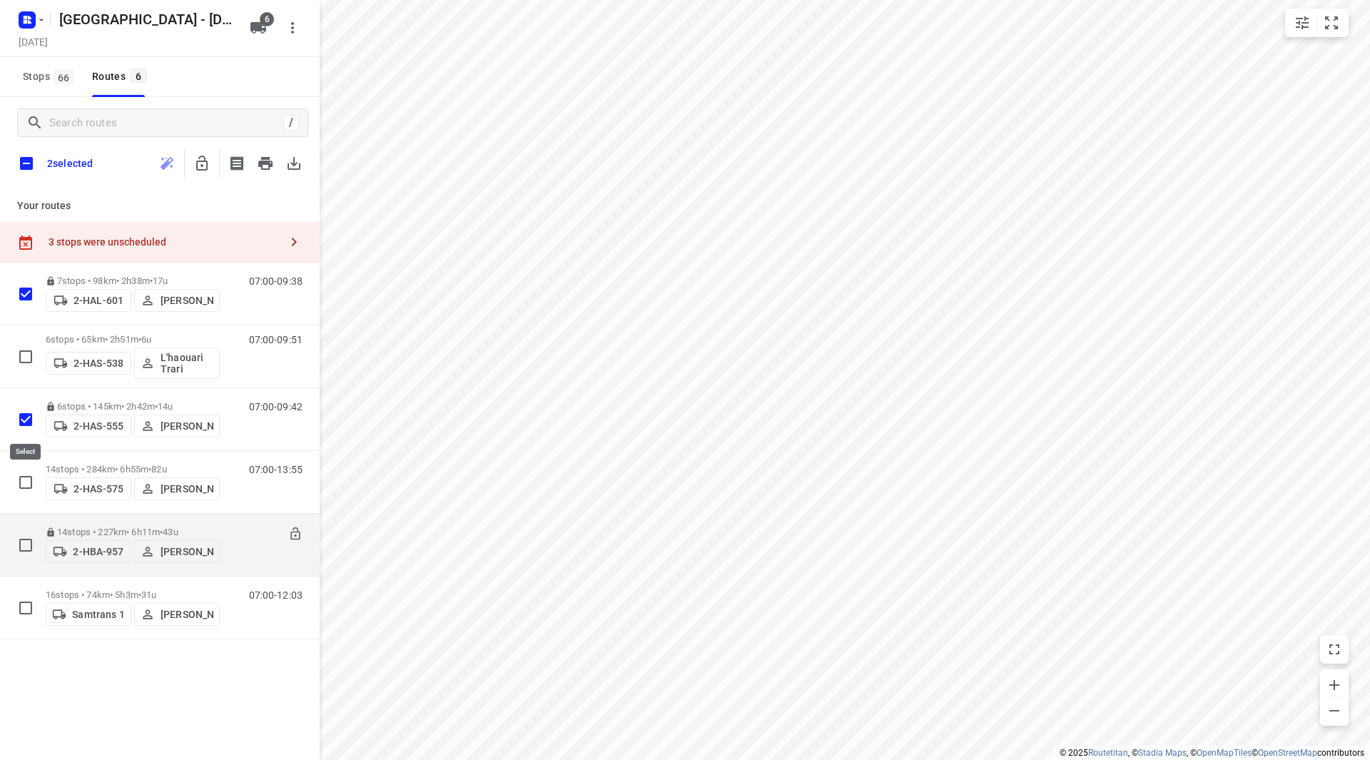
checkbox input "true"
click at [24, 542] on input "checkbox" at bounding box center [25, 545] width 29 height 29
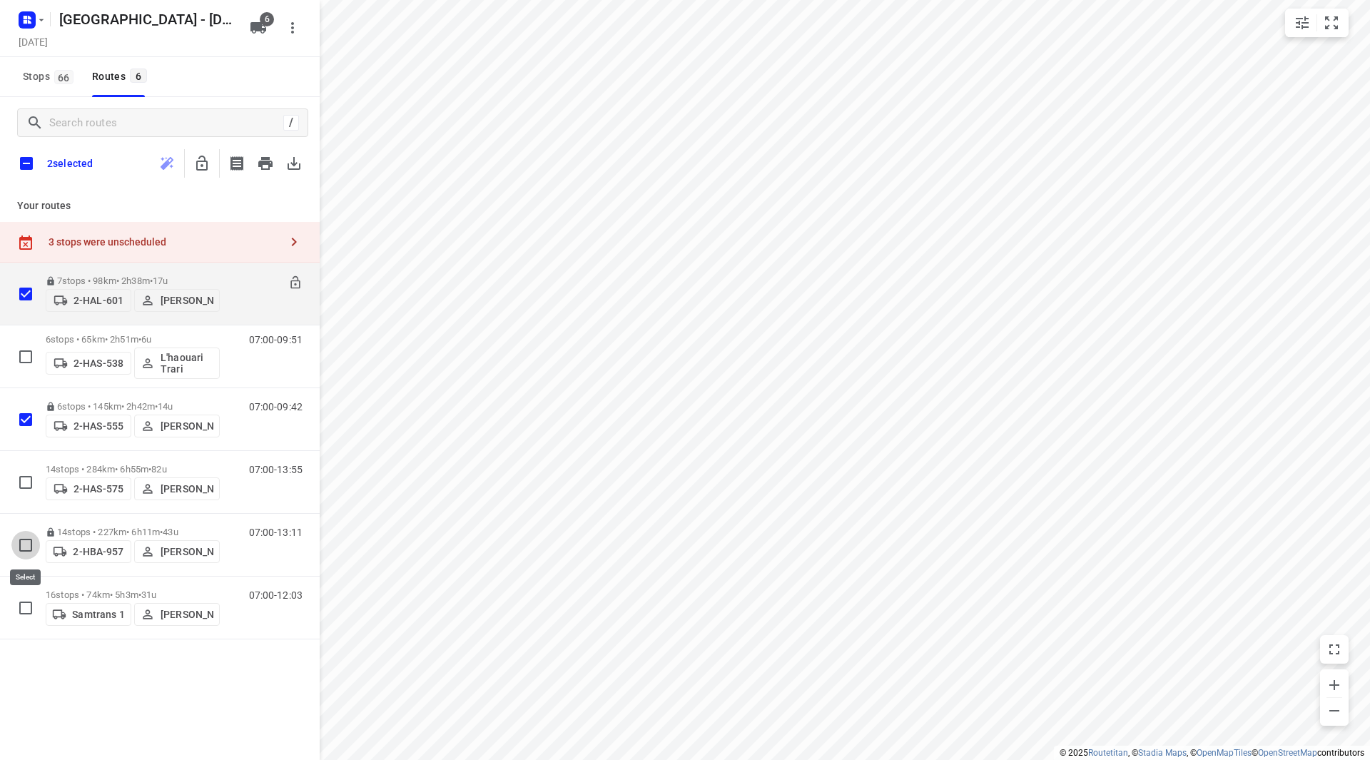
checkbox input "true"
click at [200, 163] on icon "button" at bounding box center [201, 163] width 17 height 17
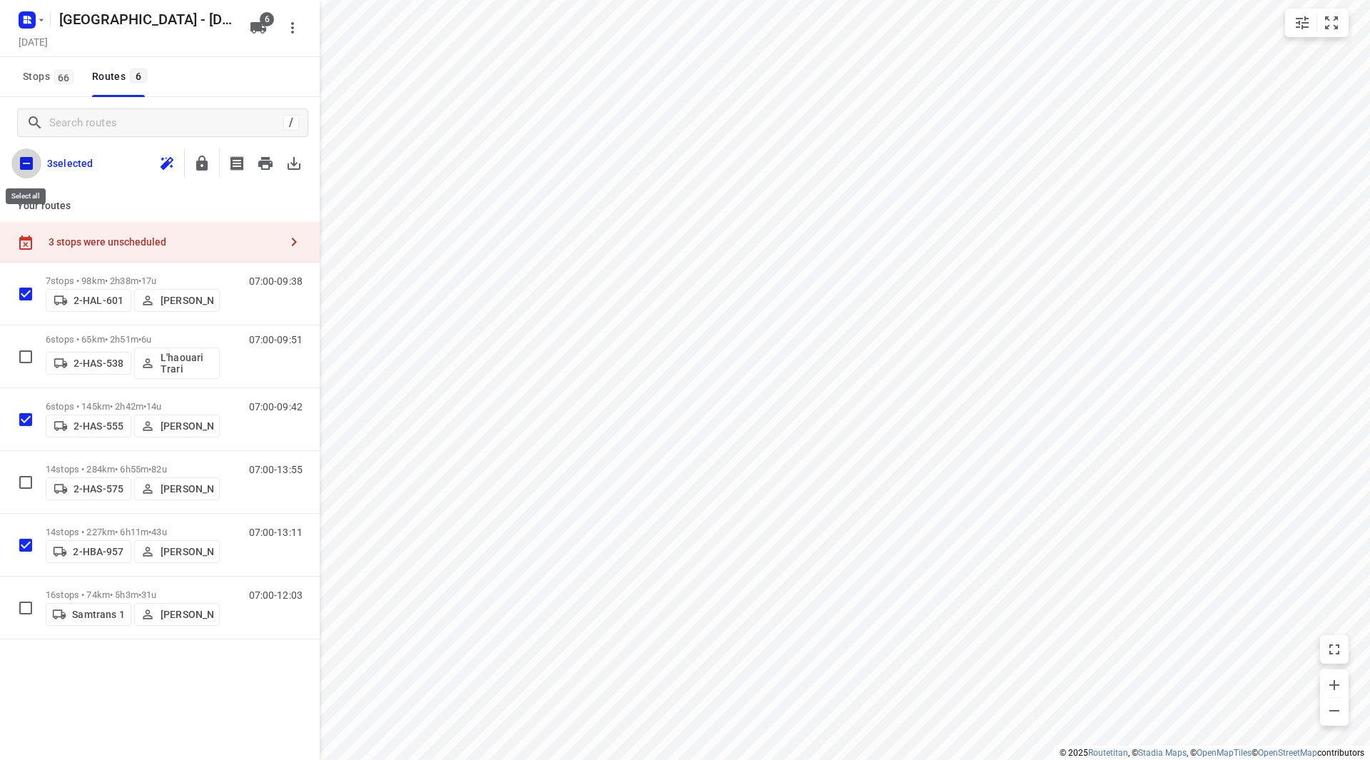
click at [22, 166] on input "checkbox" at bounding box center [26, 163] width 30 height 30
checkbox input "true"
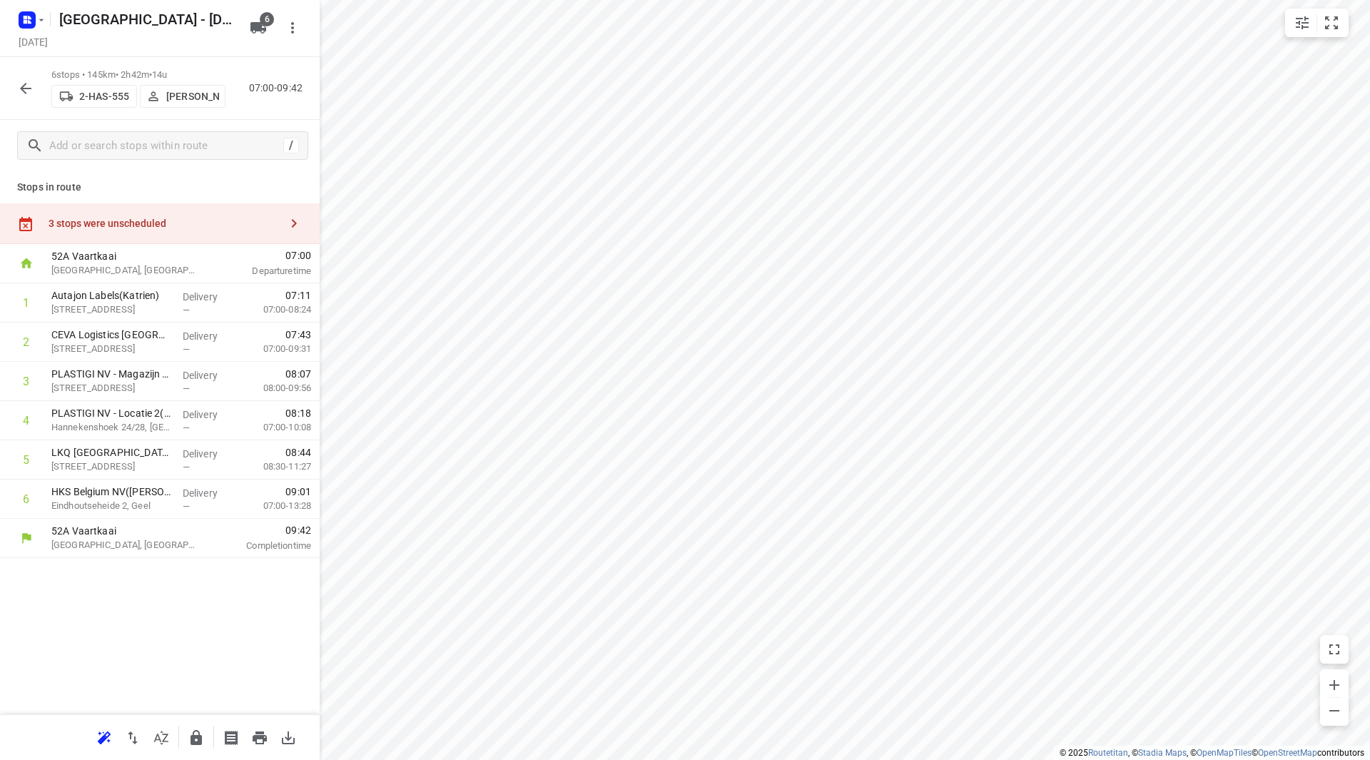
click at [218, 223] on div "3 stops were unscheduled" at bounding box center [164, 223] width 231 height 11
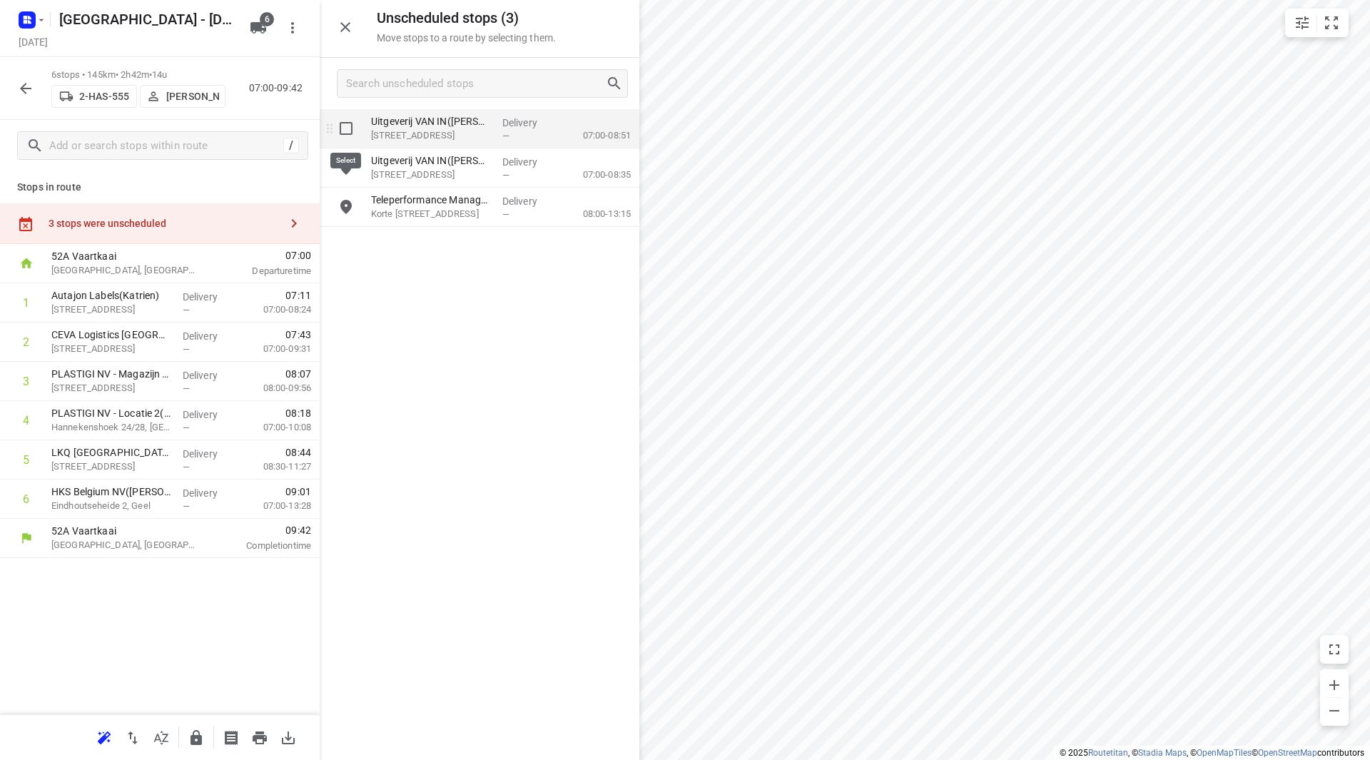
click at [352, 130] on input "grid" at bounding box center [346, 128] width 29 height 29
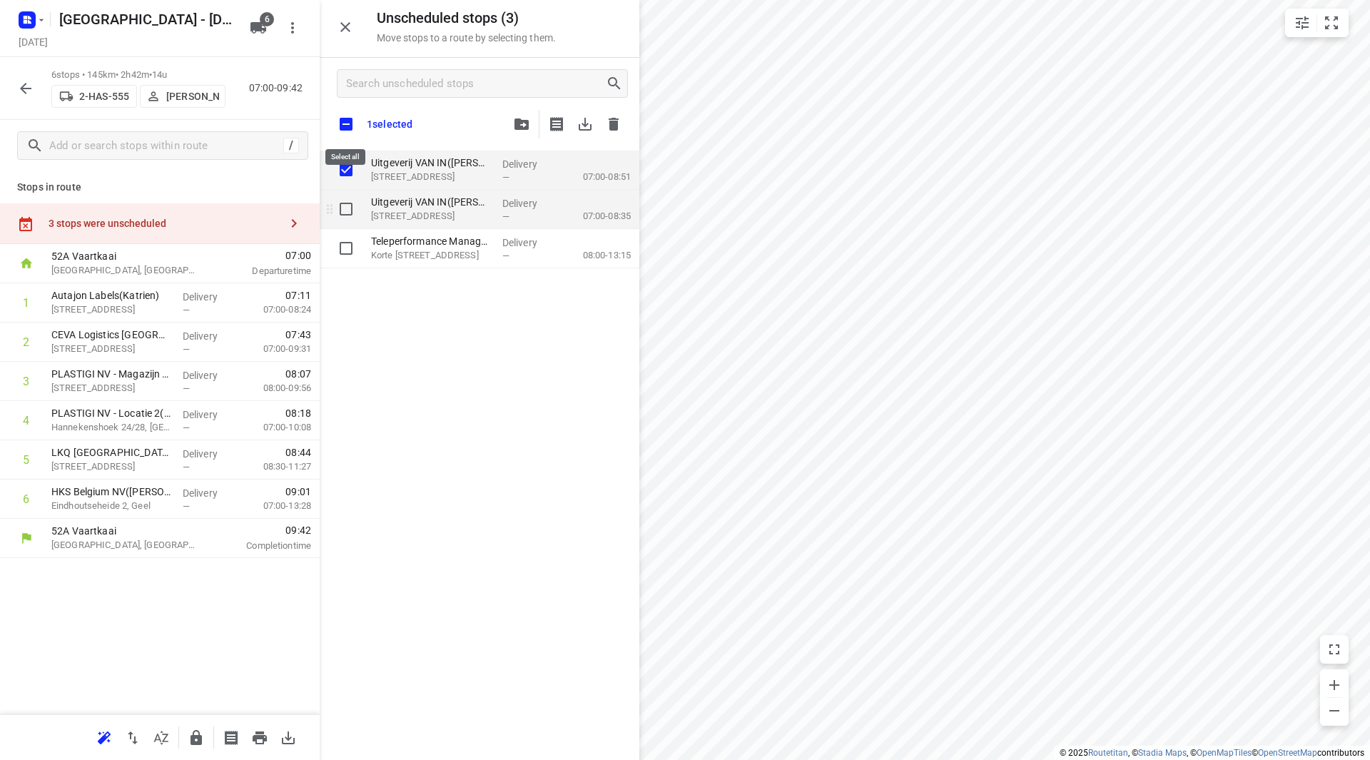
checkbox input "true"
click at [355, 217] on input "grid" at bounding box center [346, 209] width 29 height 29
checkbox input "true"
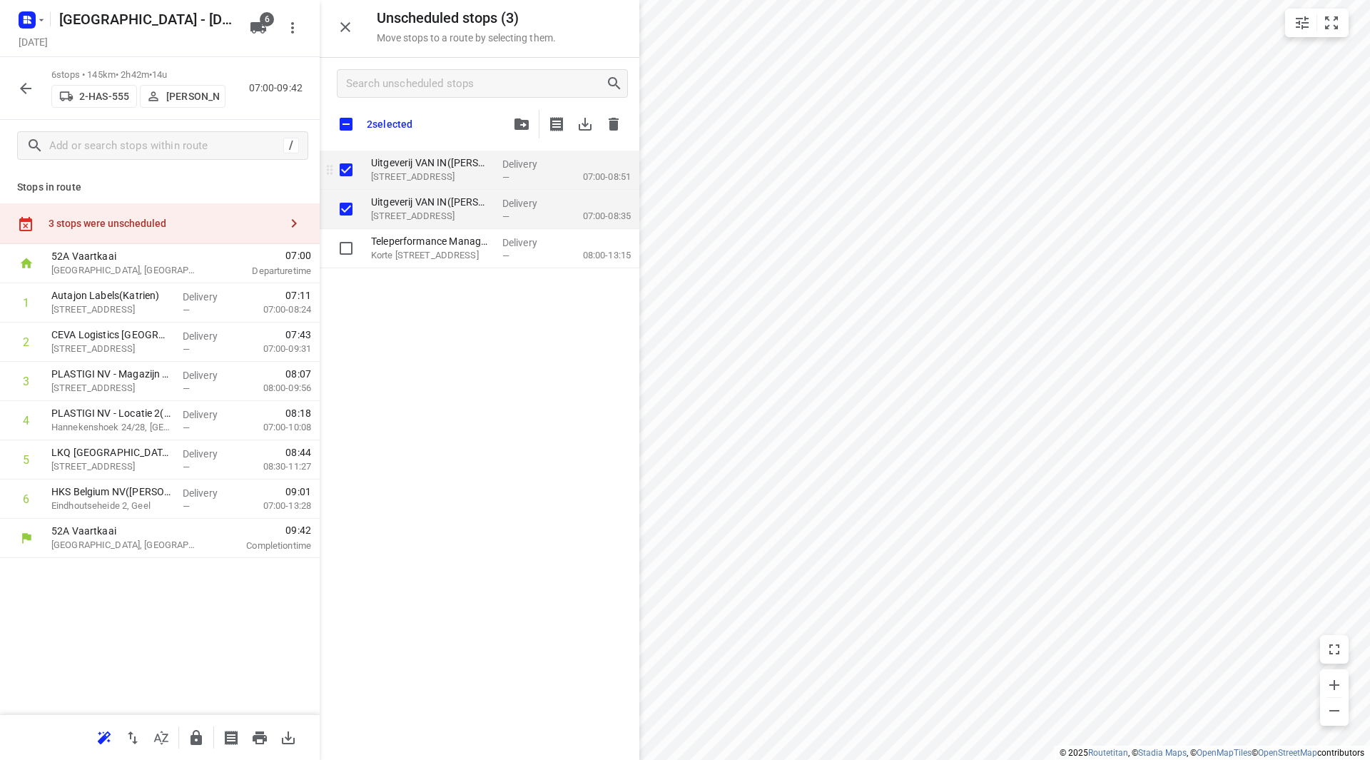
checkbox input "true"
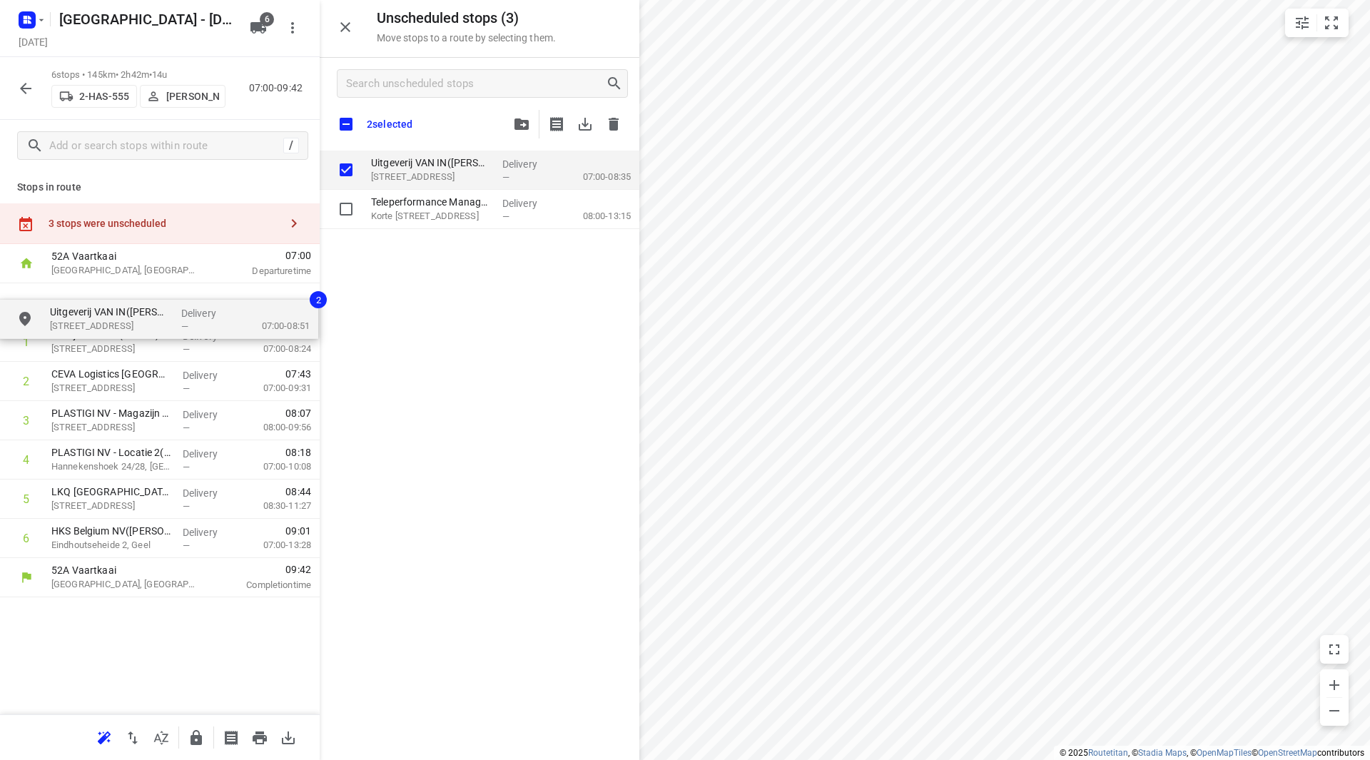
drag, startPoint x: 408, startPoint y: 164, endPoint x: 101, endPoint y: 303, distance: 337.5
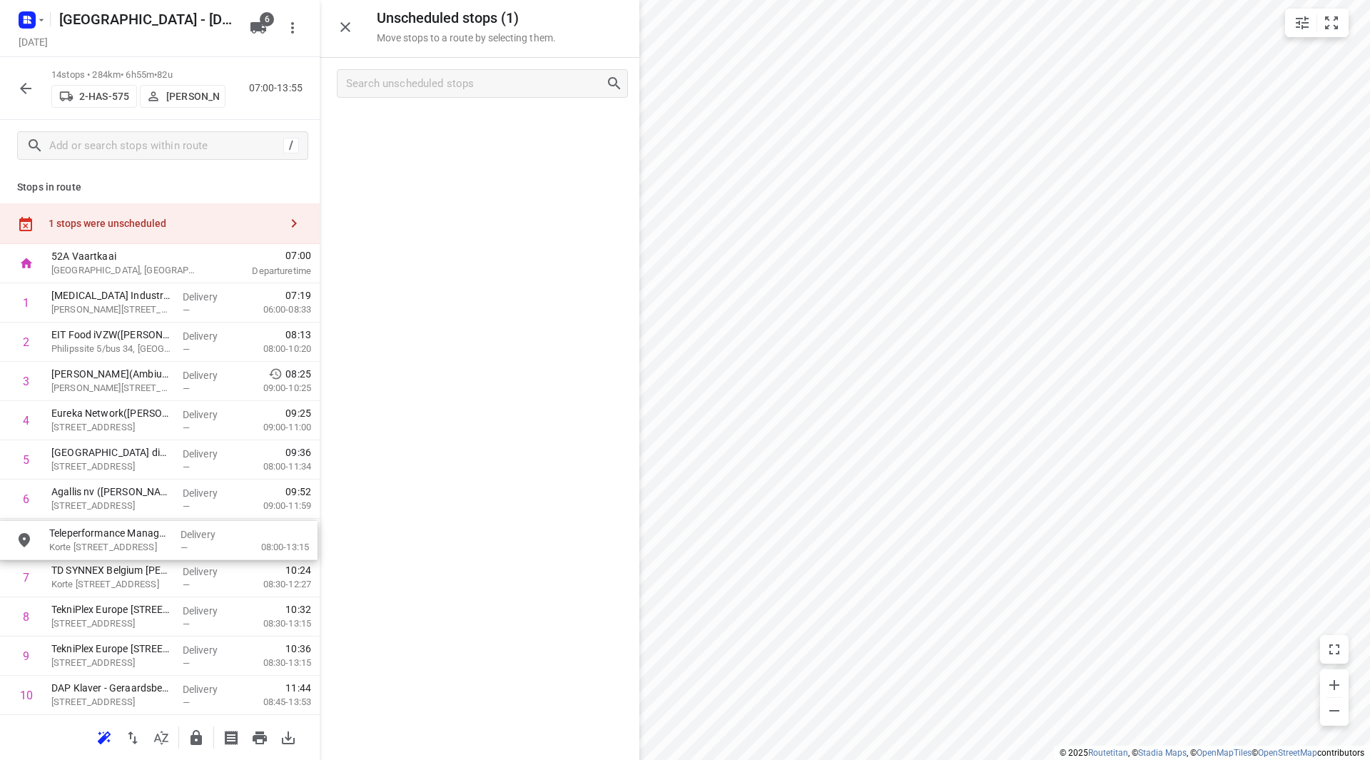
drag, startPoint x: 429, startPoint y: 143, endPoint x: 100, endPoint y: 557, distance: 528.6
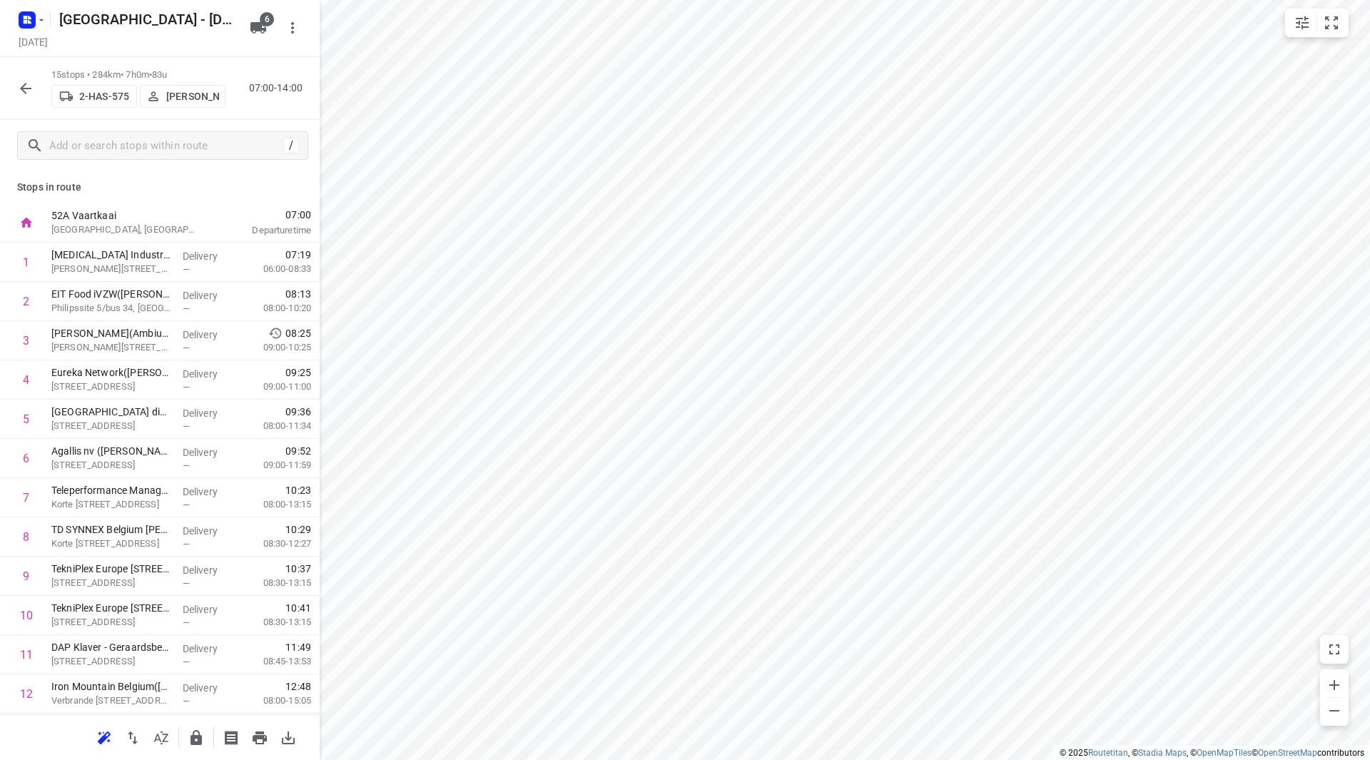
click at [26, 89] on icon "button" at bounding box center [25, 88] width 17 height 17
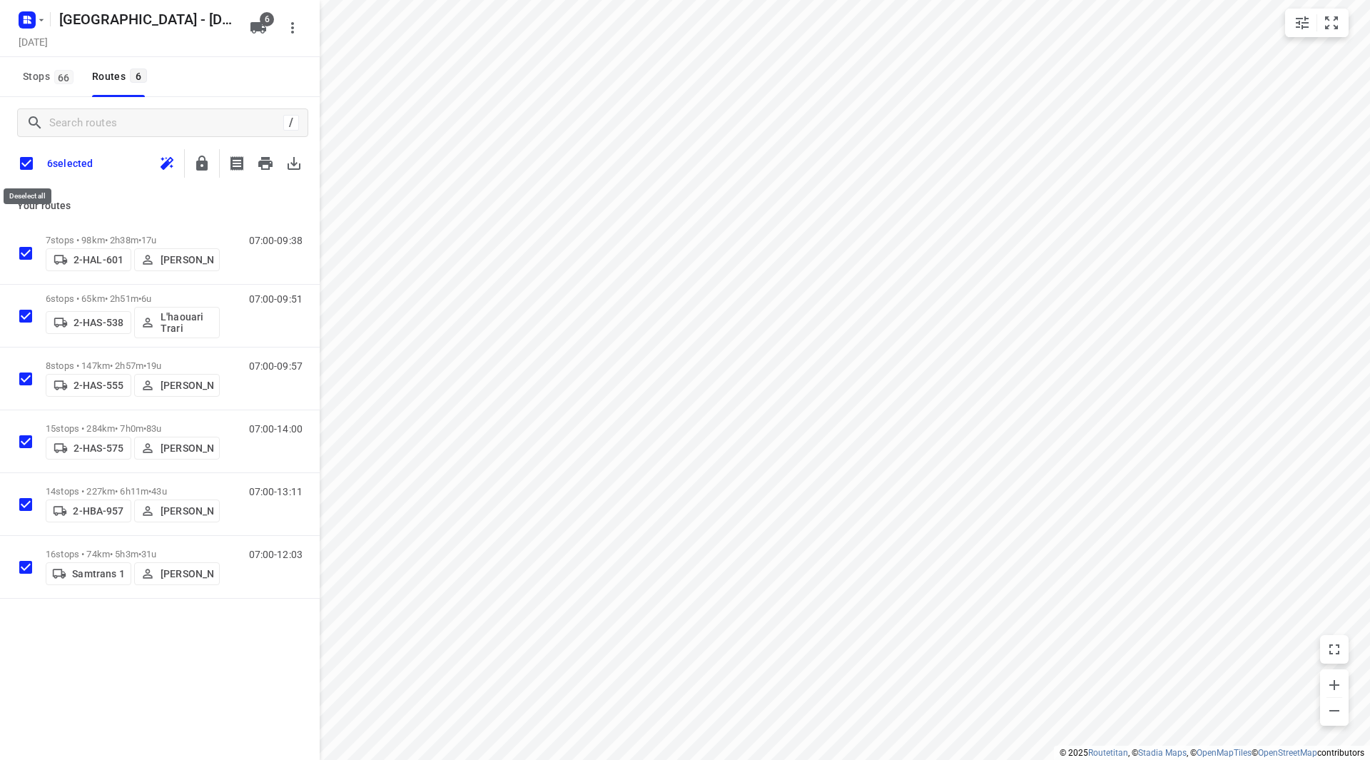
click at [29, 162] on input "checkbox" at bounding box center [26, 163] width 30 height 30
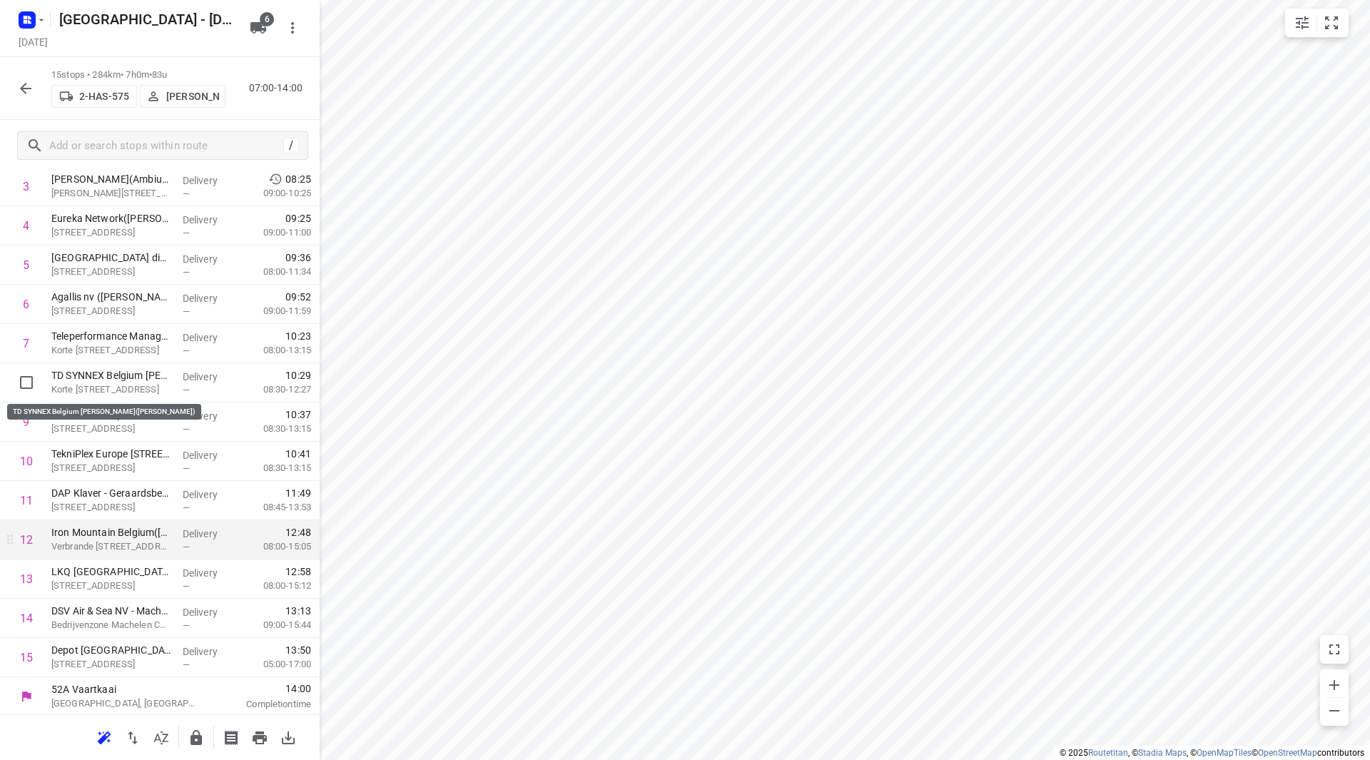
scroll to position [156, 0]
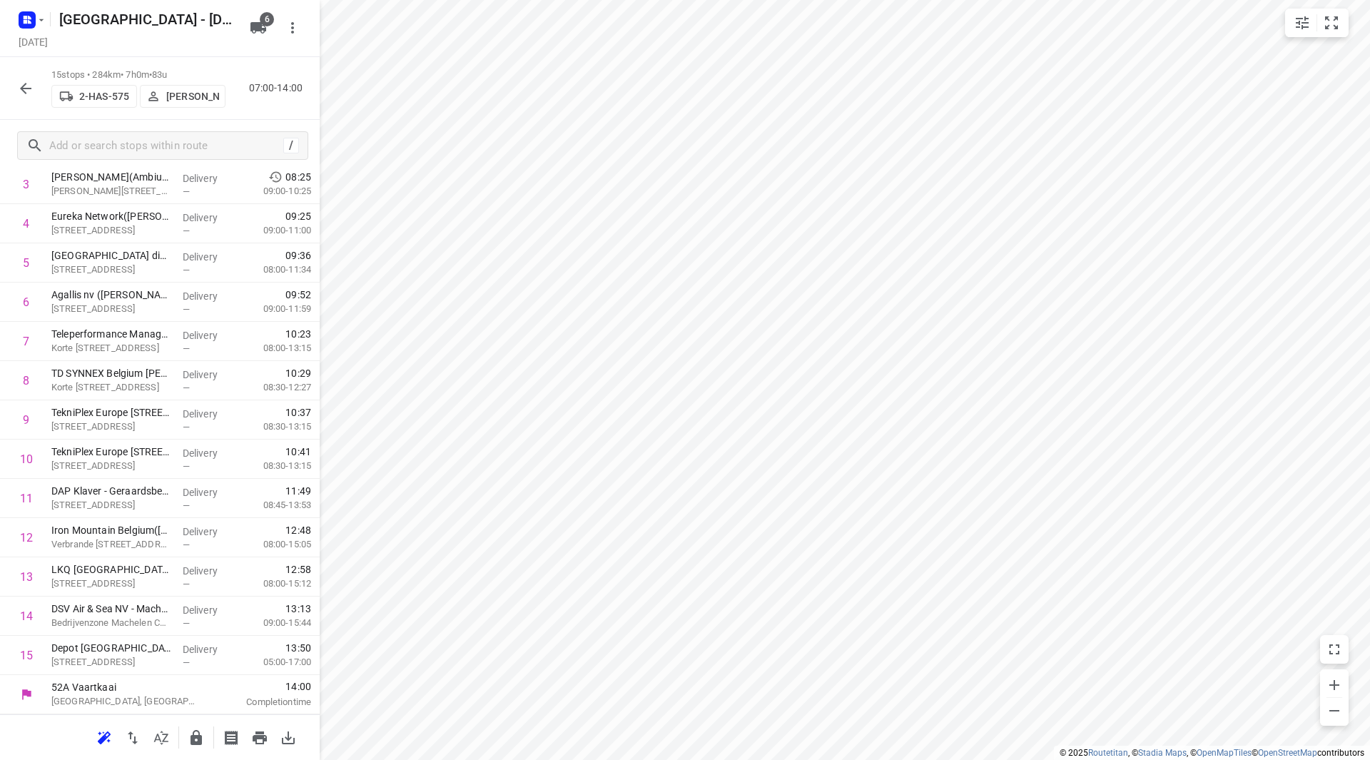
click at [25, 83] on icon "button" at bounding box center [25, 88] width 17 height 17
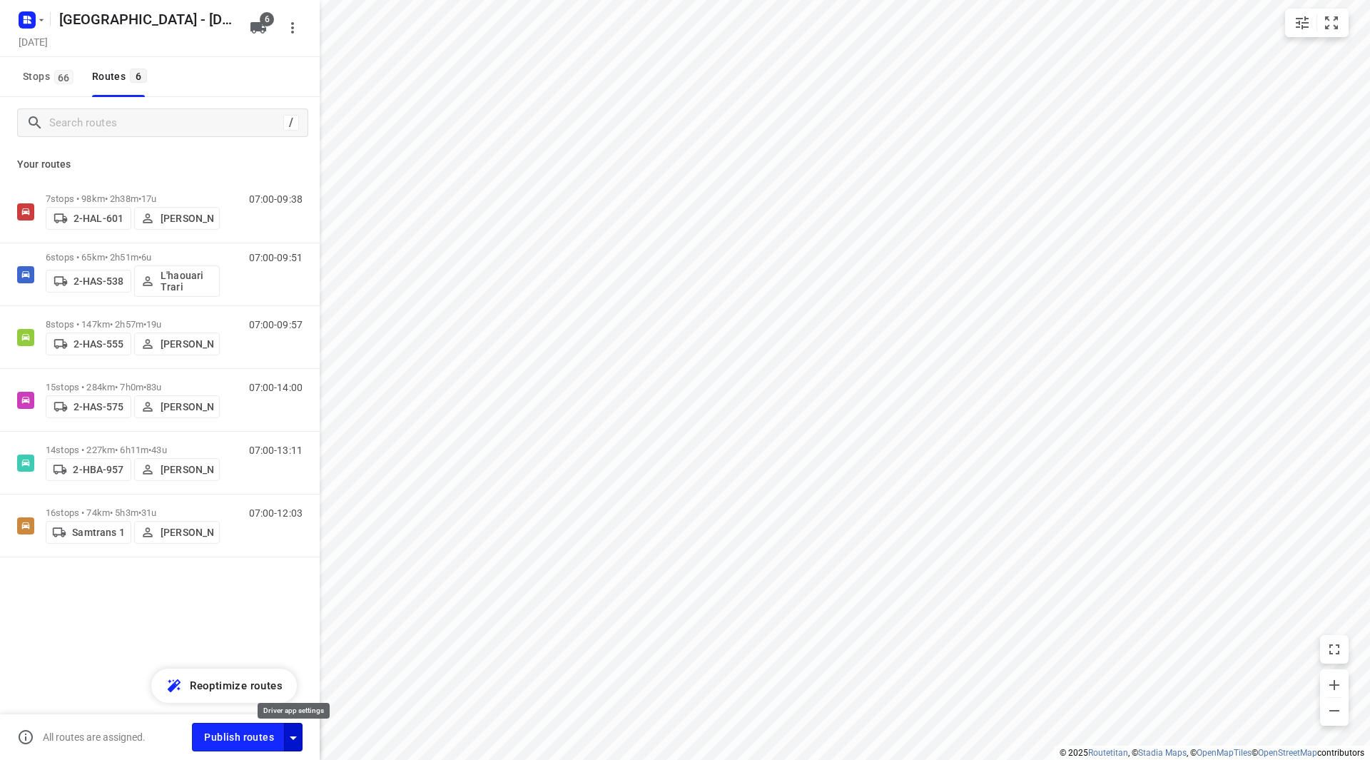
click at [298, 735] on icon "button" at bounding box center [293, 737] width 17 height 17
click at [265, 591] on input "Fulfill the stops in any order" at bounding box center [262, 594] width 81 height 27
checkbox input "true"
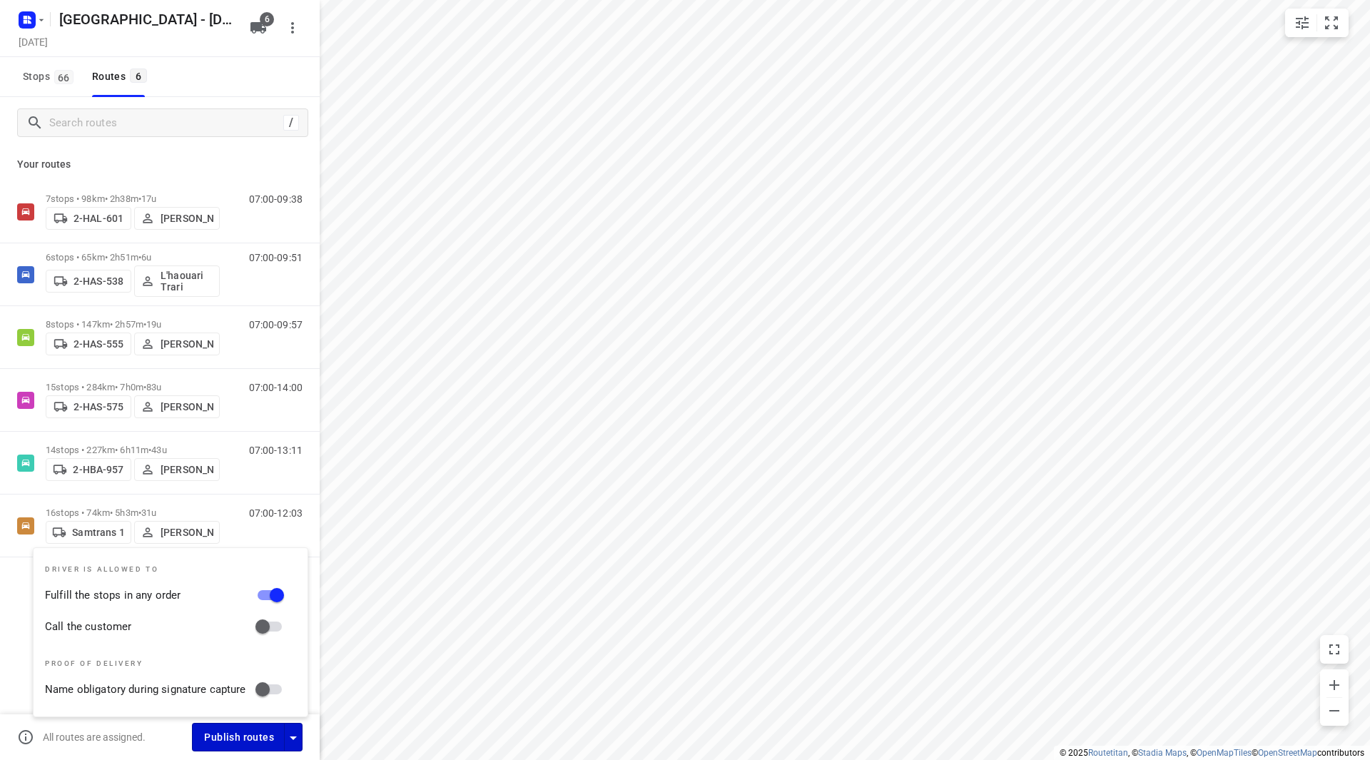
click at [246, 735] on span "Publish routes" at bounding box center [239, 737] width 70 height 18
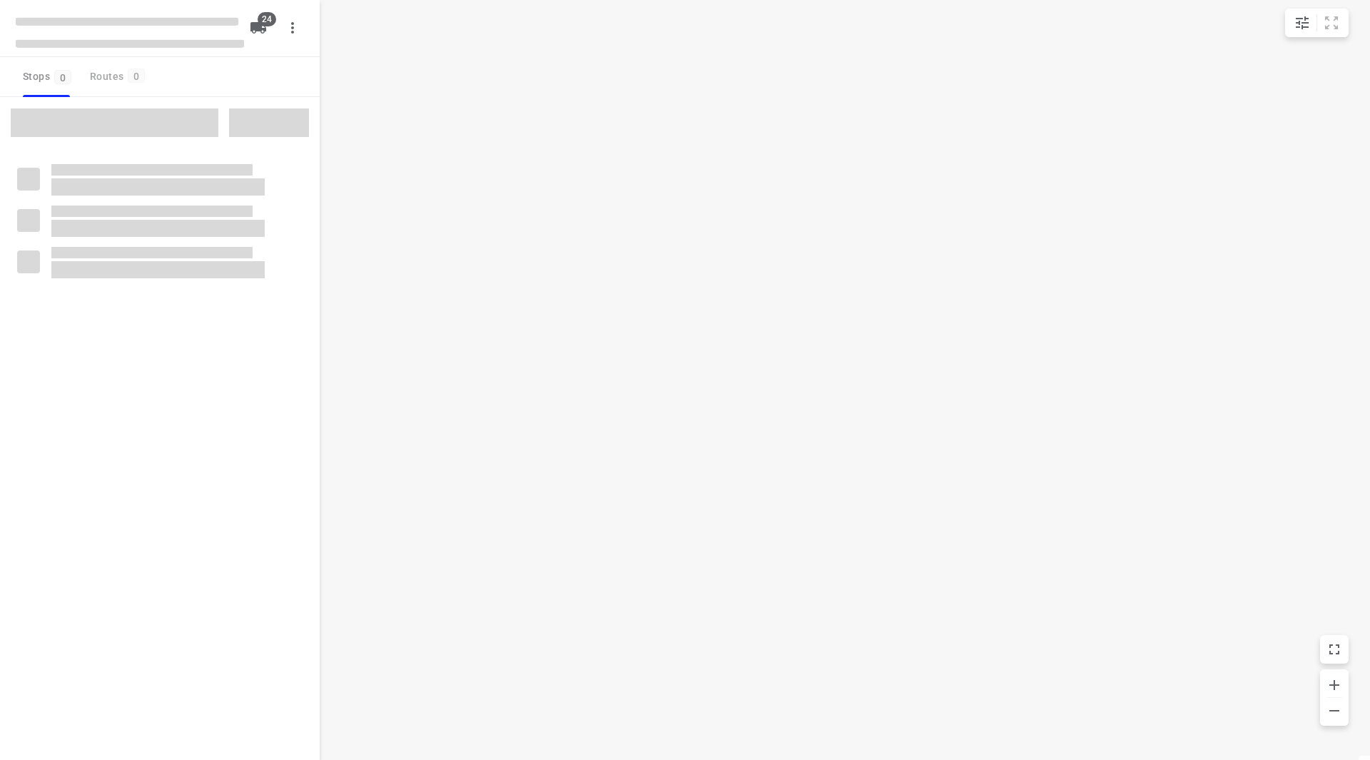
checkbox input "true"
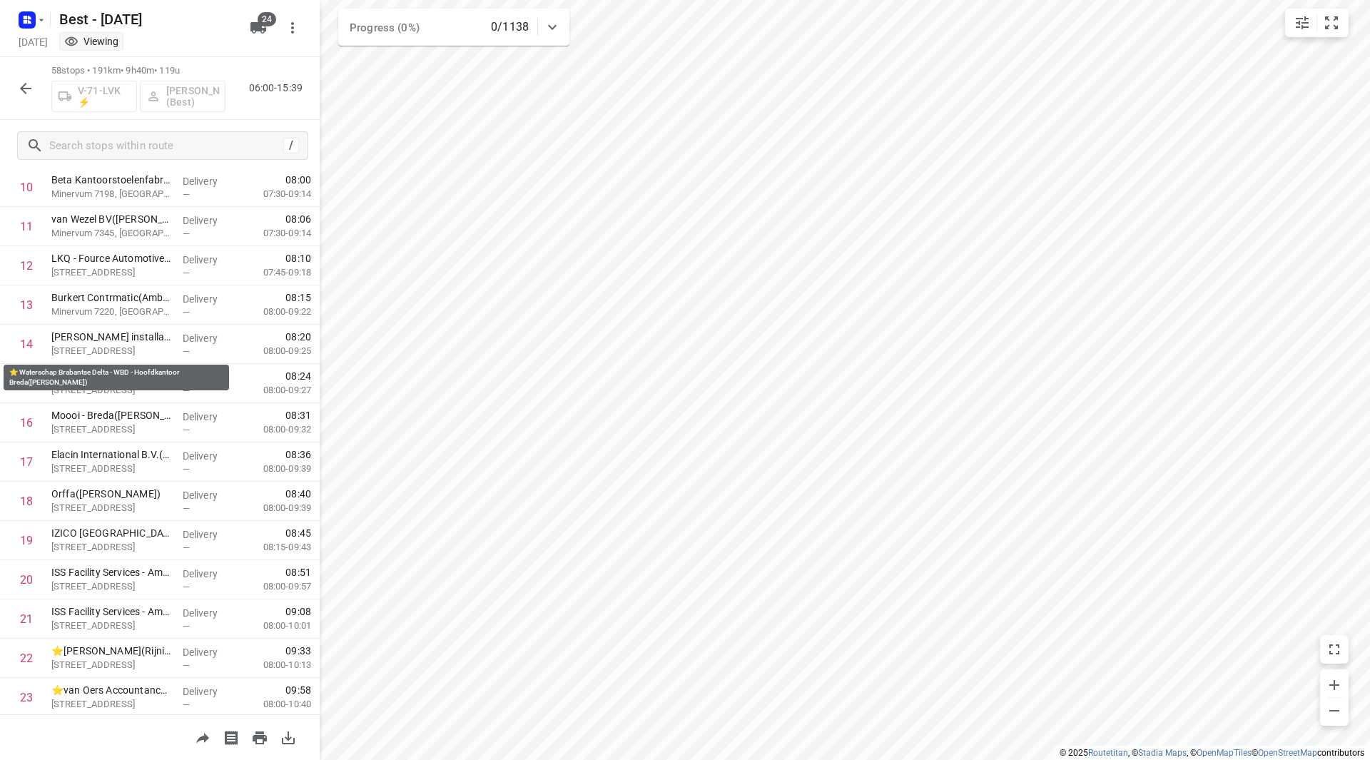
scroll to position [928, 0]
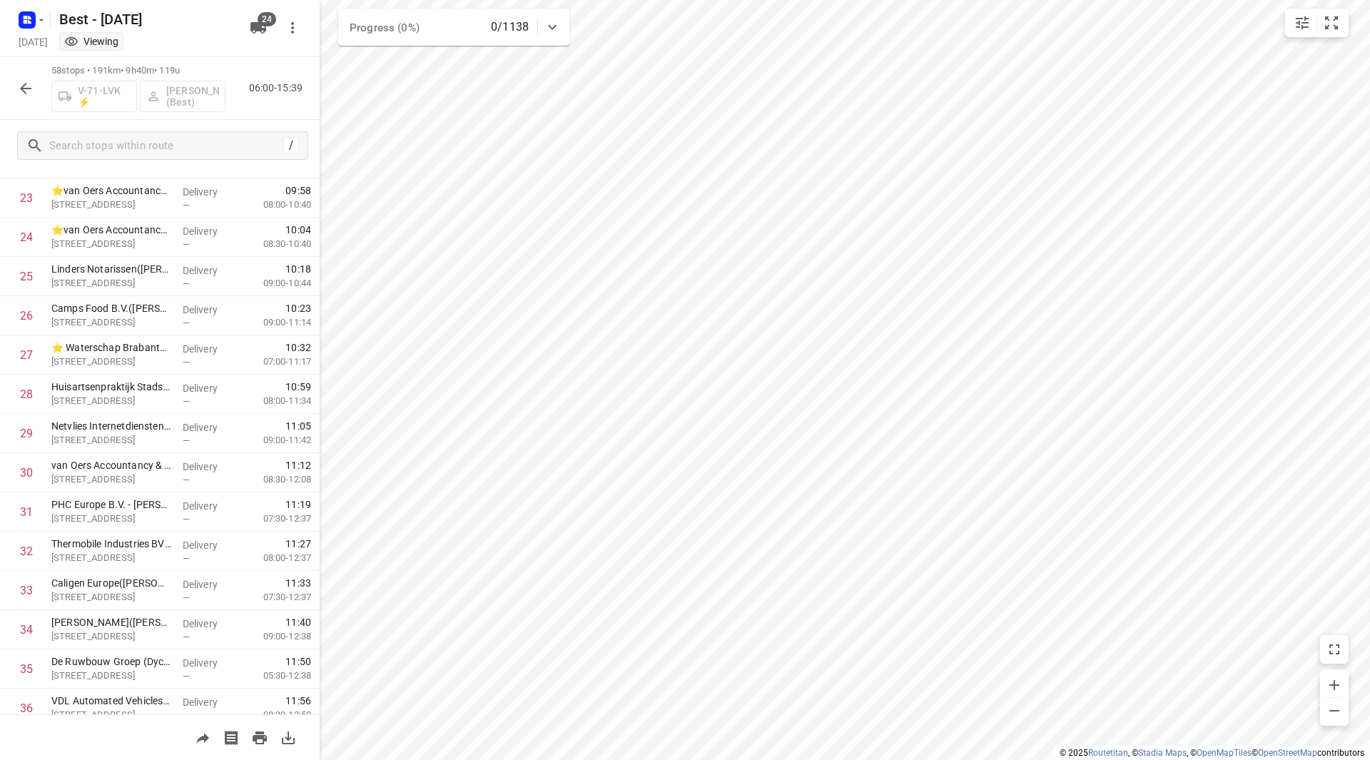
click at [316, 437] on div "i © 2025 Routetitan , © Stadia Maps , © OpenMapTiles © OpenStreetMap contributo…" at bounding box center [685, 380] width 1370 height 760
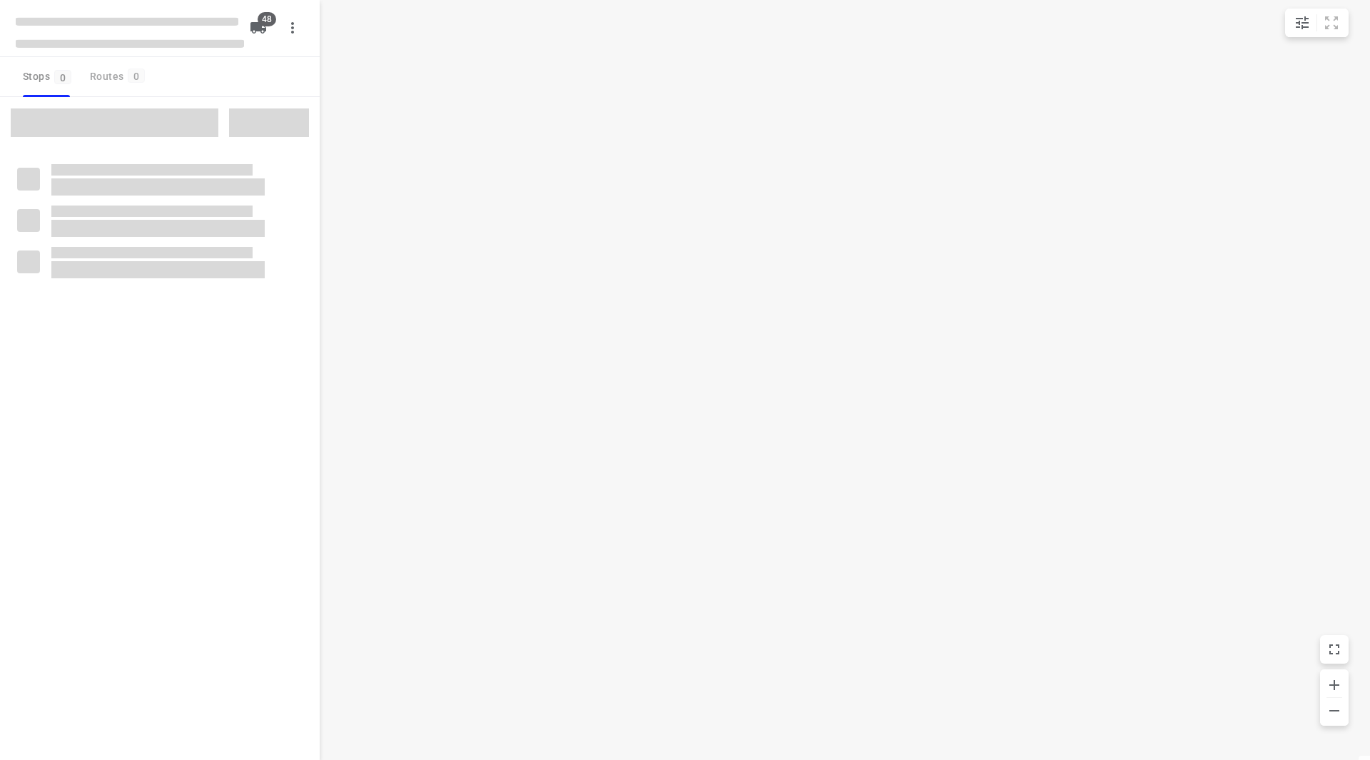
checkbox input "true"
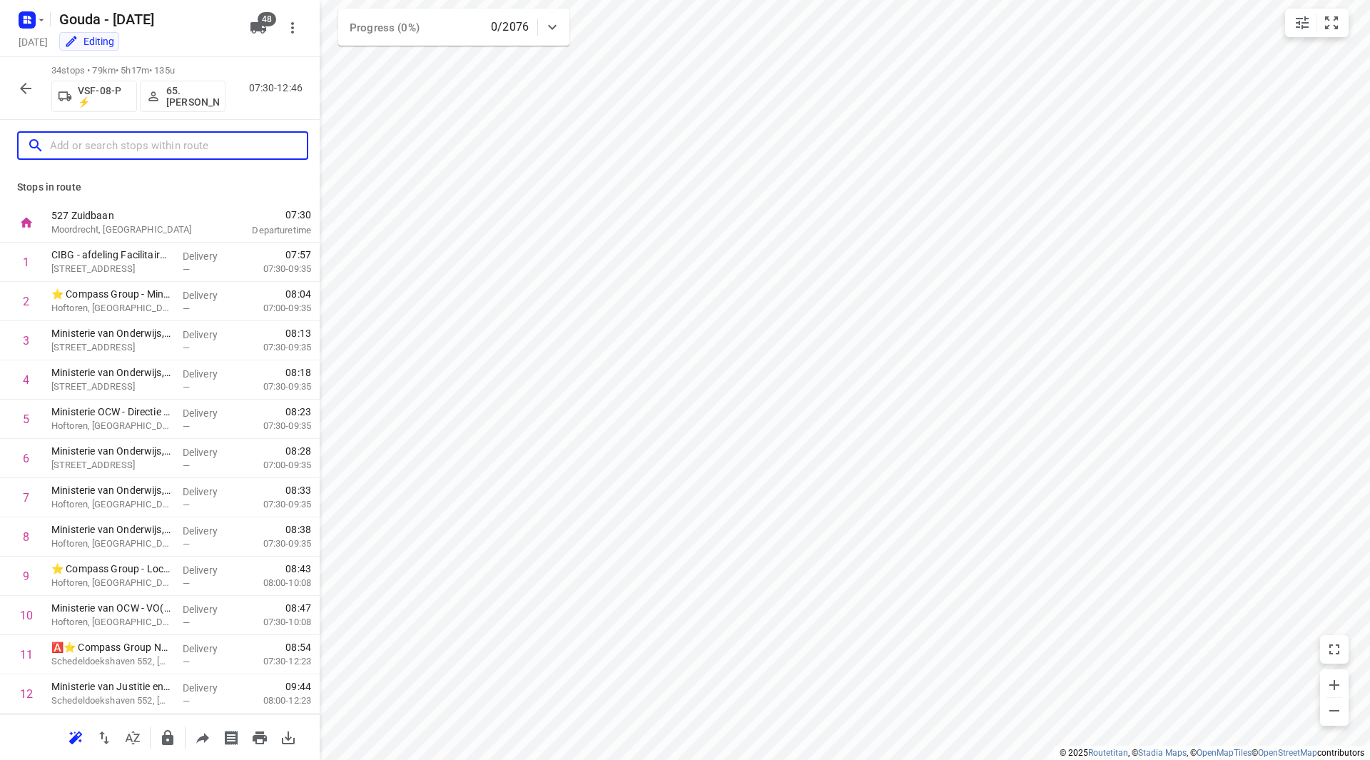
drag, startPoint x: 146, startPoint y: 138, endPoint x: 148, endPoint y: 148, distance: 10.4
click at [146, 138] on input "text" at bounding box center [178, 146] width 257 height 22
click at [148, 148] on input "text" at bounding box center [178, 146] width 257 height 22
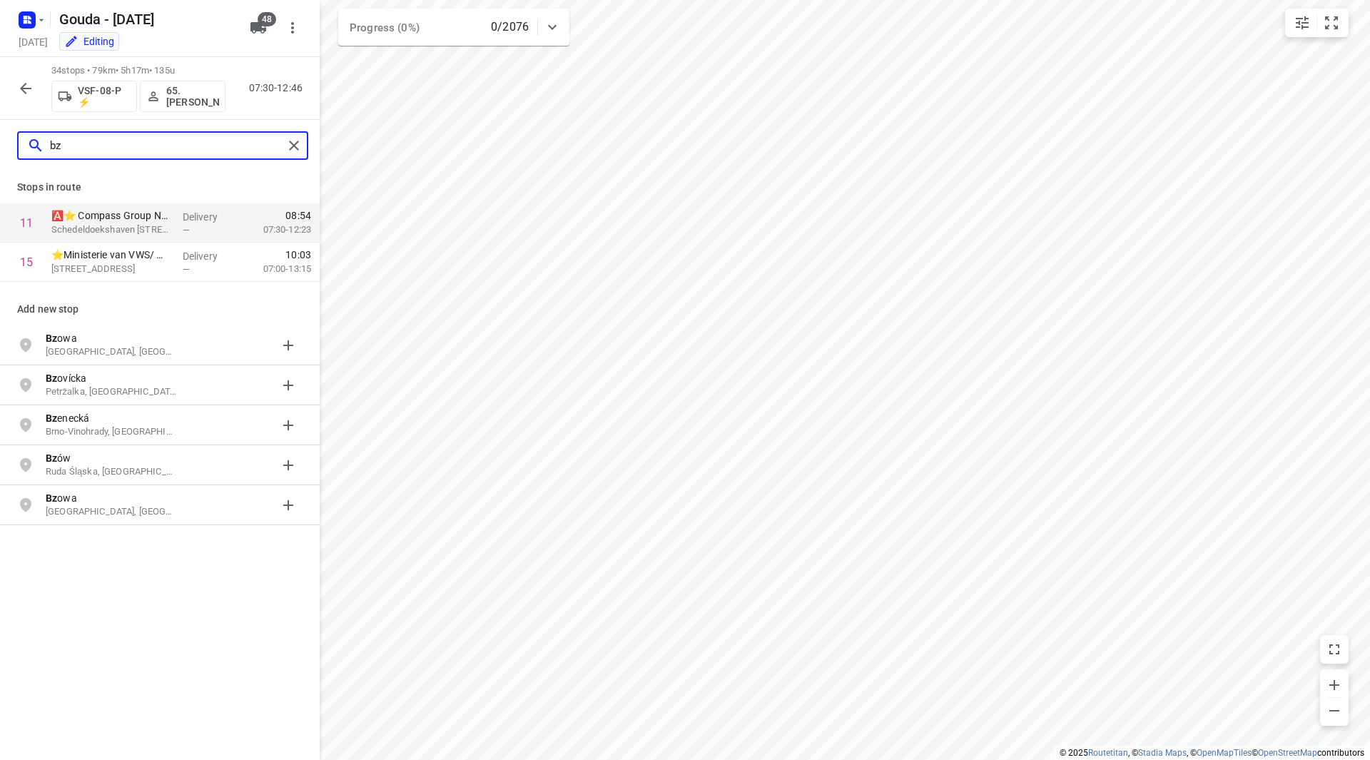
type input "bz"
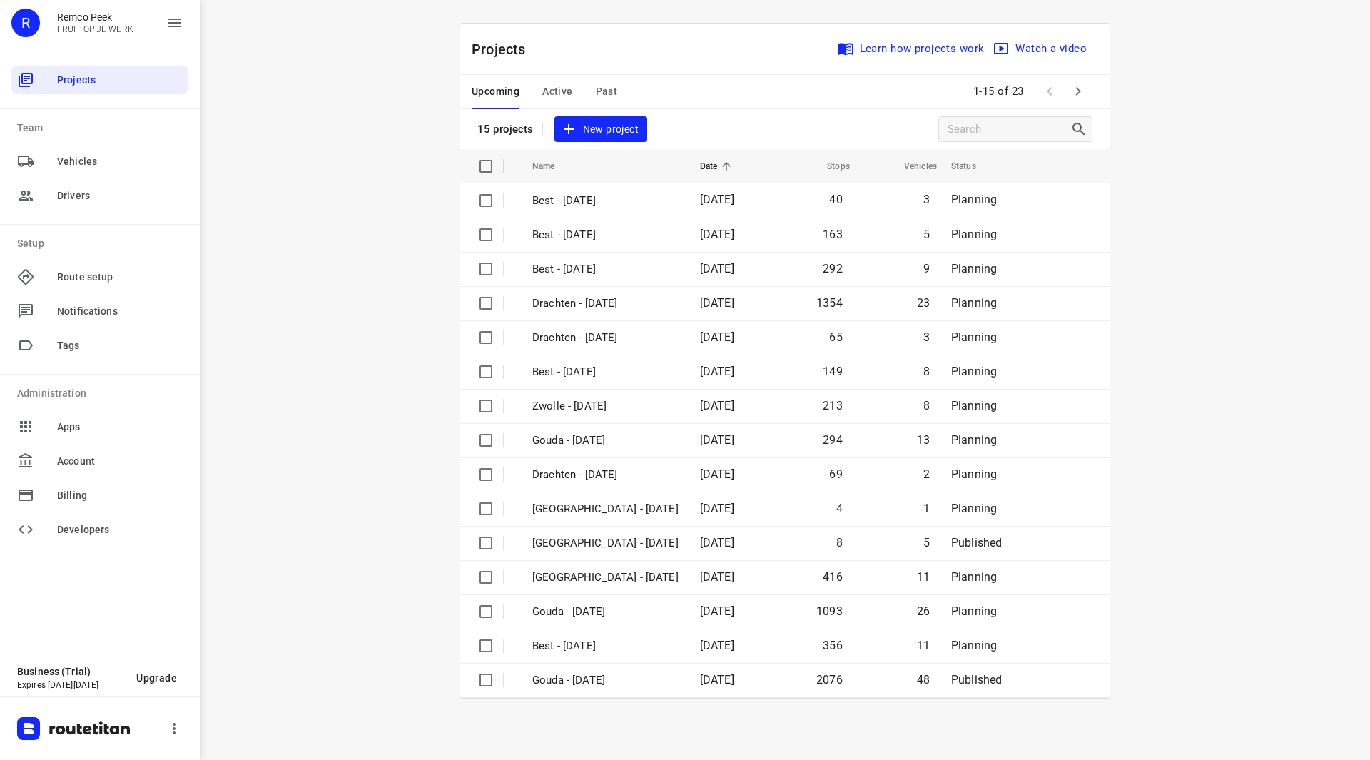
click at [1076, 94] on icon "button" at bounding box center [1078, 91] width 17 height 17
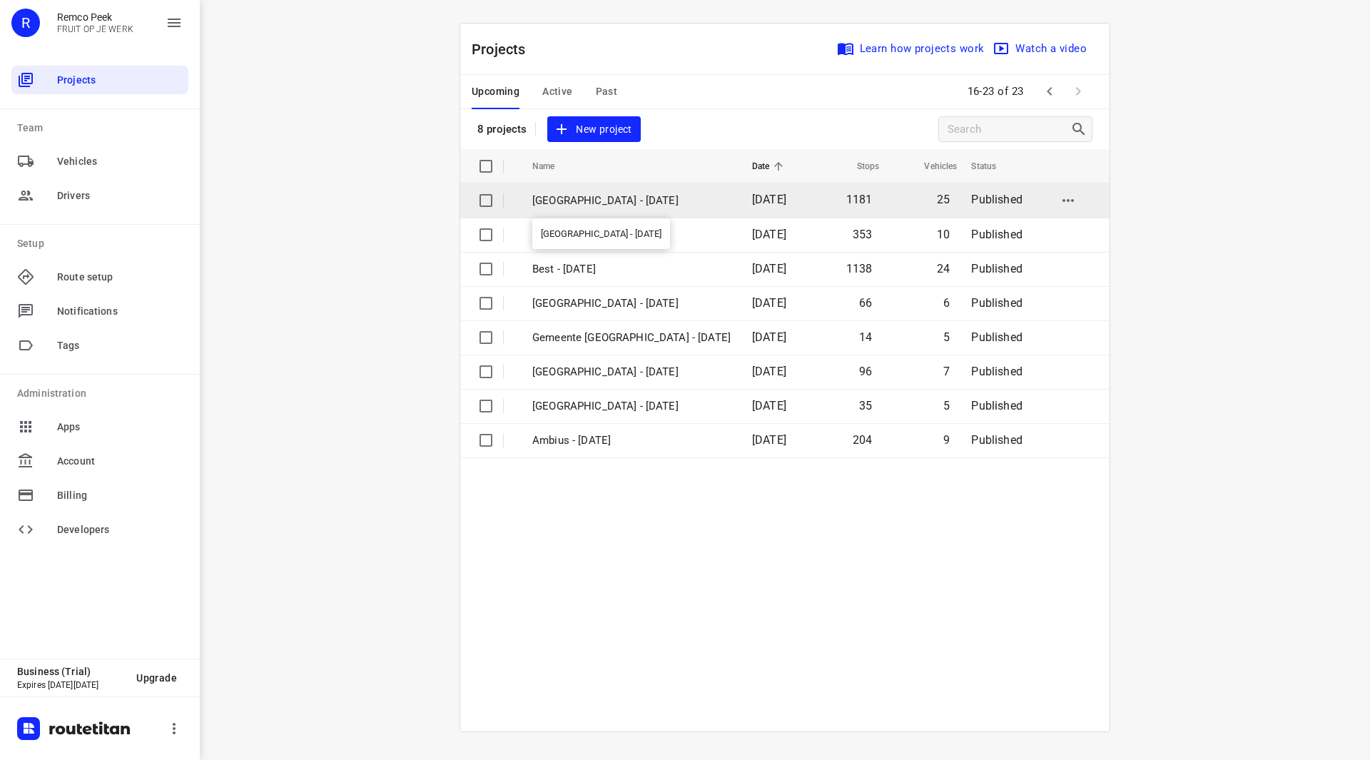
click at [609, 200] on p "Zwolle - Wednesday" at bounding box center [631, 201] width 198 height 16
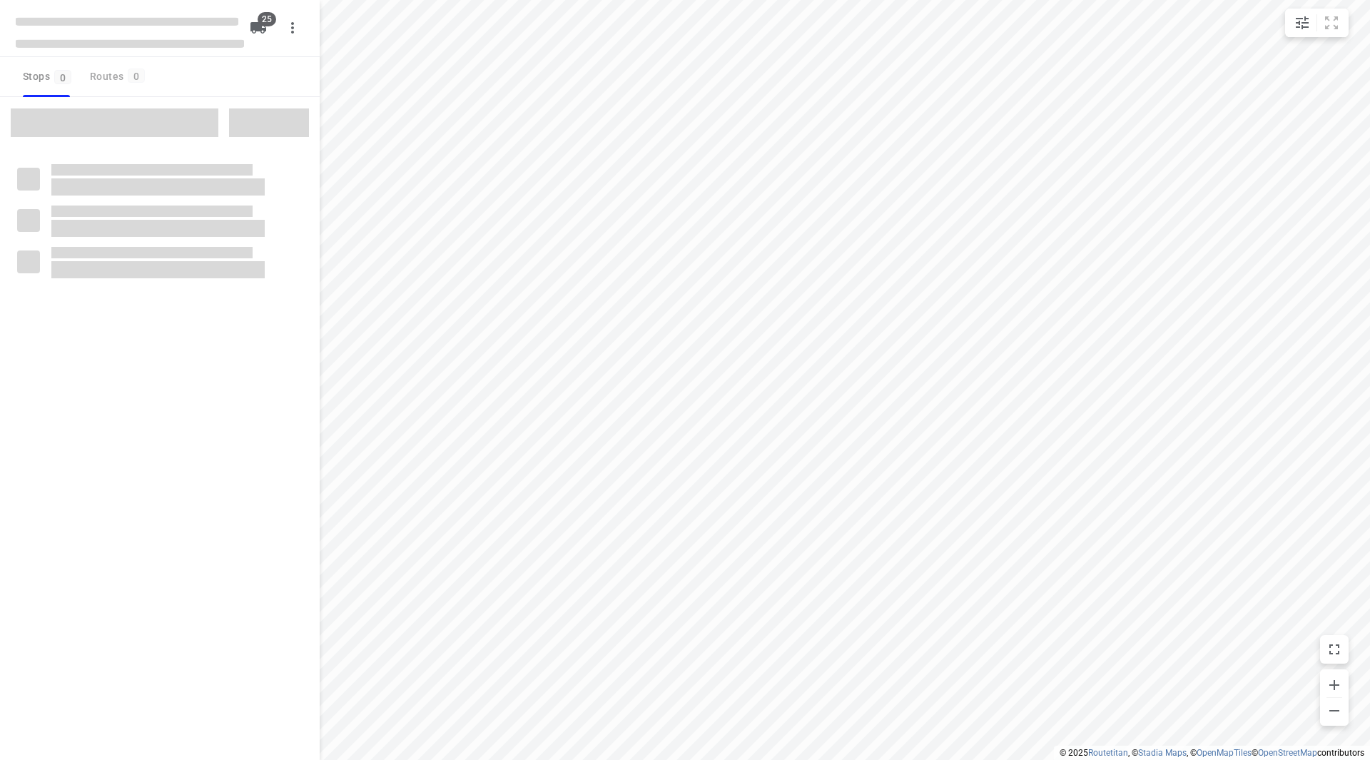
checkbox input "true"
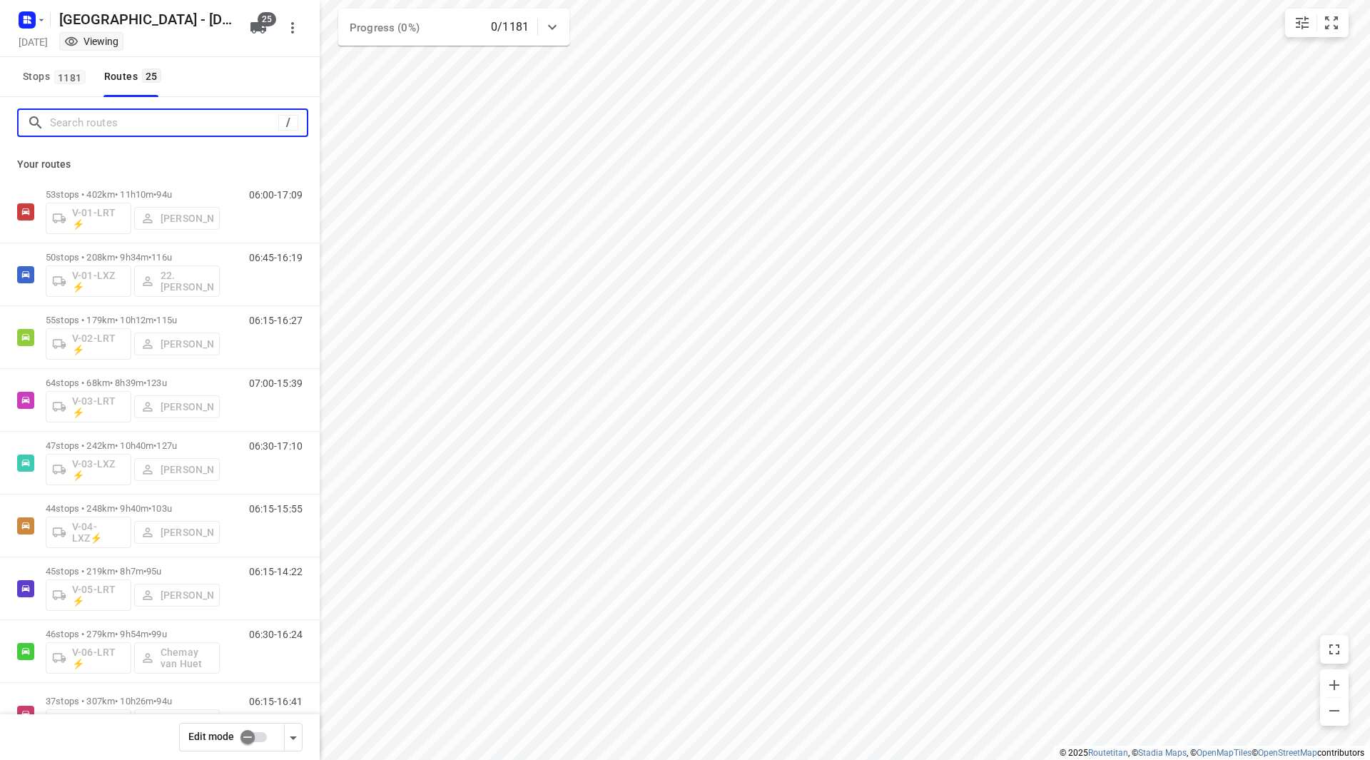
click at [124, 121] on input "Search routes" at bounding box center [164, 123] width 228 height 22
click at [68, 88] on button "Stops 1181" at bounding box center [53, 77] width 73 height 40
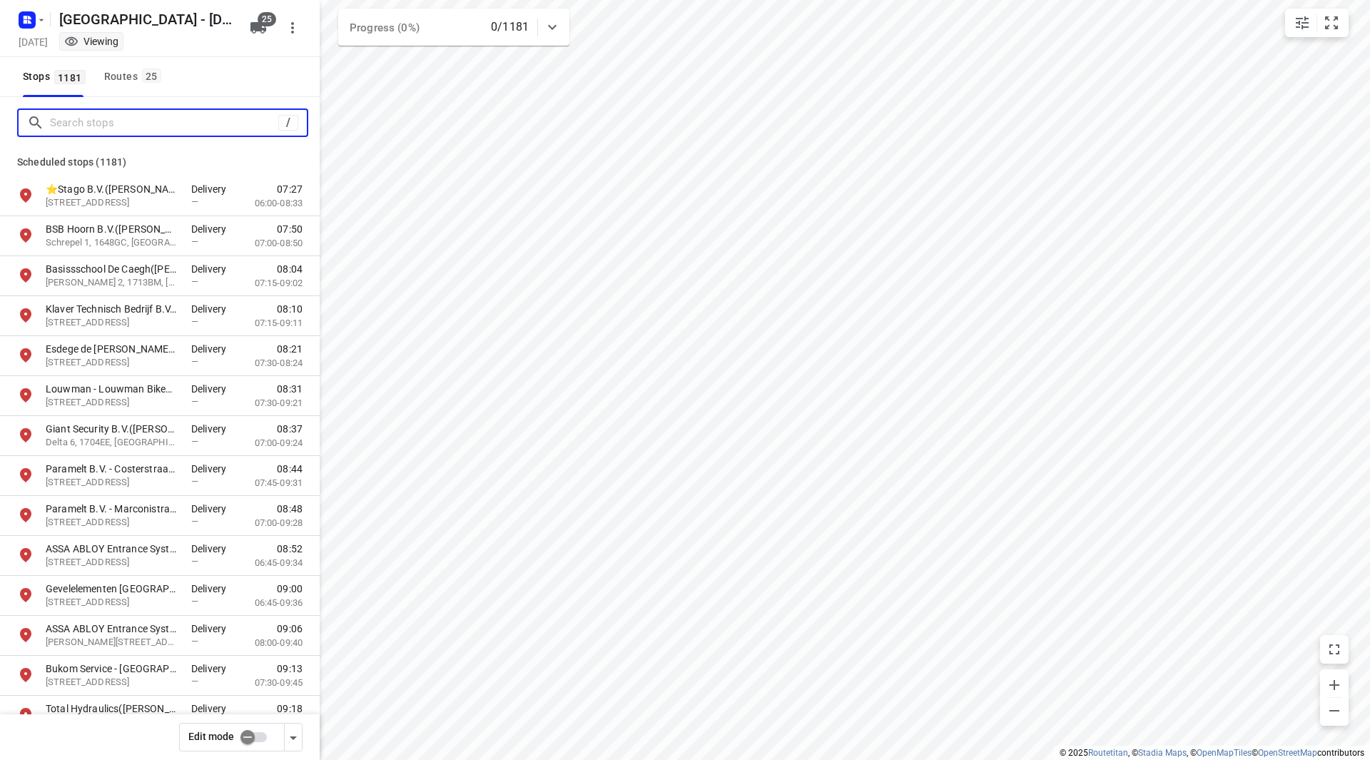
click at [88, 120] on input "Search stops" at bounding box center [164, 123] width 228 height 22
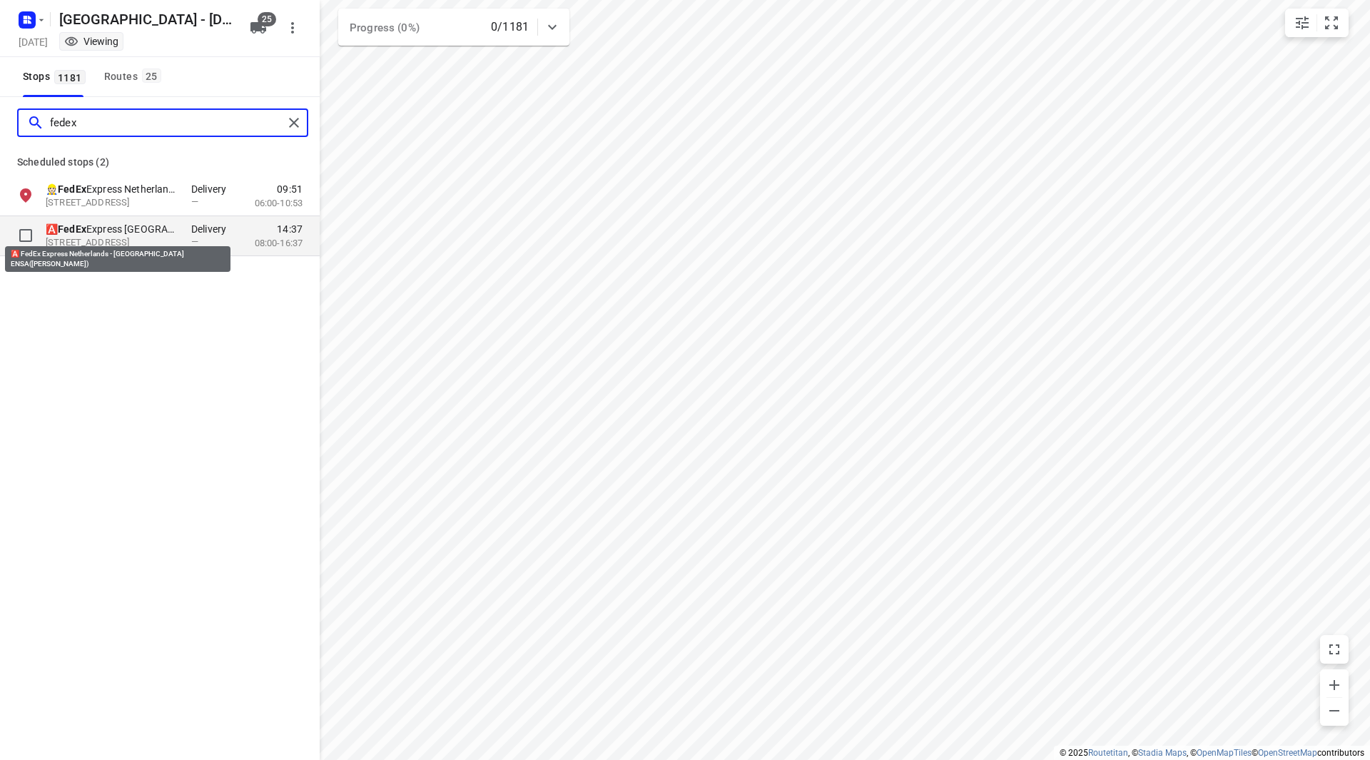
type input "fedex"
click at [122, 230] on p "🅰️ FedEx Express Netherlands - Locatie ENSA(Eelko Hogeling)" at bounding box center [111, 229] width 131 height 14
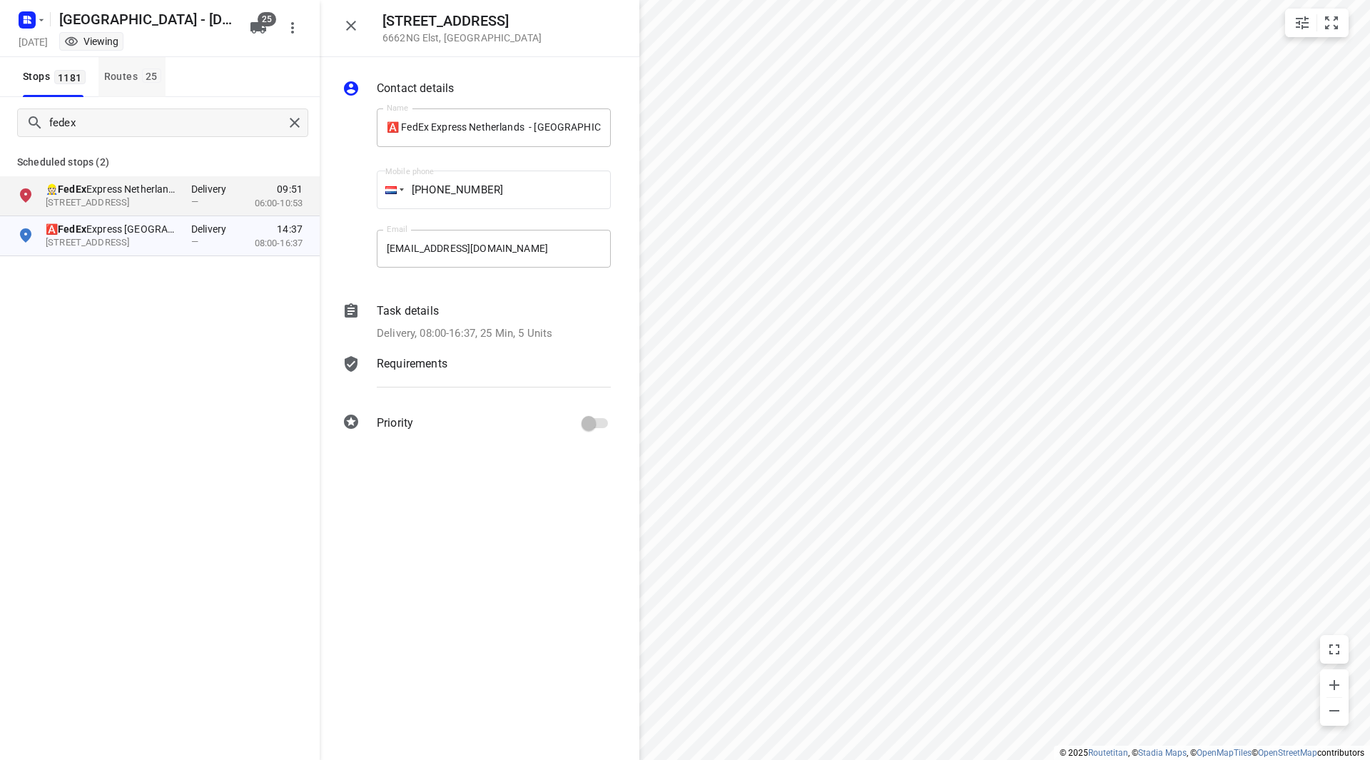
click at [136, 81] on div "Routes 25" at bounding box center [134, 77] width 61 height 18
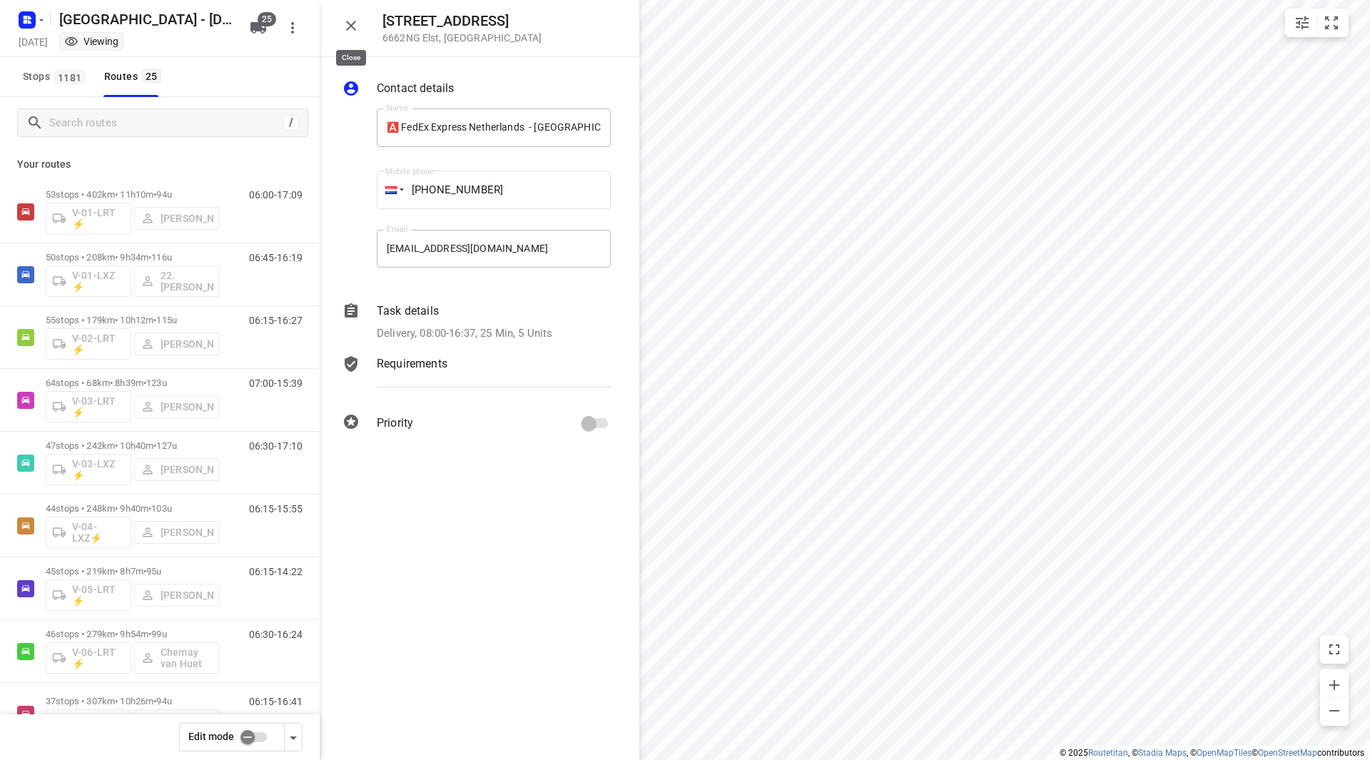
drag, startPoint x: 344, startPoint y: 32, endPoint x: 434, endPoint y: 81, distance: 102.2
click at [344, 33] on icon "button" at bounding box center [350, 25] width 17 height 17
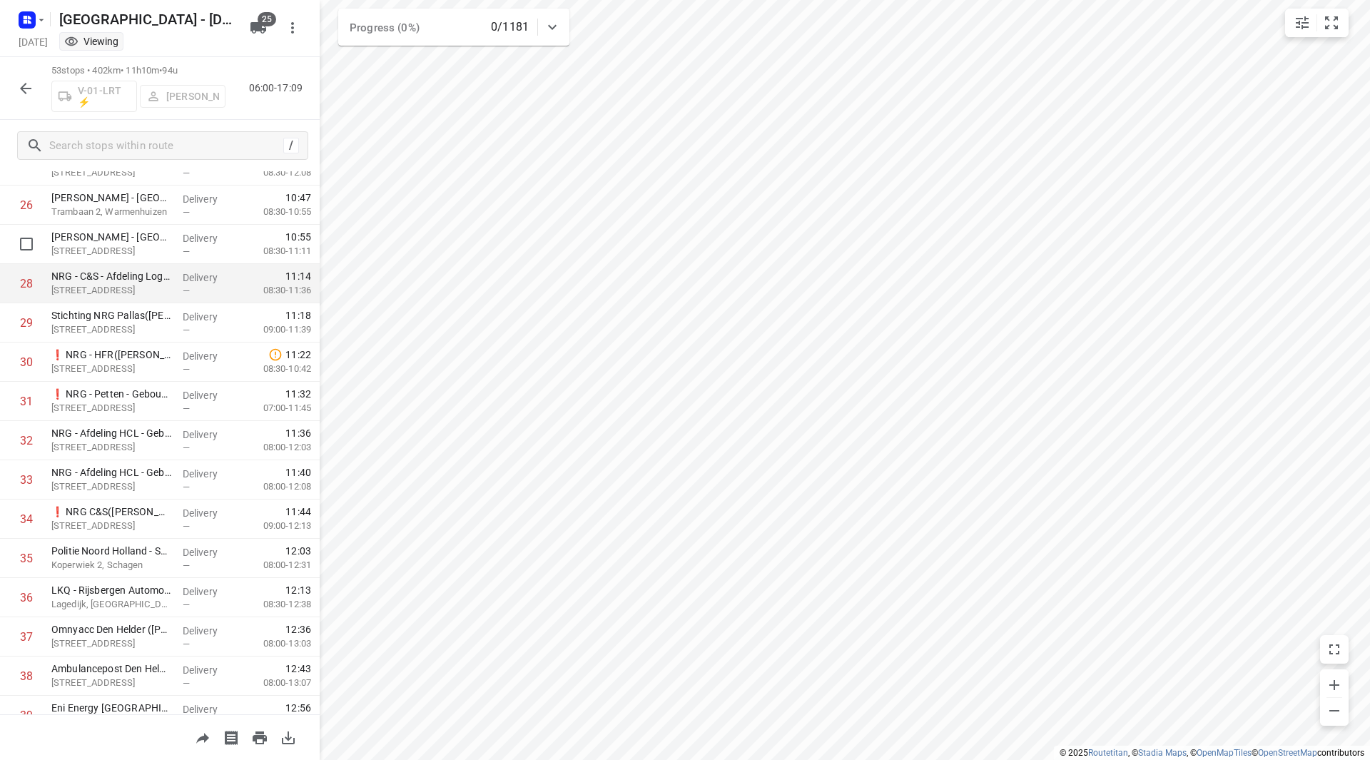
scroll to position [1034, 0]
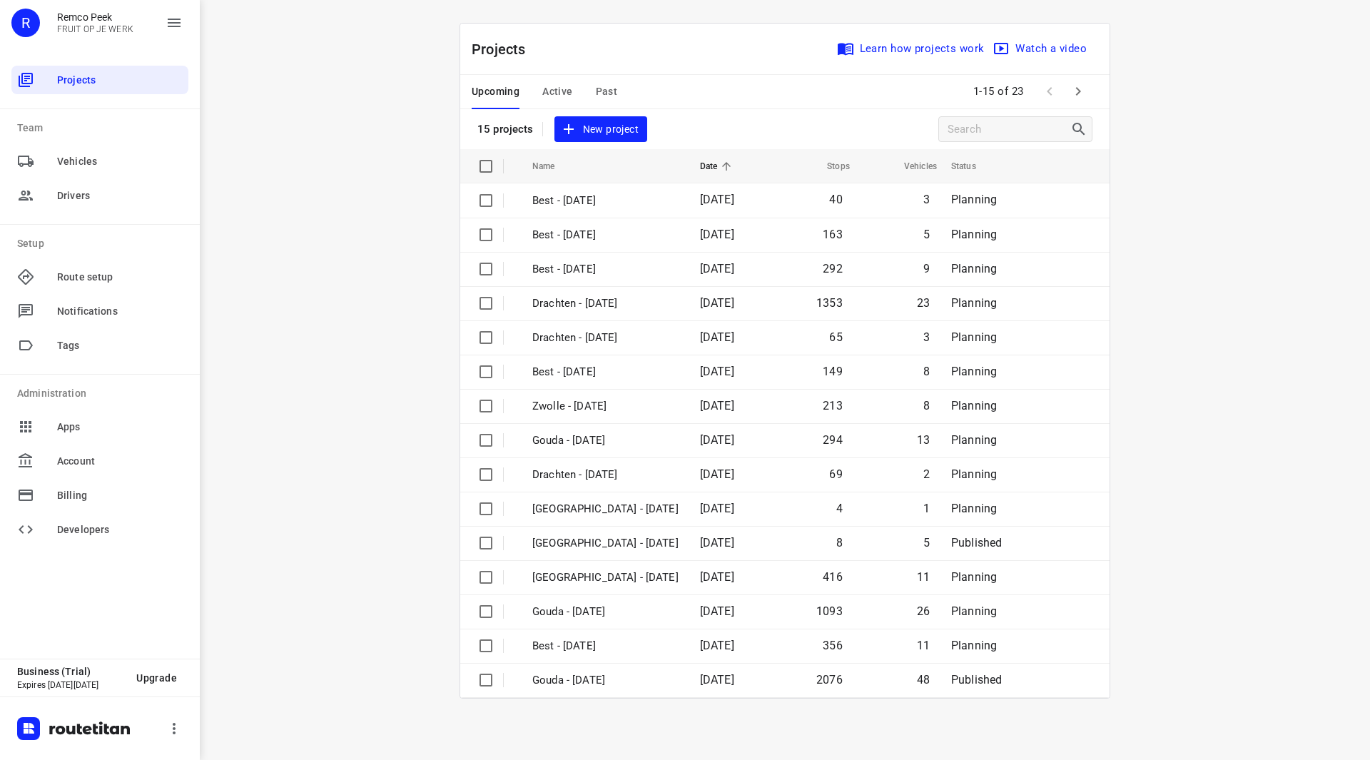
click at [559, 93] on span "Active" at bounding box center [557, 92] width 30 height 18
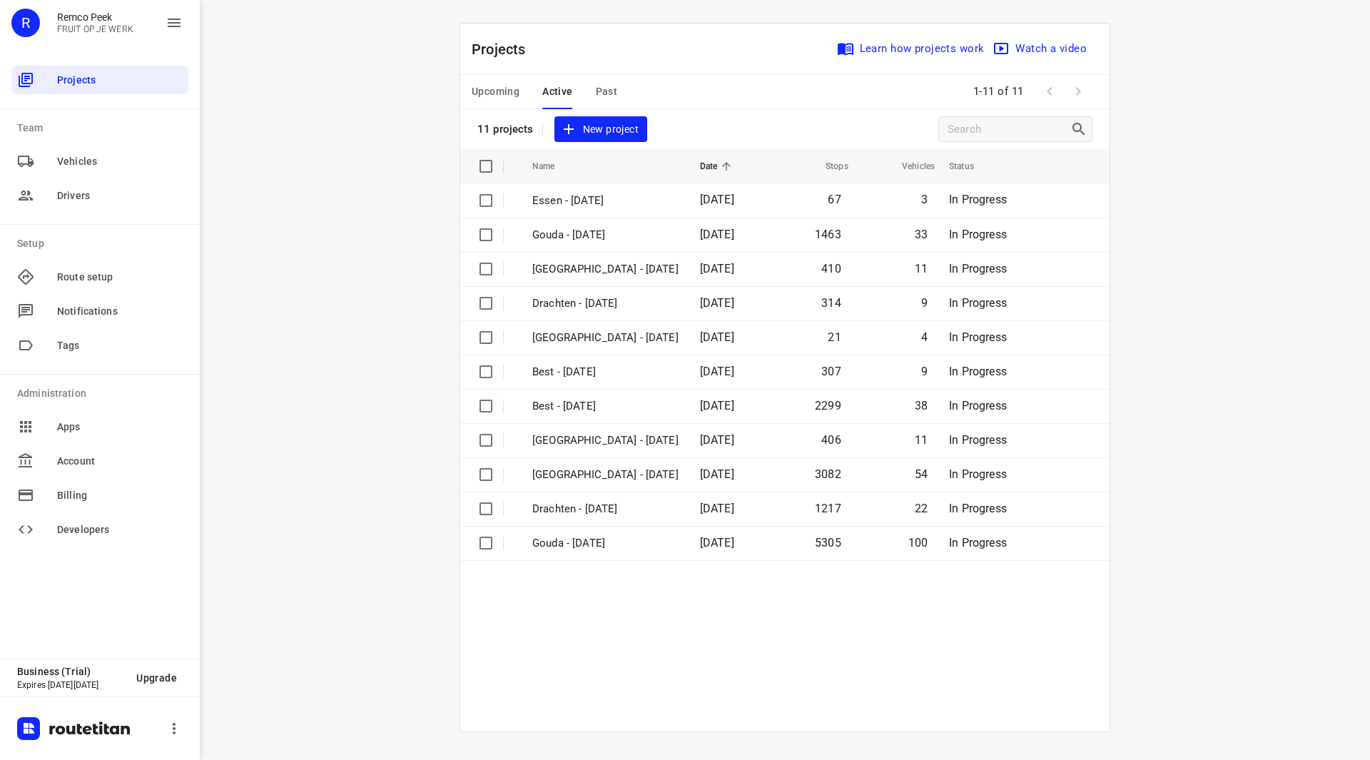
click at [507, 96] on span "Upcoming" at bounding box center [496, 92] width 48 height 18
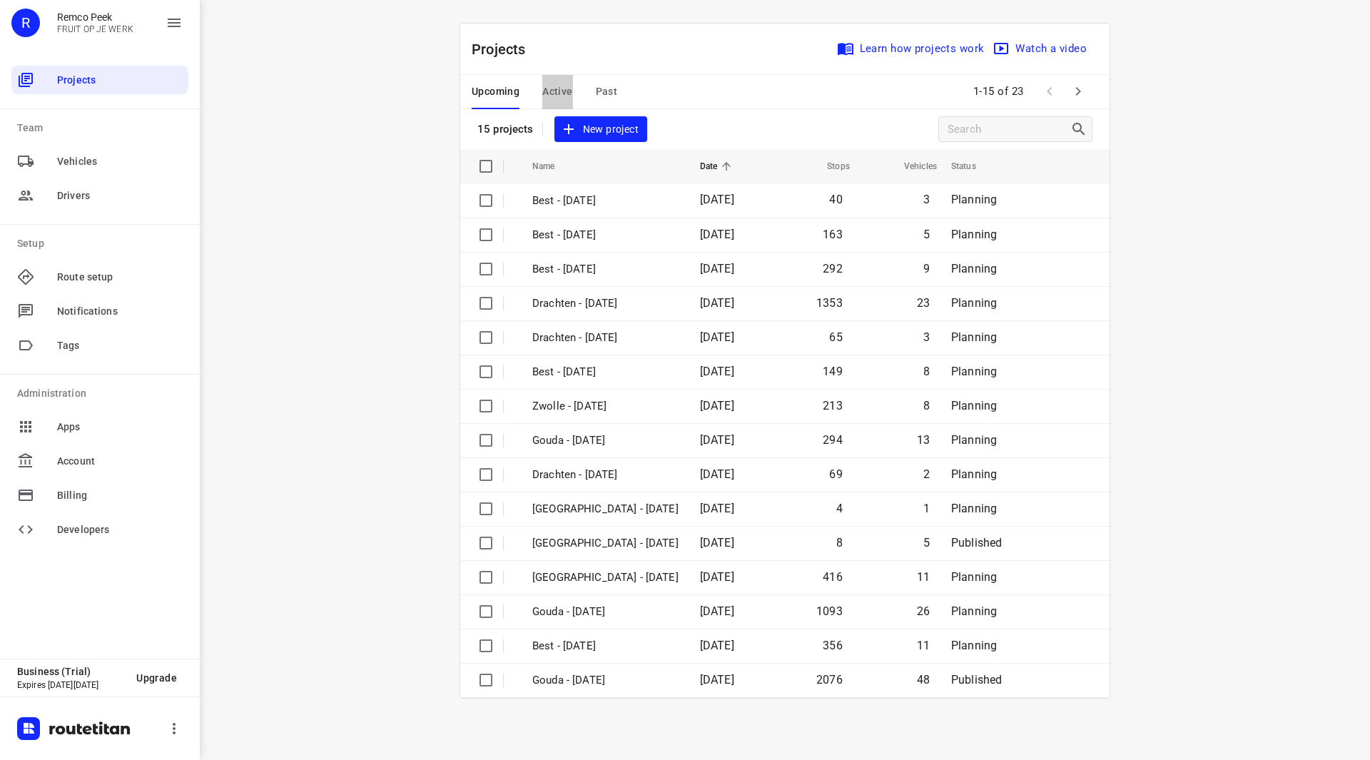
click at [559, 89] on span "Active" at bounding box center [557, 92] width 30 height 18
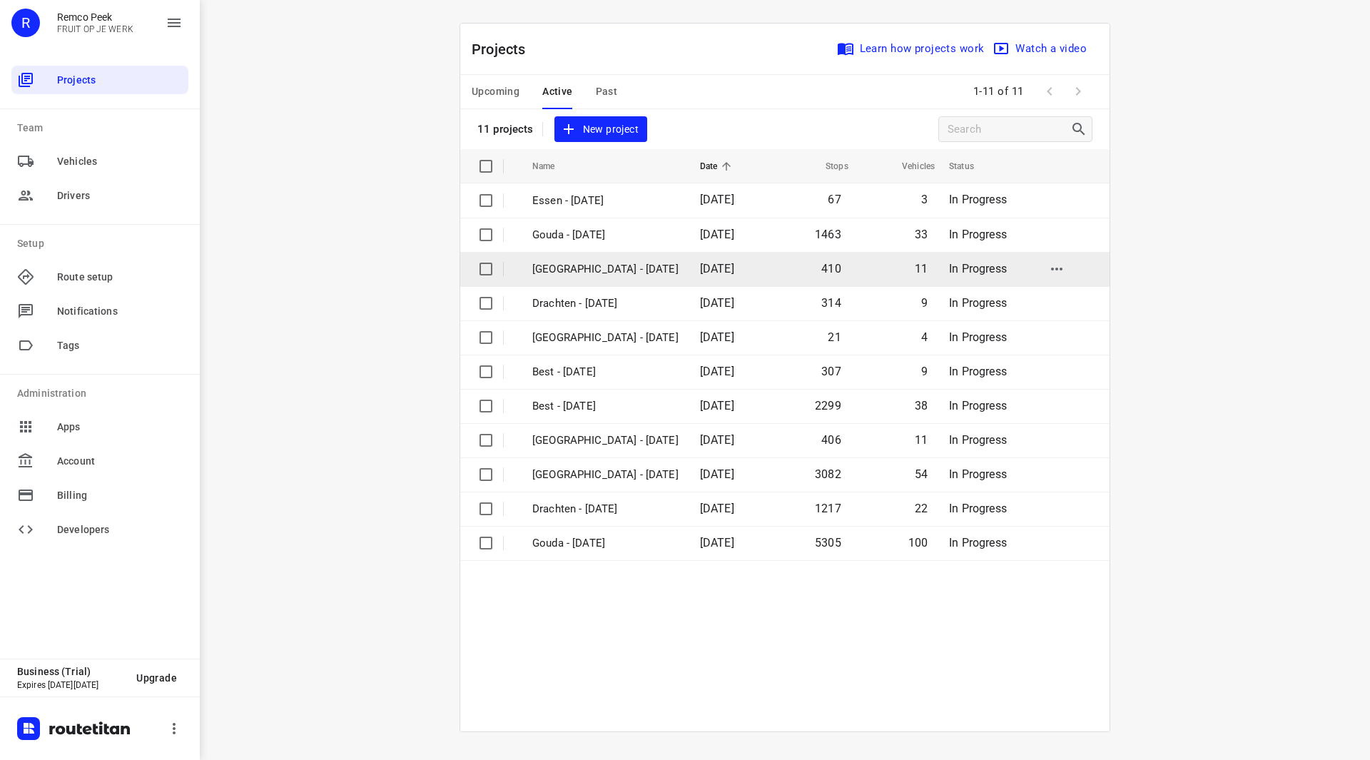
click at [580, 275] on p "[GEOGRAPHIC_DATA] - [DATE]" at bounding box center [605, 269] width 146 height 16
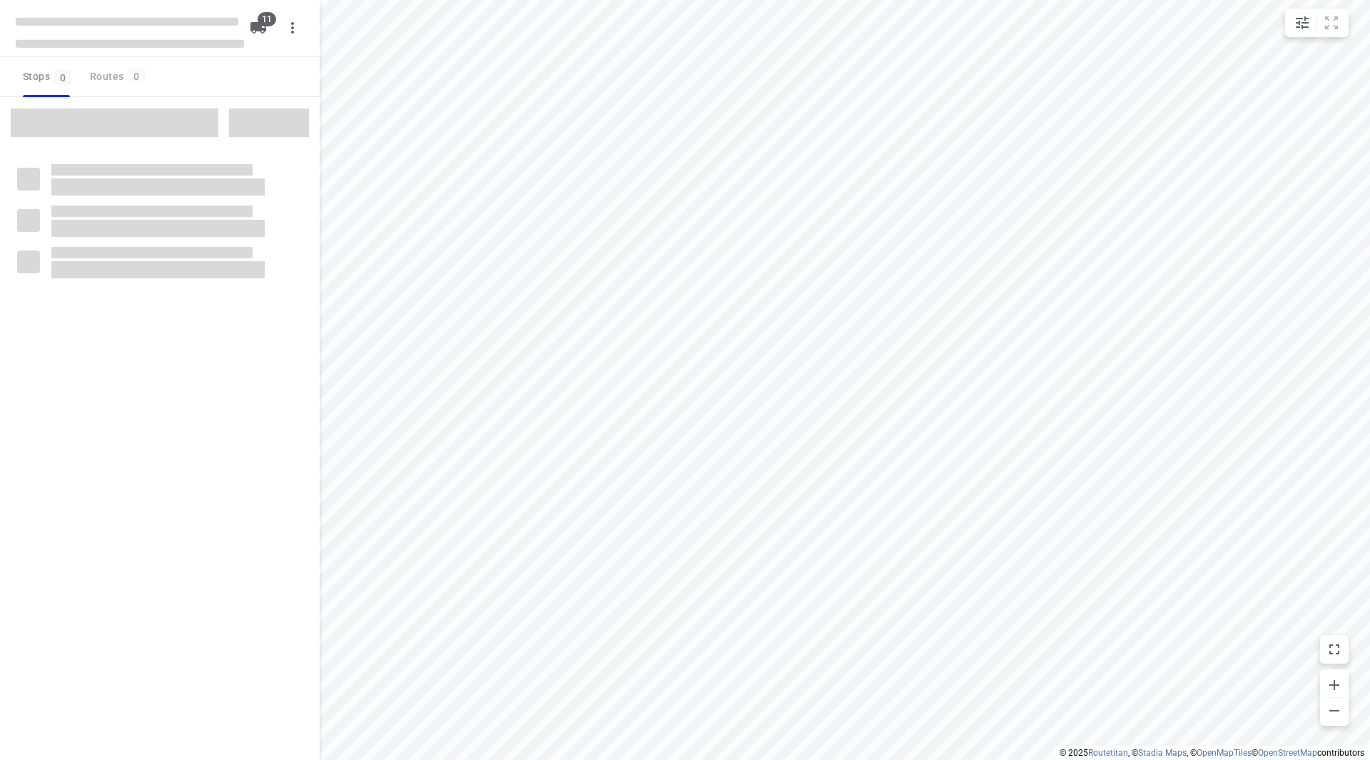
checkbox input "true"
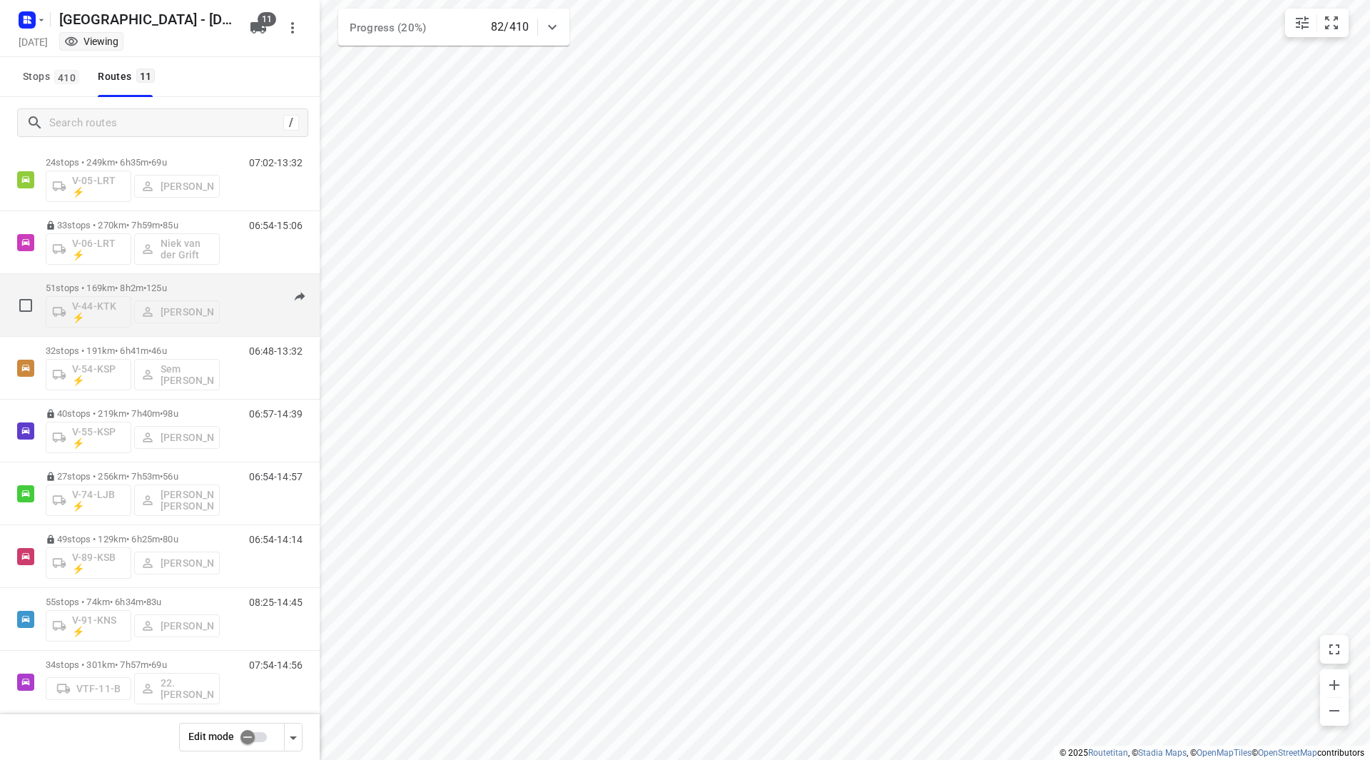
scroll to position [171, 0]
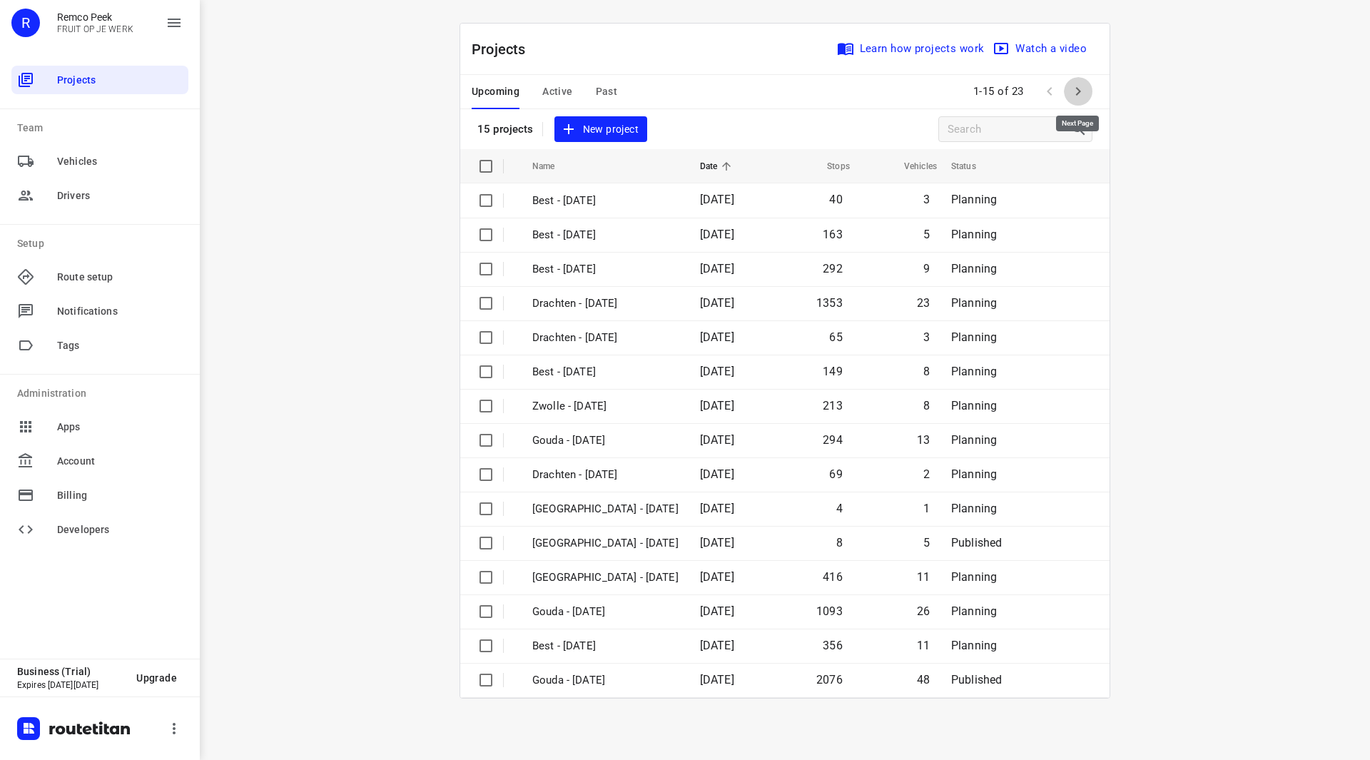
click at [1080, 88] on icon "button" at bounding box center [1078, 91] width 17 height 17
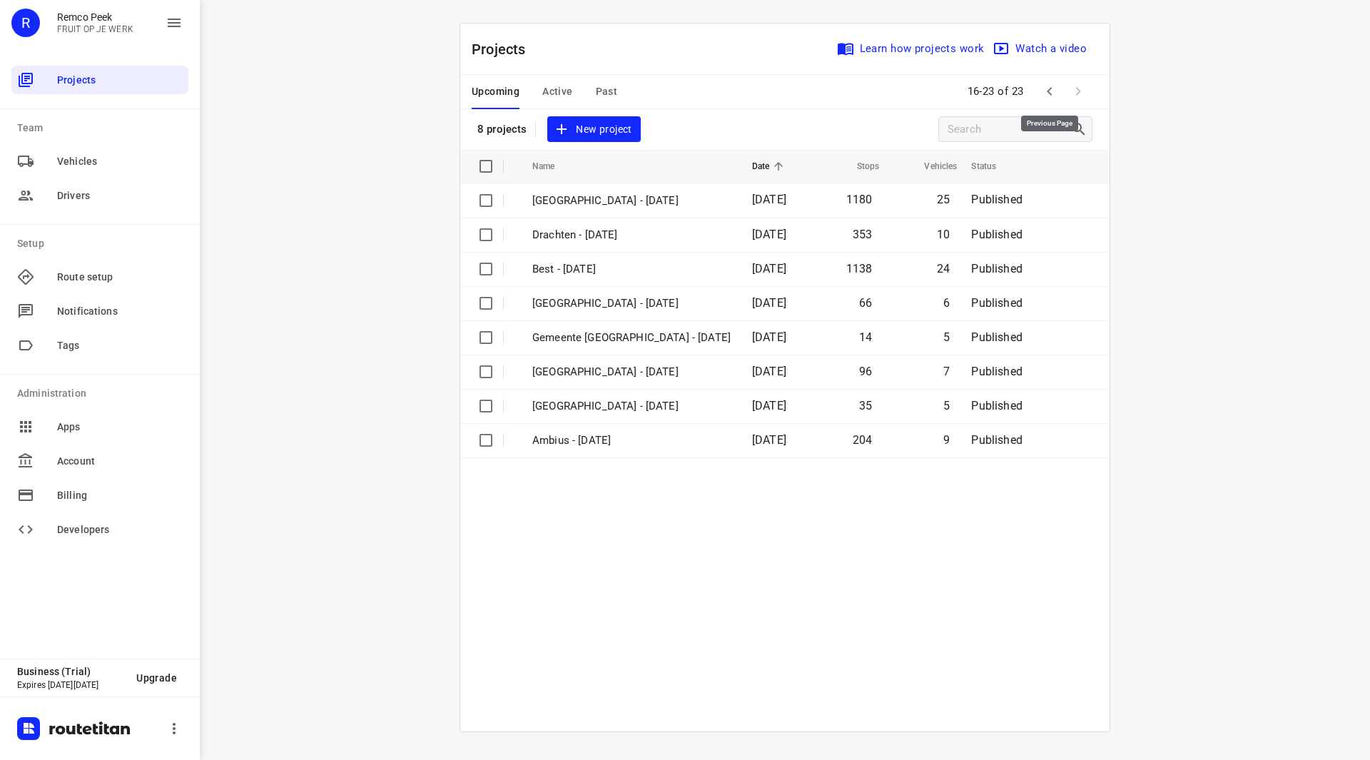
click at [1050, 94] on icon "button" at bounding box center [1049, 91] width 5 height 9
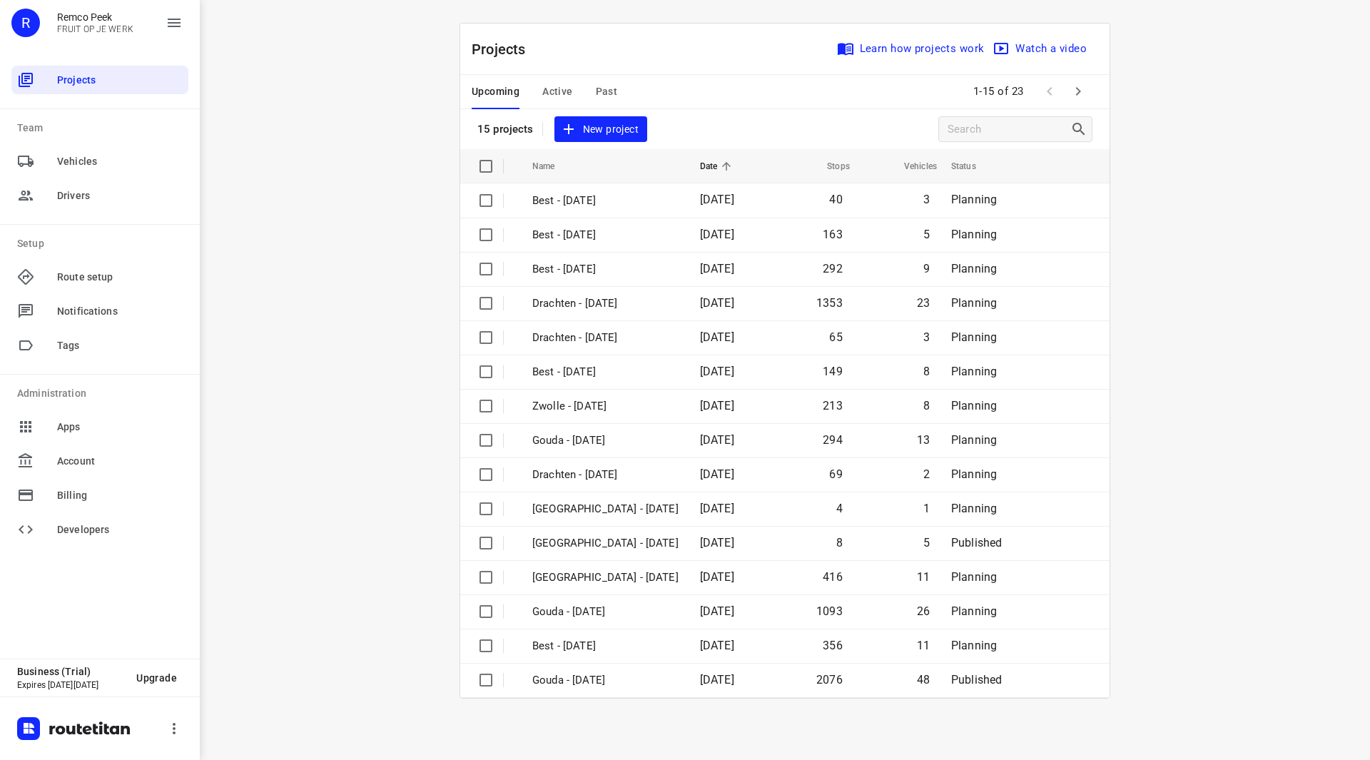
click at [562, 89] on span "Active" at bounding box center [557, 92] width 30 height 18
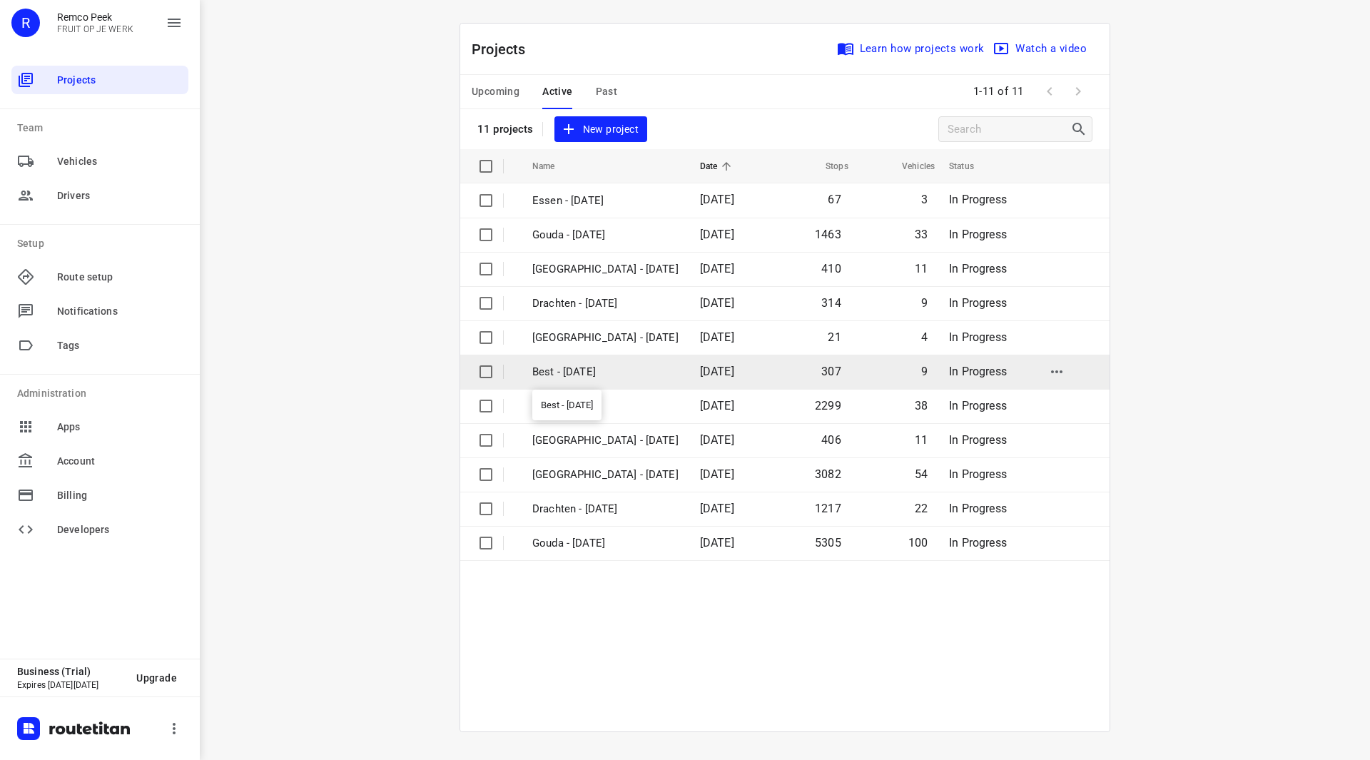
click at [588, 372] on p "Best - [DATE]" at bounding box center [605, 372] width 146 height 16
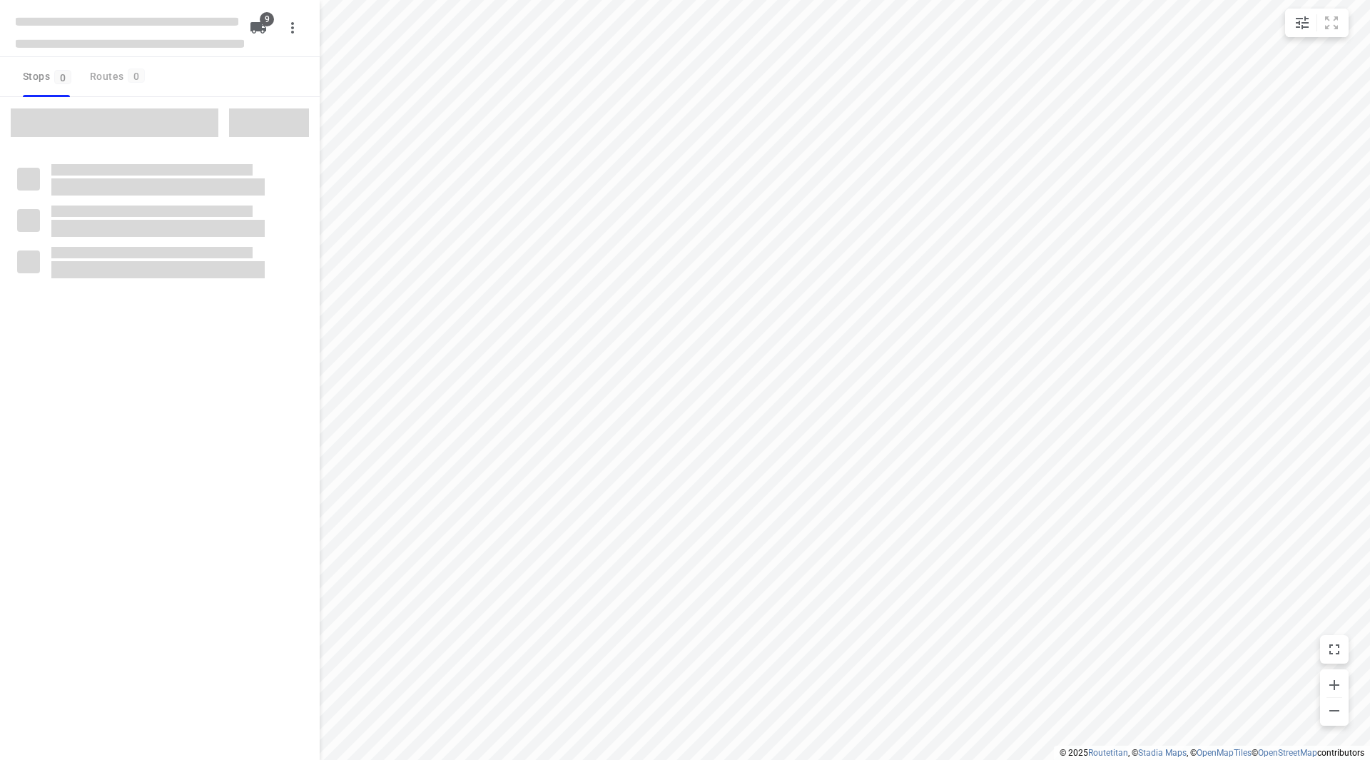
checkbox input "true"
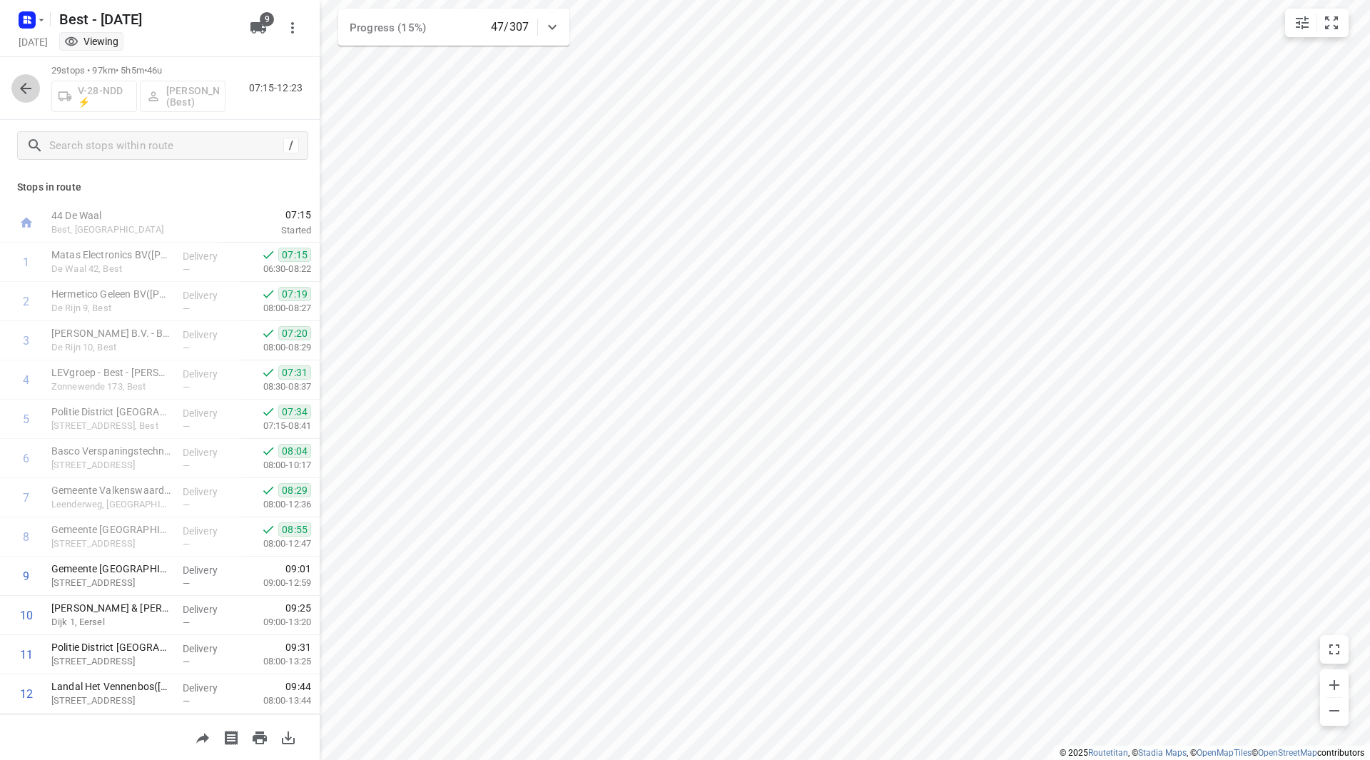
click at [21, 81] on icon "button" at bounding box center [25, 88] width 17 height 17
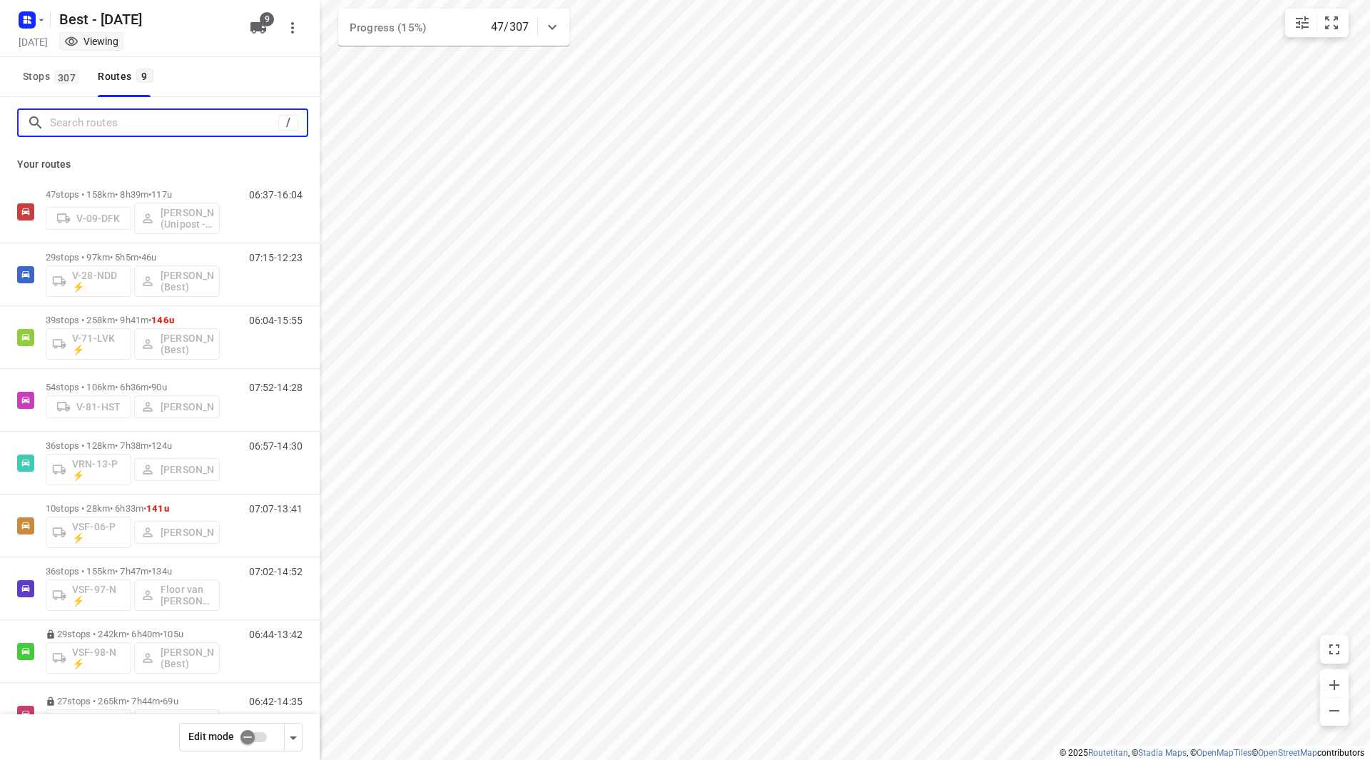
click at [73, 126] on input "Search routes" at bounding box center [164, 123] width 228 height 22
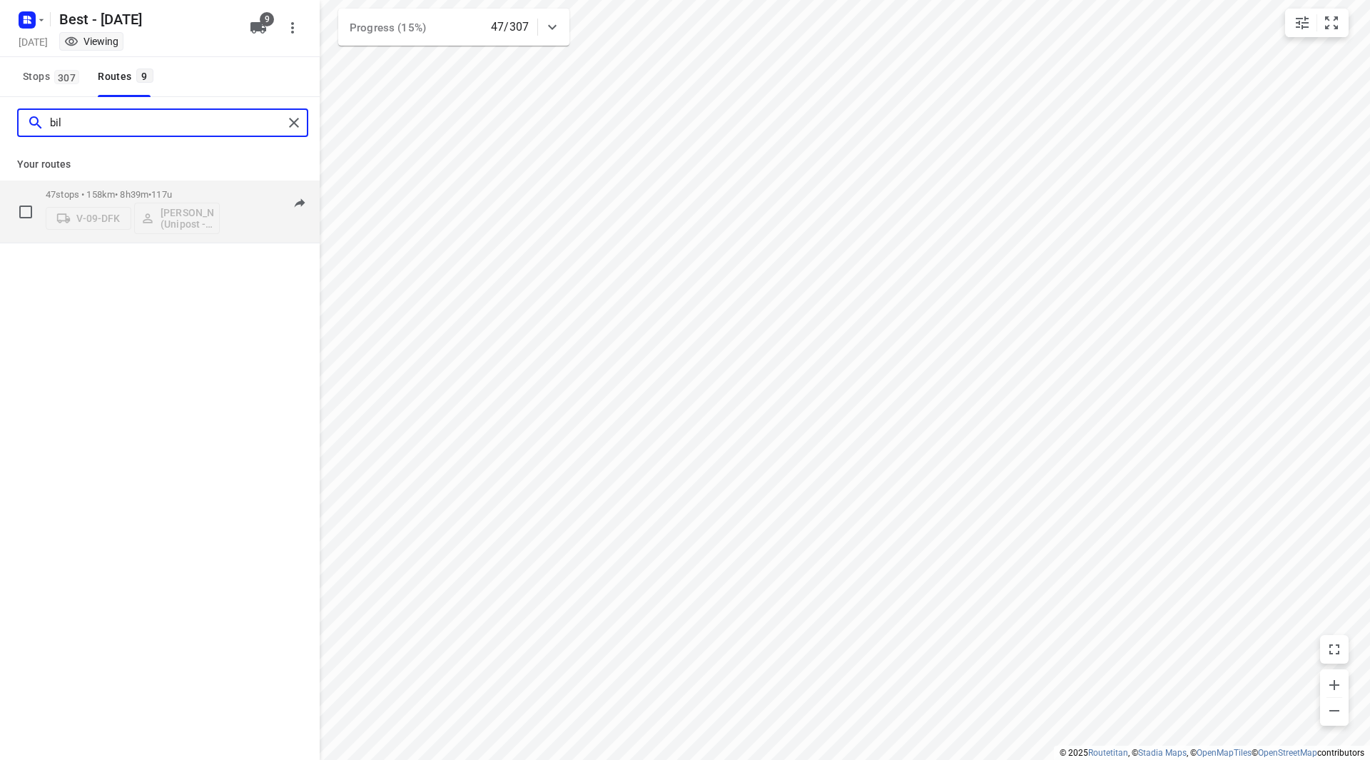
type input "bil"
click at [196, 185] on div "47 stops • 158km • 8h39m • 117u V-09-DFK Bilal Alzeadi (Unipost - Best - ZZP)" at bounding box center [133, 211] width 174 height 59
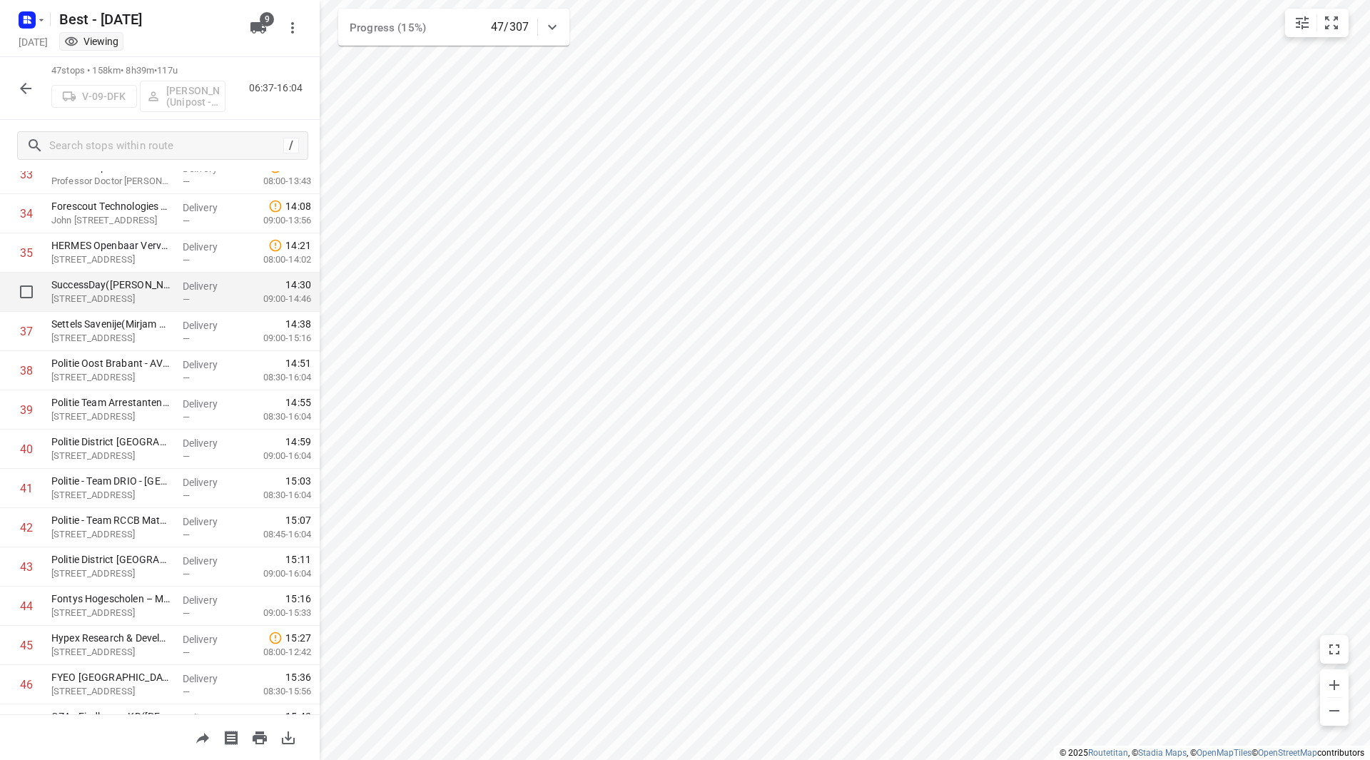
scroll to position [1341, 0]
